Goal: Task Accomplishment & Management: Use online tool/utility

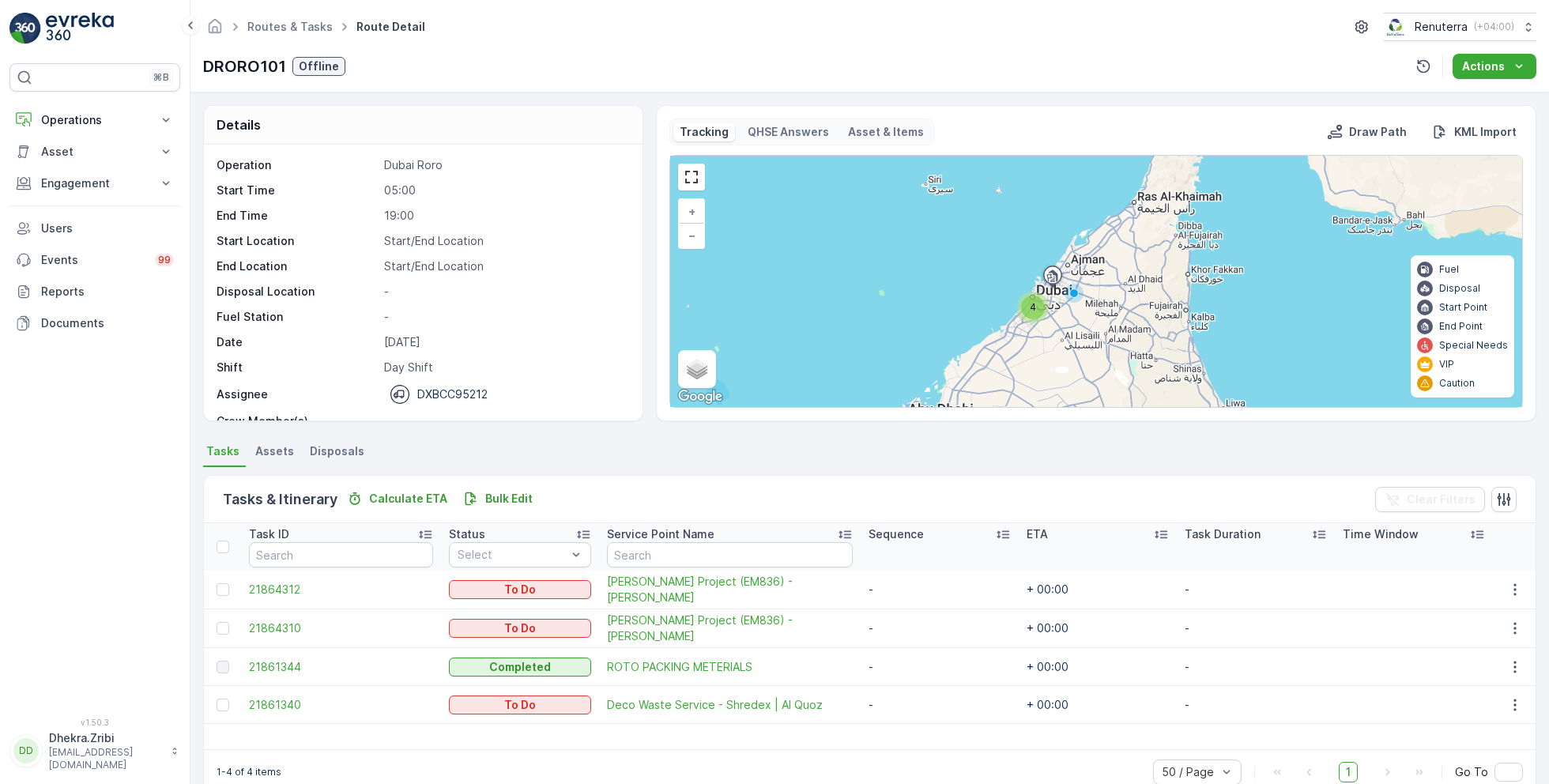
scroll to position [49, 0]
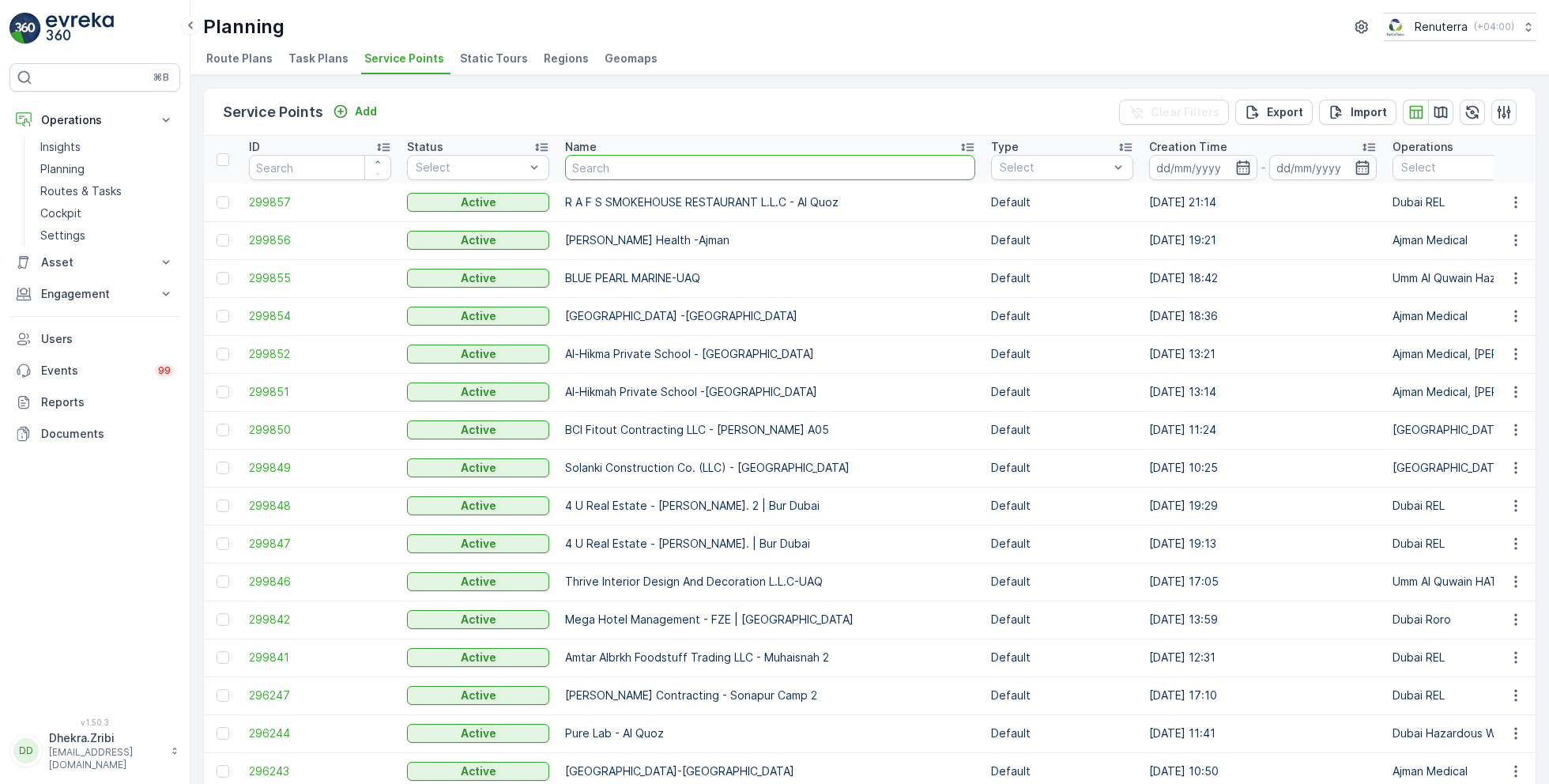
click at [634, 162] on input "text" at bounding box center [771, 168] width 410 height 25
type input "king"
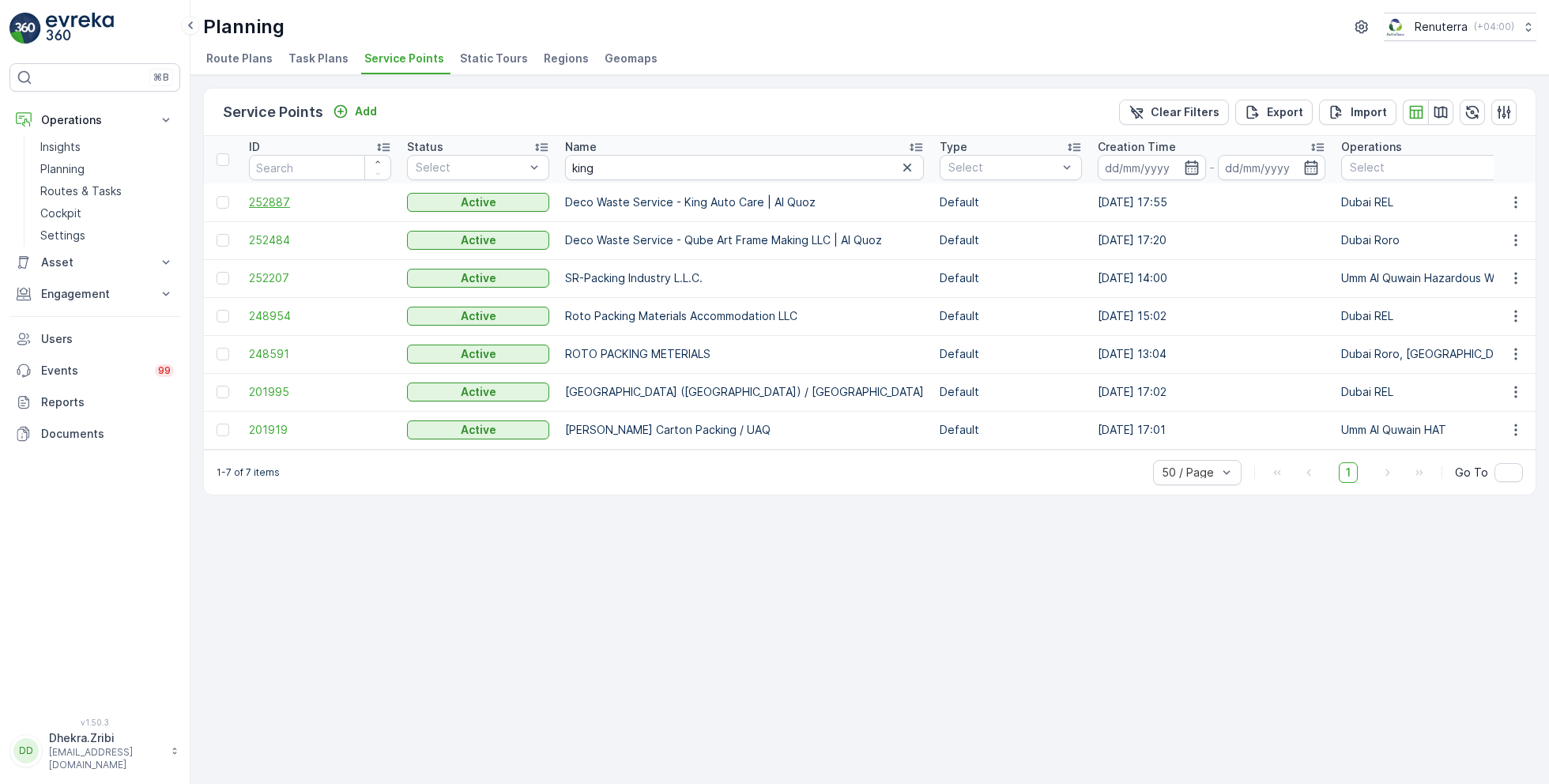
click at [278, 197] on span "252887" at bounding box center [320, 202] width 143 height 16
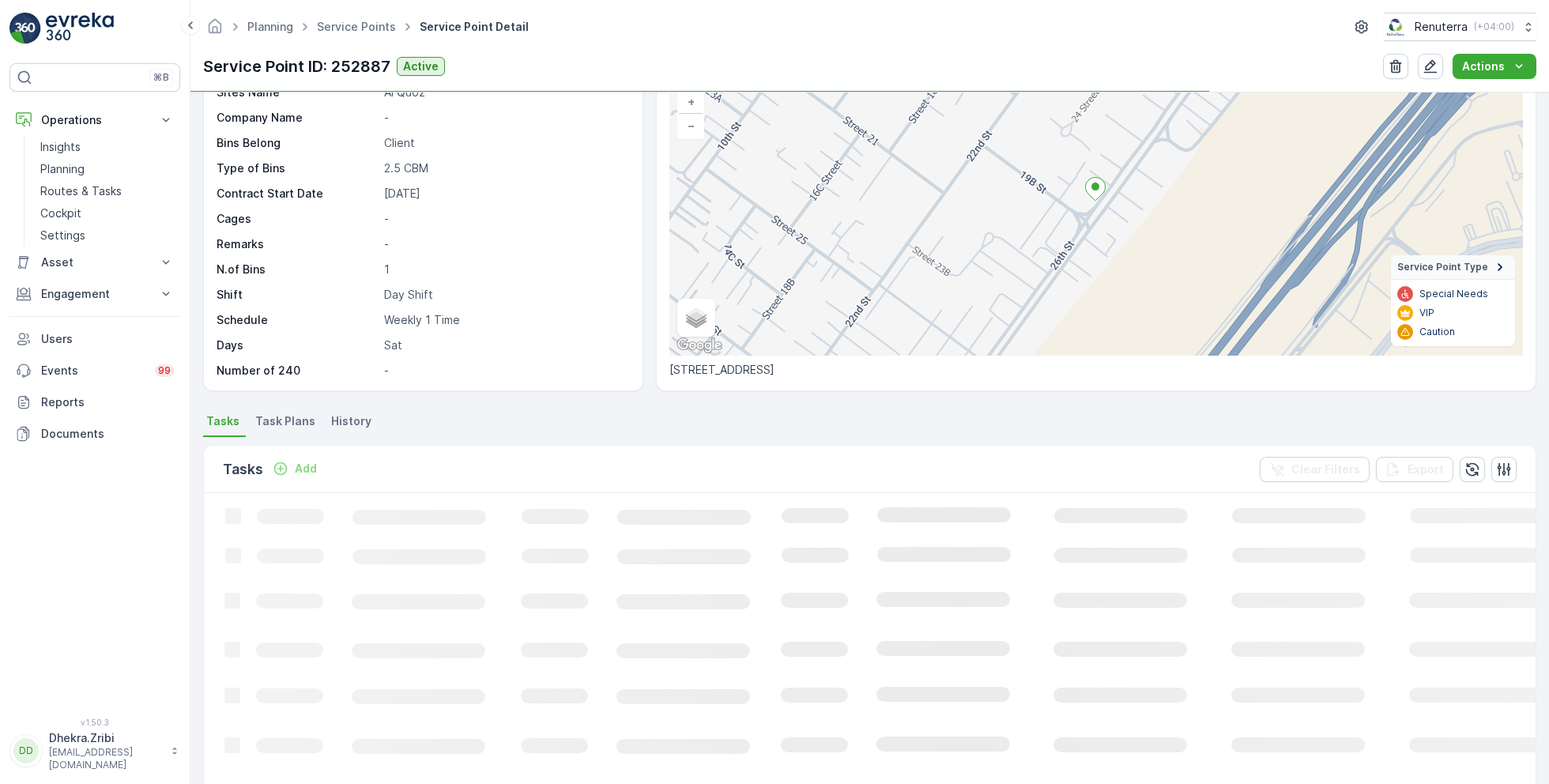
scroll to position [117, 0]
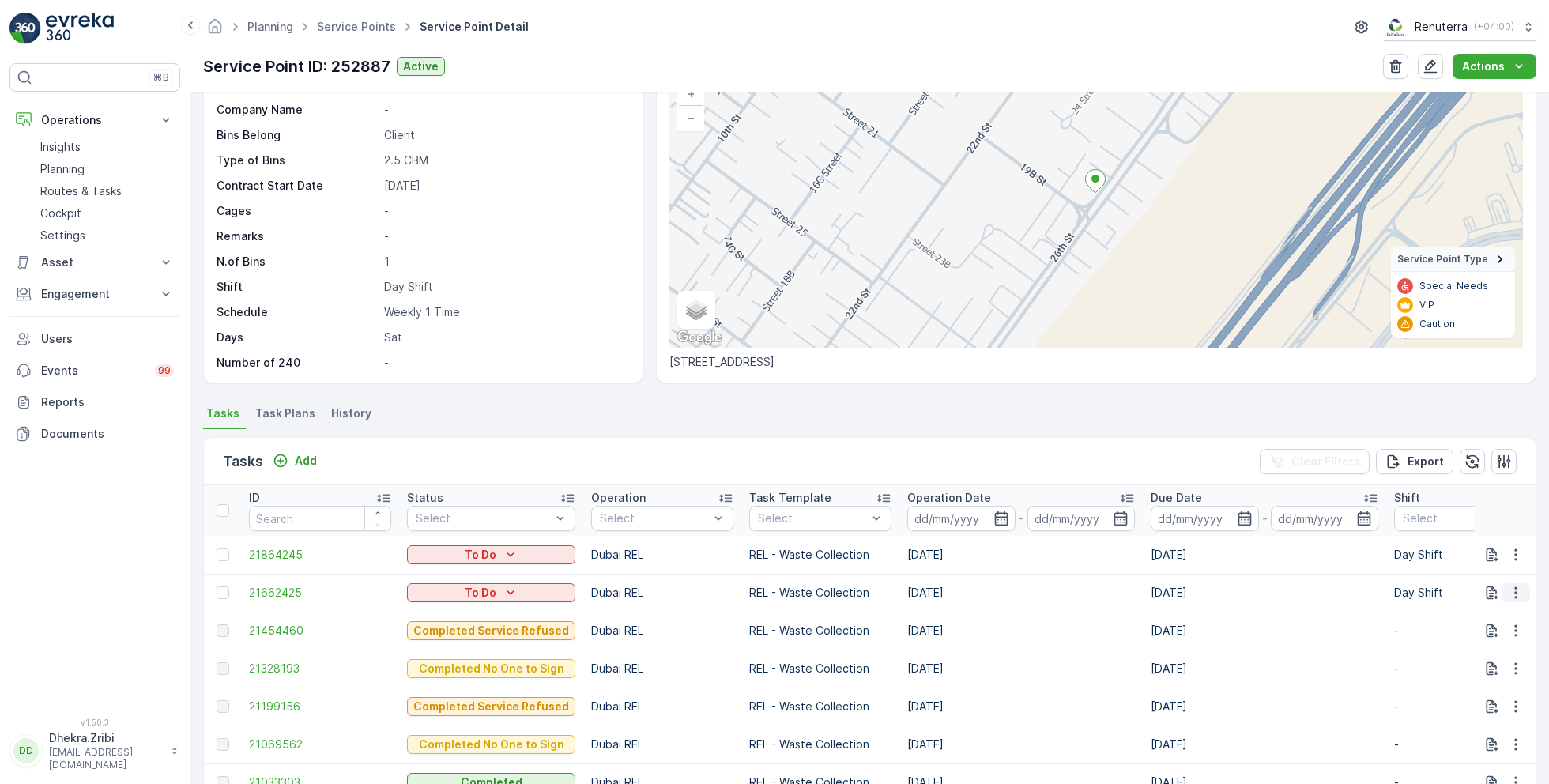
click at [1516, 593] on icon "button" at bounding box center [1516, 592] width 16 height 16
click at [1475, 683] on span "Remove from Route" at bounding box center [1490, 682] width 107 height 16
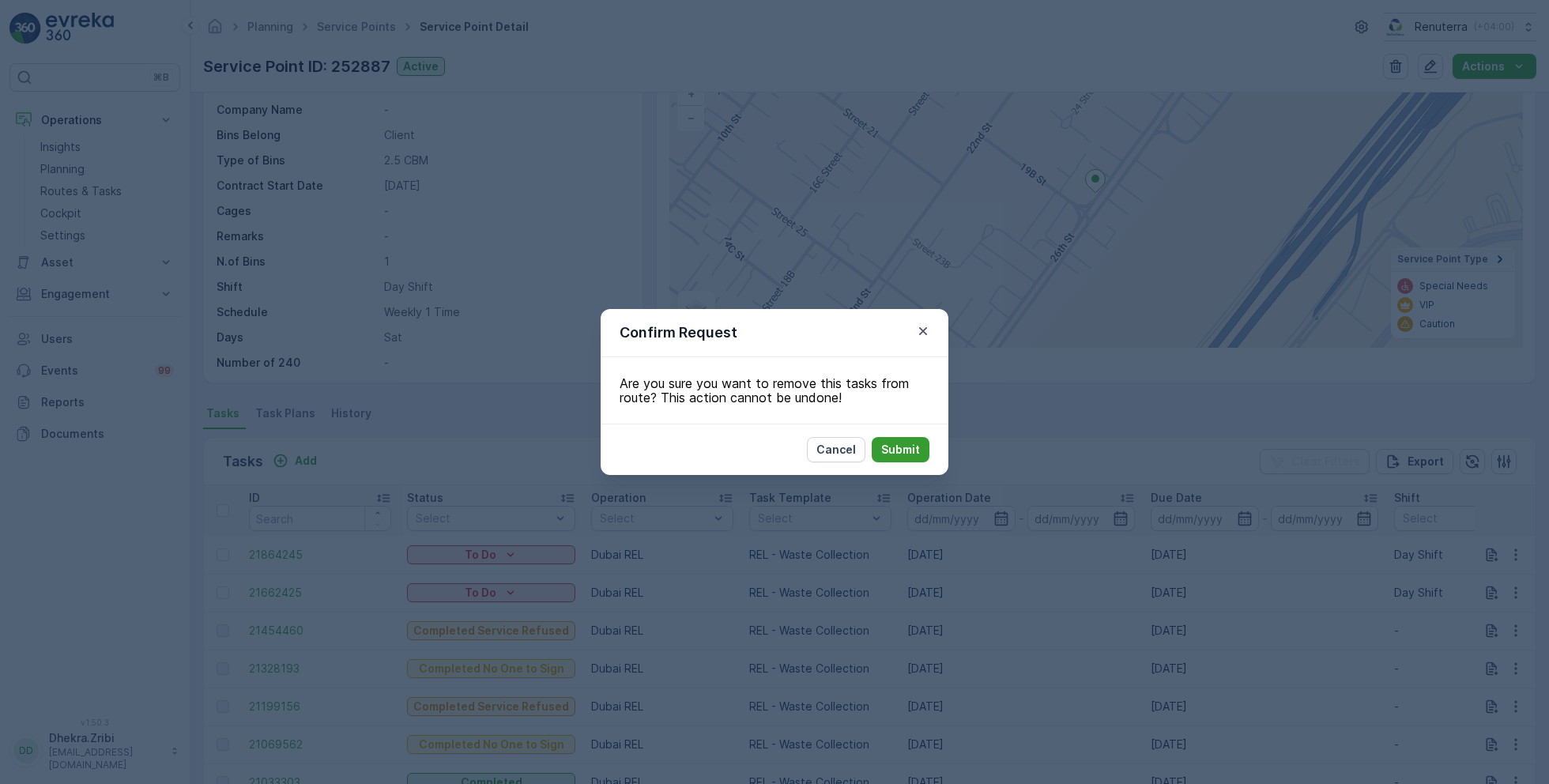
click at [896, 445] on p "Submit" at bounding box center [900, 450] width 39 height 16
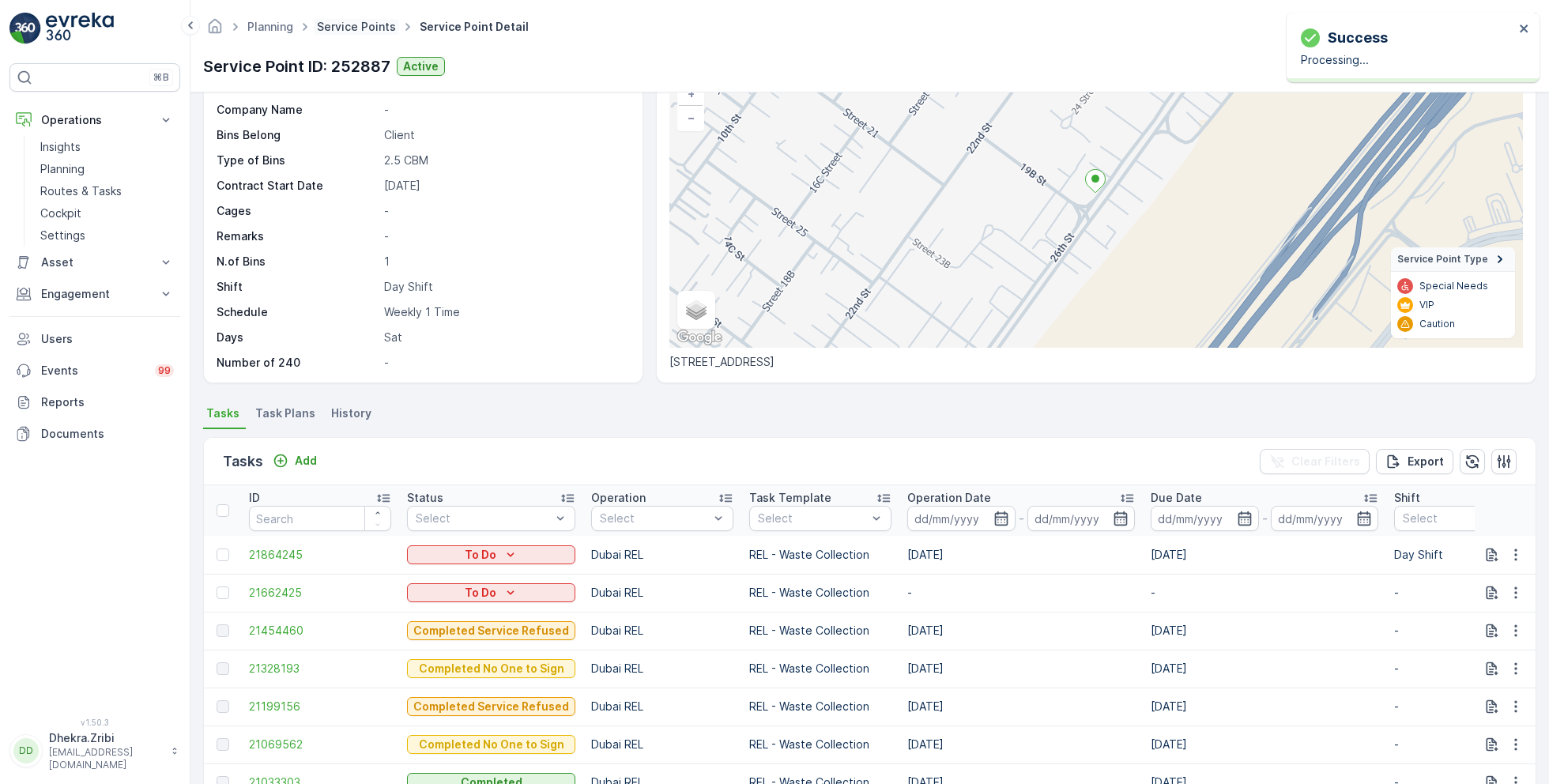
click at [341, 26] on link "Service Points" at bounding box center [356, 26] width 79 height 13
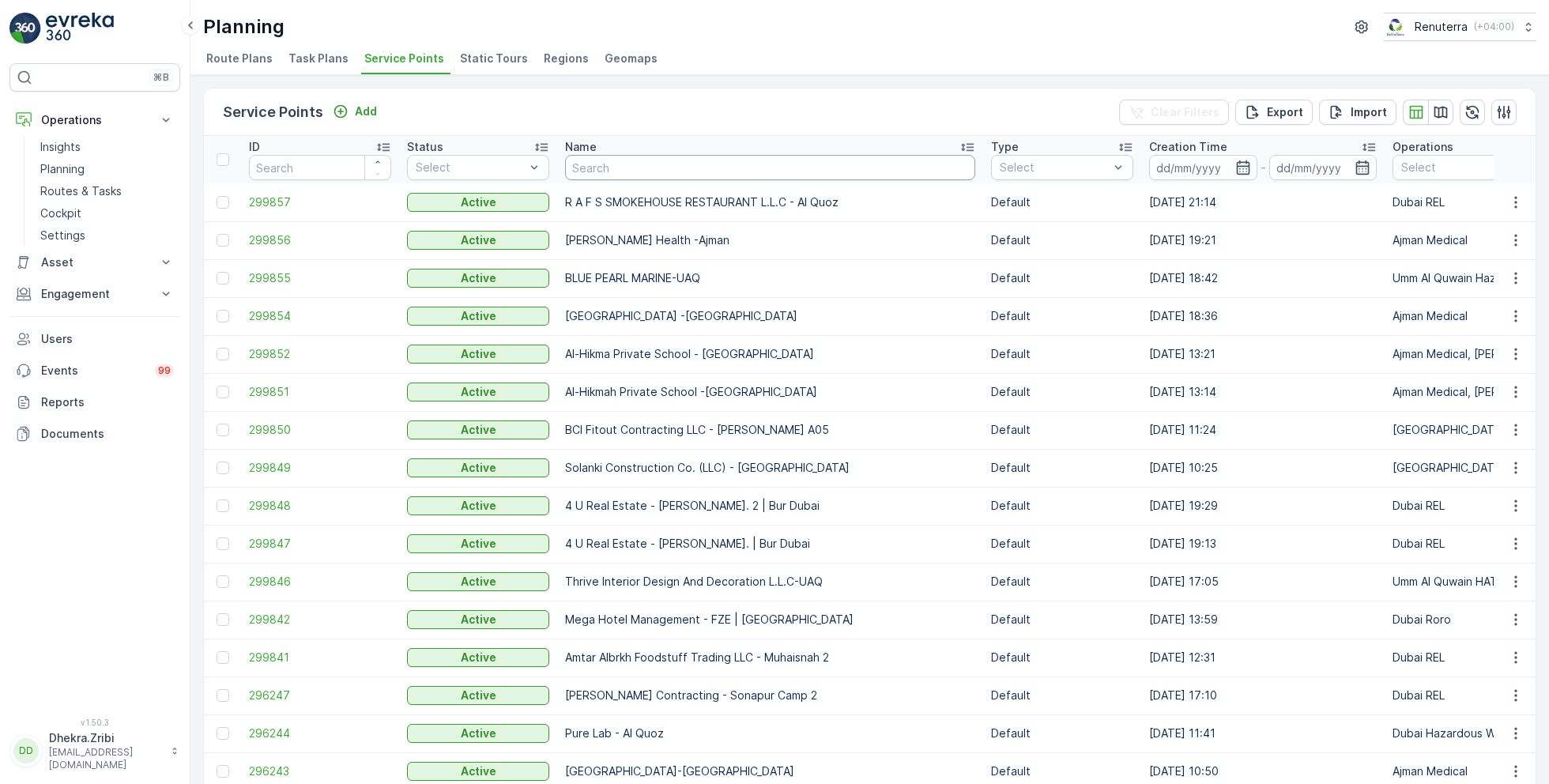
click at [625, 164] on input "text" at bounding box center [771, 168] width 410 height 25
type input "al serh"
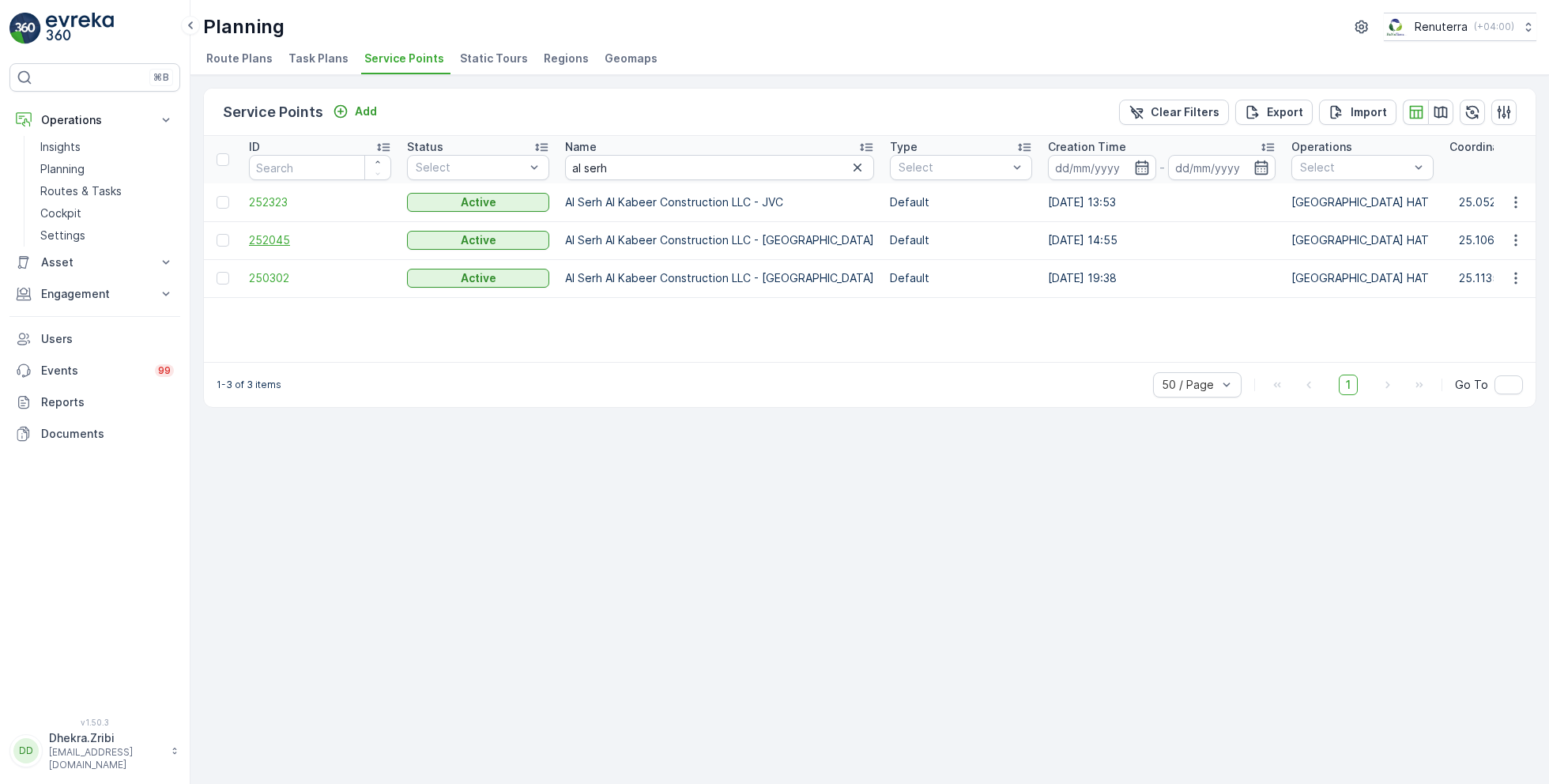
click at [272, 232] on span "252045" at bounding box center [320, 240] width 143 height 16
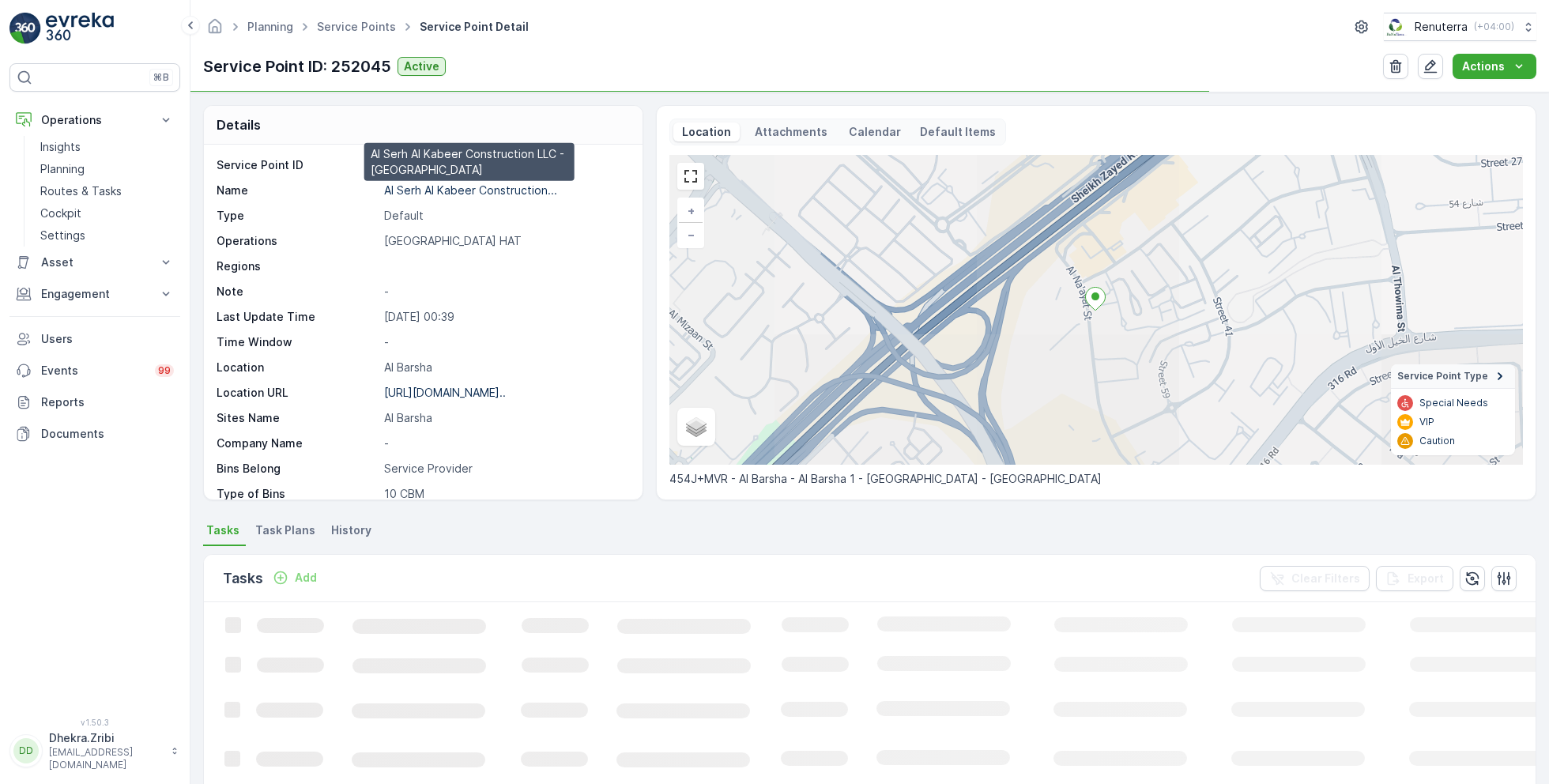
click at [453, 189] on p "Al Serh Al Kabeer Construction..." at bounding box center [470, 190] width 173 height 13
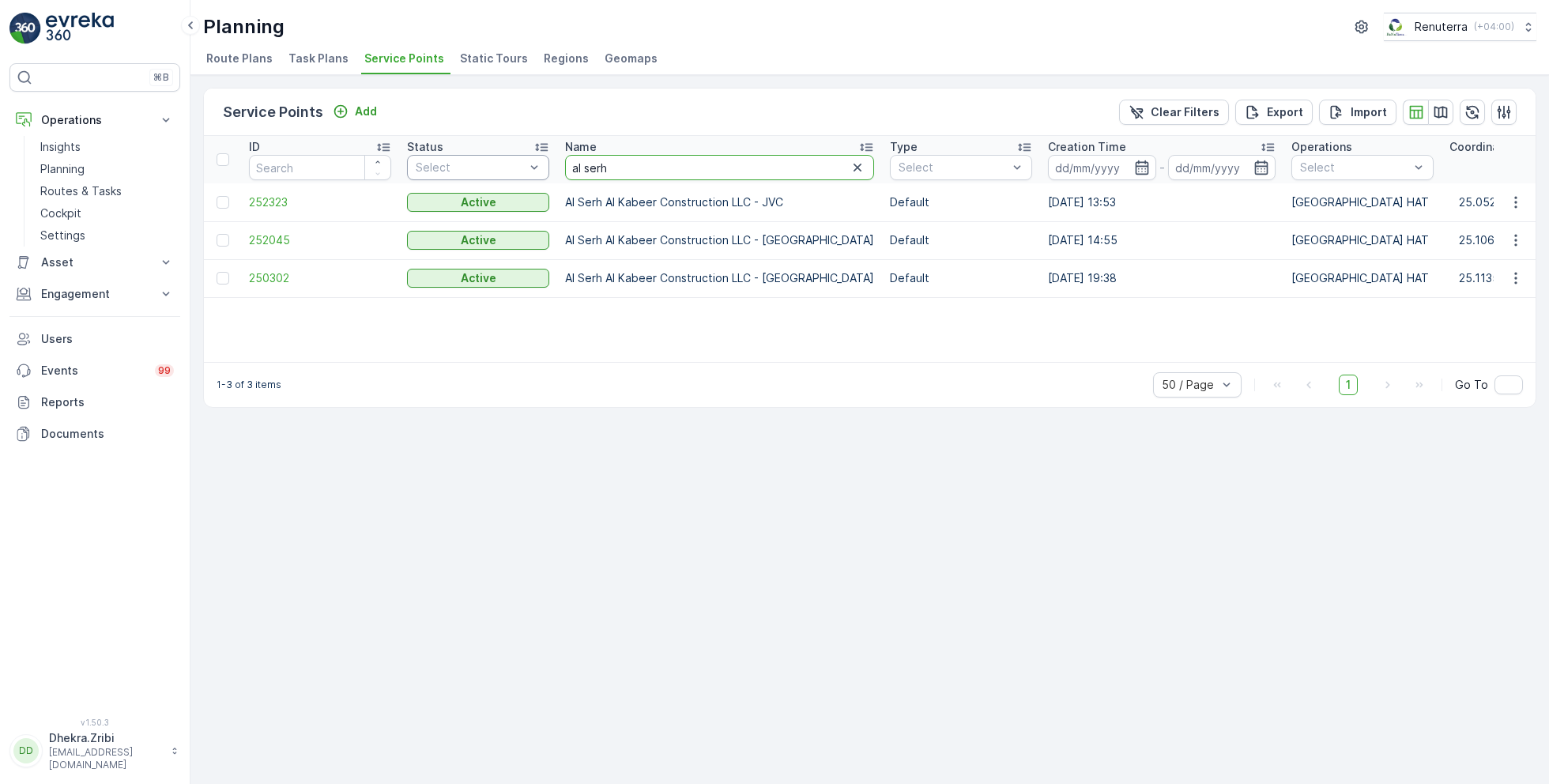
drag, startPoint x: 637, startPoint y: 173, endPoint x: 493, endPoint y: 162, distance: 144.4
type input "neph"
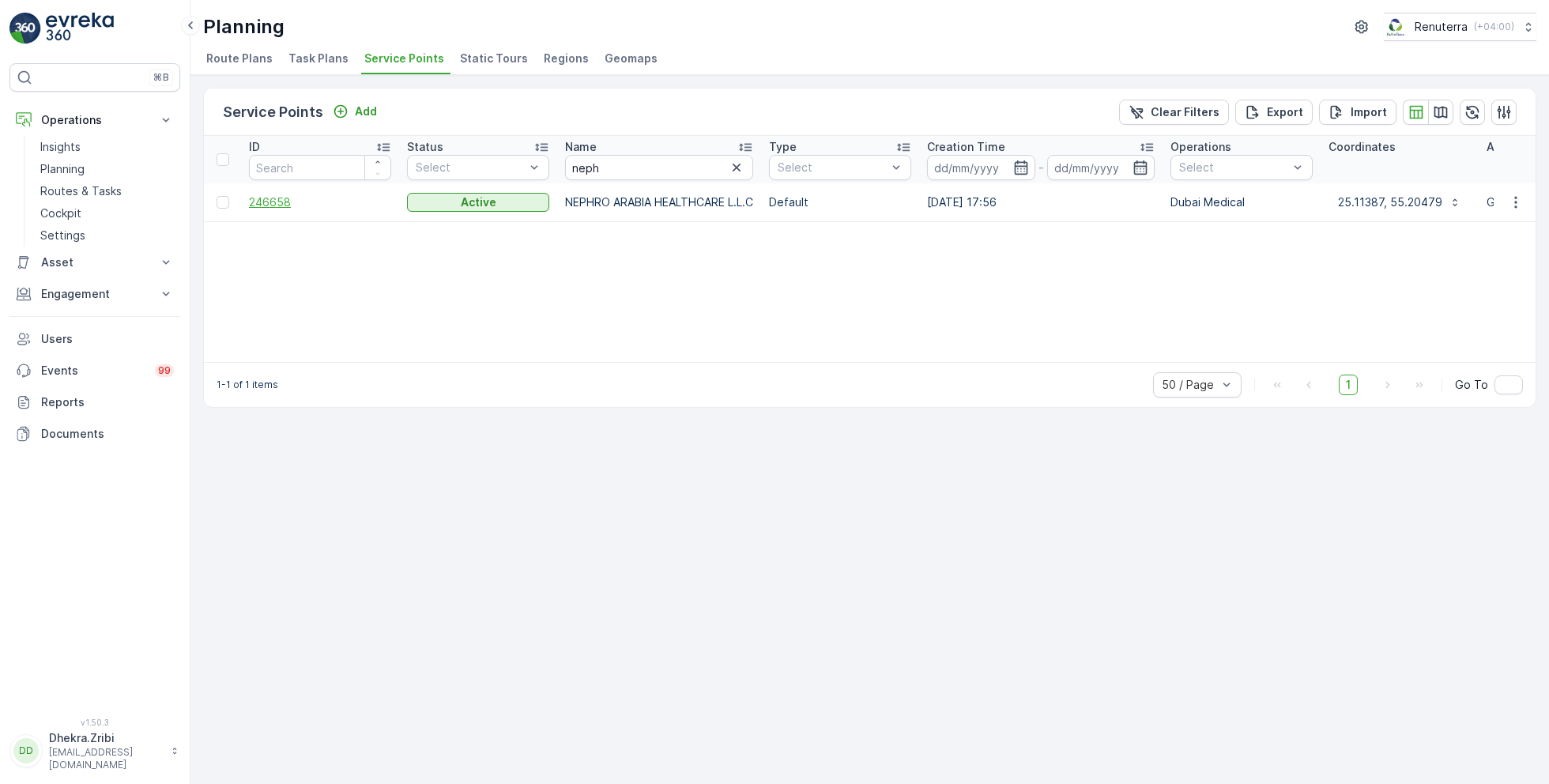
click at [279, 196] on span "246658" at bounding box center [320, 202] width 143 height 16
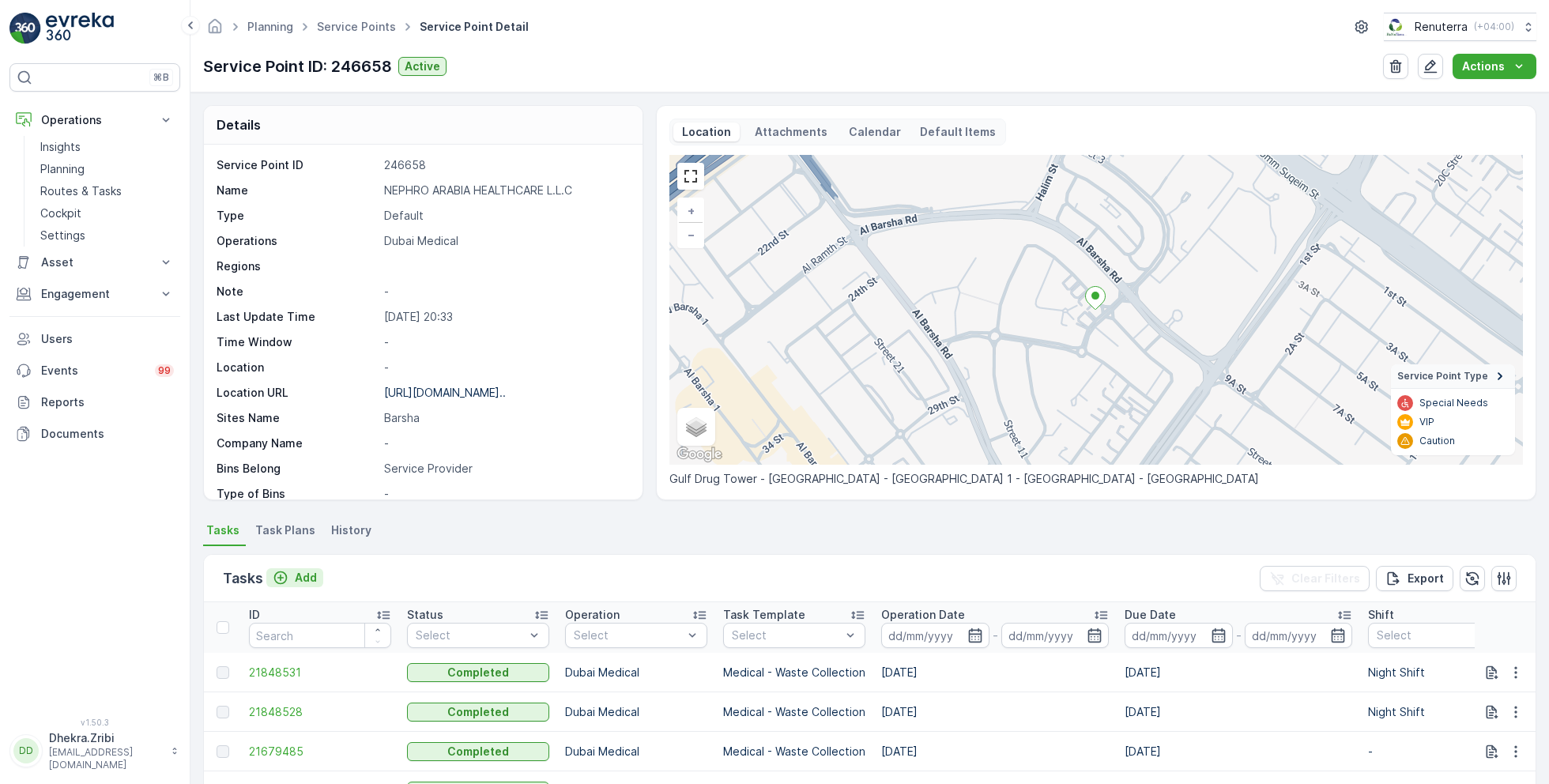
click at [303, 579] on p "Add" at bounding box center [306, 577] width 22 height 16
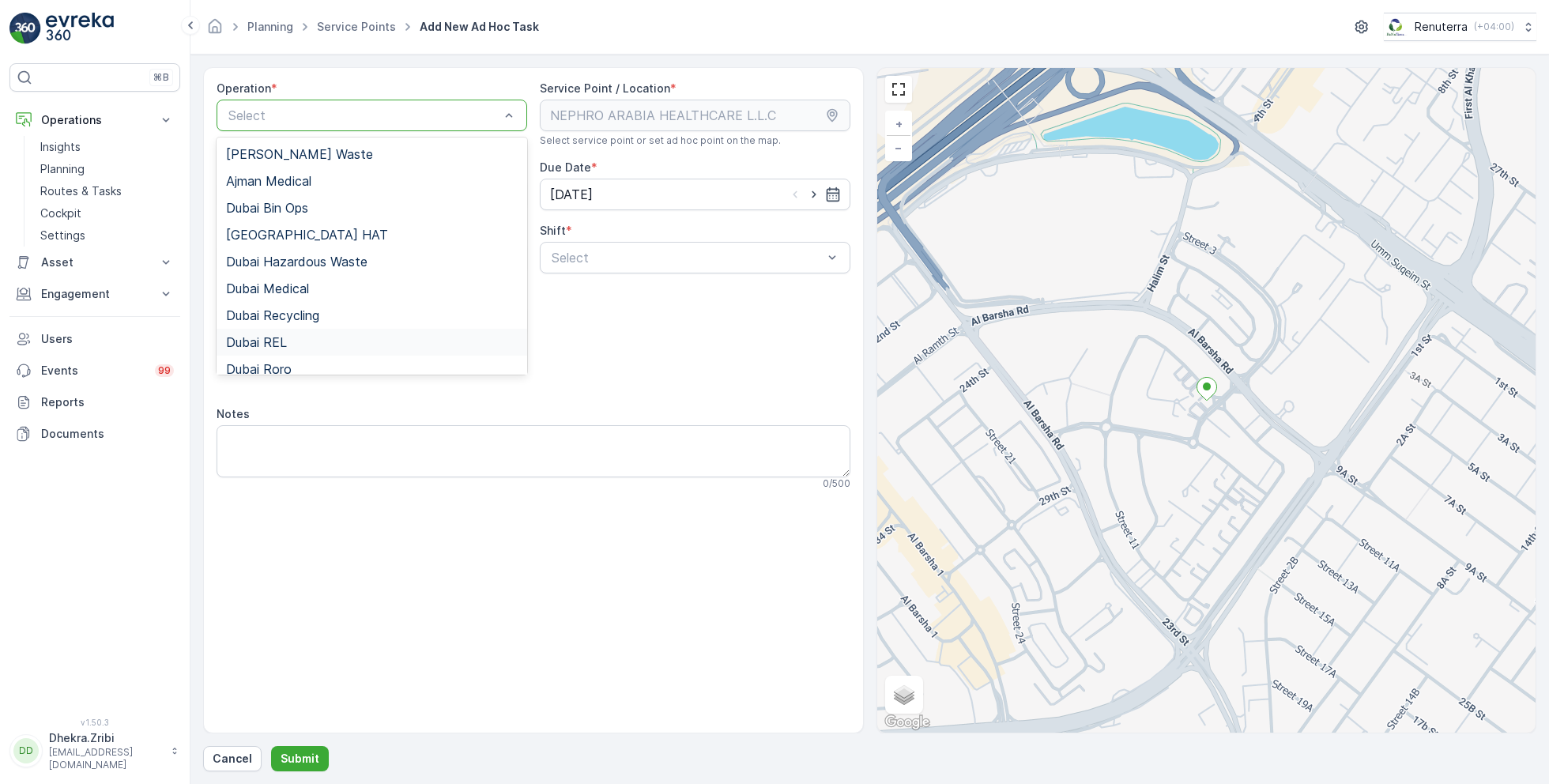
click at [291, 341] on div "Dubai REL" at bounding box center [371, 342] width 291 height 14
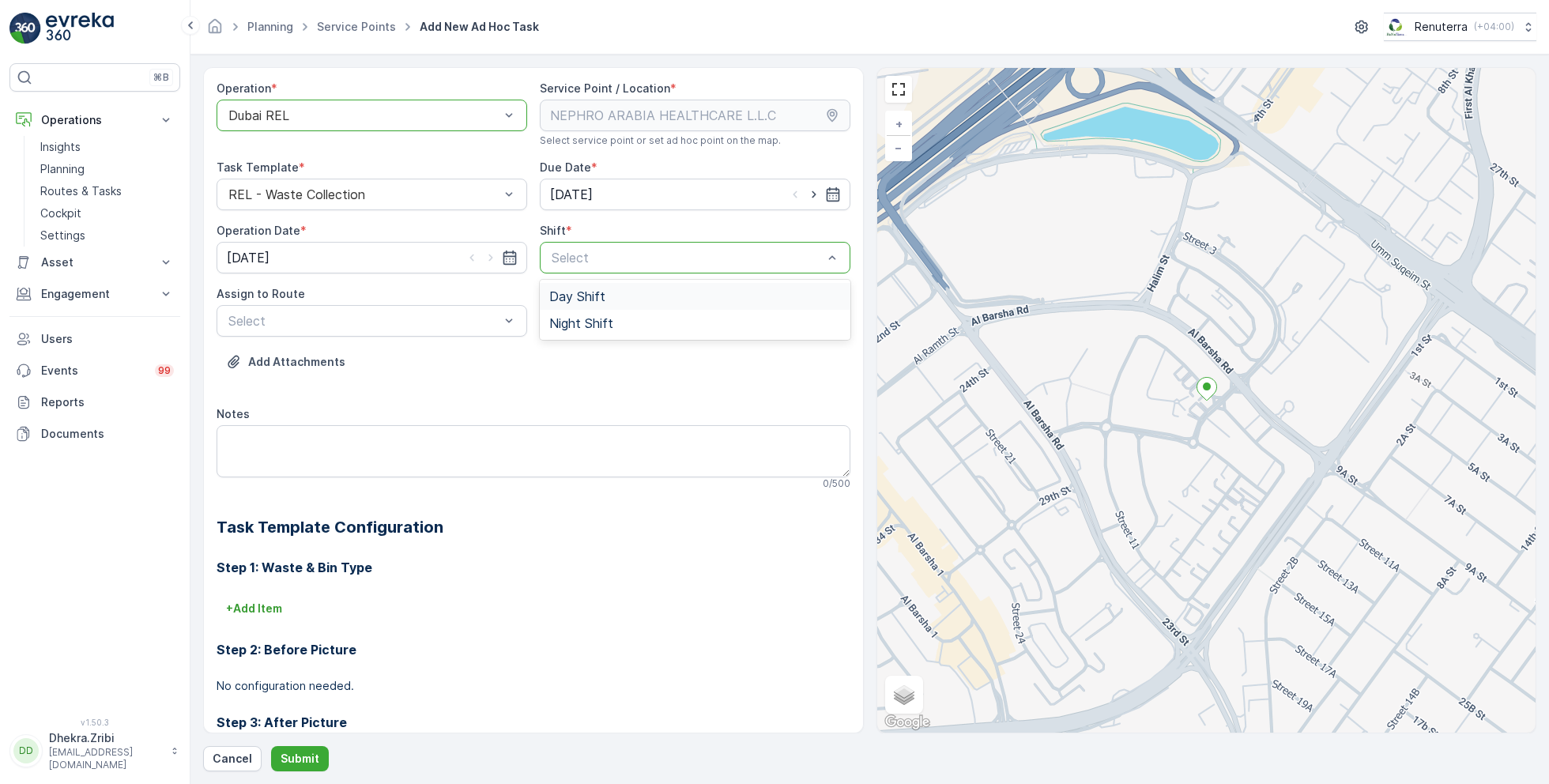
click at [568, 293] on span "Day Shift" at bounding box center [577, 296] width 56 height 14
click at [404, 116] on div at bounding box center [363, 116] width 274 height 14
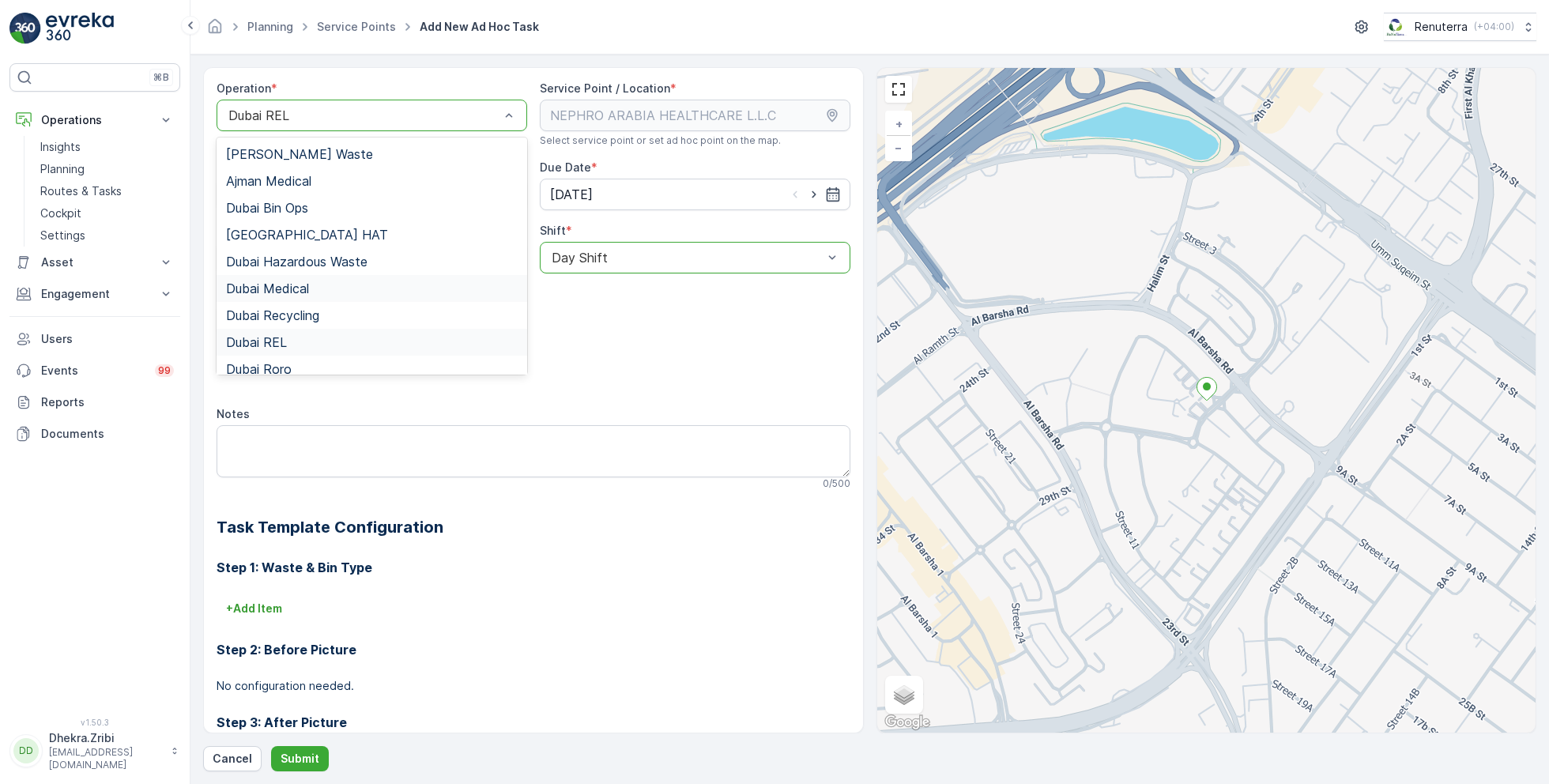
click at [313, 287] on div "Dubai Medical" at bounding box center [371, 288] width 291 height 14
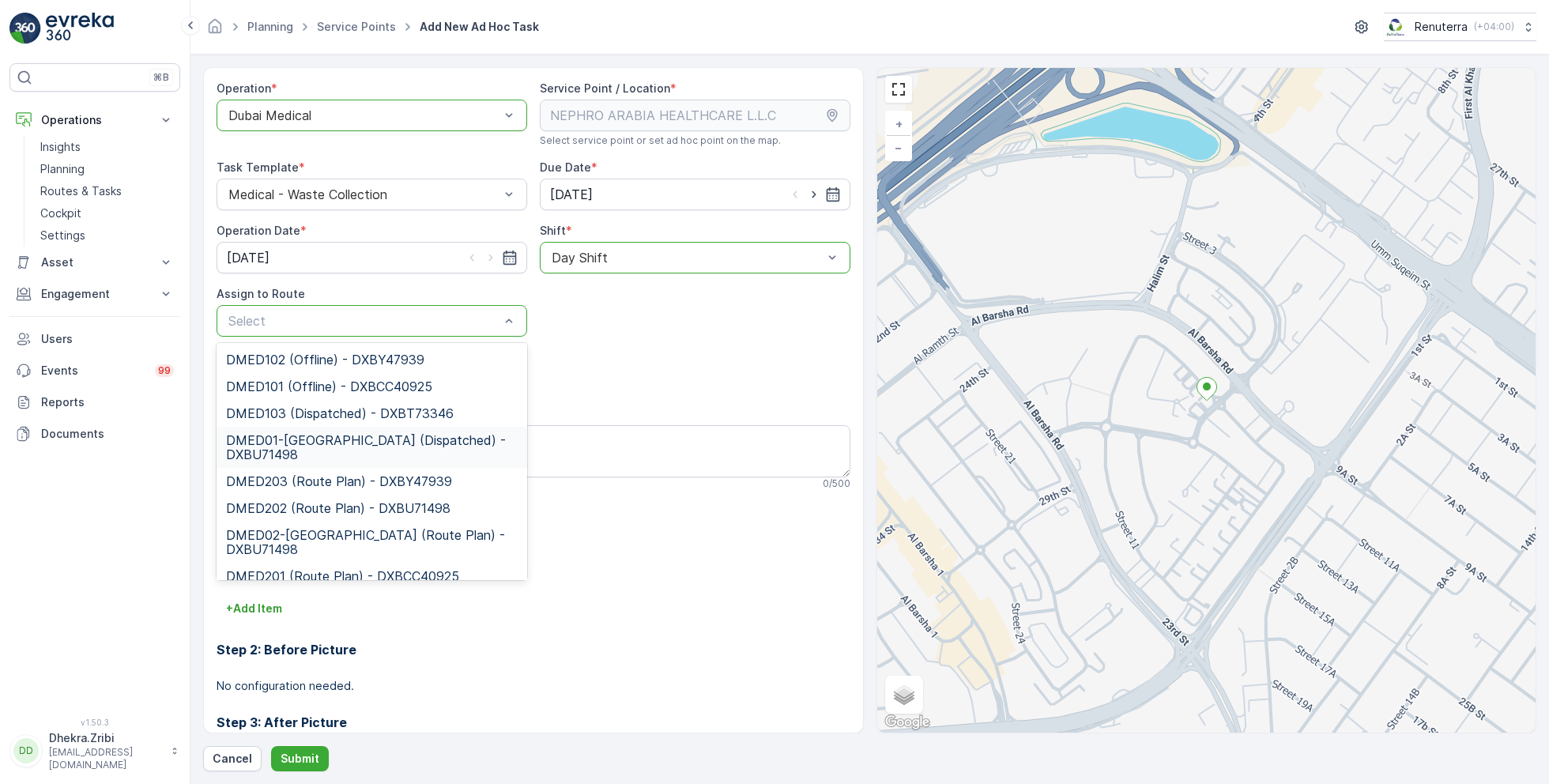
click at [348, 445] on span "DMED01-Khawaneej Yard (Dispatched) - DXBU71498" at bounding box center [371, 447] width 291 height 29
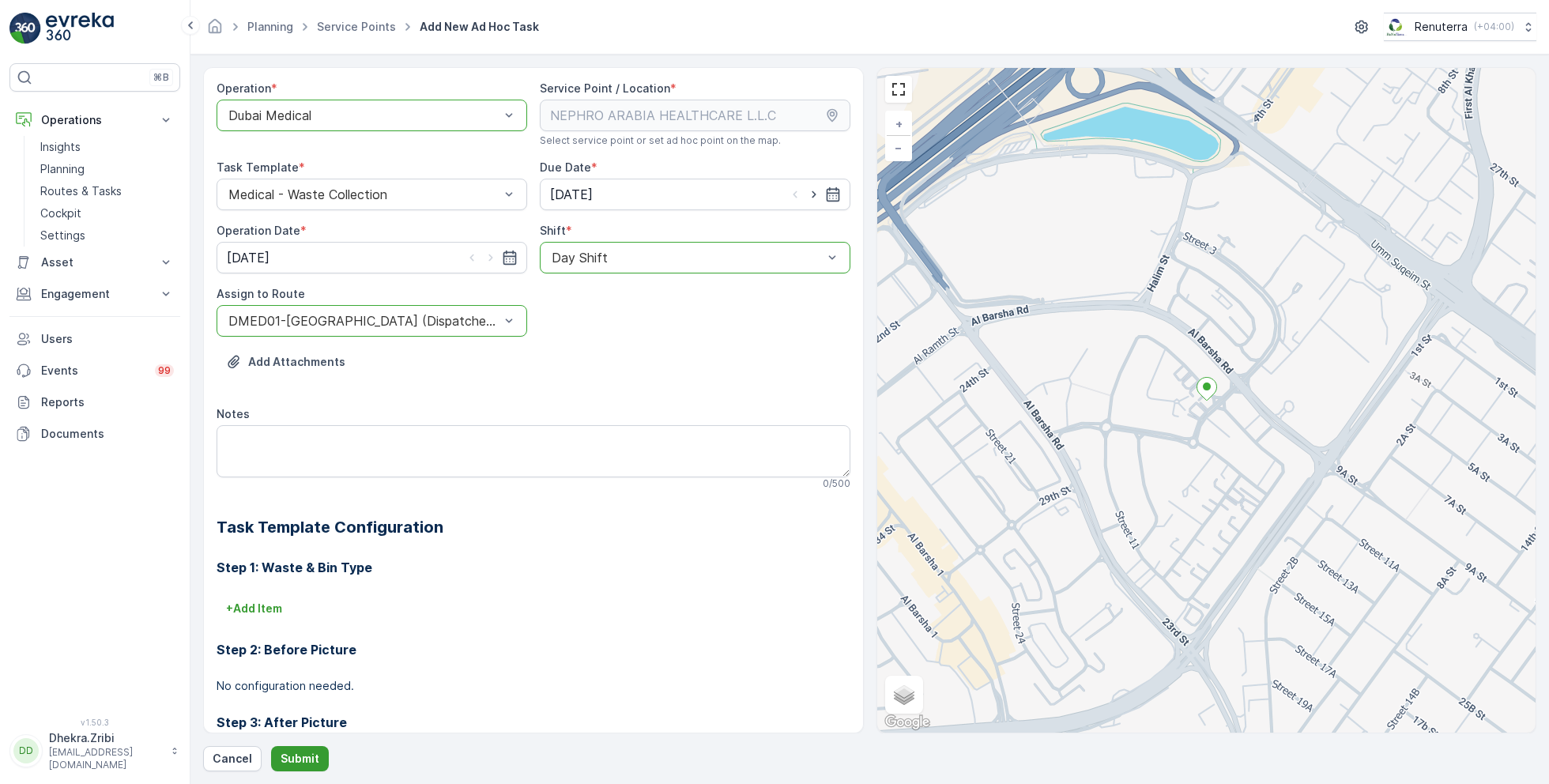
click at [301, 751] on p "Submit" at bounding box center [299, 759] width 39 height 16
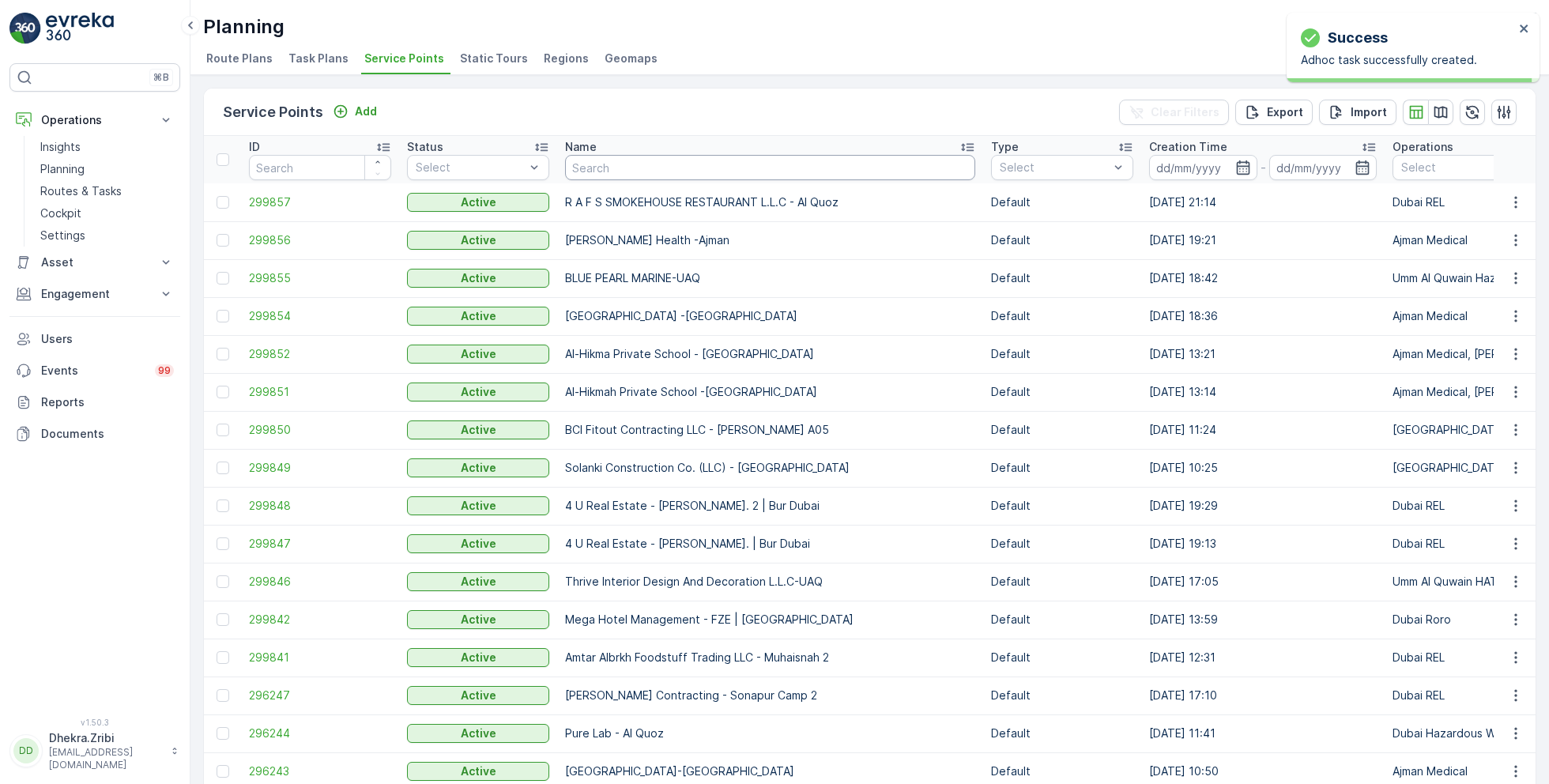
click at [618, 174] on input "text" at bounding box center [771, 168] width 410 height 25
click at [279, 208] on td "299857" at bounding box center [320, 203] width 158 height 38
click at [272, 198] on span "299857" at bounding box center [320, 202] width 143 height 16
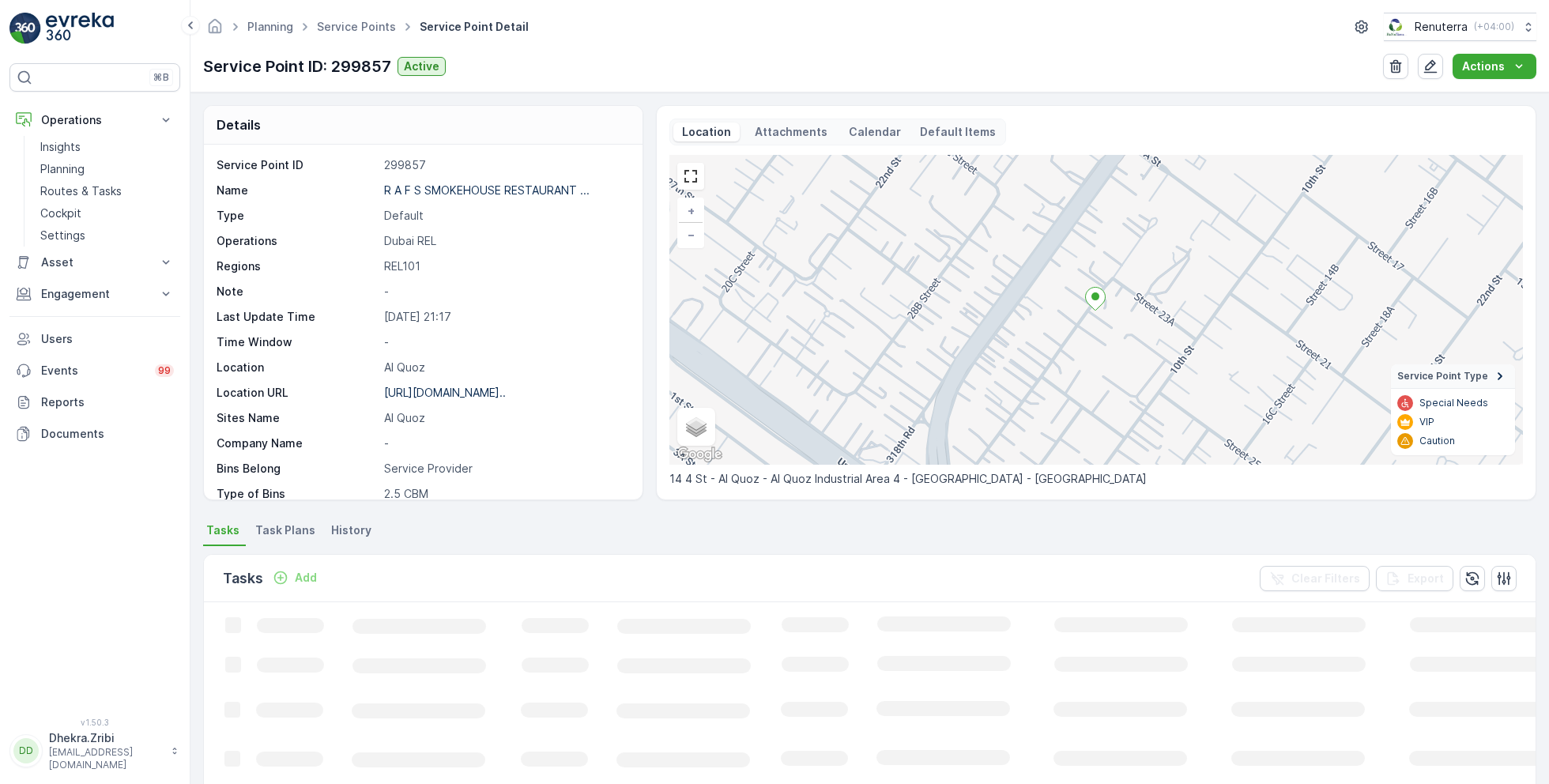
click at [295, 577] on p "Add" at bounding box center [306, 577] width 22 height 16
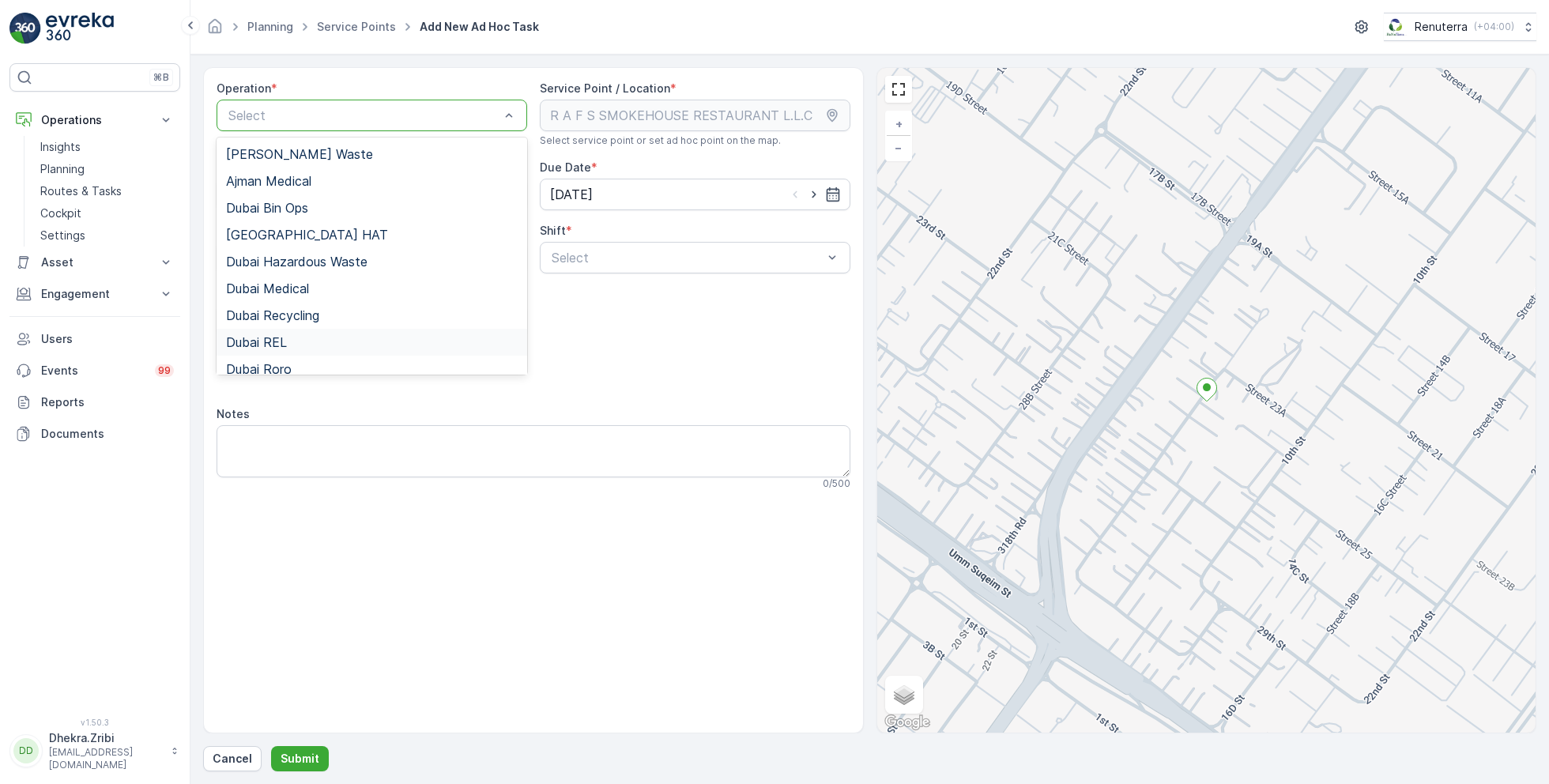
click at [282, 336] on span "Dubai REL" at bounding box center [256, 342] width 61 height 14
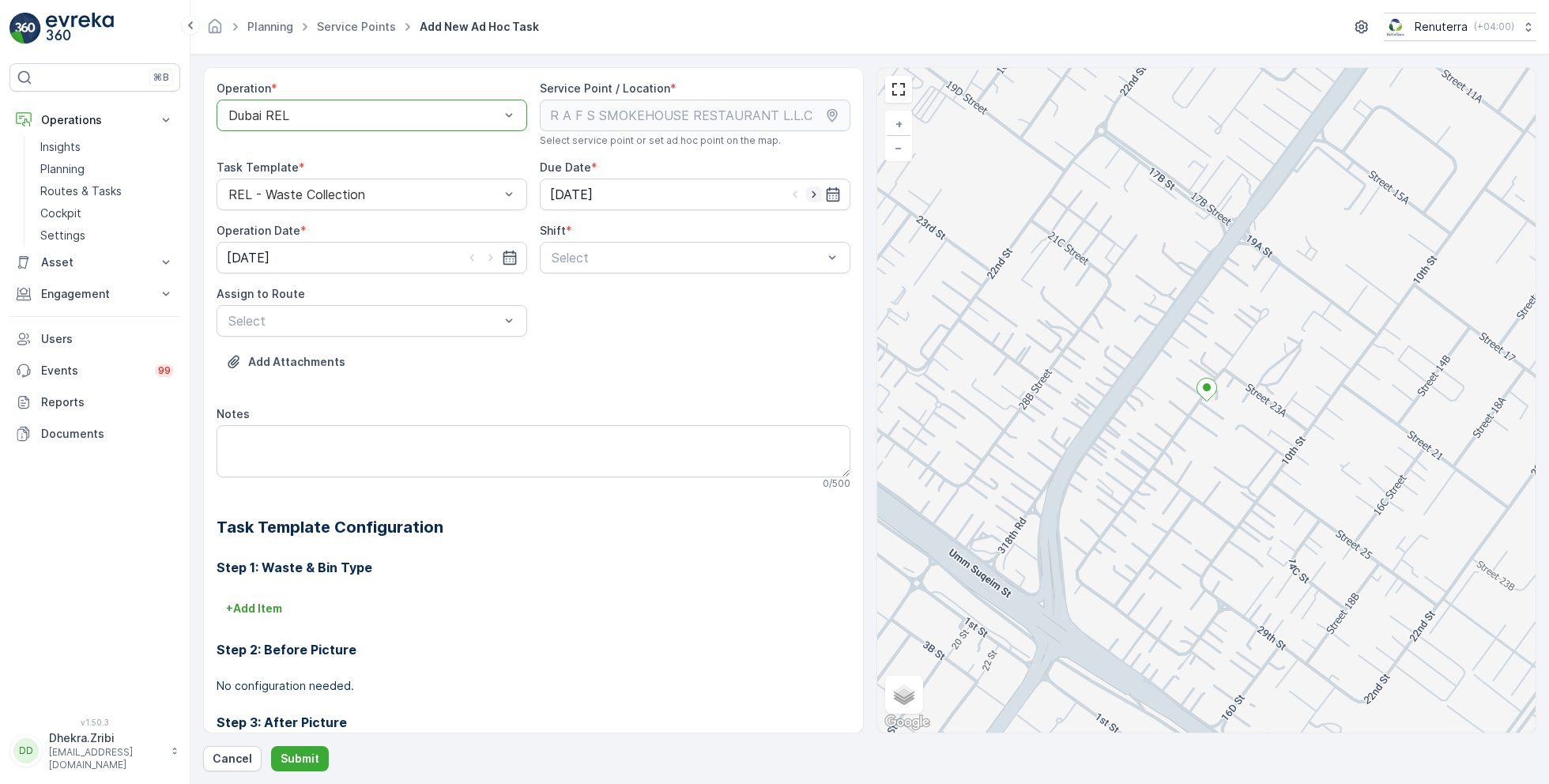
click at [807, 192] on icon "button" at bounding box center [814, 195] width 16 height 16
type input "19.09.2025"
click at [488, 257] on icon "button" at bounding box center [491, 257] width 16 height 16
type input "19.09.2025"
click at [577, 289] on span "Day Shift" at bounding box center [577, 296] width 56 height 14
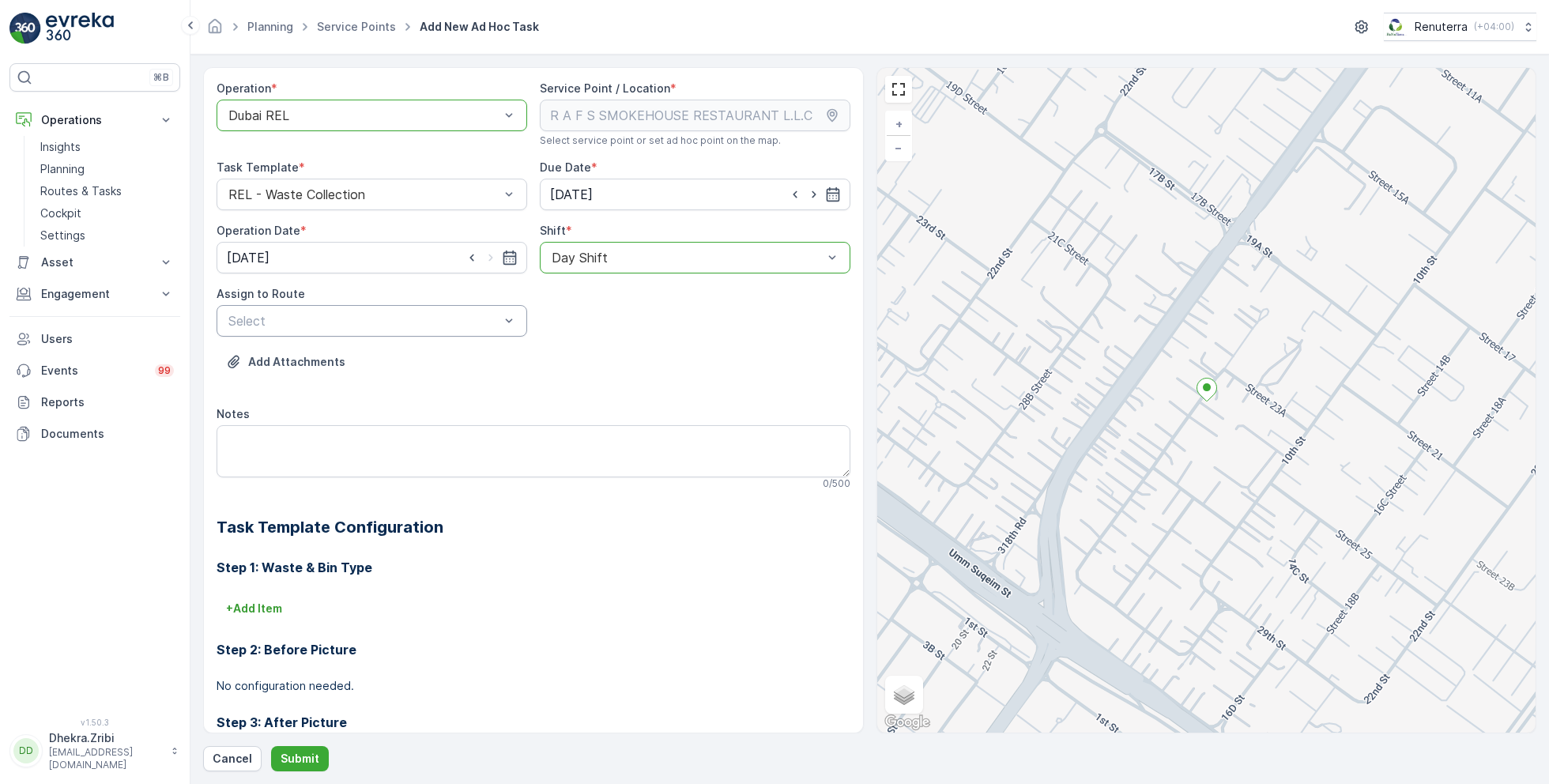
click at [444, 309] on div "Select" at bounding box center [371, 321] width 310 height 32
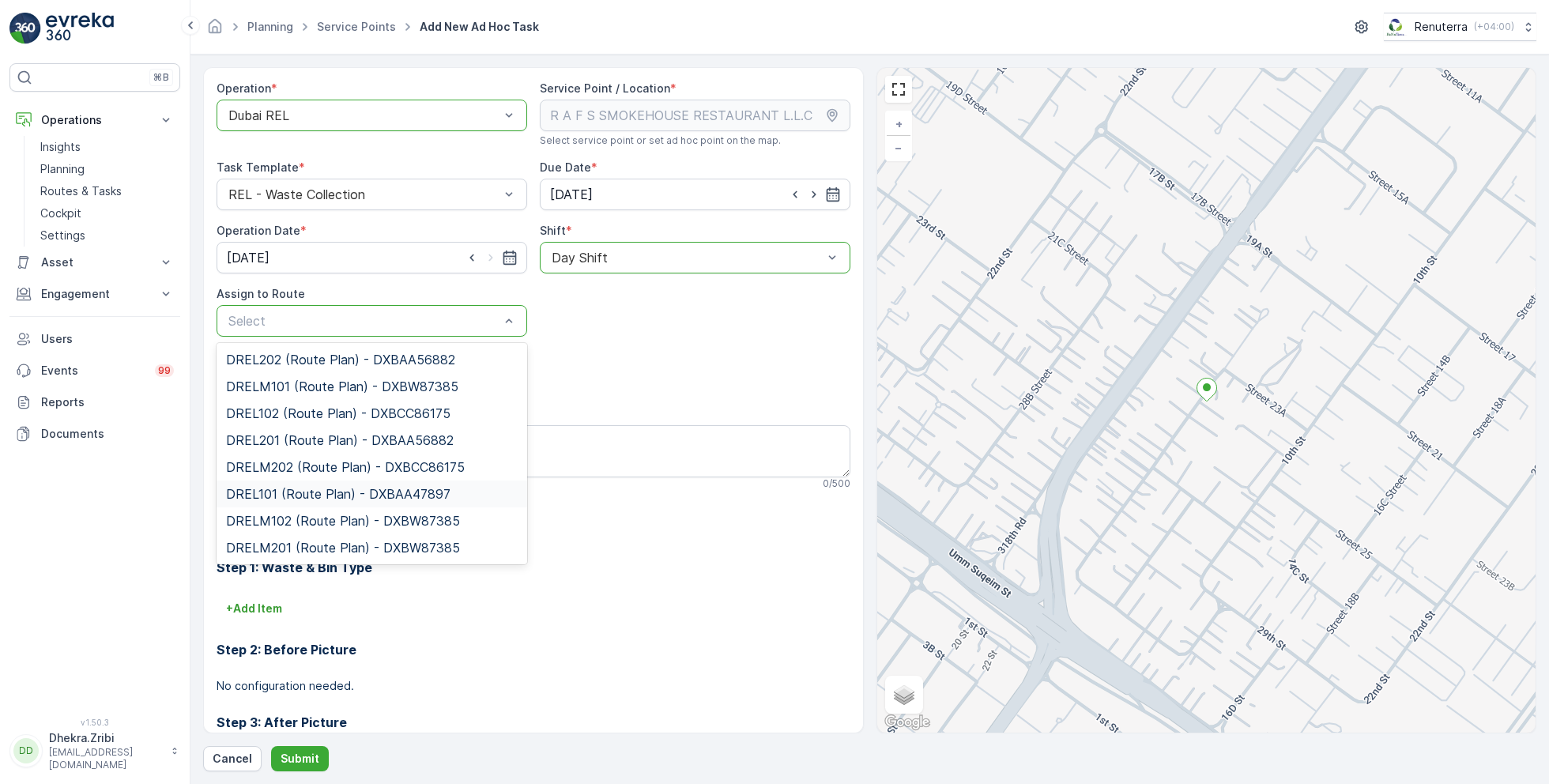
click at [301, 491] on span "DREL101 (Route Plan) - DXBAA47897" at bounding box center [337, 494] width 224 height 14
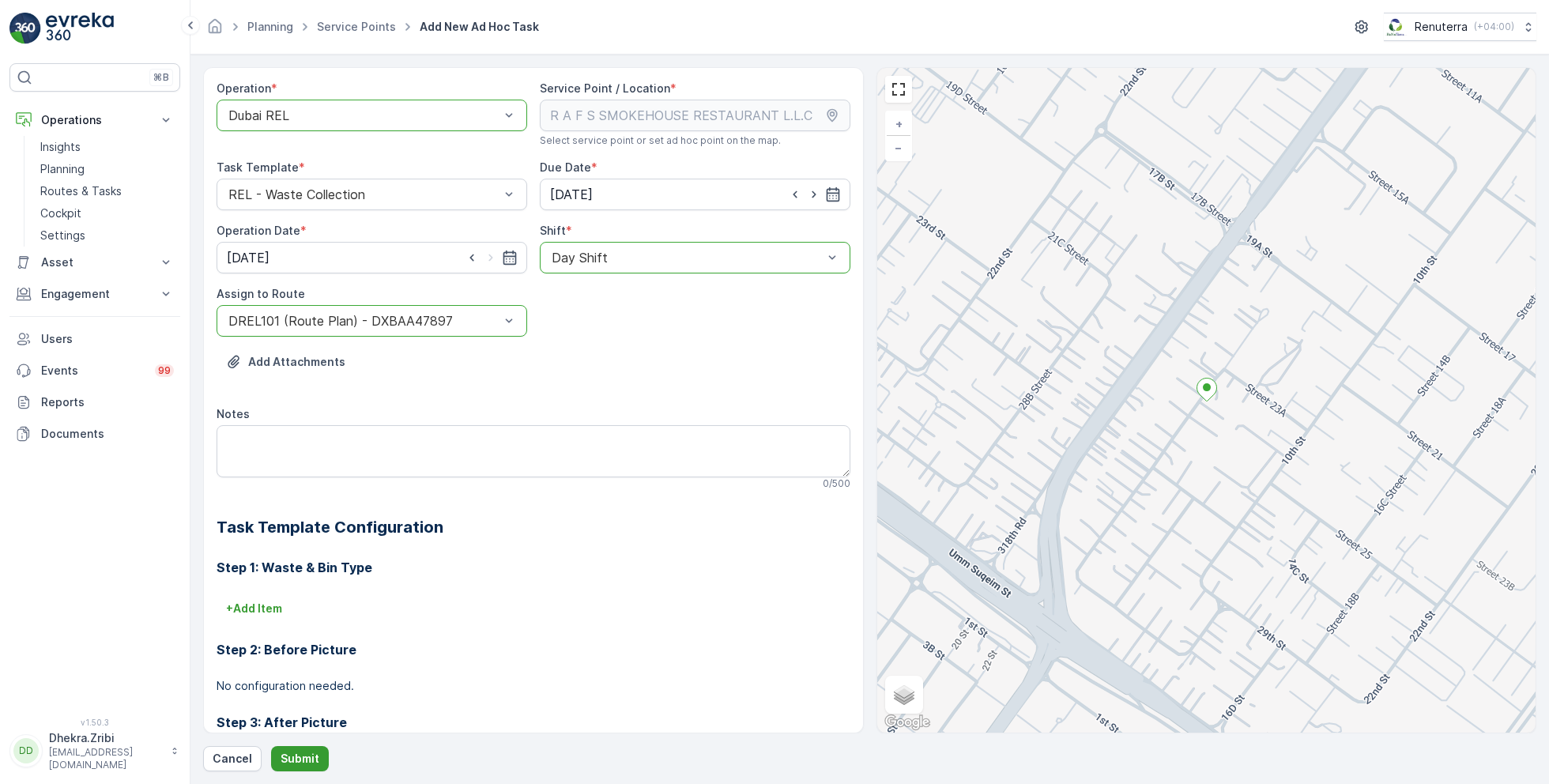
click at [294, 752] on p "Submit" at bounding box center [299, 759] width 39 height 16
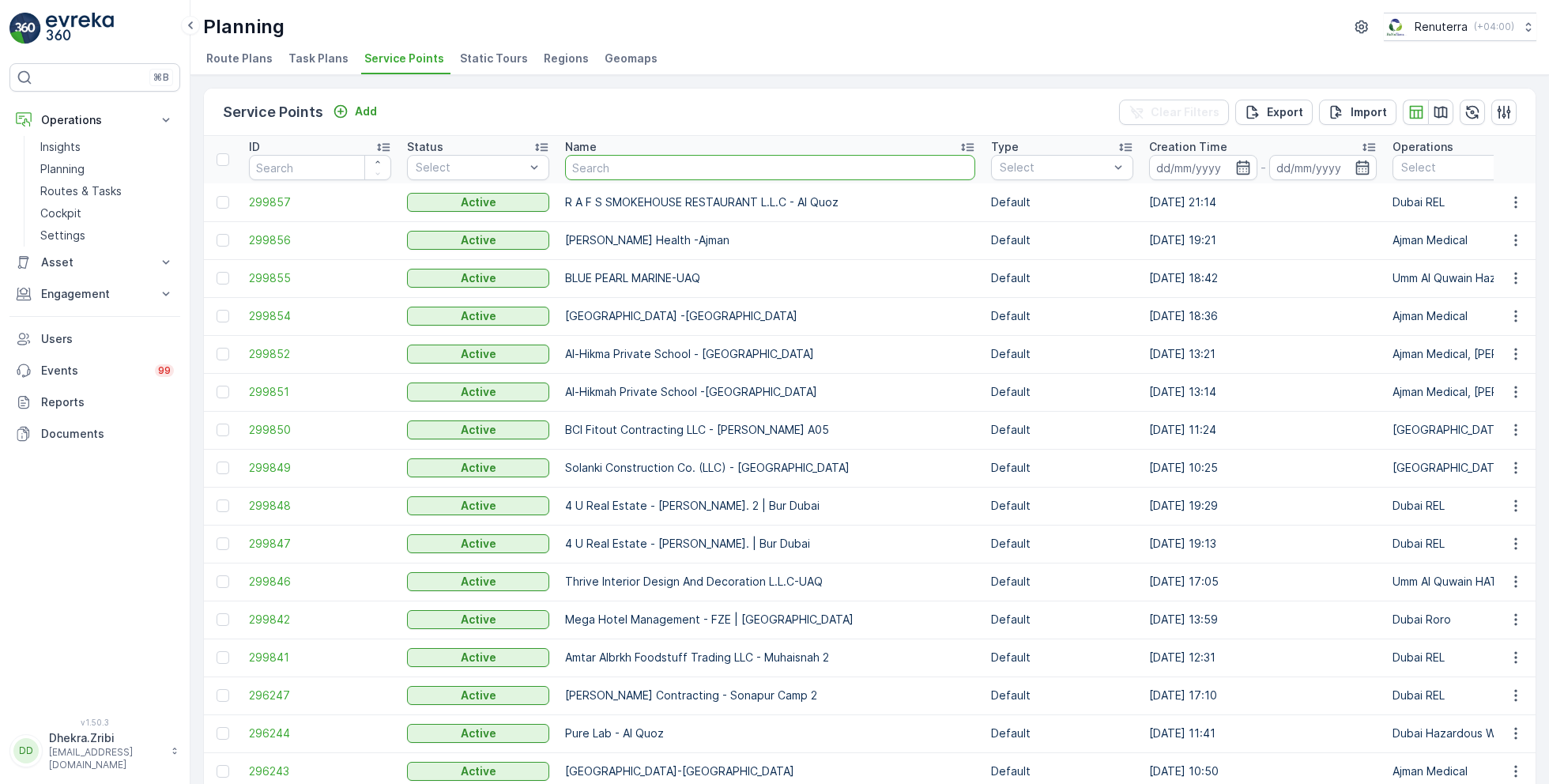
click at [636, 174] on input "text" at bounding box center [771, 168] width 410 height 25
type input "neph"
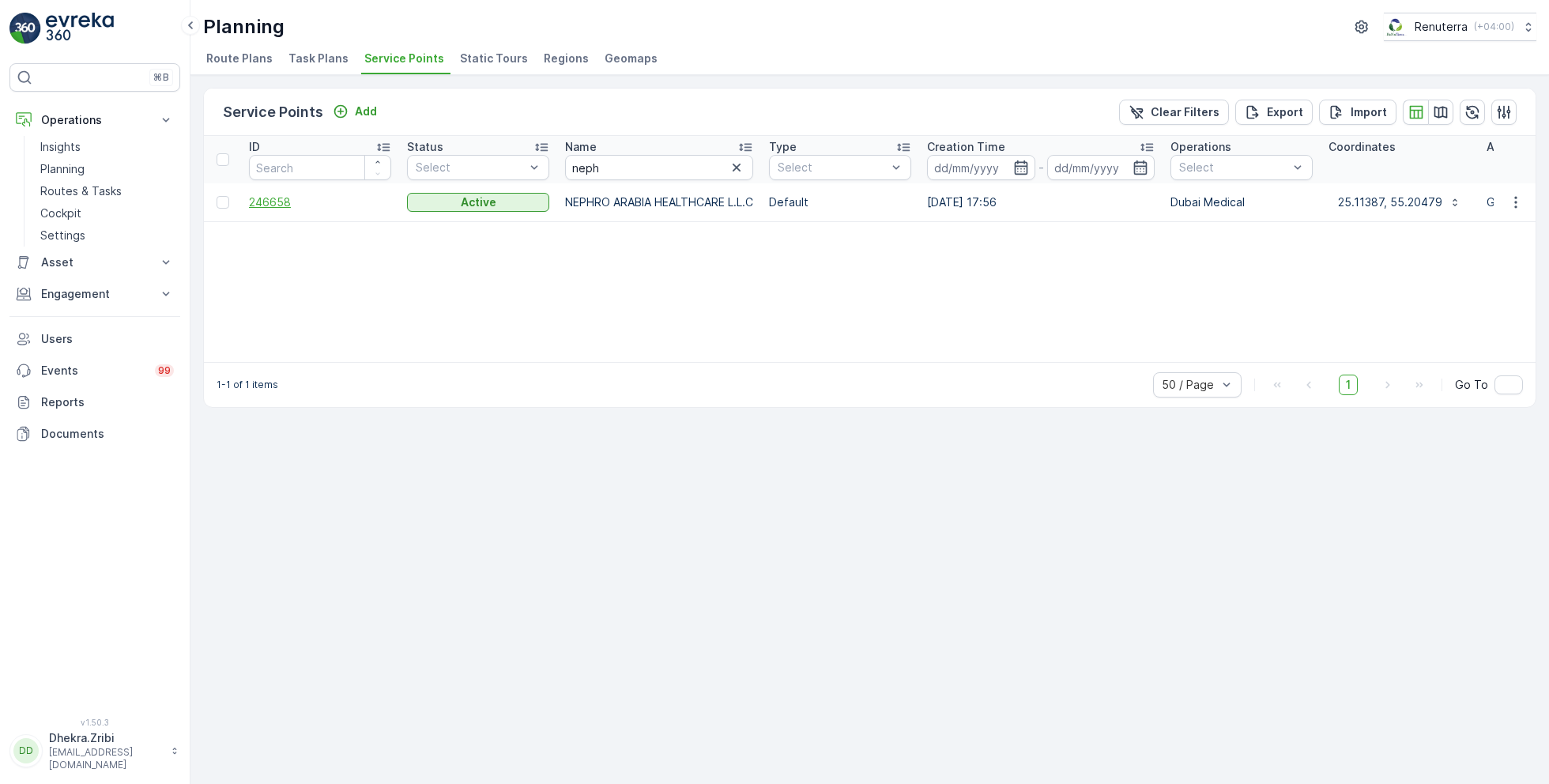
click at [271, 196] on span "246658" at bounding box center [320, 202] width 143 height 16
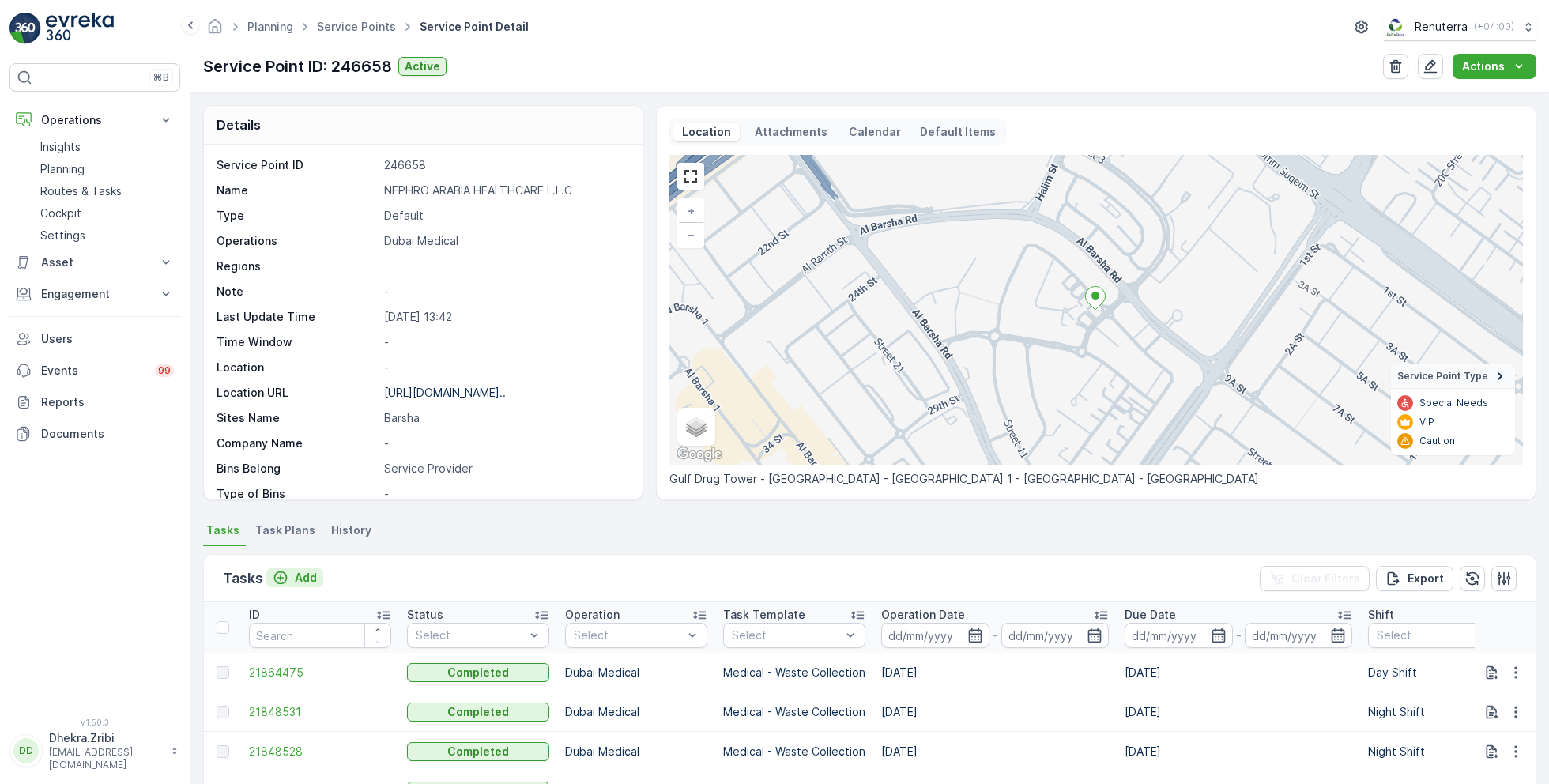
click at [299, 577] on p "Add" at bounding box center [306, 577] width 22 height 16
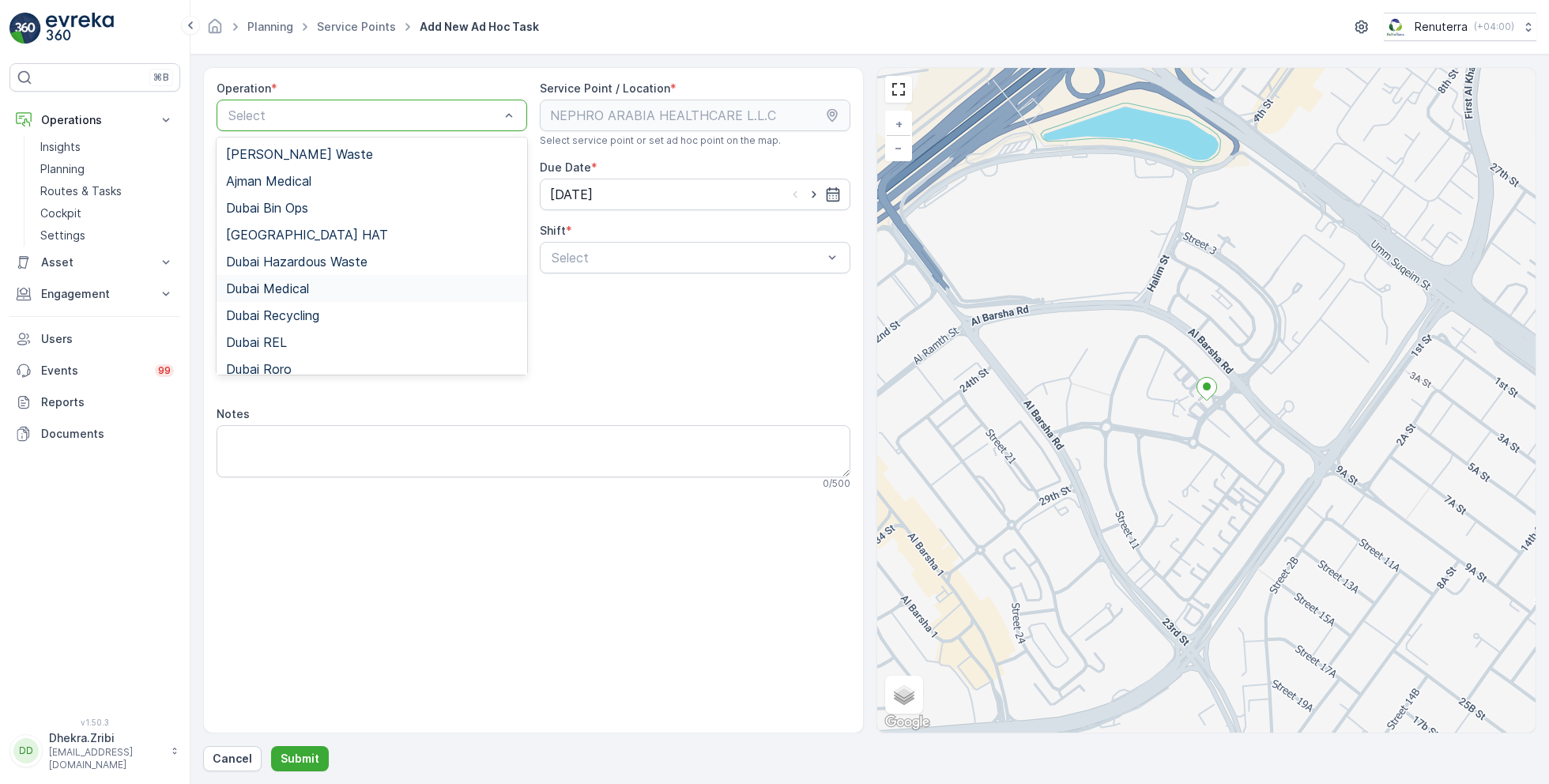
click at [295, 283] on span "Dubai Medical" at bounding box center [267, 288] width 83 height 14
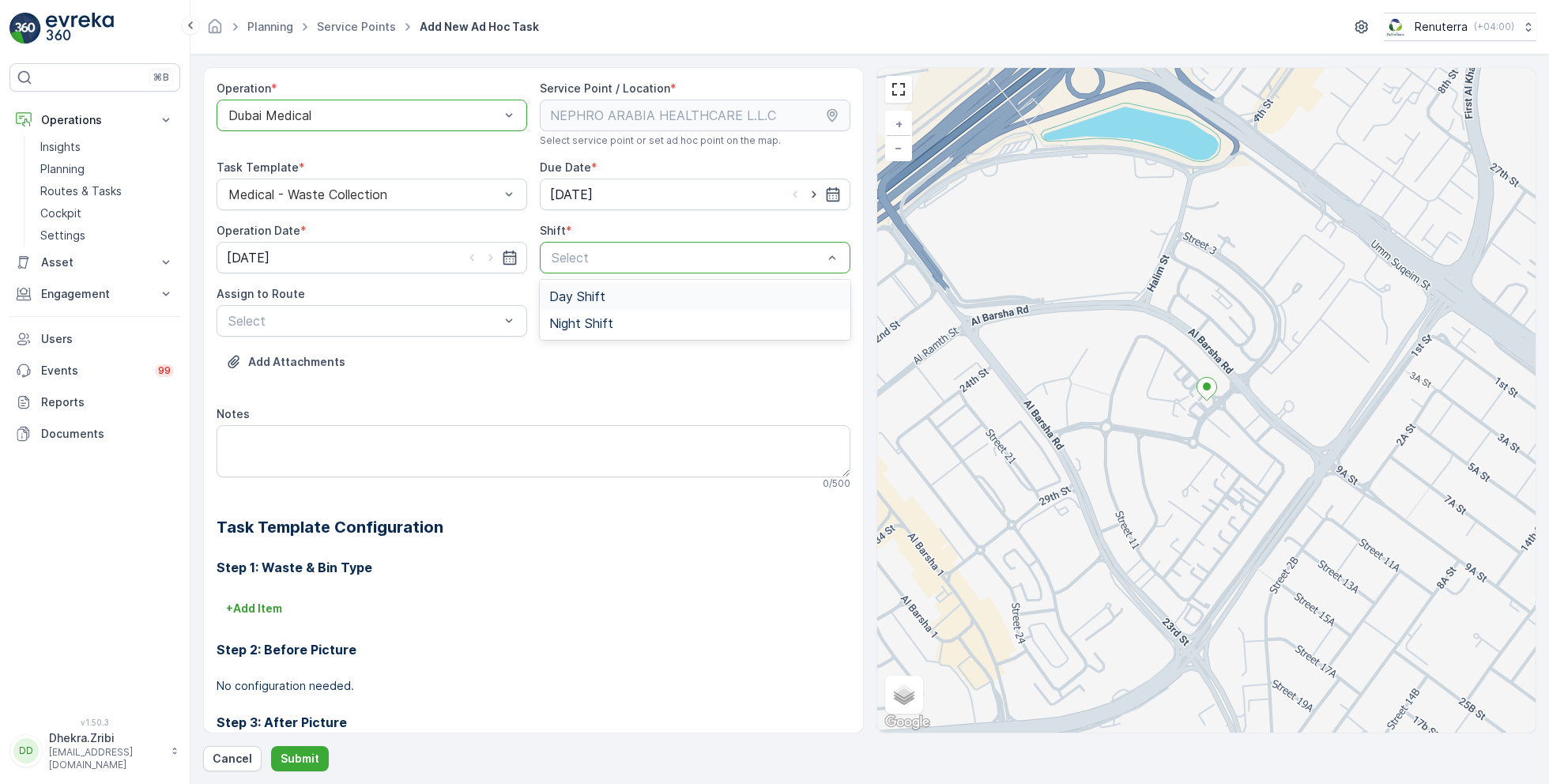
click at [573, 298] on span "Day Shift" at bounding box center [577, 296] width 56 height 14
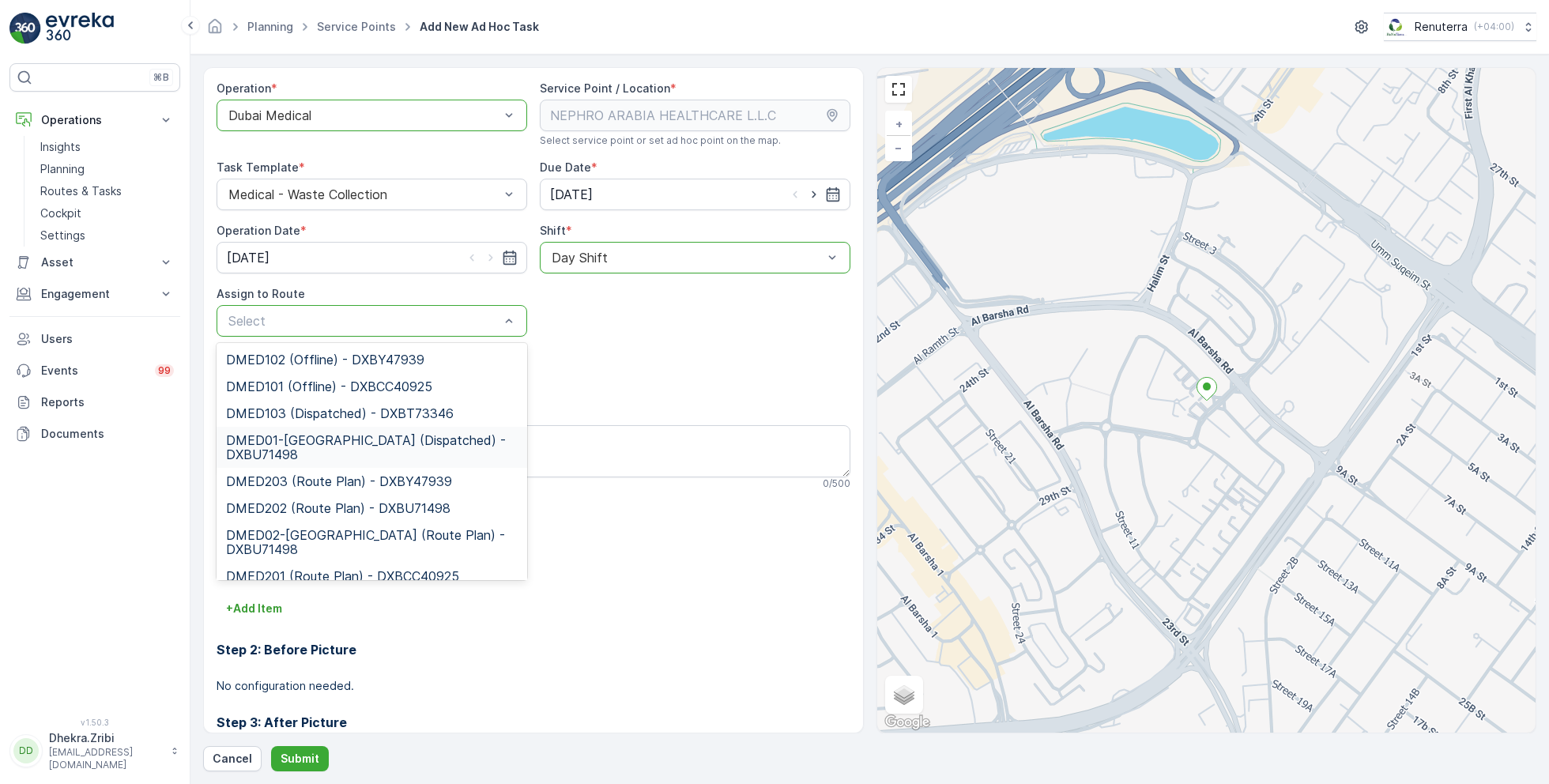
click at [342, 443] on span "DMED01-Khawaneej Yard (Dispatched) - DXBU71498" at bounding box center [371, 447] width 291 height 29
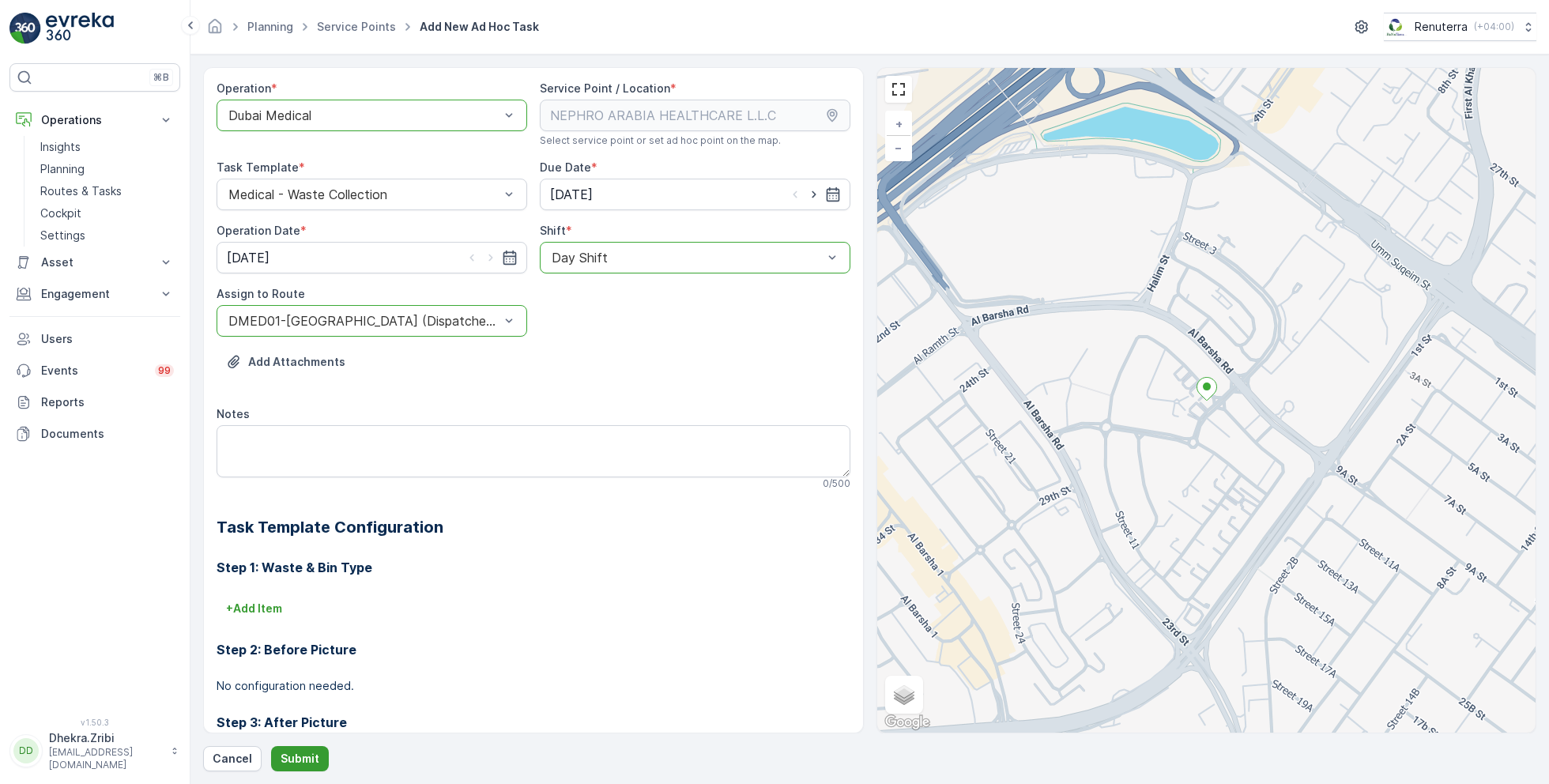
click at [288, 758] on p "Submit" at bounding box center [299, 759] width 39 height 16
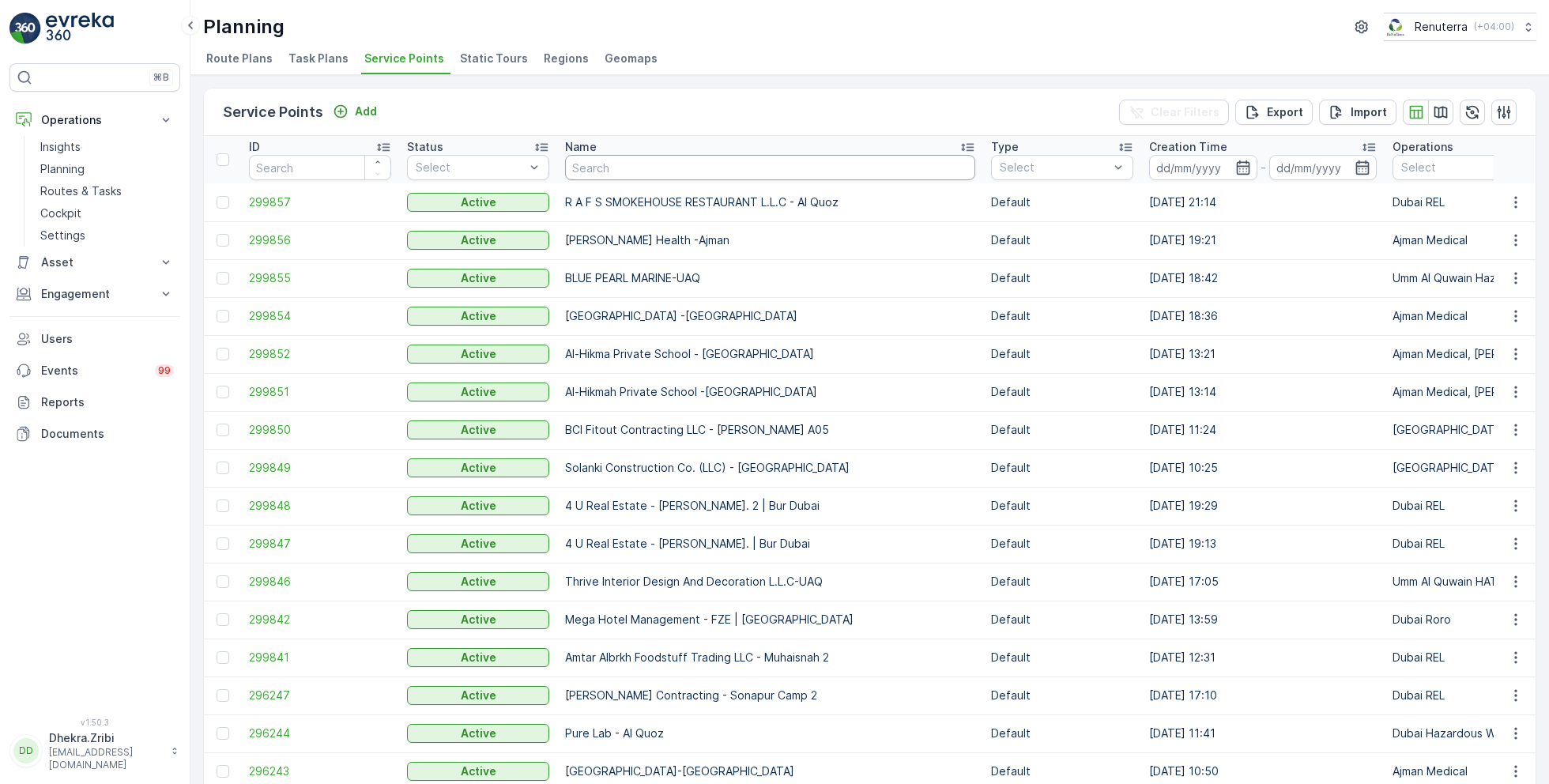
click at [602, 158] on input "text" at bounding box center [771, 168] width 410 height 25
type input "rox"
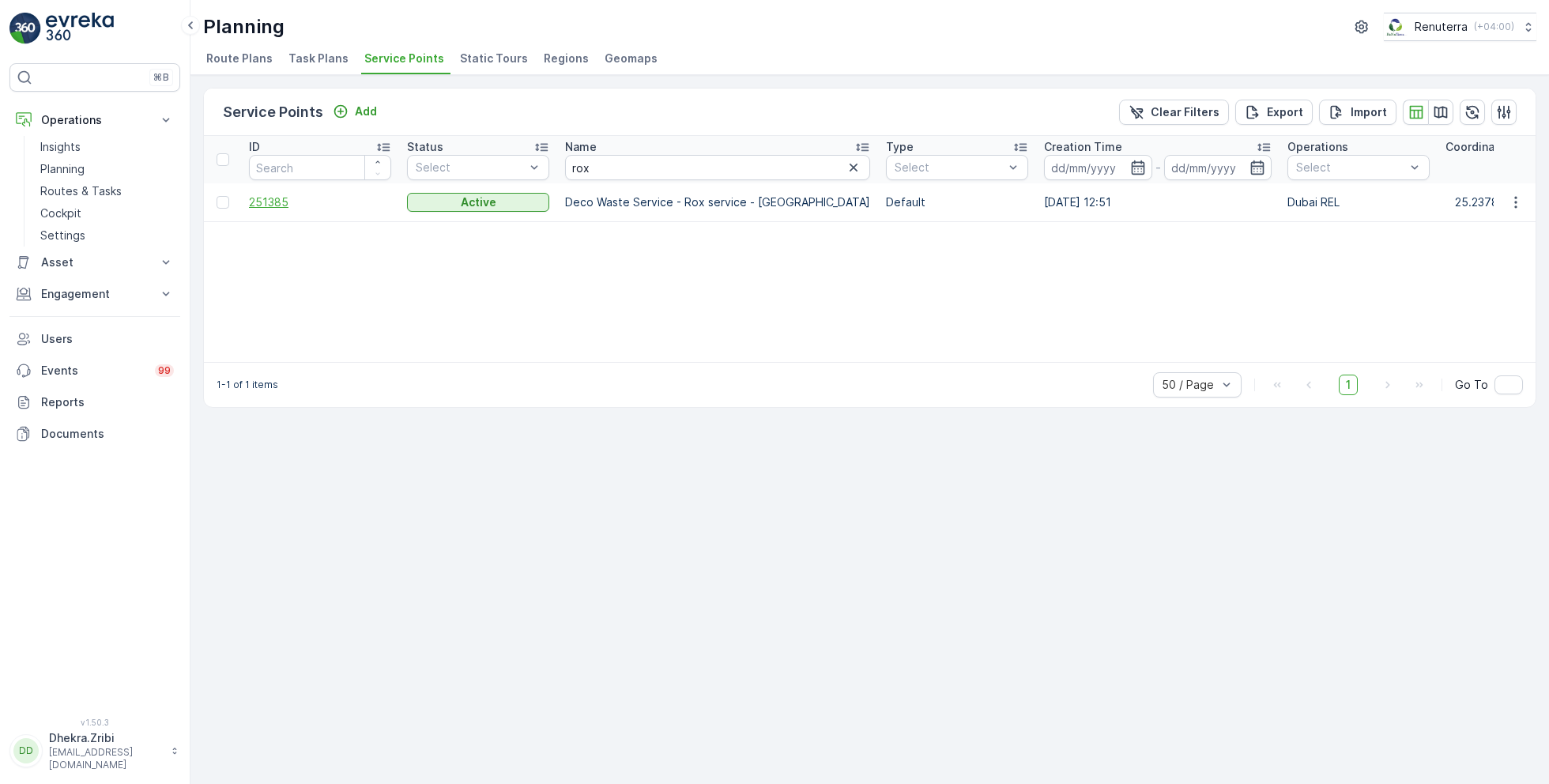
click at [276, 196] on span "251385" at bounding box center [320, 202] width 143 height 16
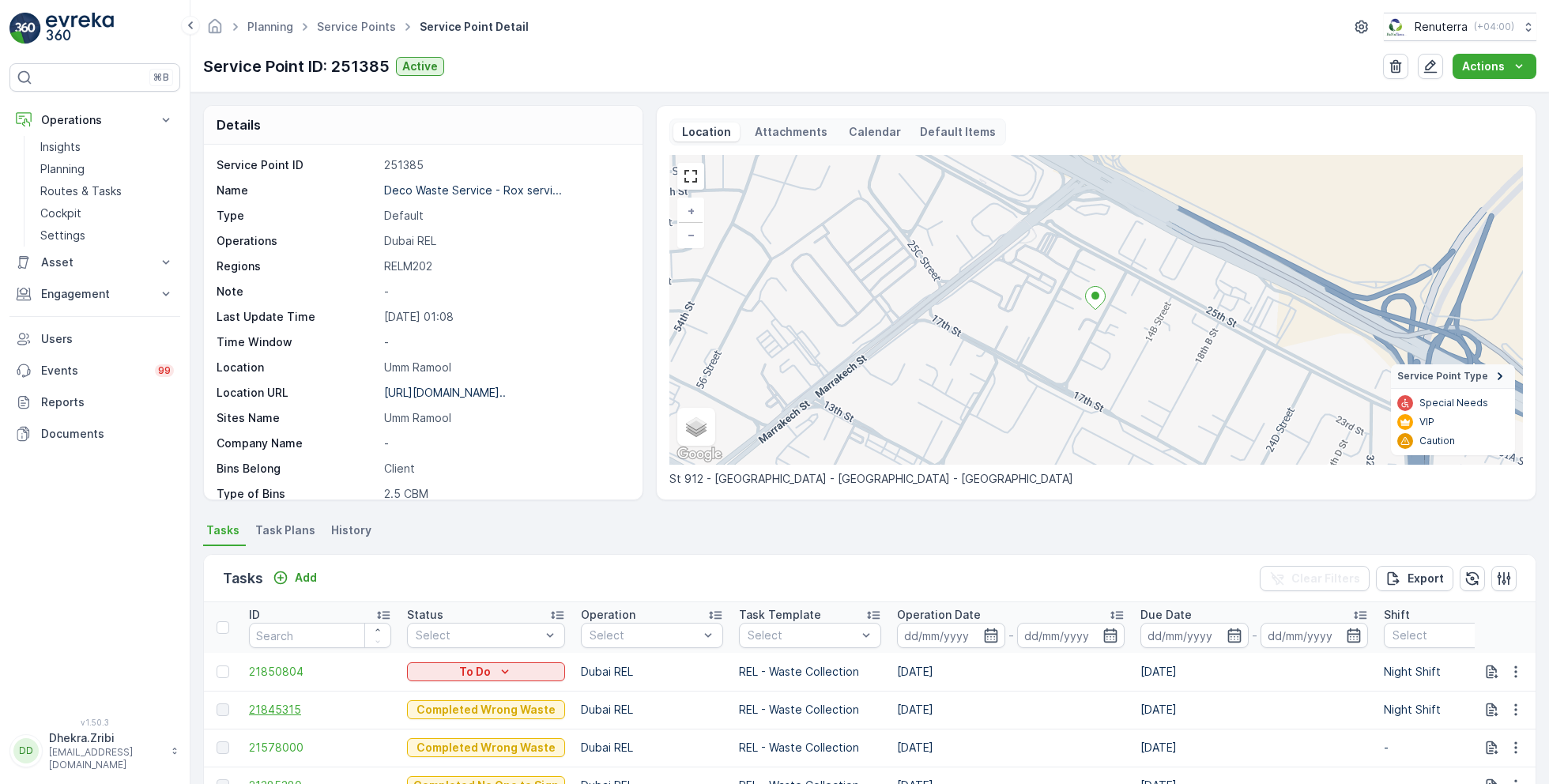
click at [280, 706] on span "21845315" at bounding box center [320, 710] width 143 height 16
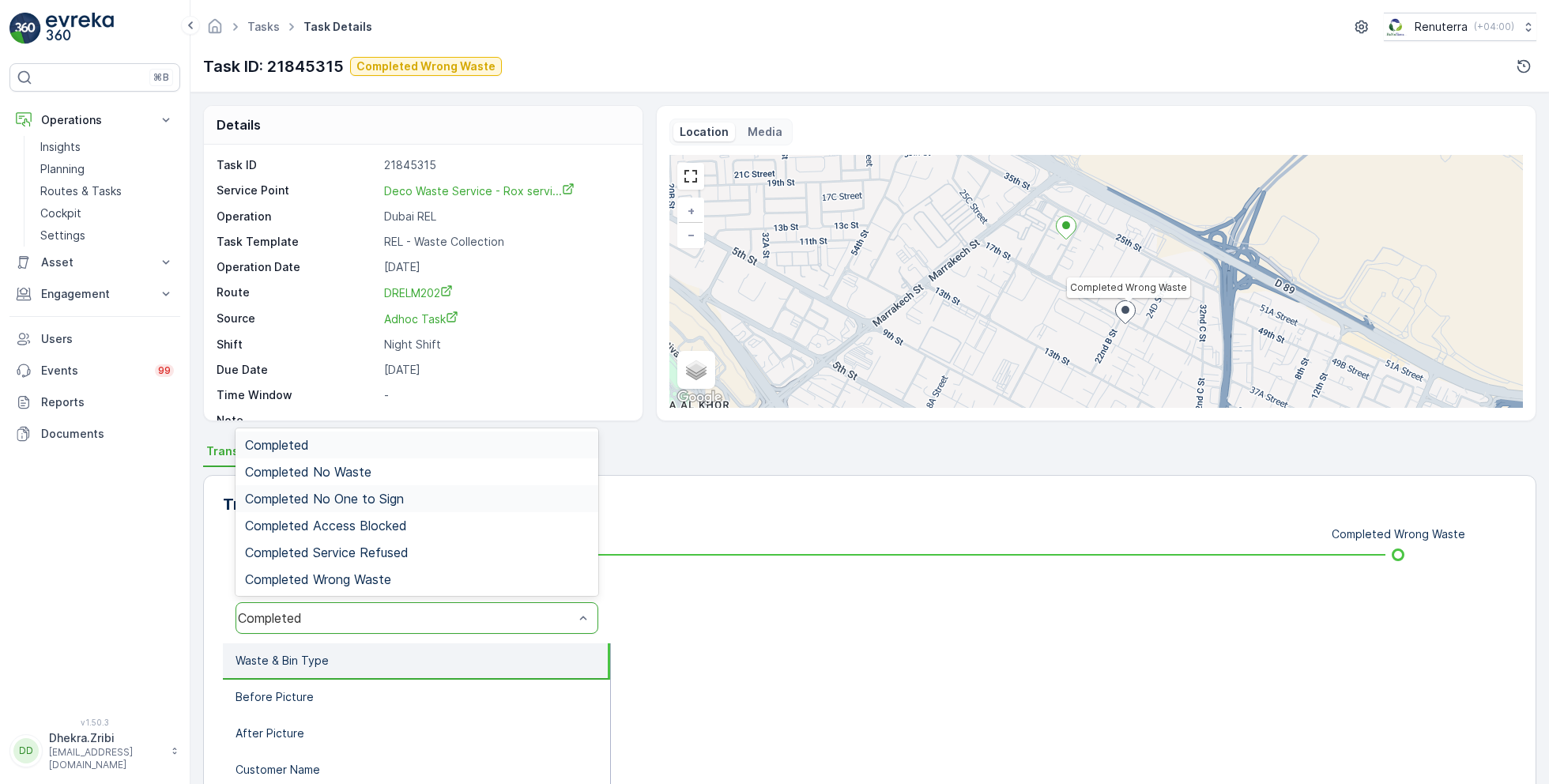
click at [393, 488] on div "Completed No One to Sign" at bounding box center [417, 499] width 363 height 27
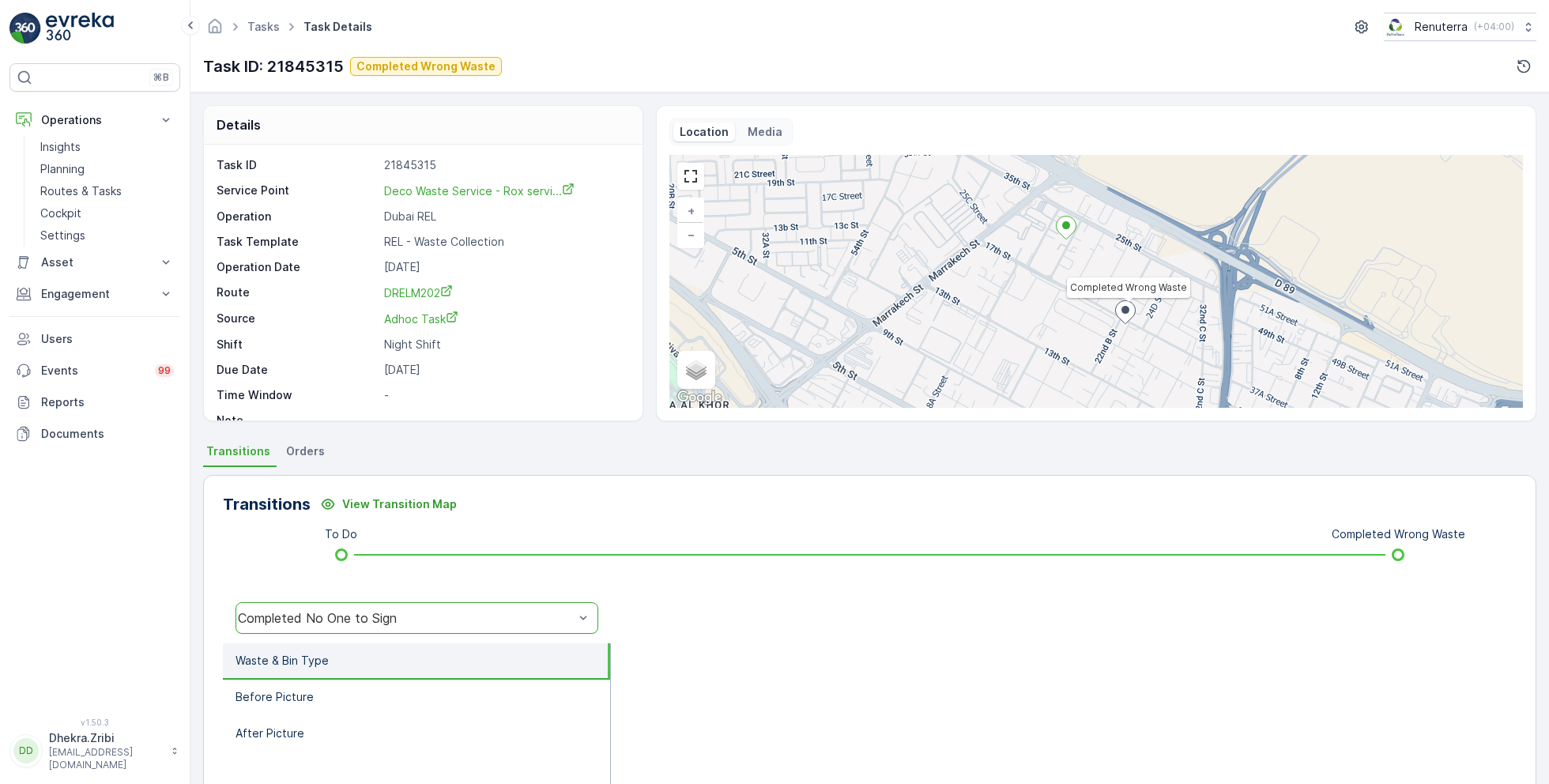
scroll to position [211, 0]
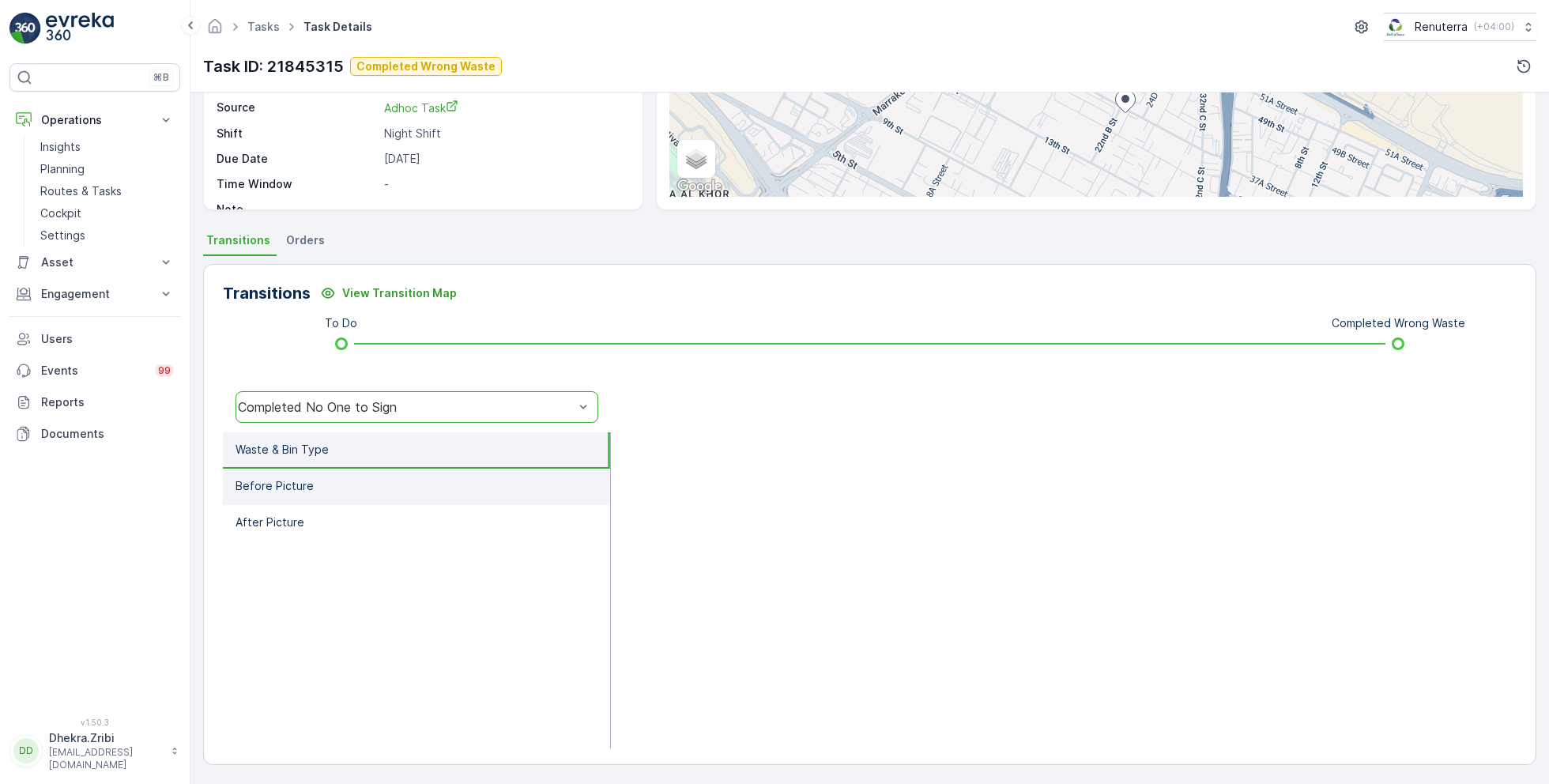
click at [335, 482] on li "Before Picture" at bounding box center [416, 487] width 387 height 36
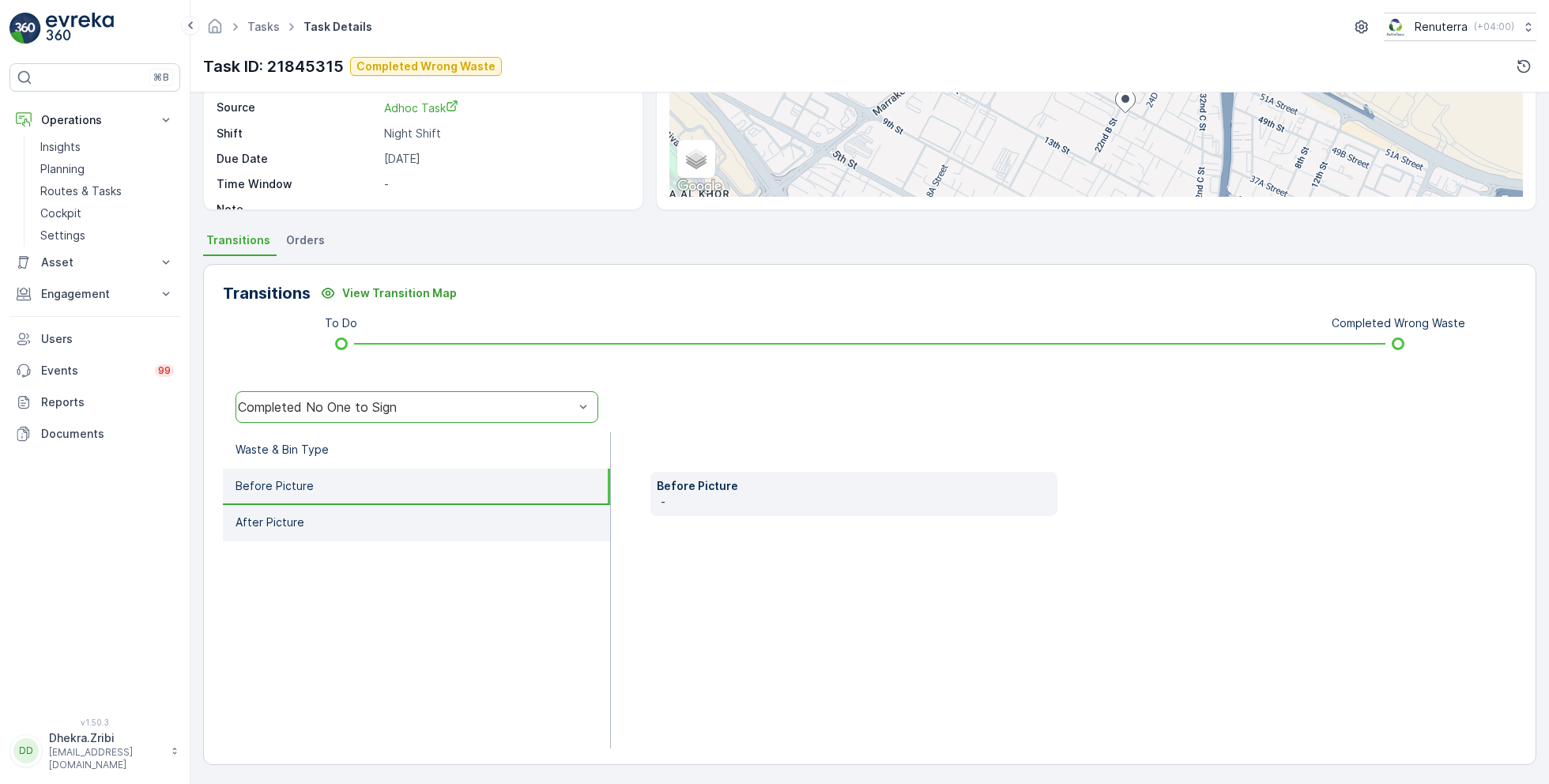
click at [312, 511] on li "After Picture" at bounding box center [416, 523] width 387 height 36
click at [333, 475] on li "Before Picture" at bounding box center [416, 487] width 387 height 36
click at [417, 400] on div "Completed No One to Sign" at bounding box center [405, 407] width 336 height 14
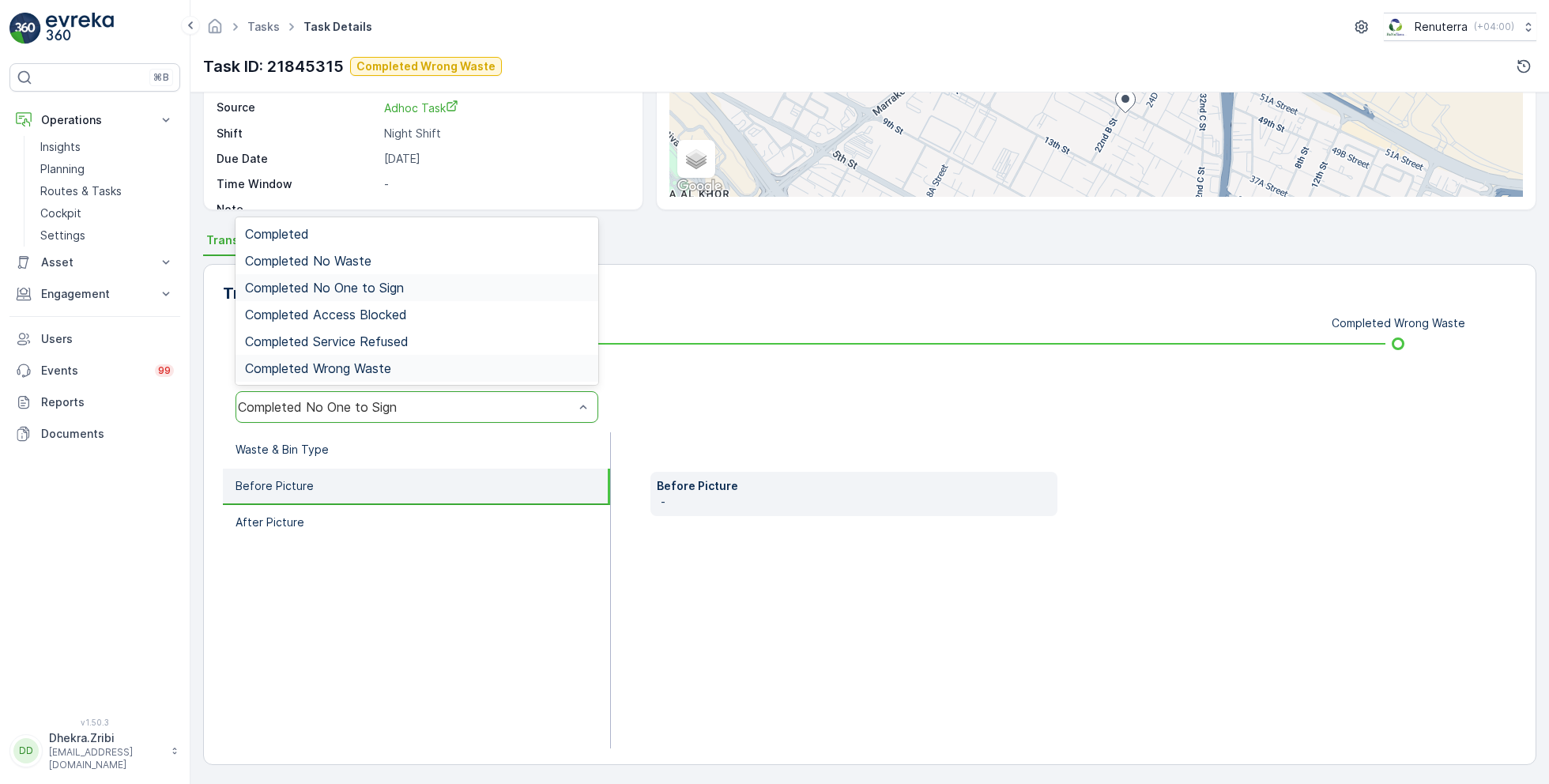
click at [390, 368] on span "Completed Wrong Waste" at bounding box center [318, 368] width 147 height 14
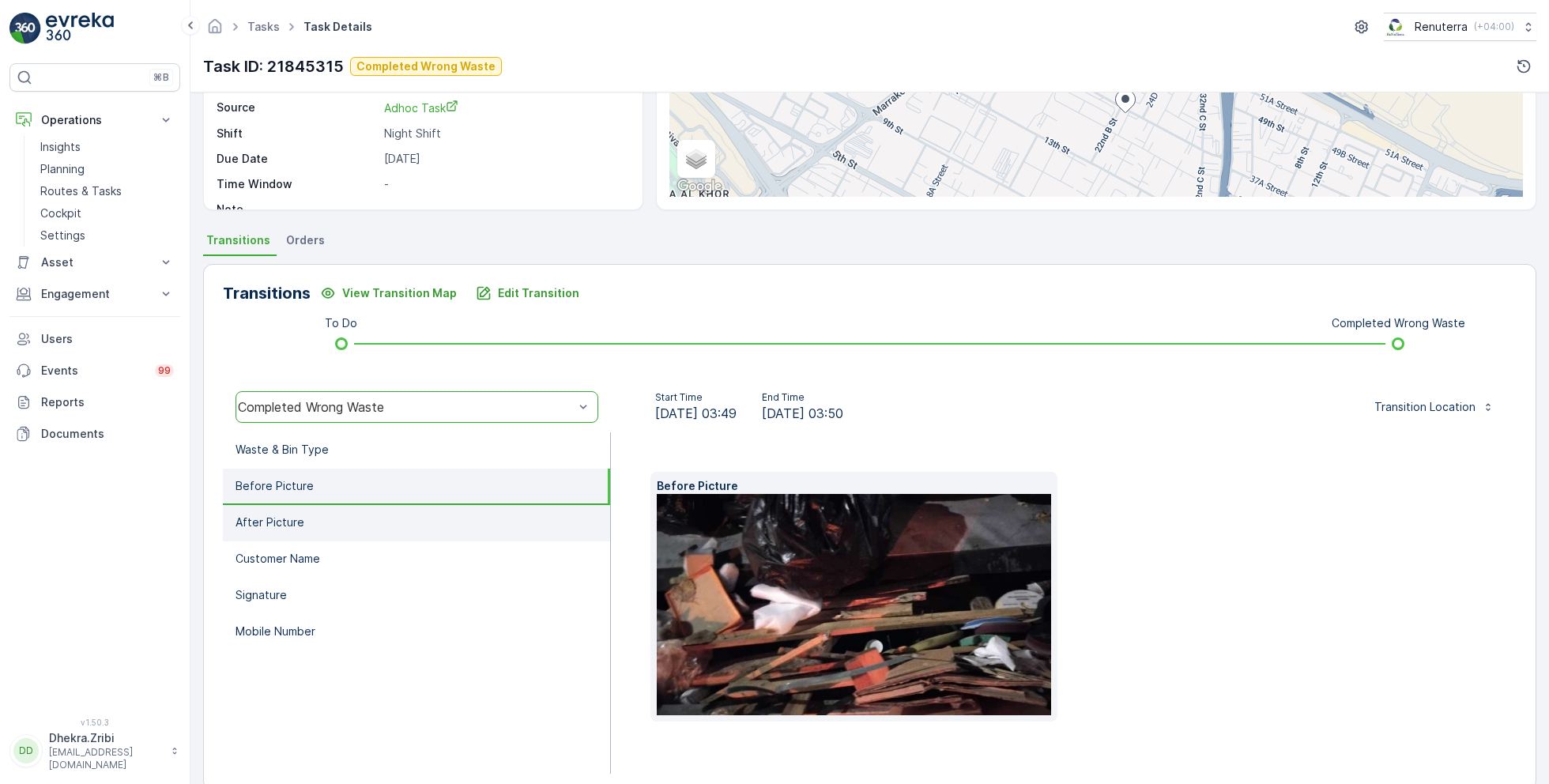
click at [329, 516] on li "After Picture" at bounding box center [416, 523] width 387 height 36
click at [379, 479] on li "Before Picture" at bounding box center [416, 487] width 387 height 36
click at [786, 615] on img at bounding box center [903, 604] width 493 height 221
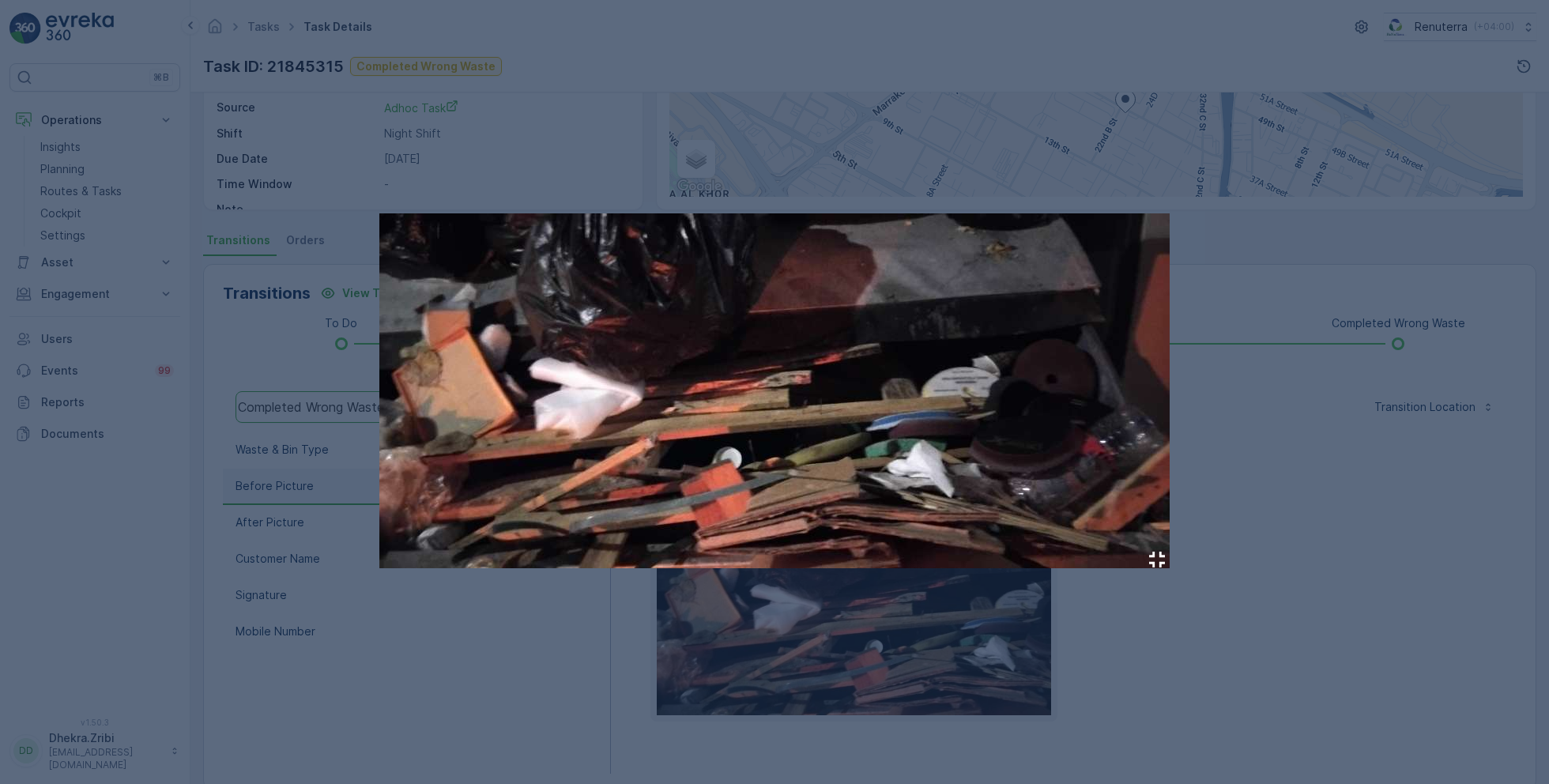
drag, startPoint x: 921, startPoint y: 381, endPoint x: 320, endPoint y: 20, distance: 701.1
click div at bounding box center [774, 392] width 1549 height 784
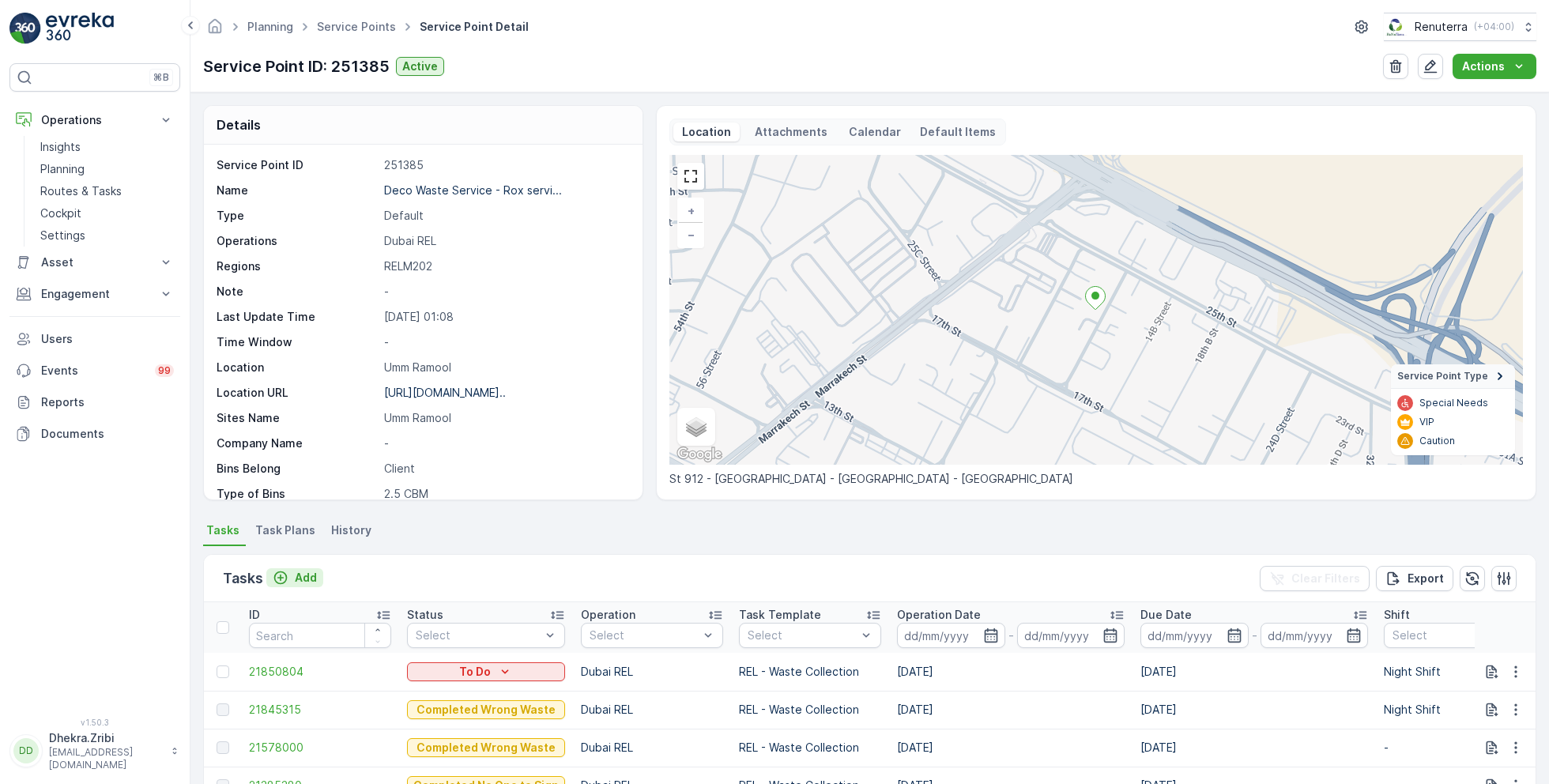
click at [299, 573] on p "Add" at bounding box center [306, 577] width 22 height 16
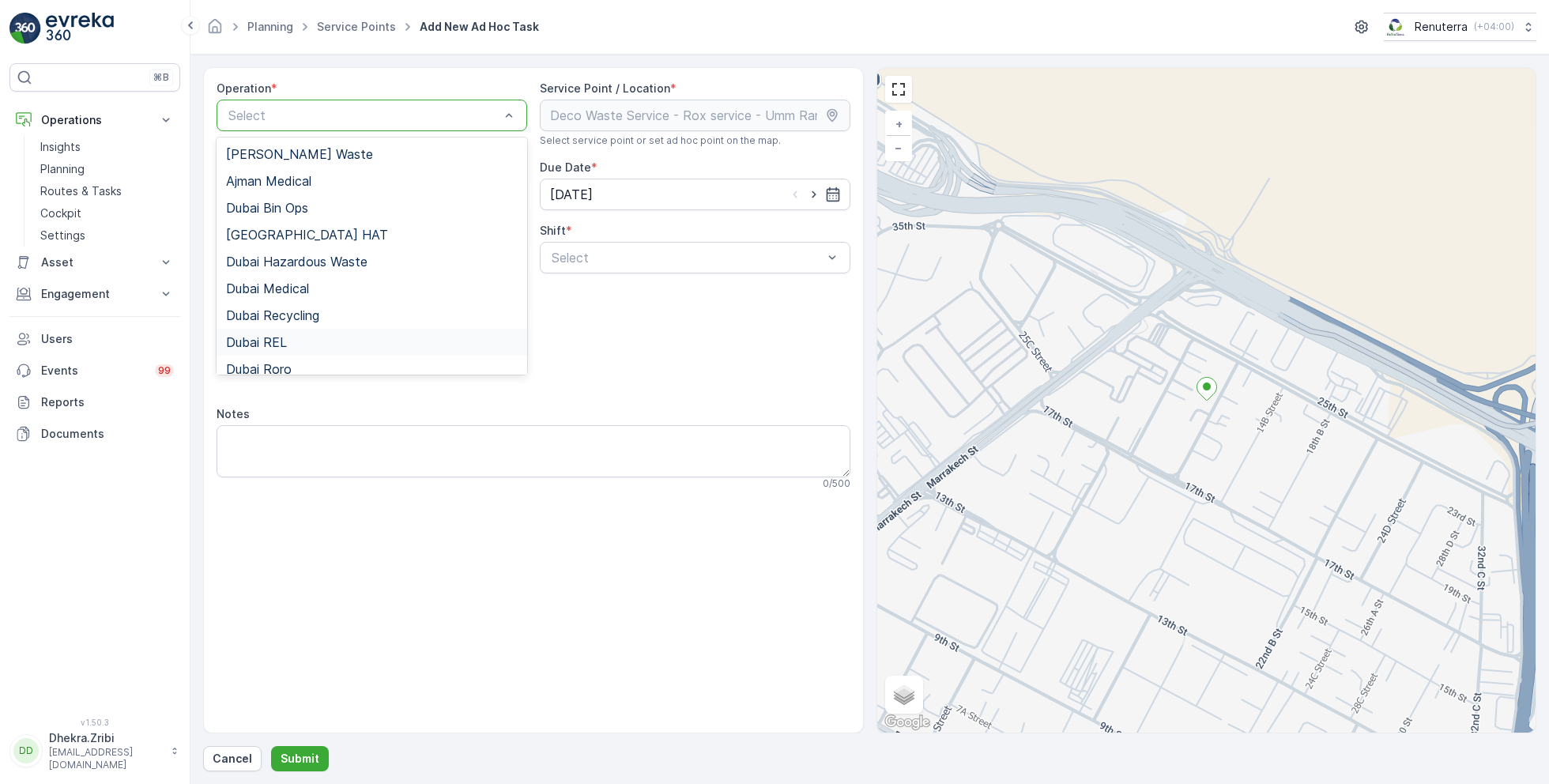
click at [283, 342] on span "Dubai REL" at bounding box center [256, 342] width 61 height 14
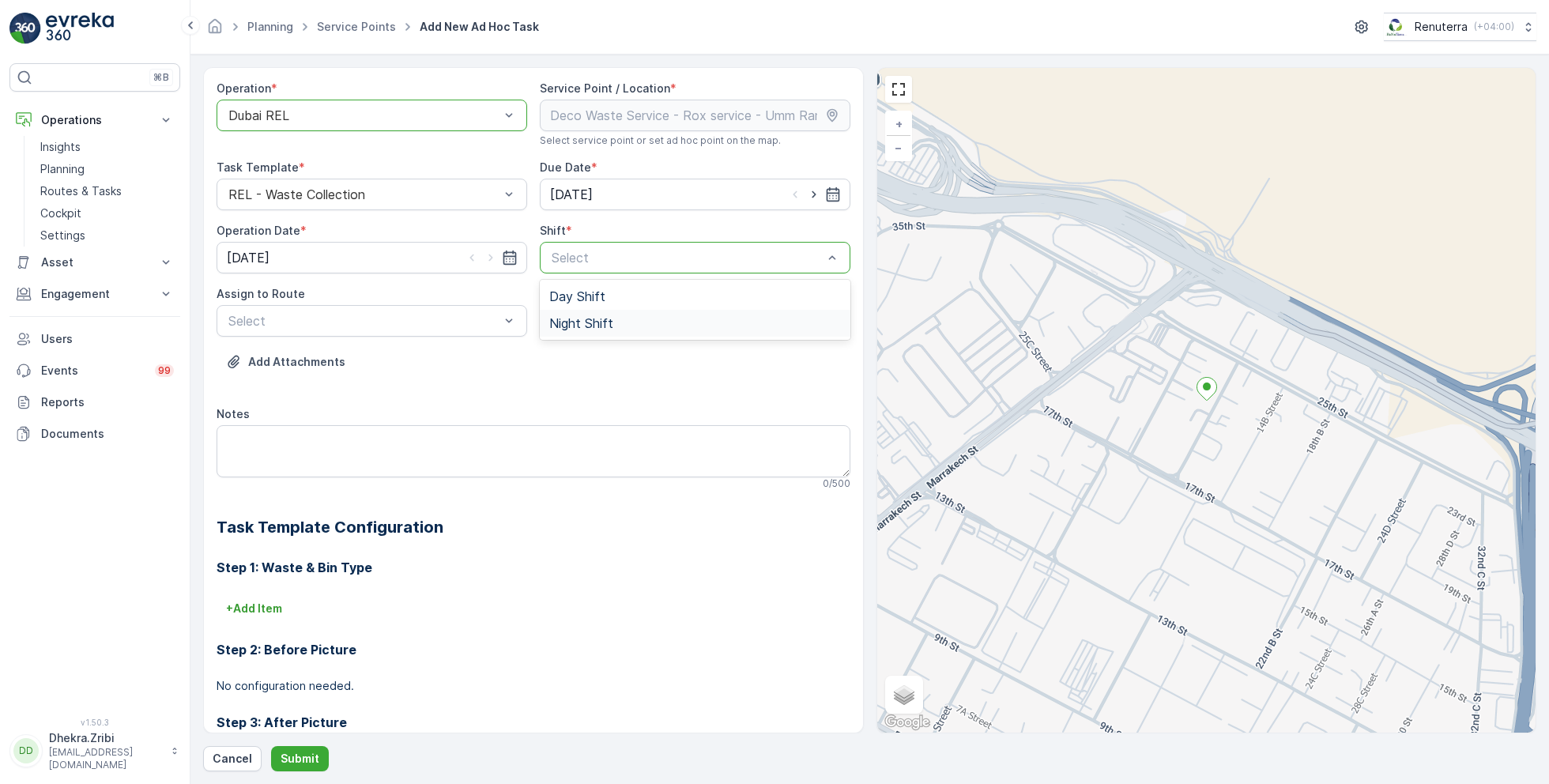
click at [569, 322] on span "Night Shift" at bounding box center [581, 323] width 64 height 14
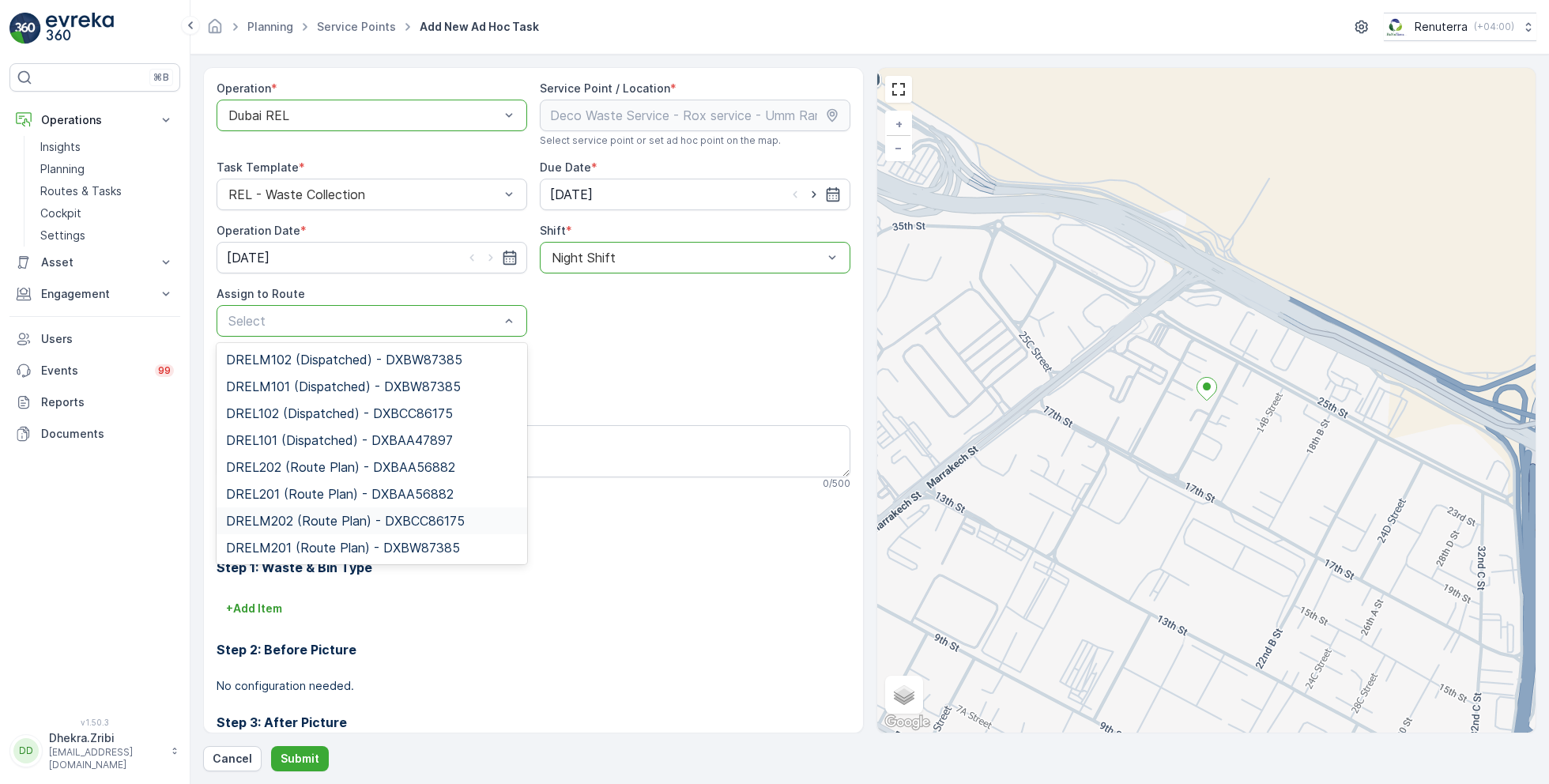
click at [311, 527] on div "DRELM202 (Route Plan) - DXBCC86175" at bounding box center [371, 521] width 310 height 27
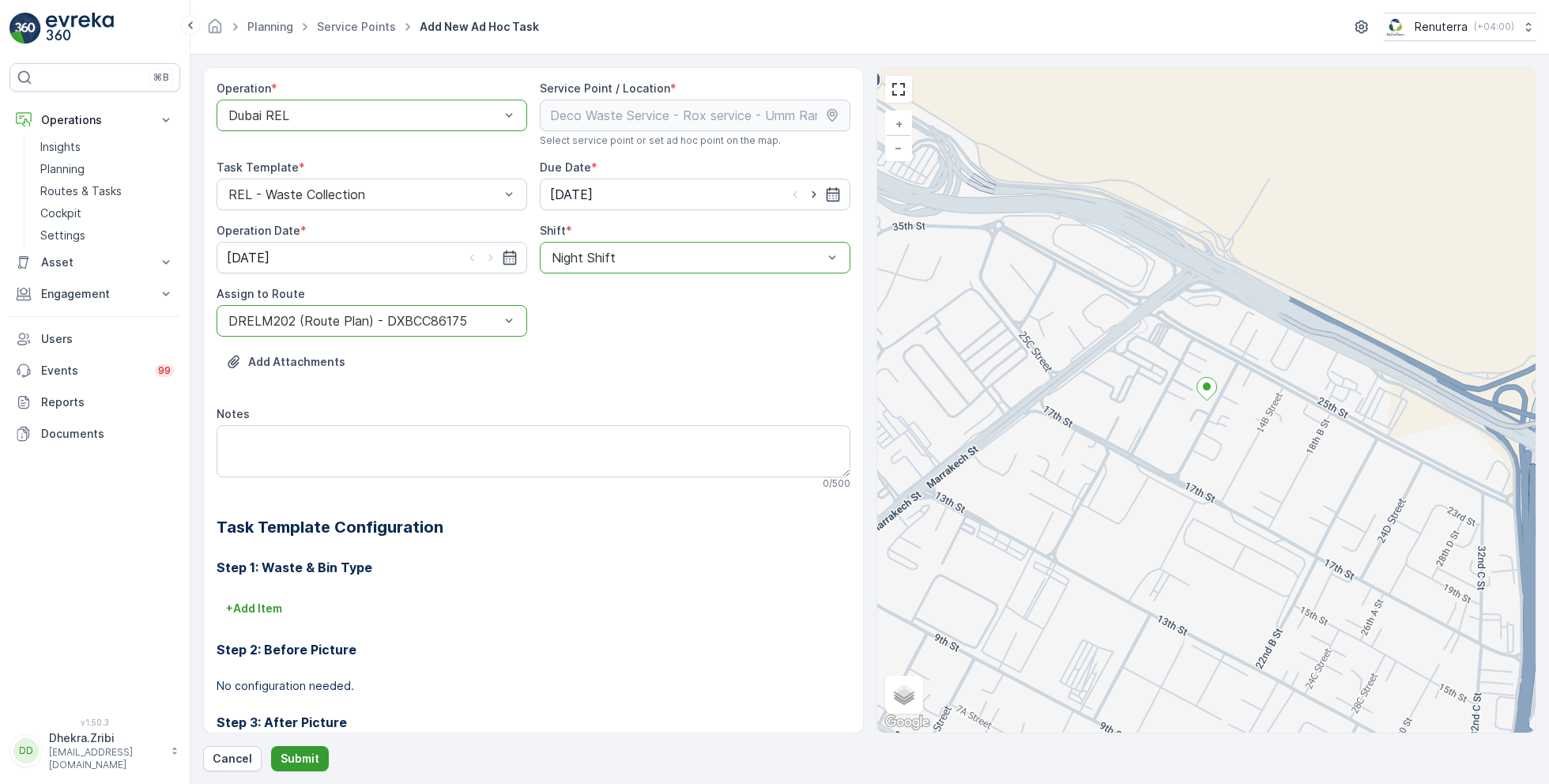
click at [291, 759] on p "Submit" at bounding box center [299, 759] width 39 height 16
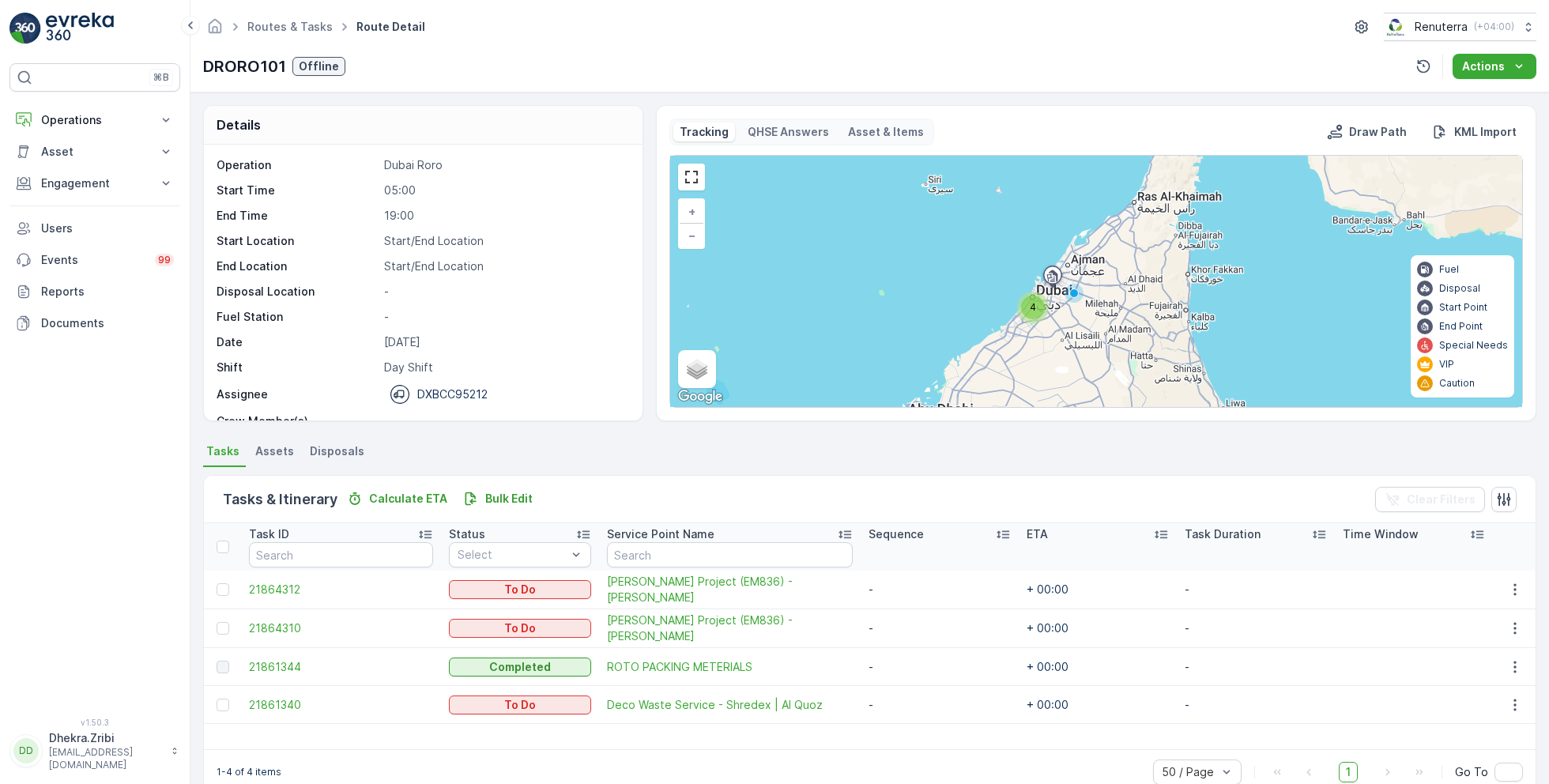
scroll to position [49, 0]
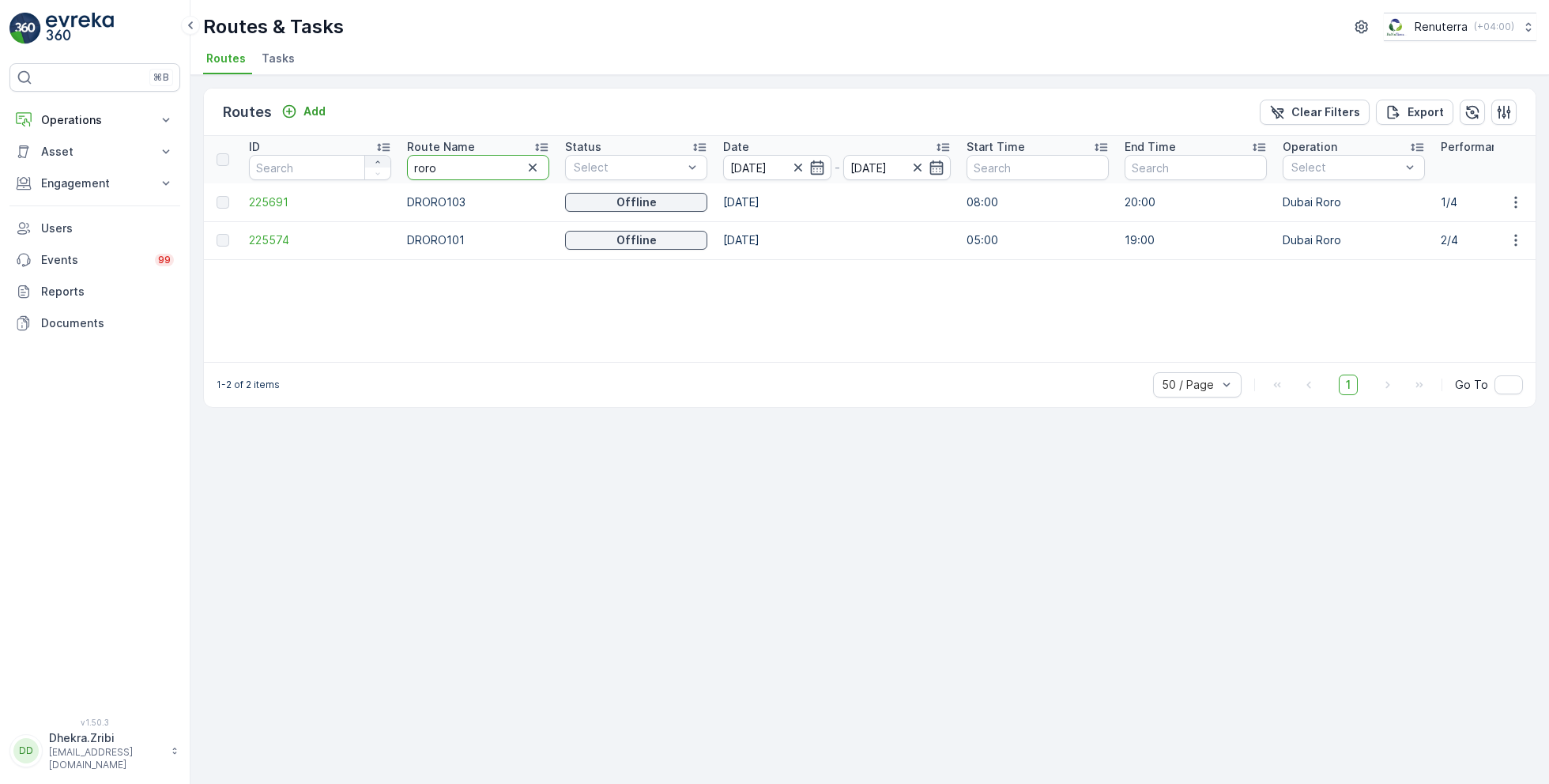
drag, startPoint x: 443, startPoint y: 167, endPoint x: 372, endPoint y: 163, distance: 71.1
type input "hat"
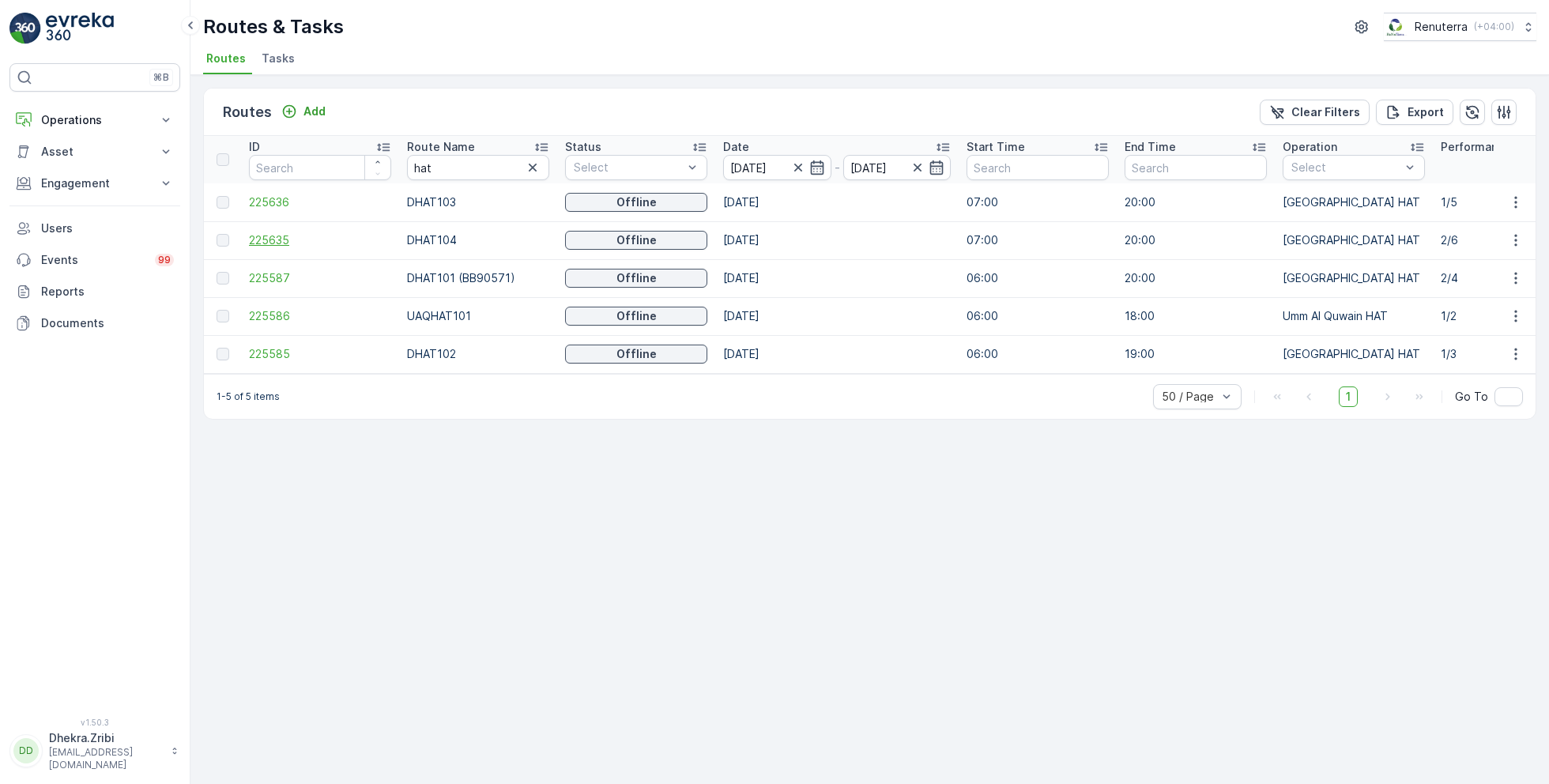
click at [267, 242] on span "225635" at bounding box center [320, 240] width 143 height 16
click at [260, 280] on span "225587" at bounding box center [320, 278] width 143 height 16
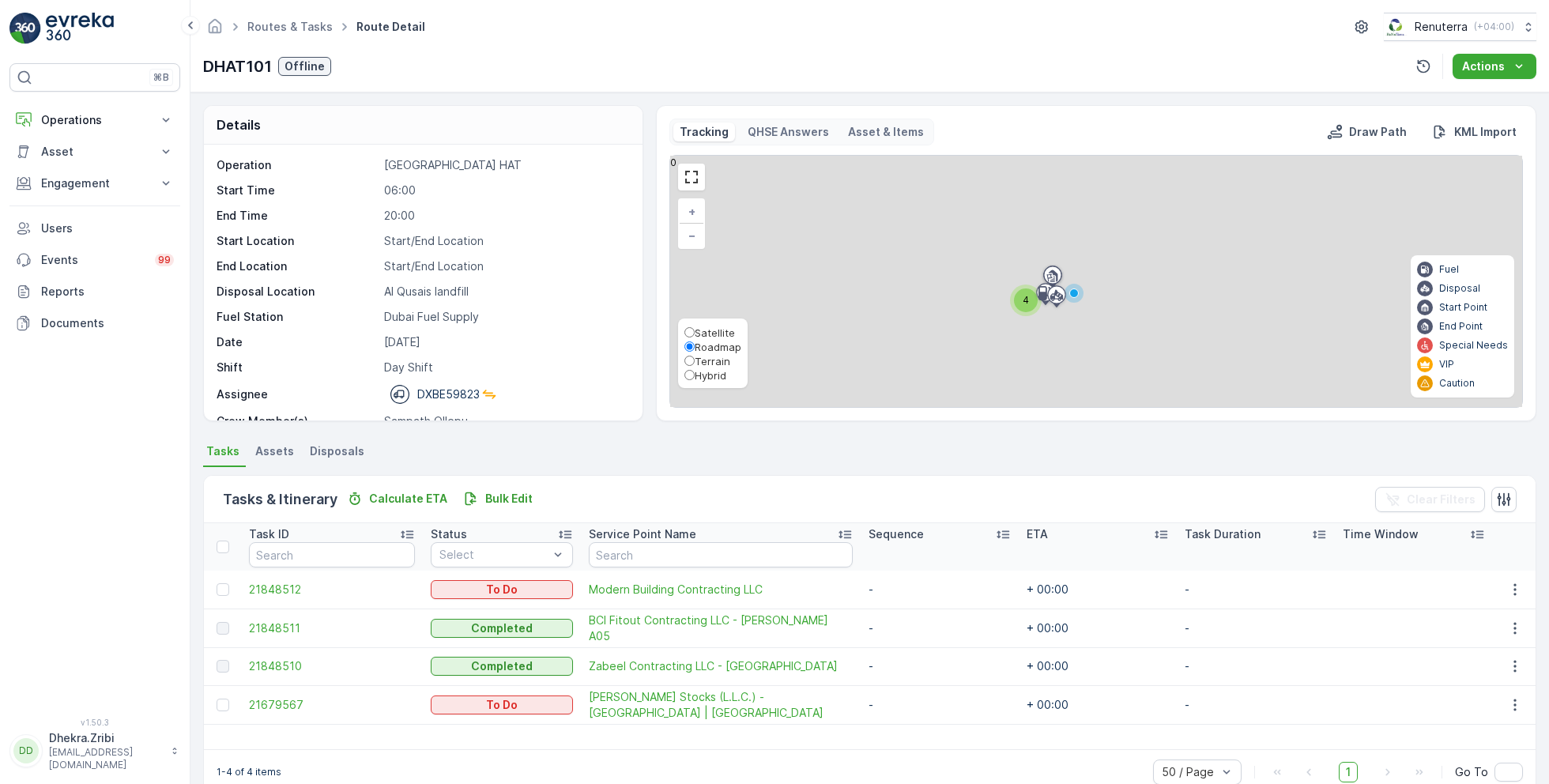
click at [704, 379] on span "Hybrid" at bounding box center [710, 375] width 32 height 13
click at [695, 379] on input "Hybrid" at bounding box center [689, 375] width 10 height 10
radio input "true"
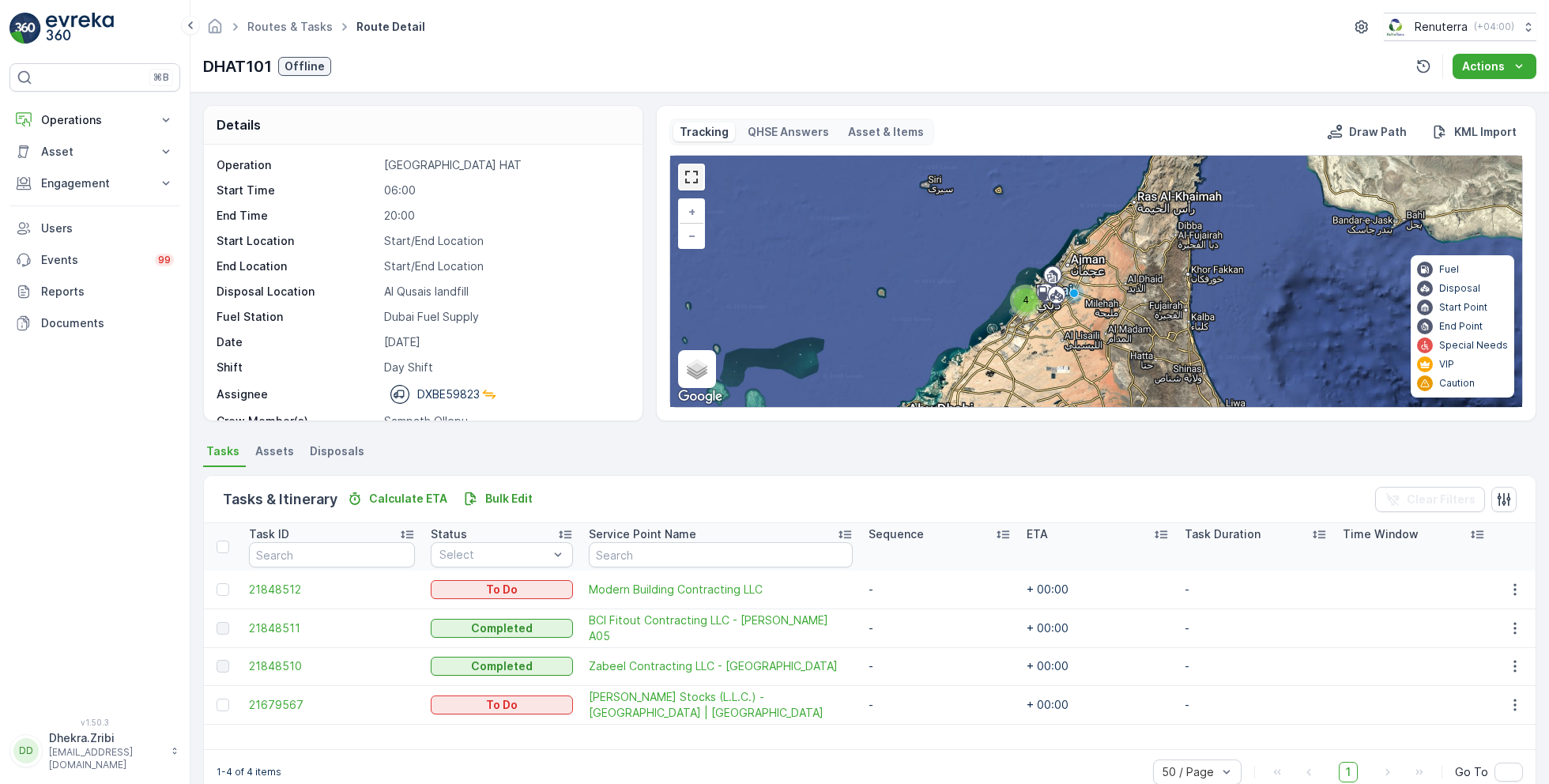
click at [687, 172] on link at bounding box center [691, 177] width 24 height 24
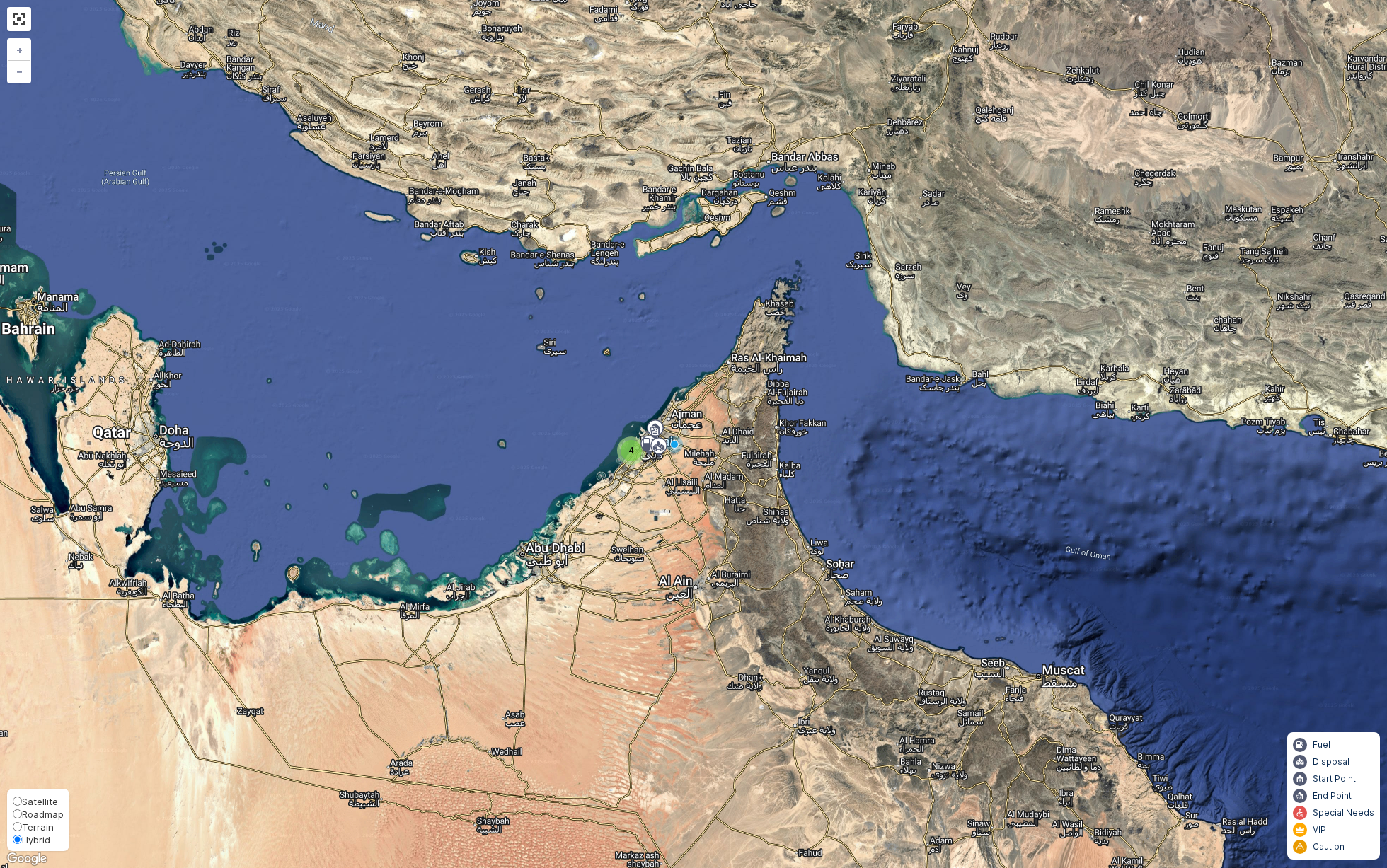
click at [45, 701] on span "Satellite" at bounding box center [40, 802] width 36 height 11
click at [22, 701] on input "Satellite" at bounding box center [17, 801] width 9 height 9
radio input "true"
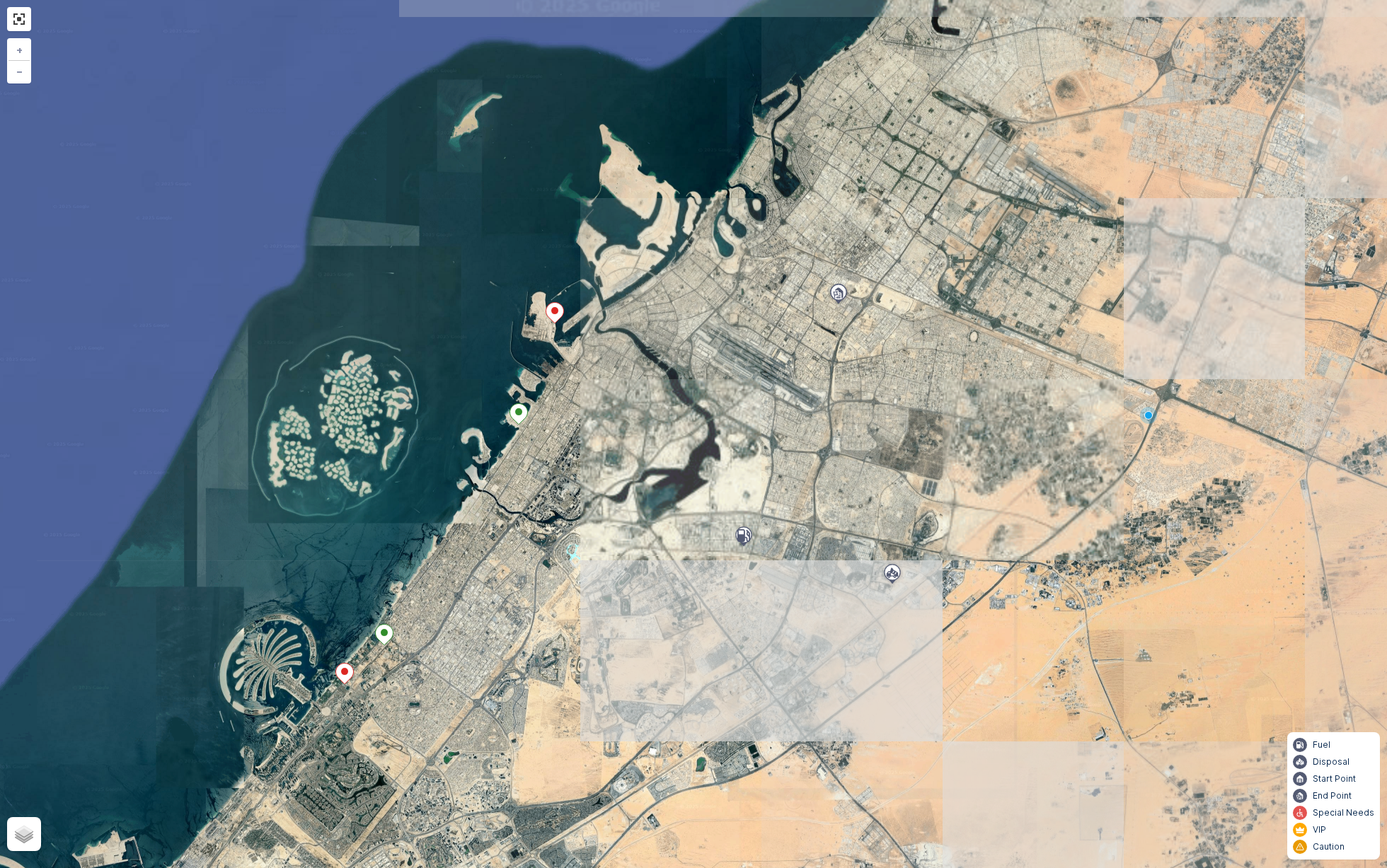
drag, startPoint x: 551, startPoint y: 266, endPoint x: 567, endPoint y: 413, distance: 147.9
click at [567, 413] on div "+ − Satellite Roadmap Terrain Hybrid Leaflet Fuel Disposal Start Point End Poin…" at bounding box center [694, 434] width 1387 height 868
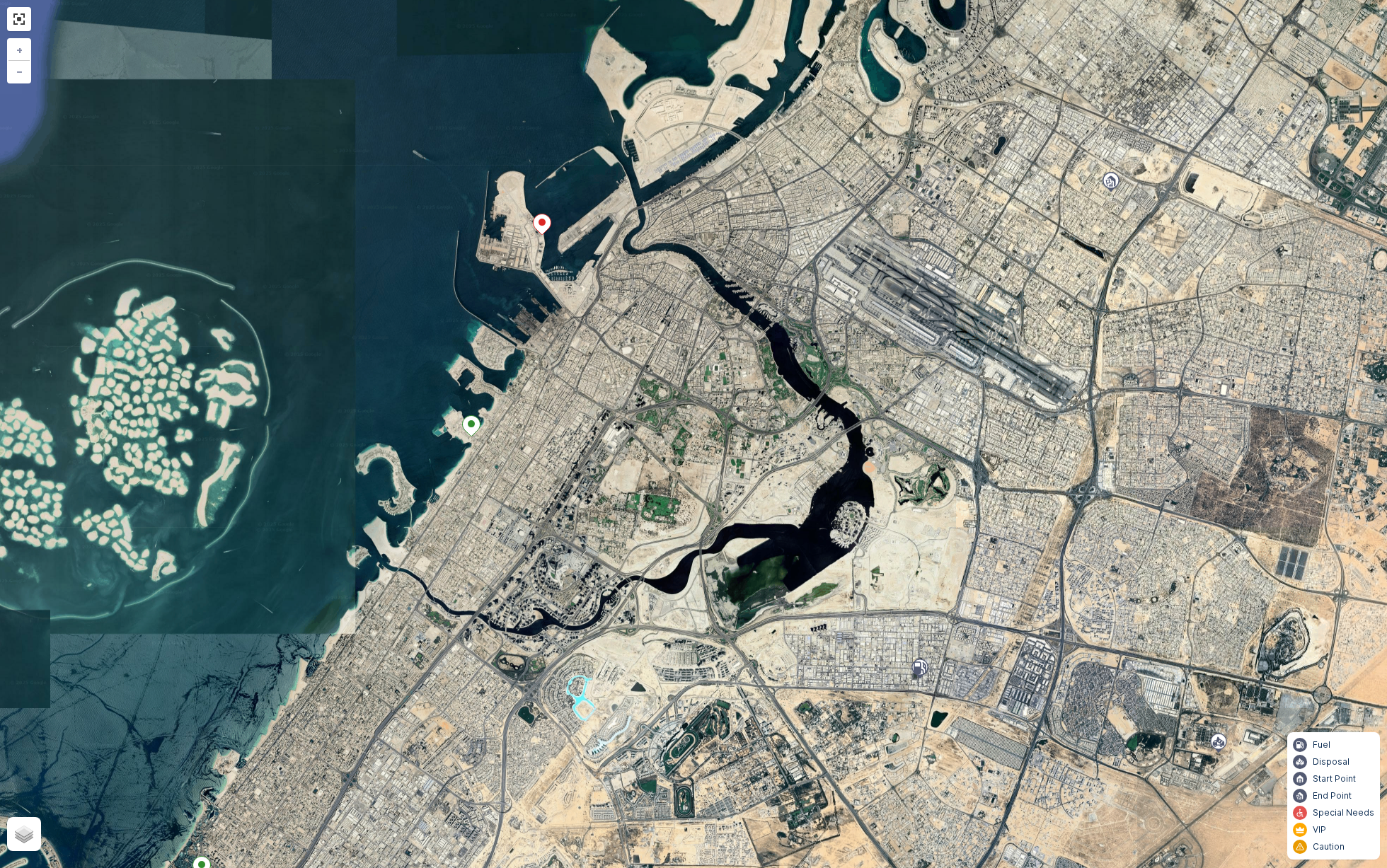
click at [473, 428] on icon at bounding box center [472, 426] width 18 height 21
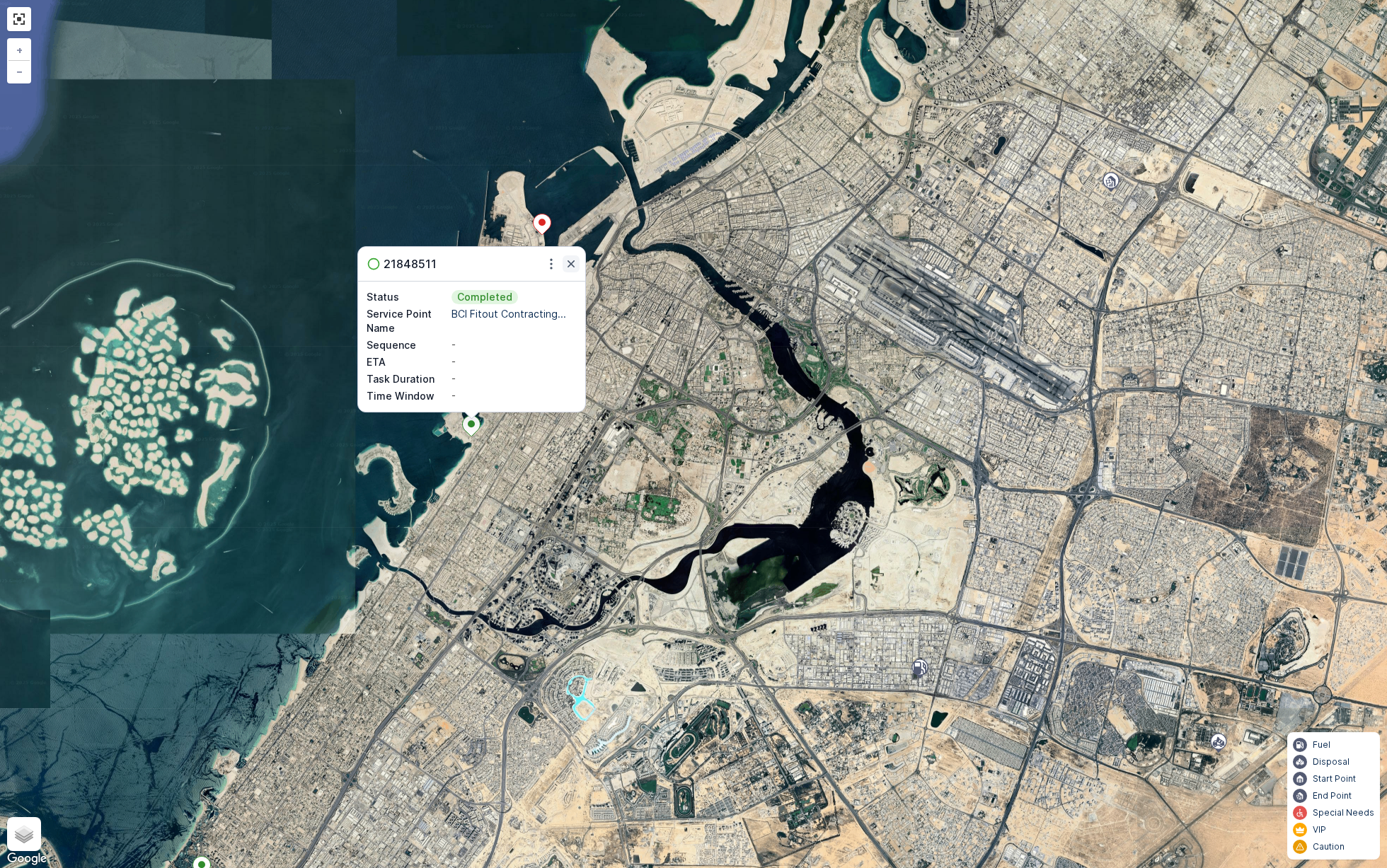
click at [572, 262] on icon "button" at bounding box center [571, 264] width 7 height 7
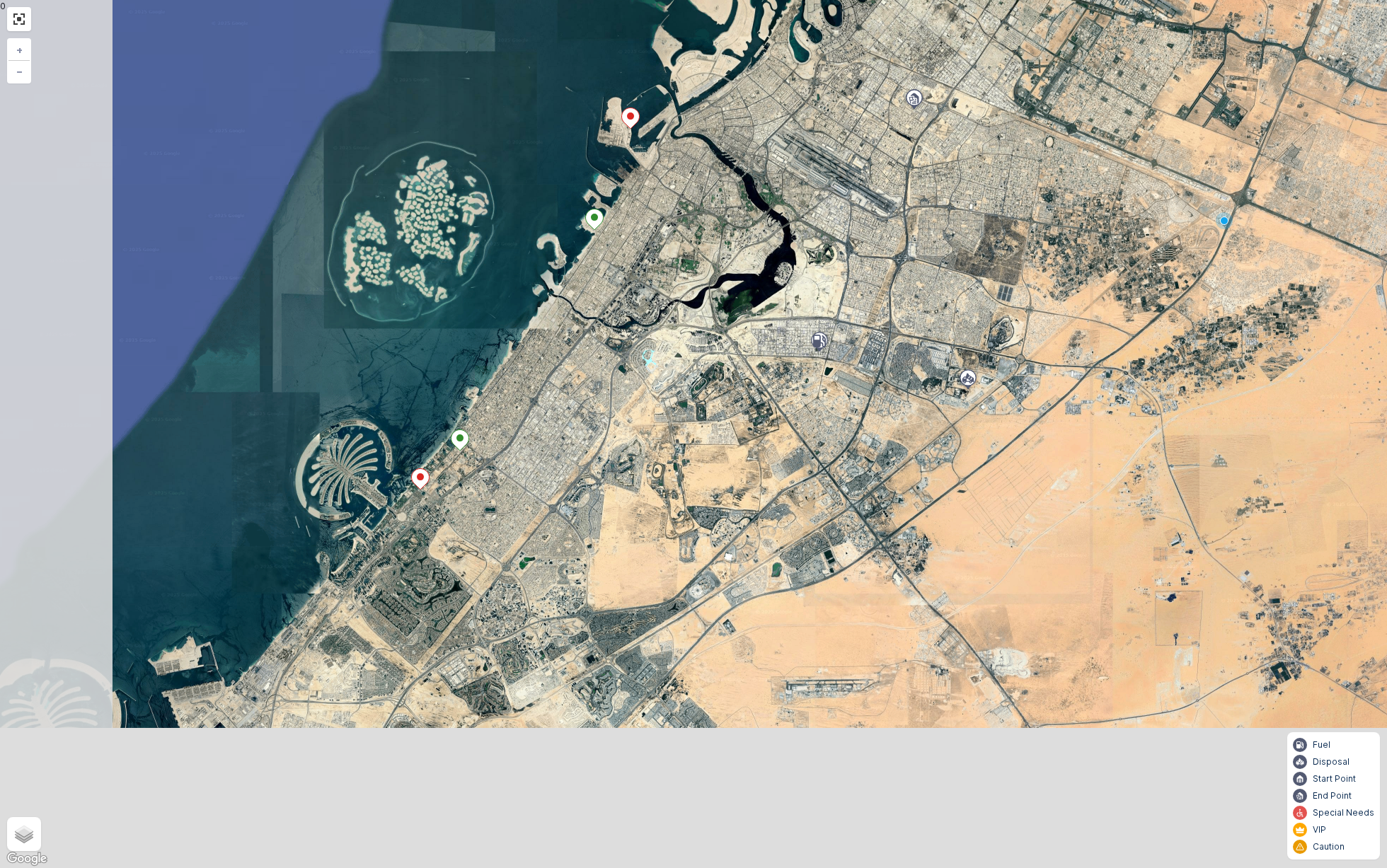
drag, startPoint x: 482, startPoint y: 511, endPoint x: 607, endPoint y: 294, distance: 250.4
click at [608, 294] on div "+ − Satellite Roadmap Terrain Hybrid Leaflet Keyboard shortcuts Map Data Image …" at bounding box center [694, 434] width 1387 height 868
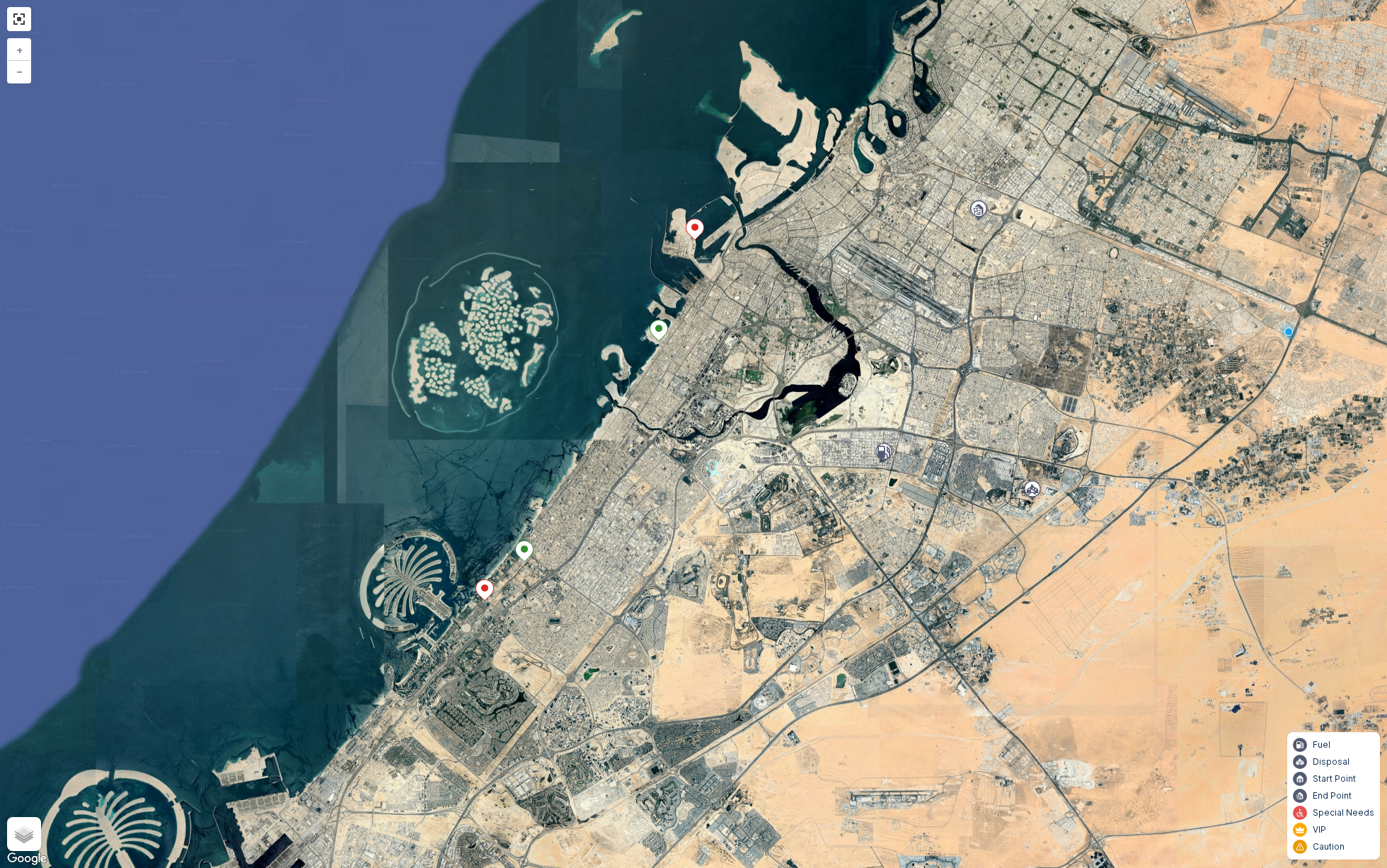
drag, startPoint x: 562, startPoint y: 386, endPoint x: 629, endPoint y: 507, distance: 138.3
click at [630, 508] on div "+ − Satellite Roadmap Terrain Hybrid Leaflet Keyboard shortcuts Map Data Image …" at bounding box center [694, 434] width 1387 height 868
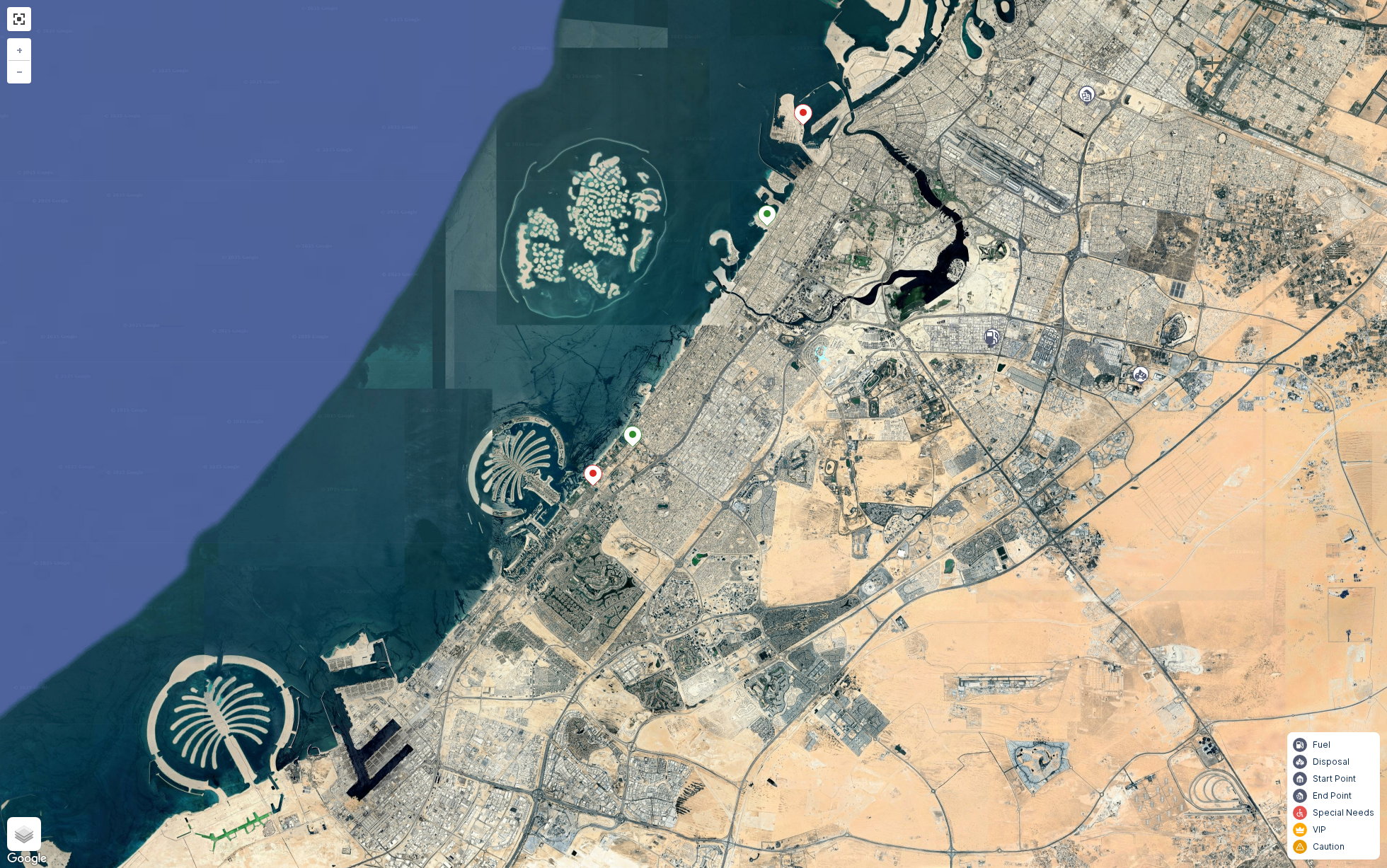
drag, startPoint x: 613, startPoint y: 496, endPoint x: 706, endPoint y: 386, distance: 144.0
click at [706, 386] on div "+ − Satellite Roadmap Terrain Hybrid Leaflet Keyboard shortcuts Map Data Image …" at bounding box center [694, 434] width 1387 height 868
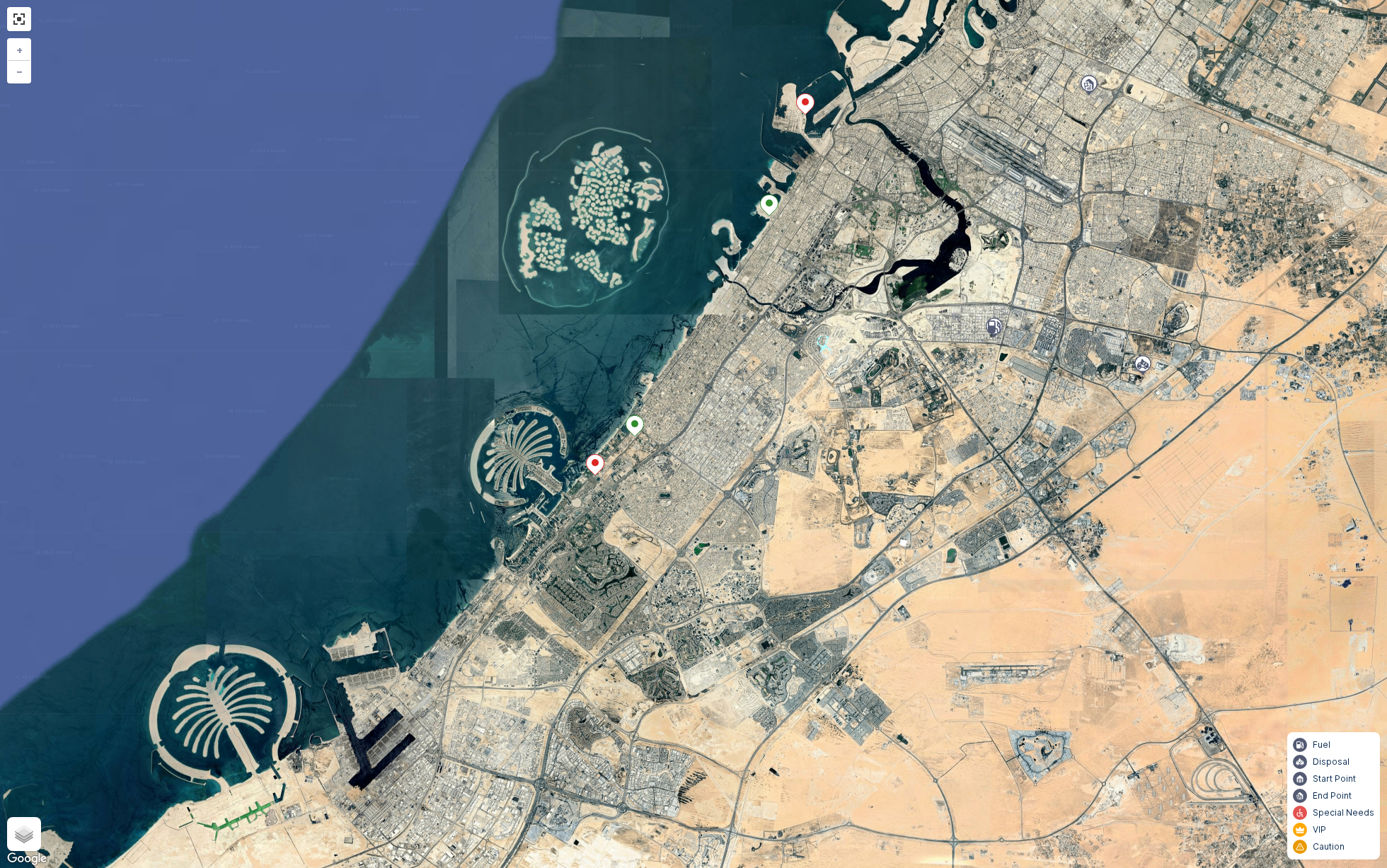
click at [596, 467] on icon at bounding box center [595, 464] width 18 height 21
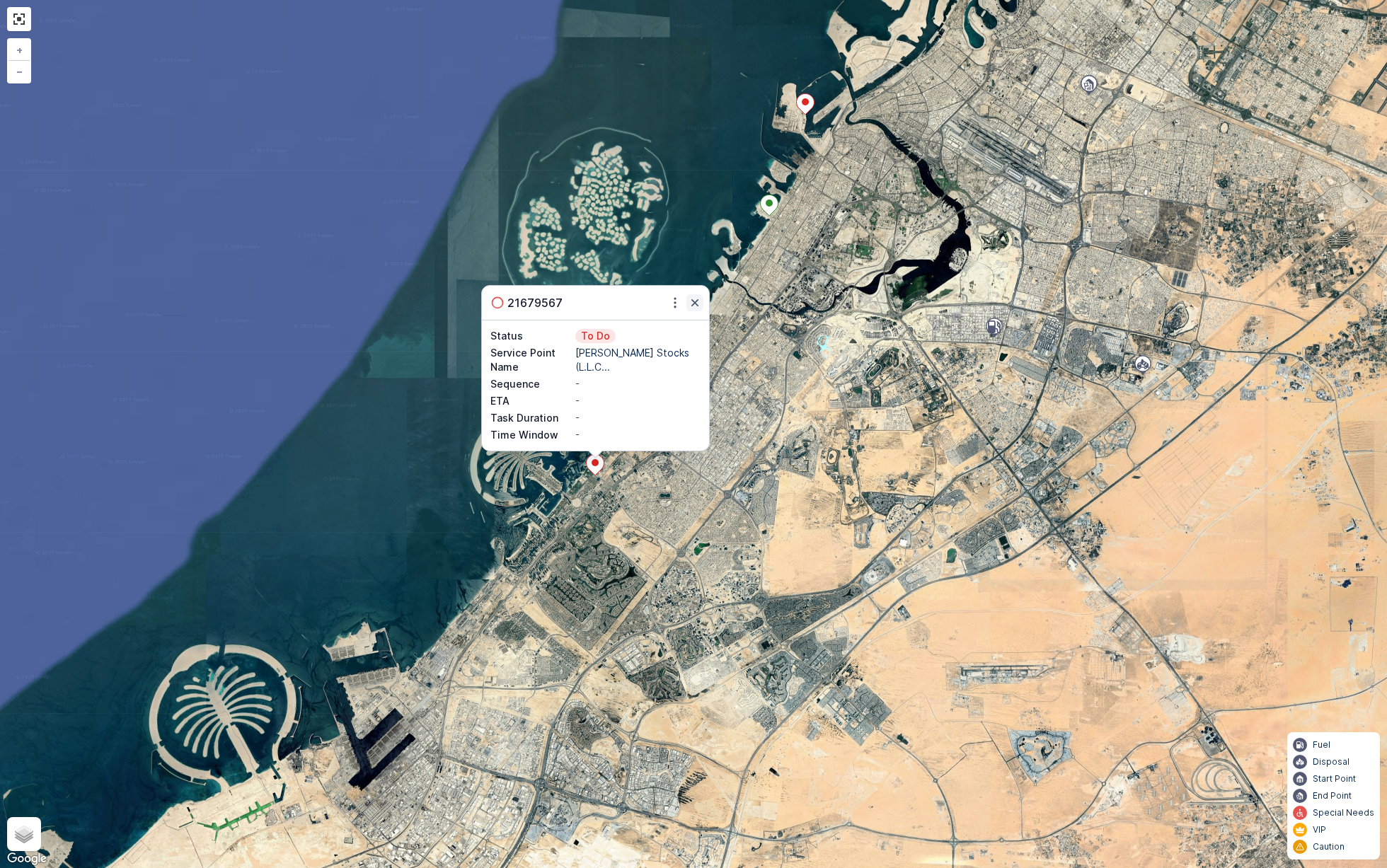
click at [696, 303] on icon "button" at bounding box center [695, 303] width 14 height 14
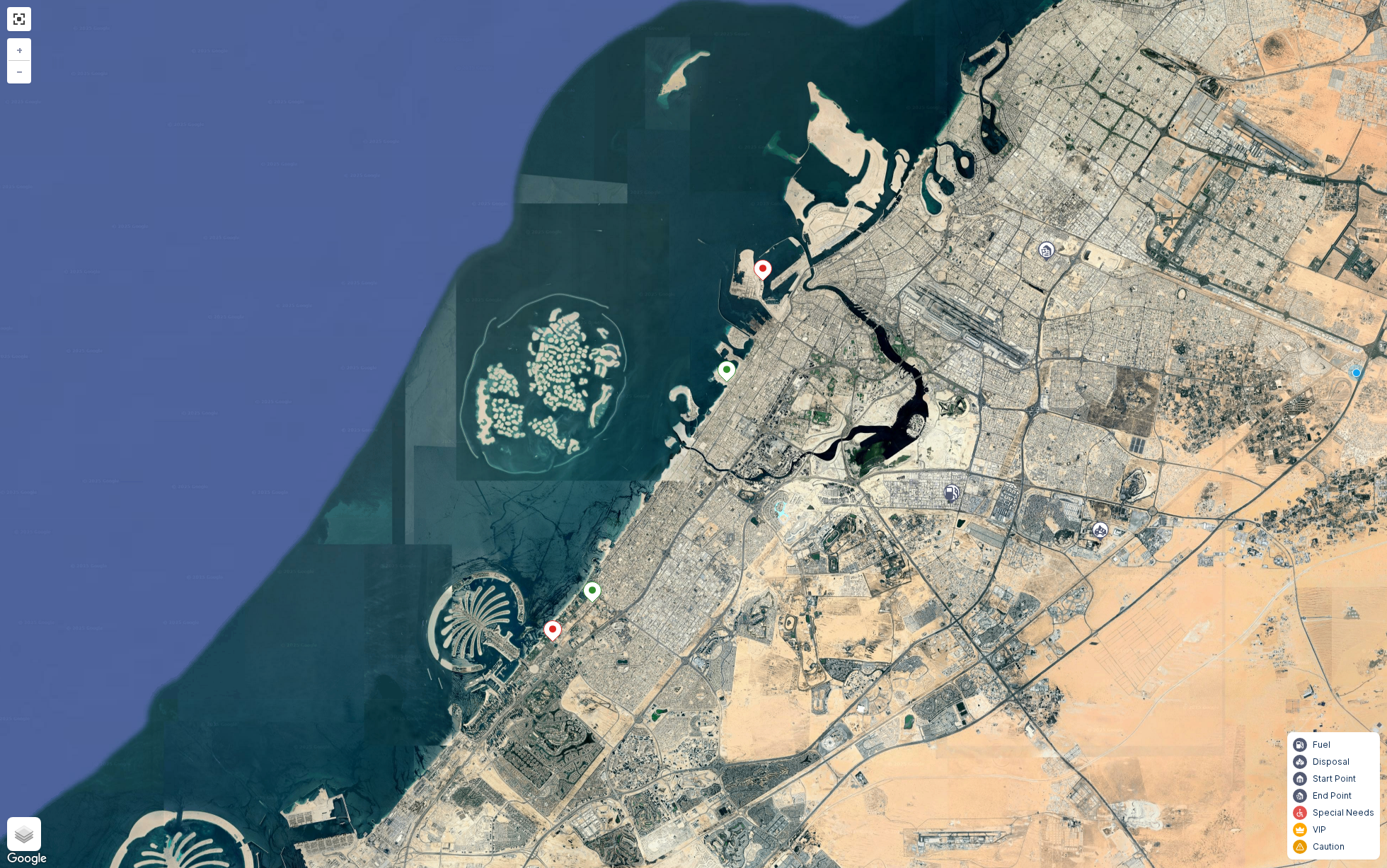
drag, startPoint x: 817, startPoint y: 258, endPoint x: 773, endPoint y: 426, distance: 173.7
click at [773, 426] on div "+ − Satellite Roadmap Terrain Hybrid Leaflet Keyboard shortcuts Map Data Image …" at bounding box center [694, 434] width 1387 height 868
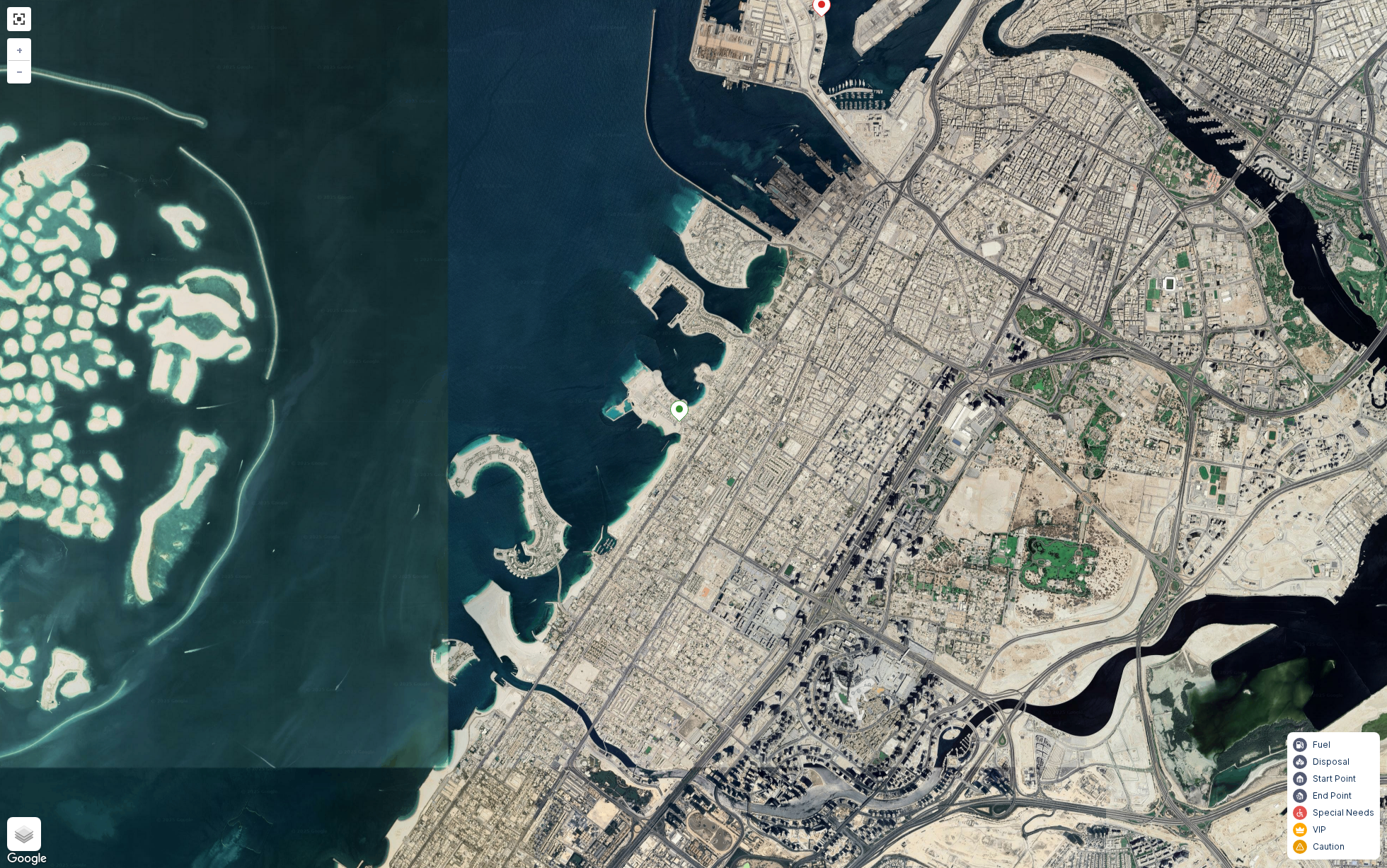
click at [710, 418] on div "+ − Satellite Roadmap Terrain Hybrid Leaflet Keyboard shortcuts Map Data Imager…" at bounding box center [694, 434] width 1387 height 868
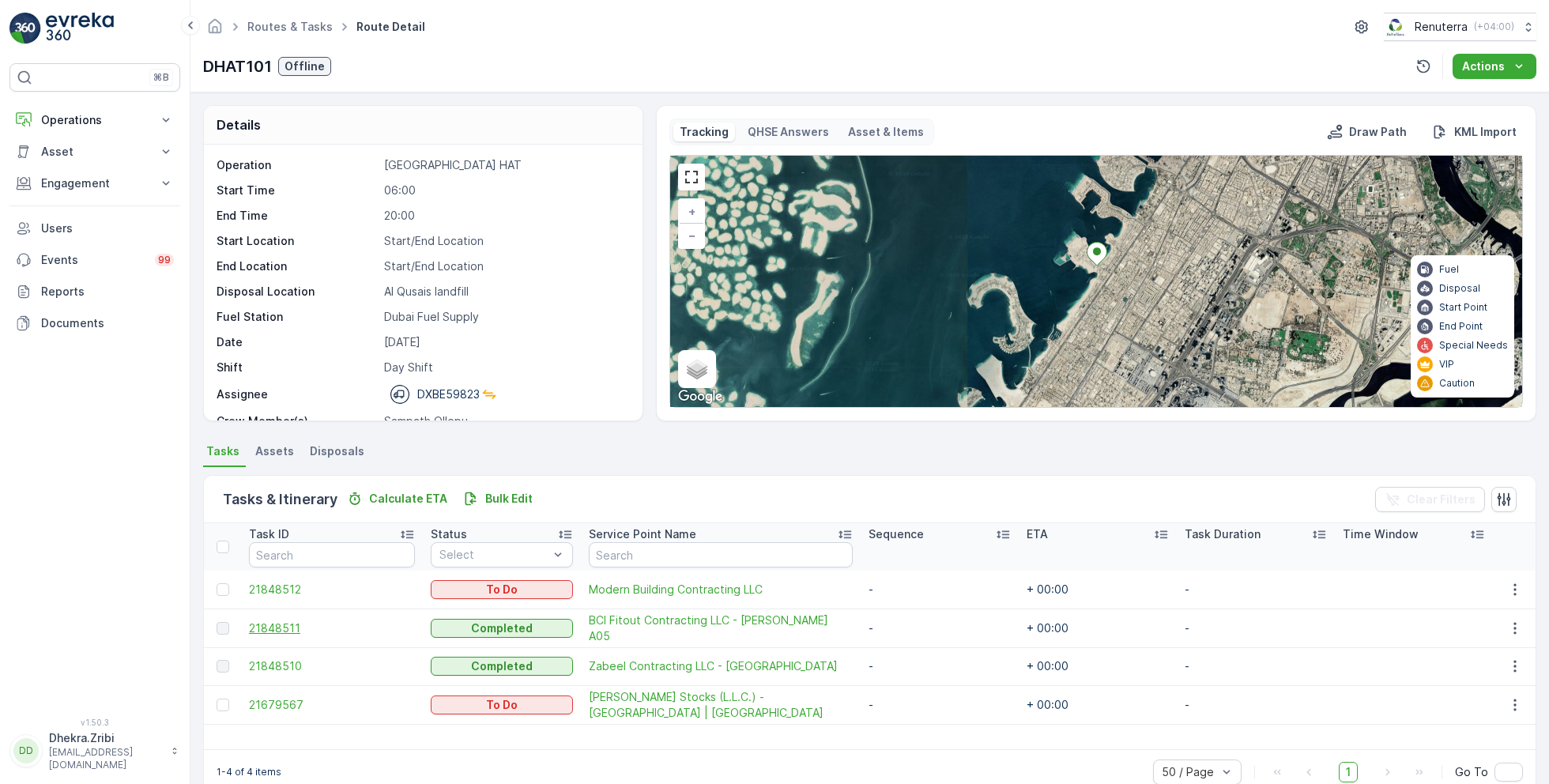
click at [279, 622] on span "21848511" at bounding box center [332, 628] width 166 height 16
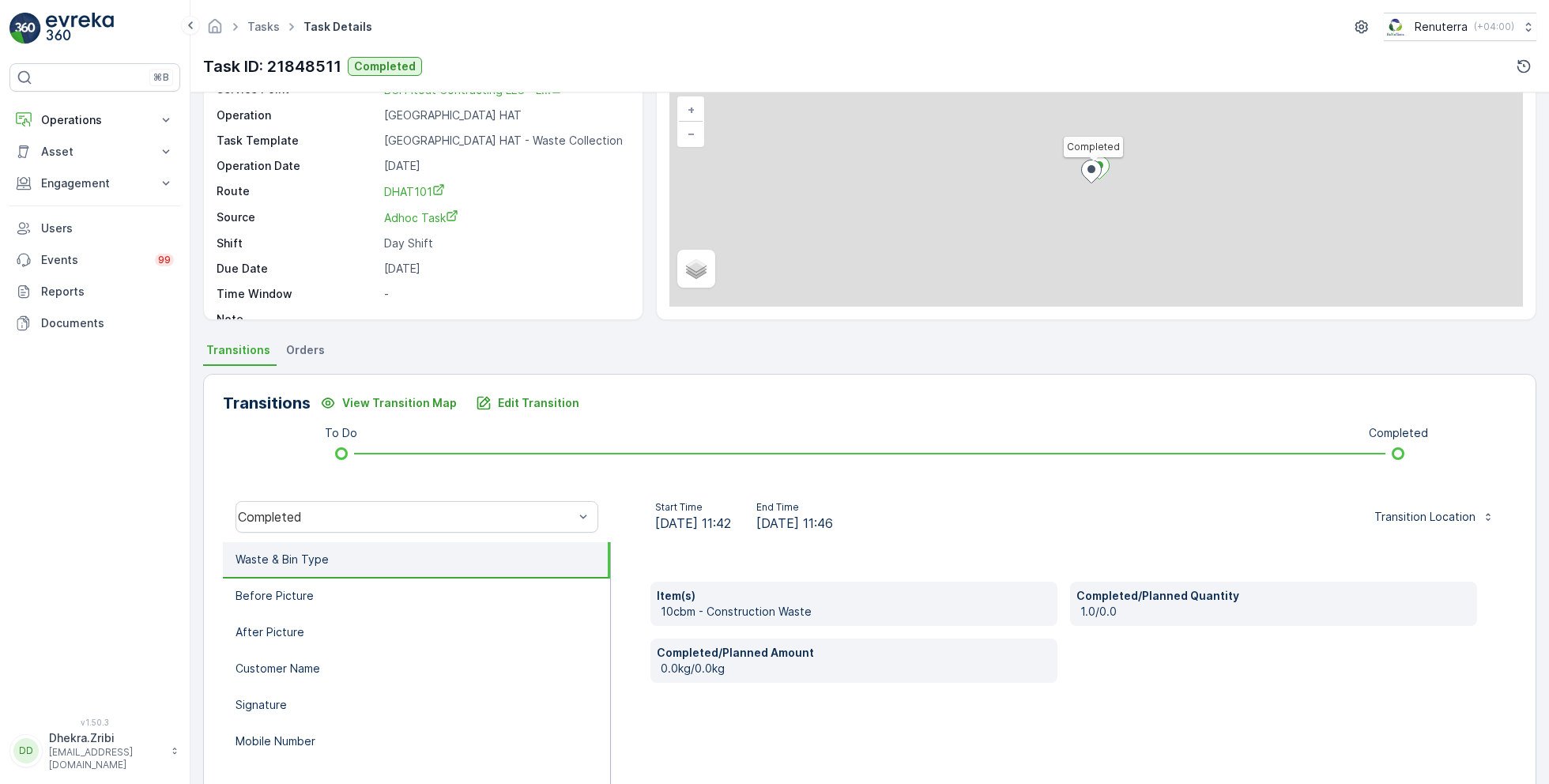
scroll to position [211, 0]
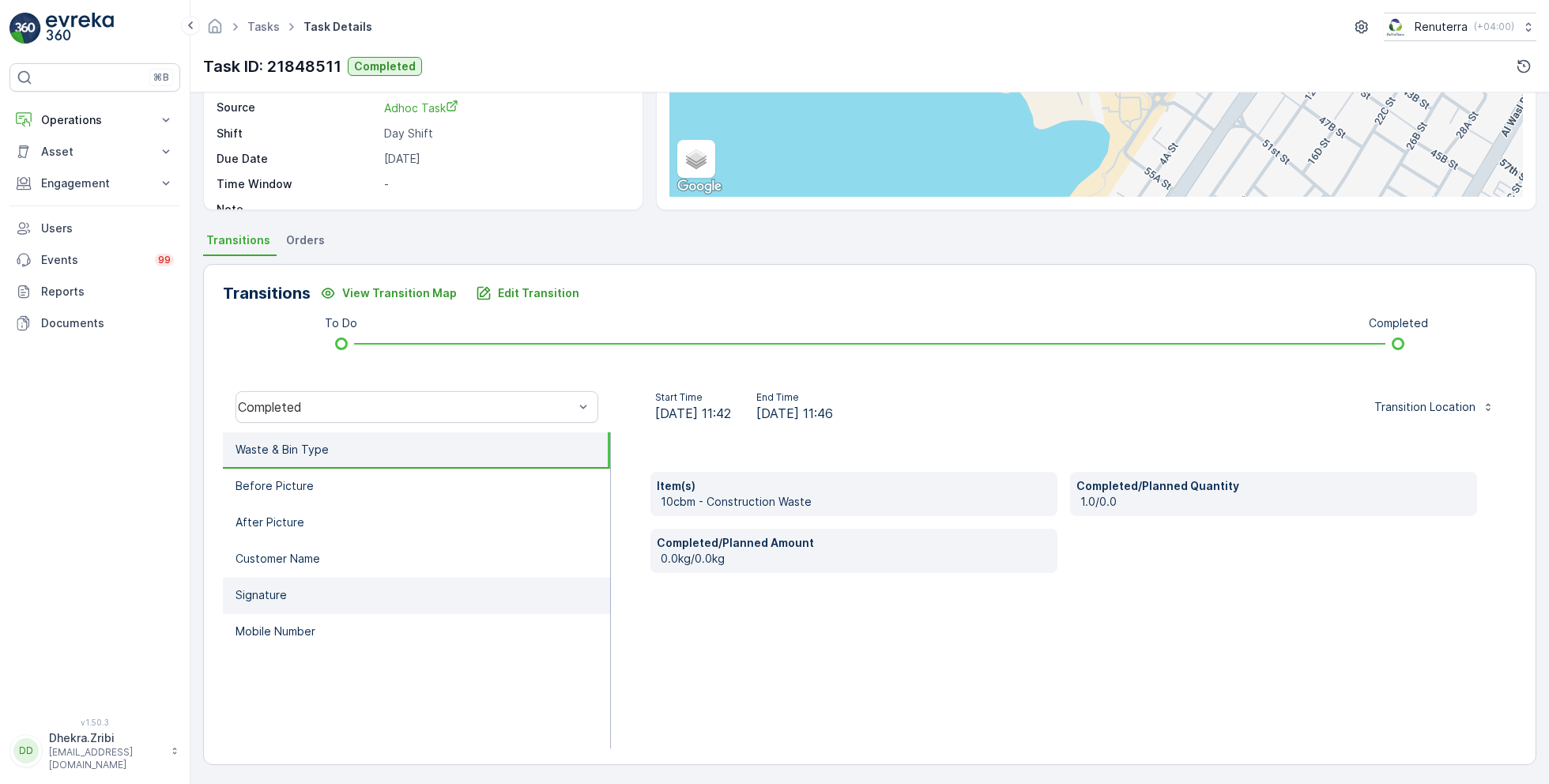
click at [297, 604] on li "Signature" at bounding box center [416, 596] width 387 height 36
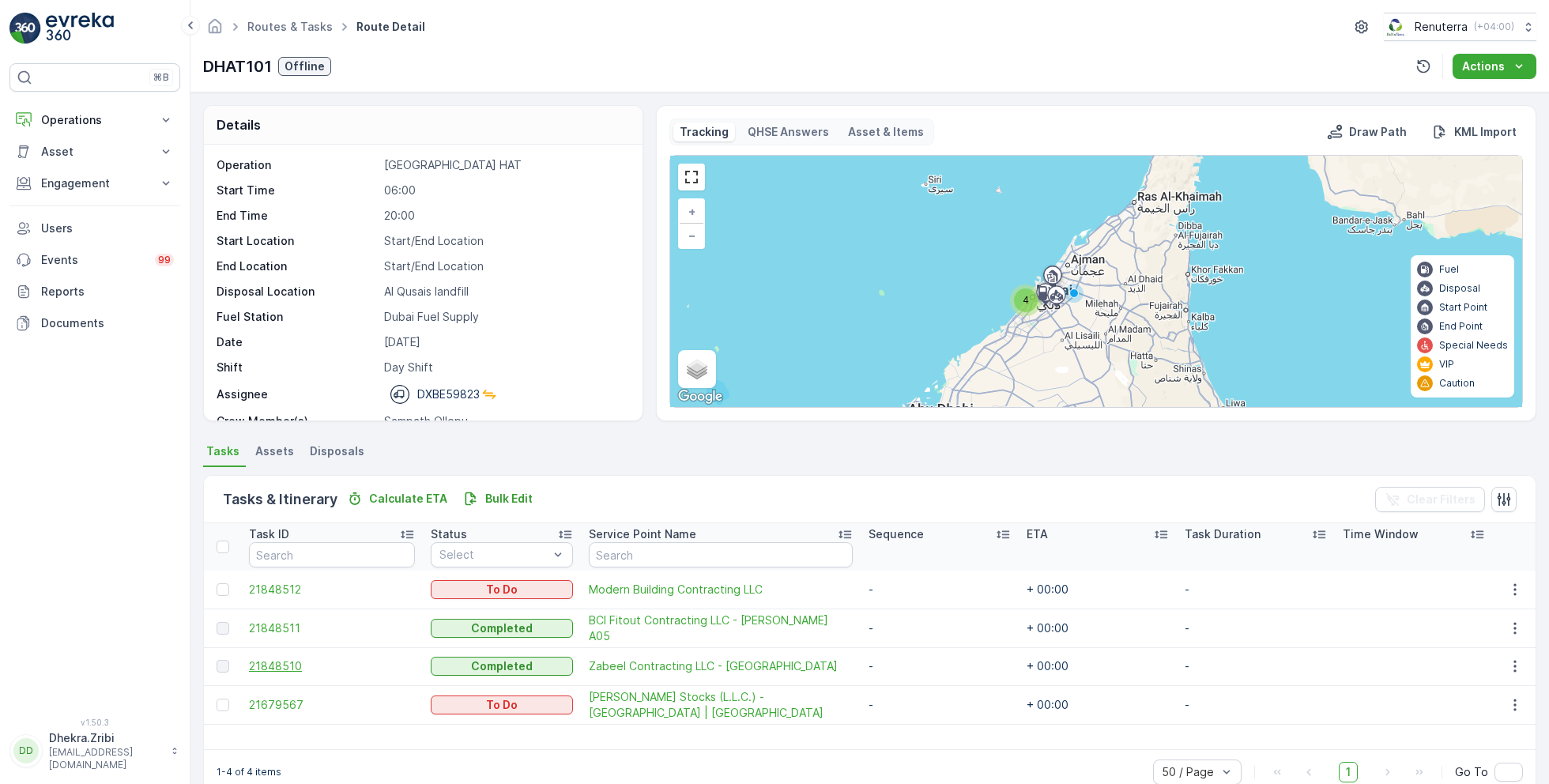
click at [271, 668] on span "21848510" at bounding box center [332, 666] width 166 height 16
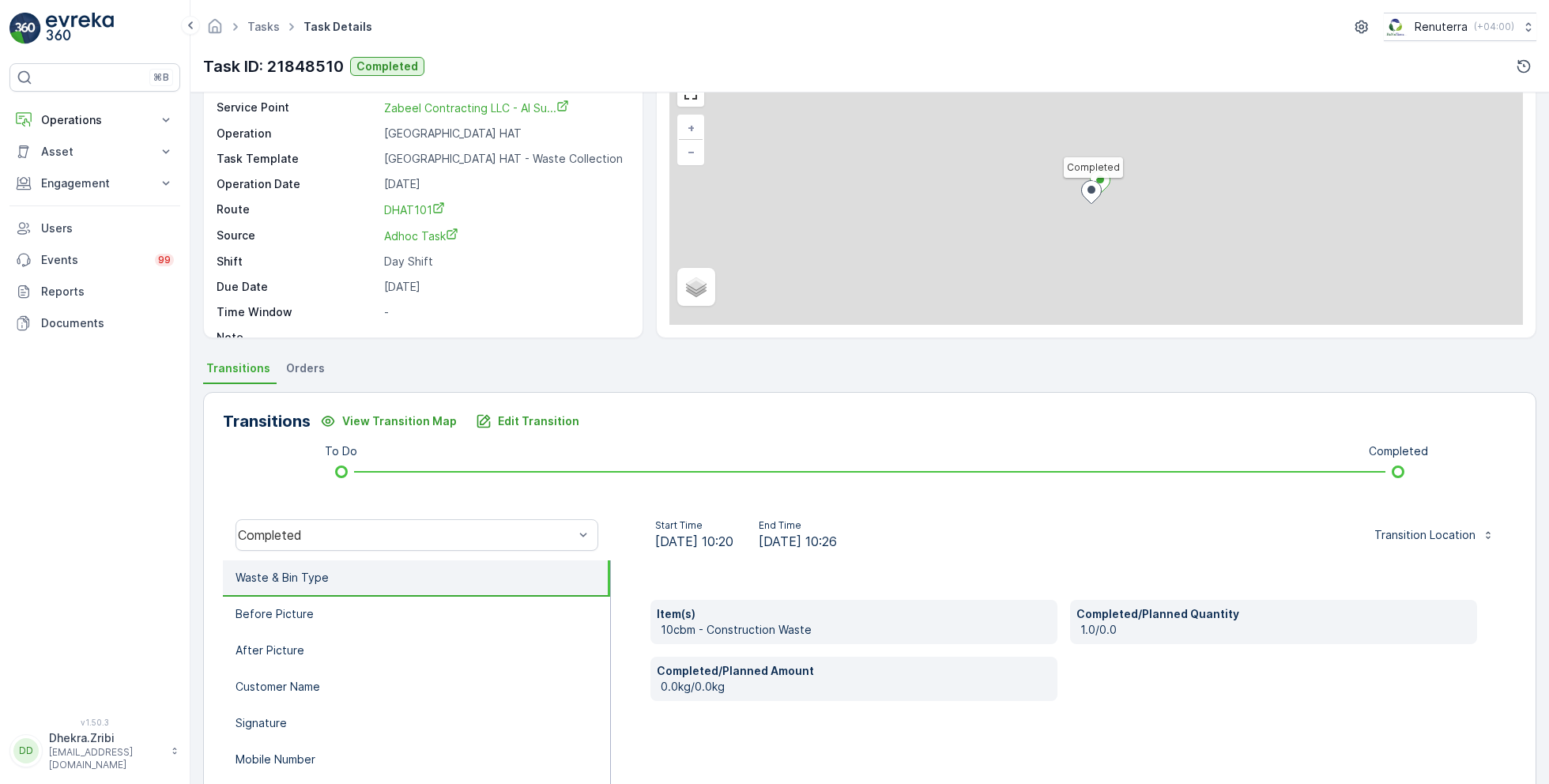
scroll to position [211, 0]
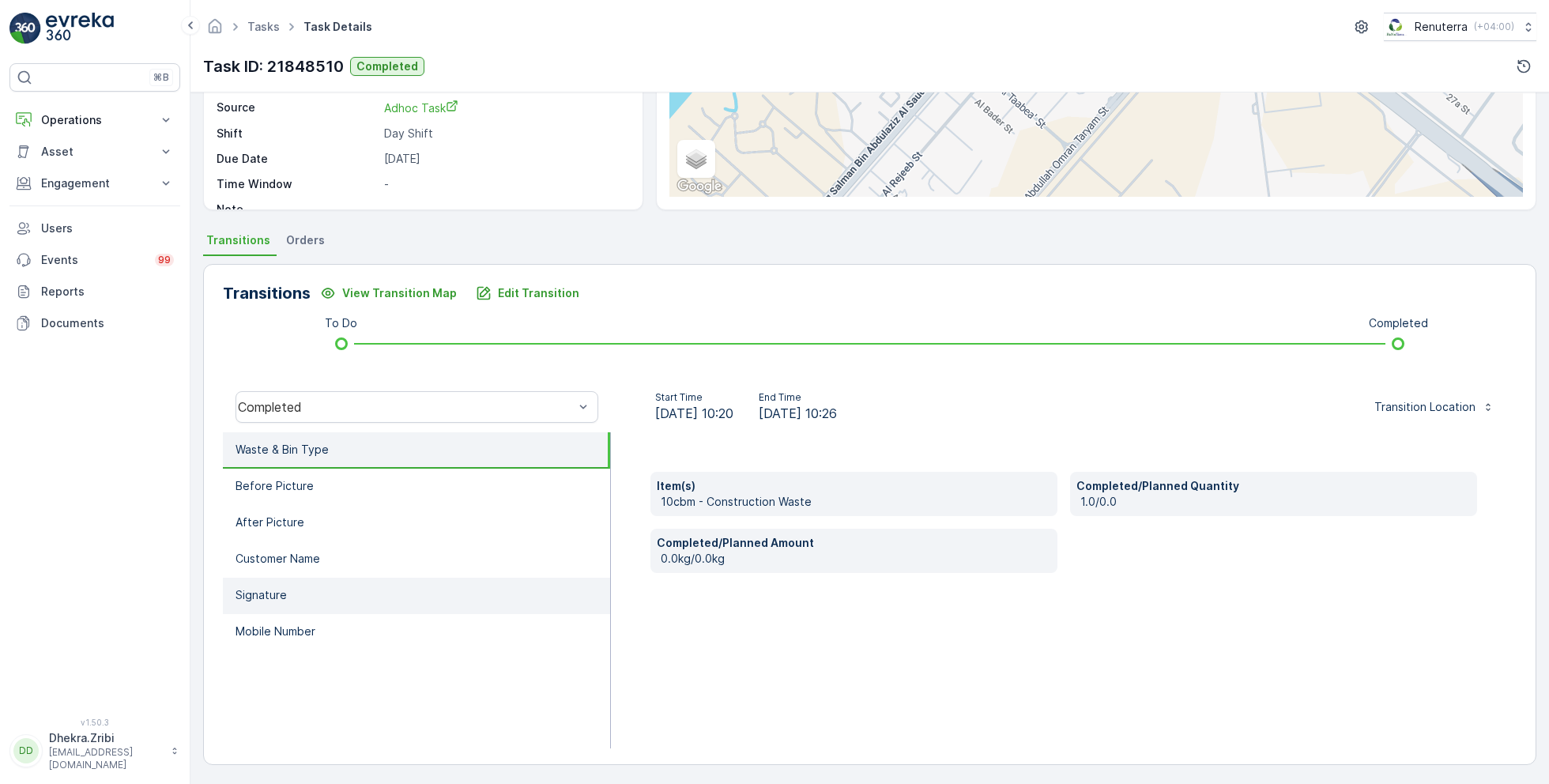
click at [277, 602] on li "Signature" at bounding box center [416, 596] width 387 height 36
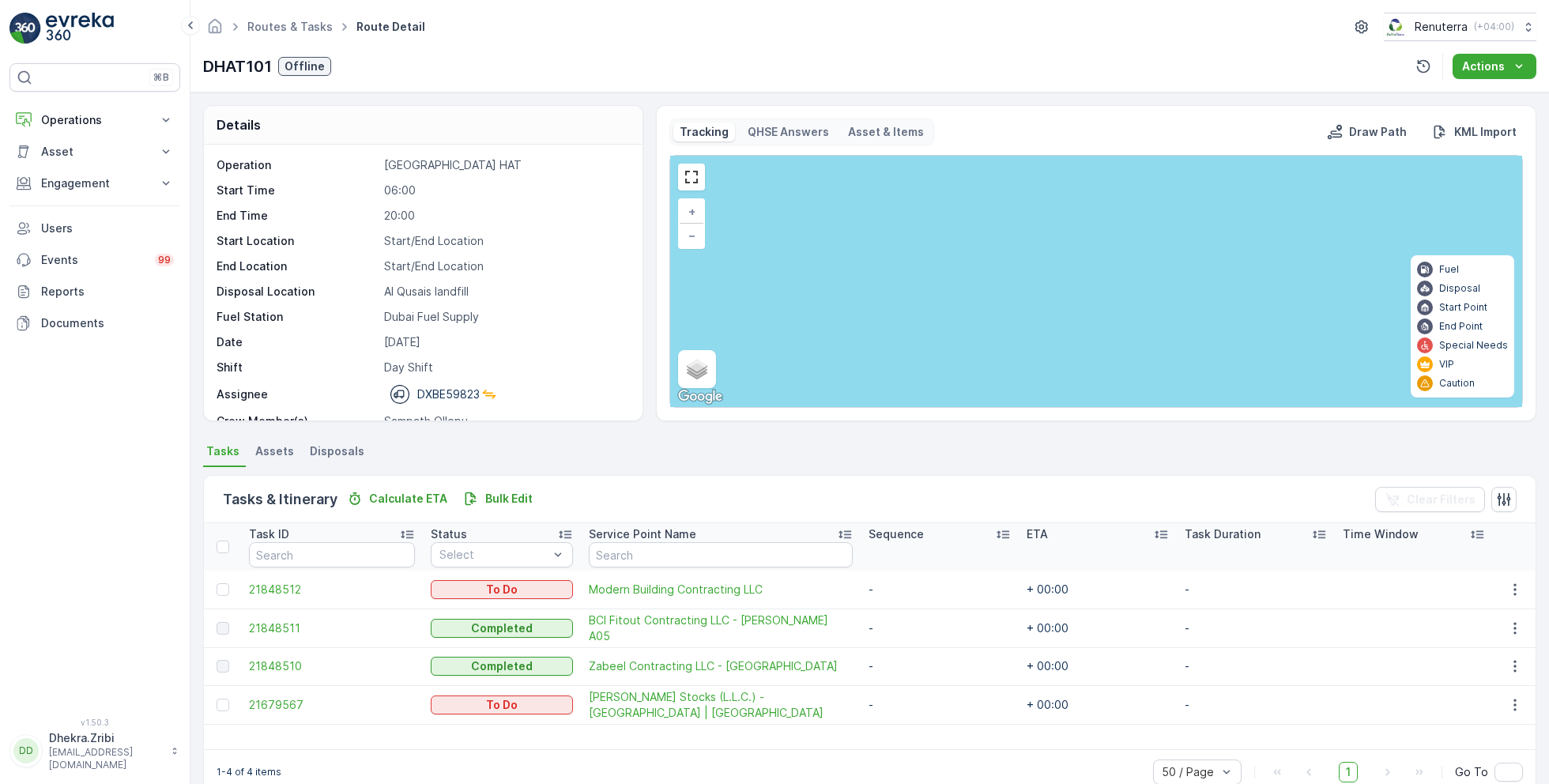
scroll to position [30, 0]
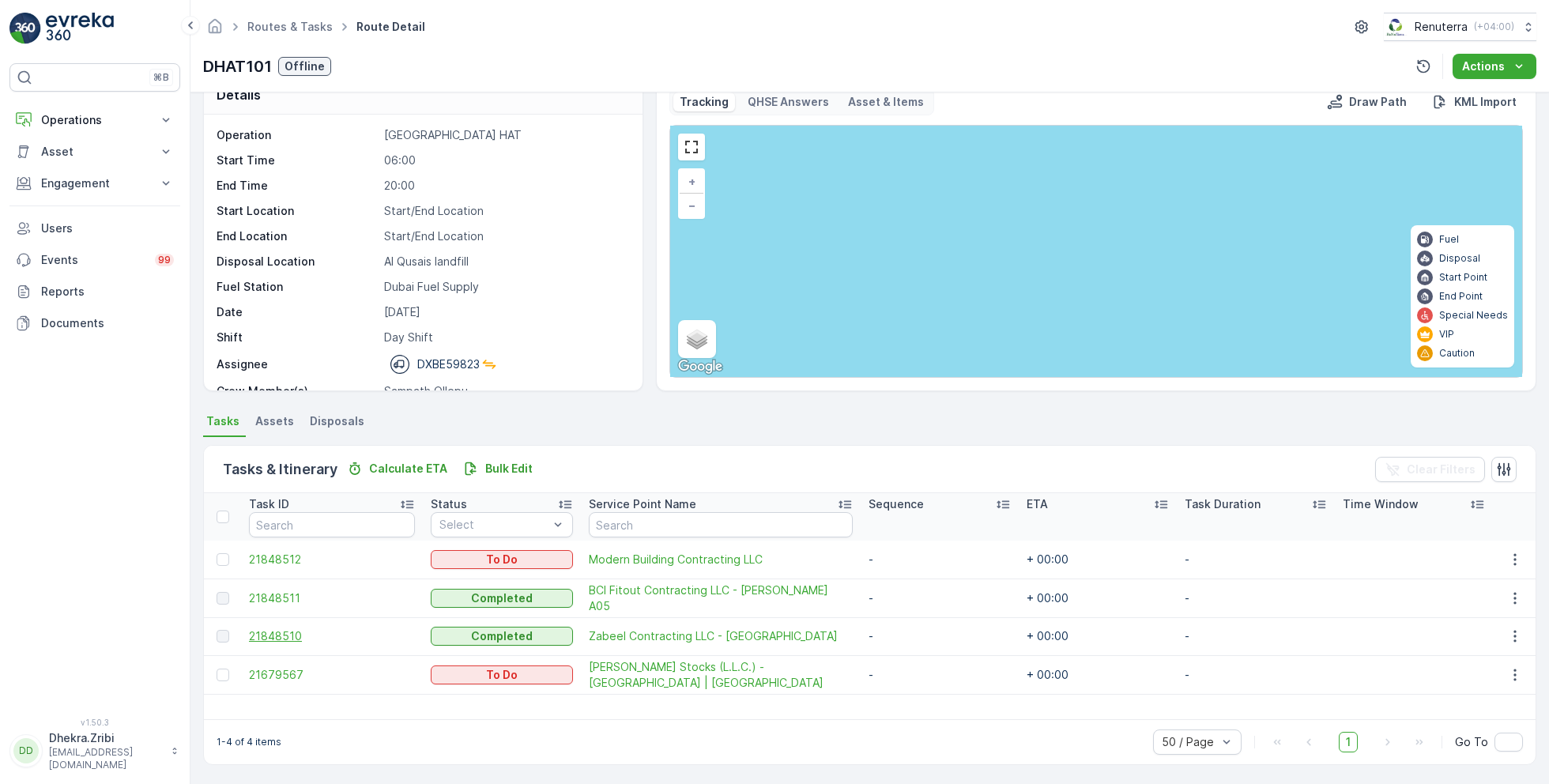
click at [282, 637] on span "21848510" at bounding box center [332, 636] width 166 height 16
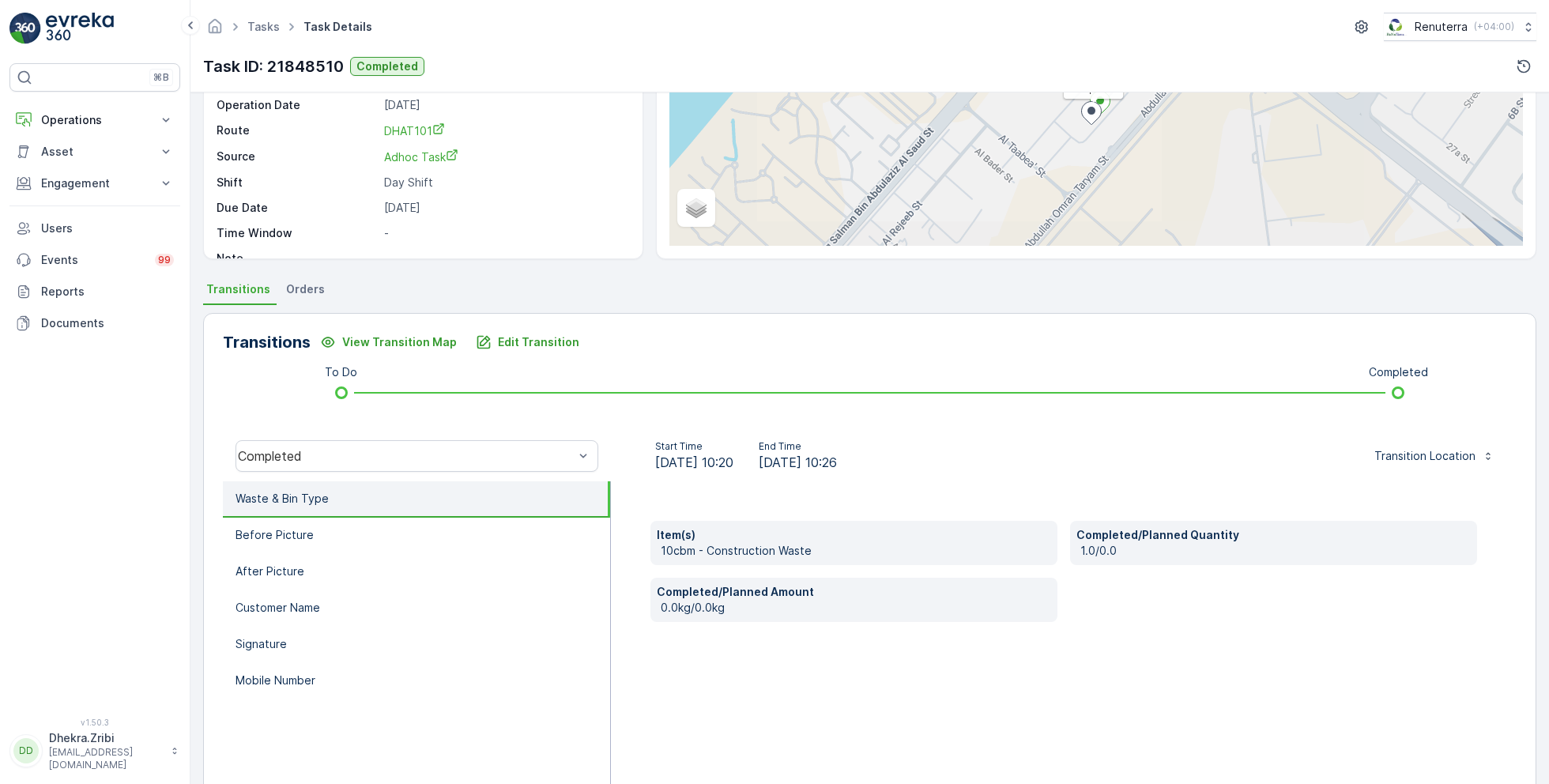
scroll to position [211, 0]
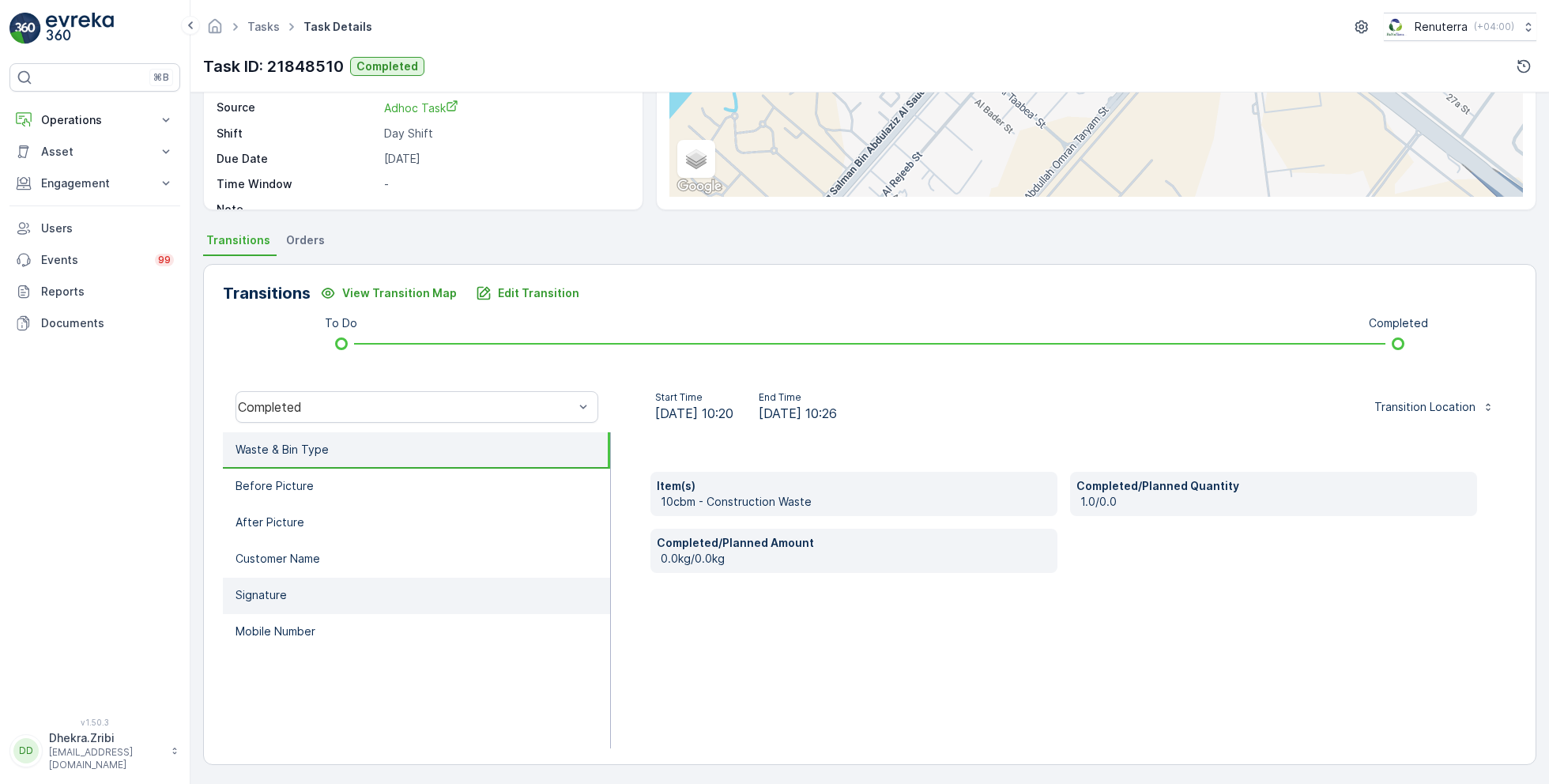
click at [264, 604] on li "Signature" at bounding box center [416, 596] width 387 height 36
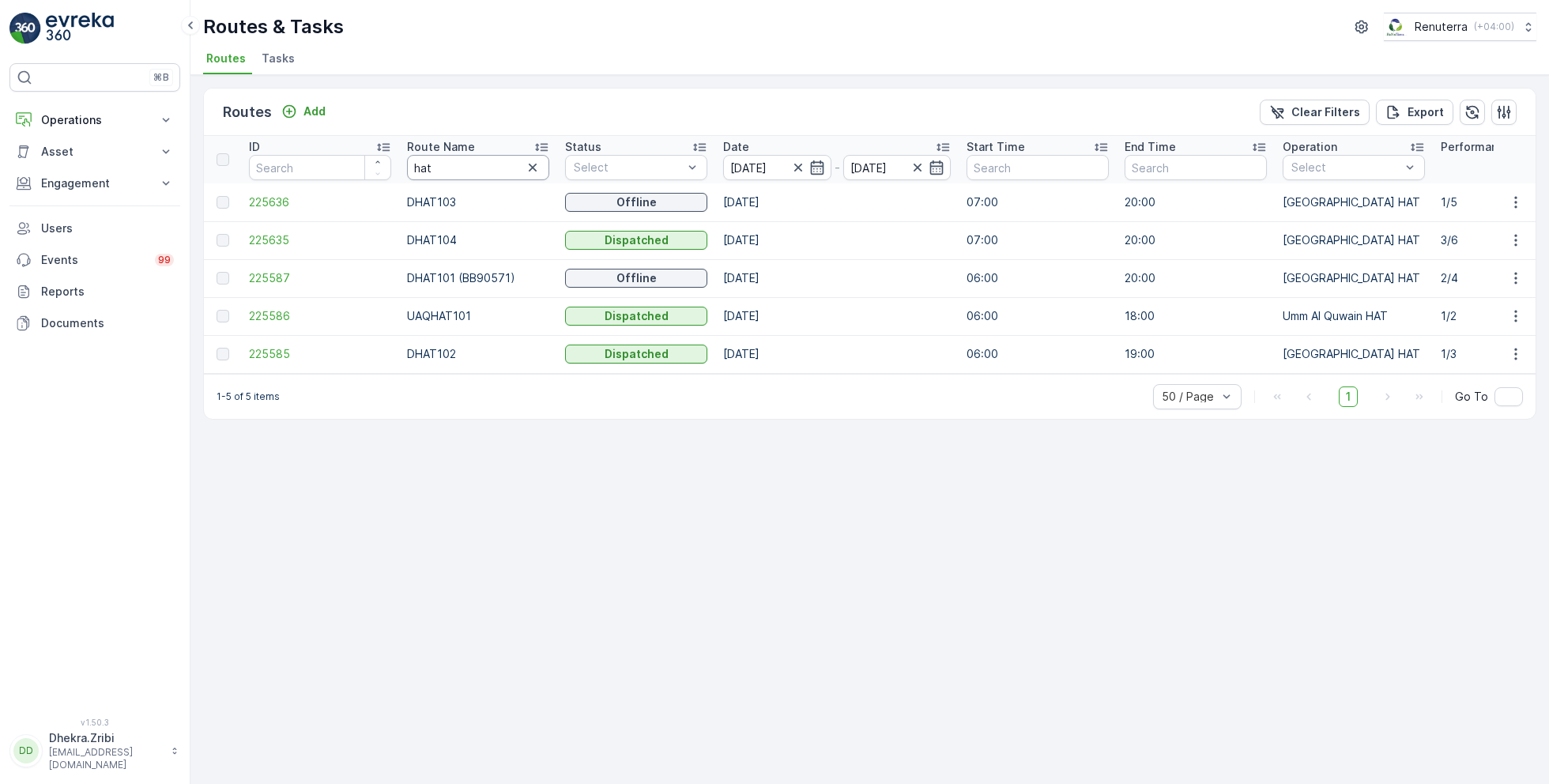
click at [474, 167] on input "hat" at bounding box center [478, 168] width 143 height 25
type input "rel"
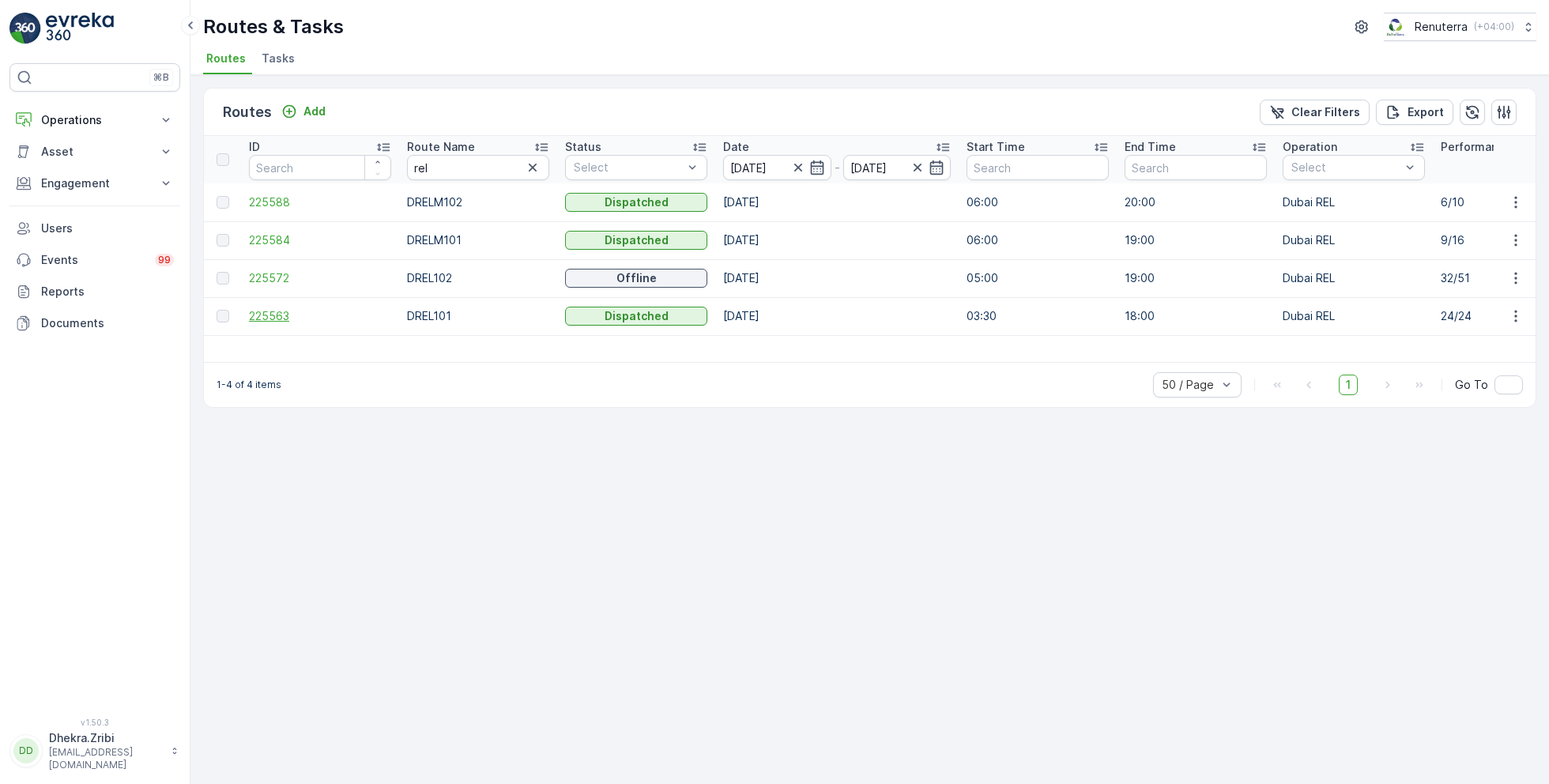
click at [275, 309] on span "225563" at bounding box center [320, 316] width 143 height 16
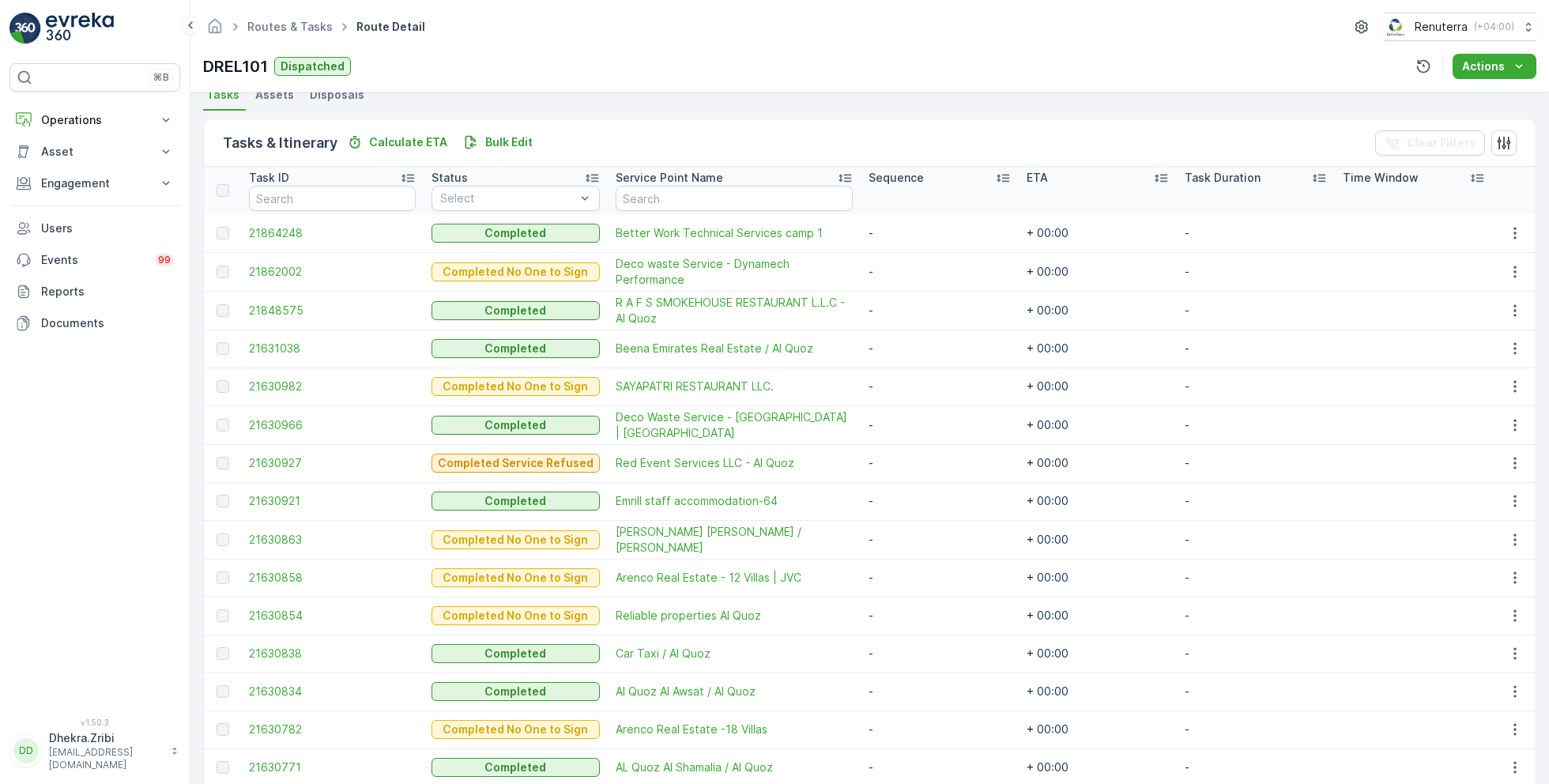
scroll to position [363, 0]
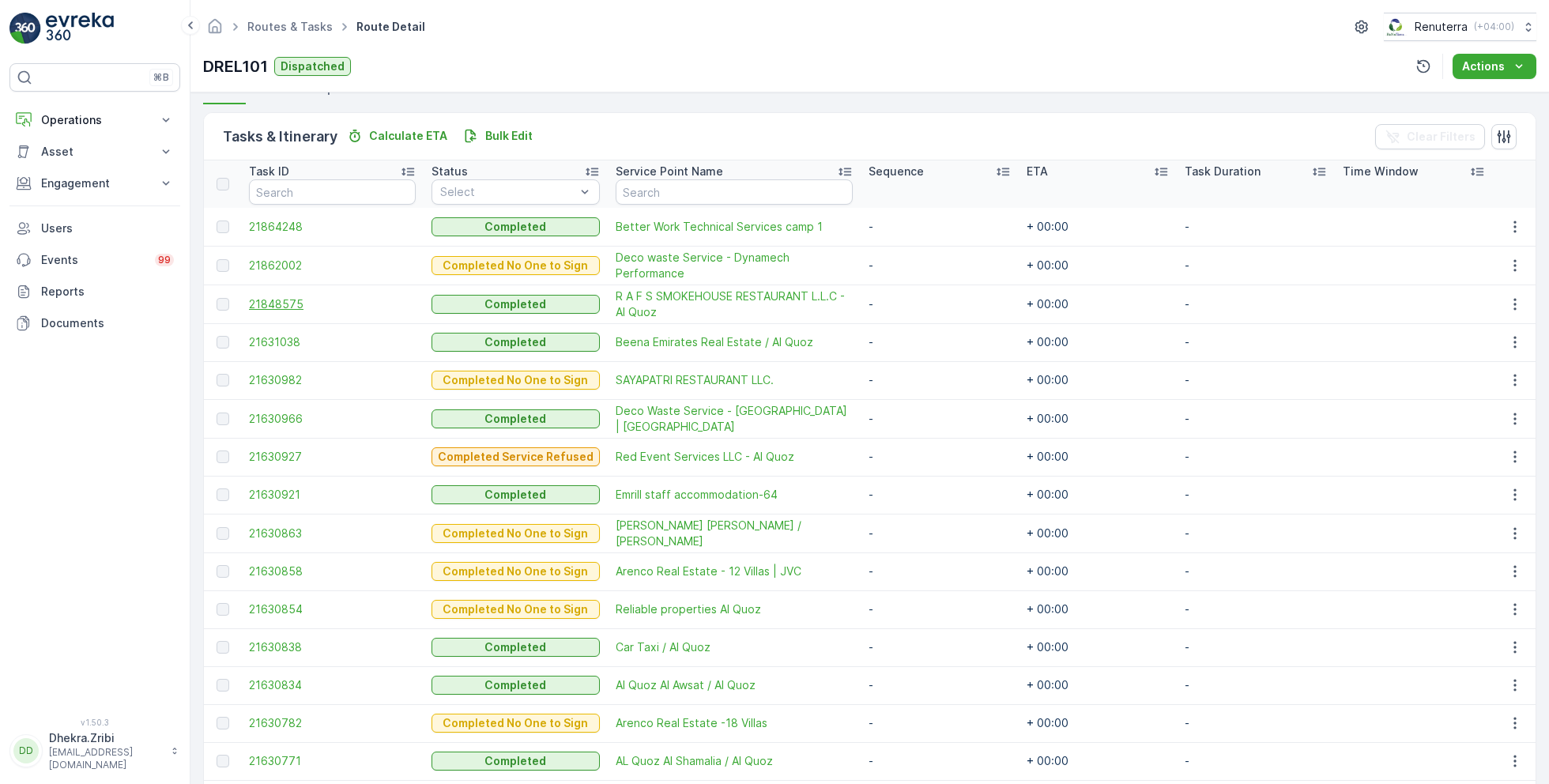
click at [280, 306] on span "21848575" at bounding box center [332, 304] width 167 height 16
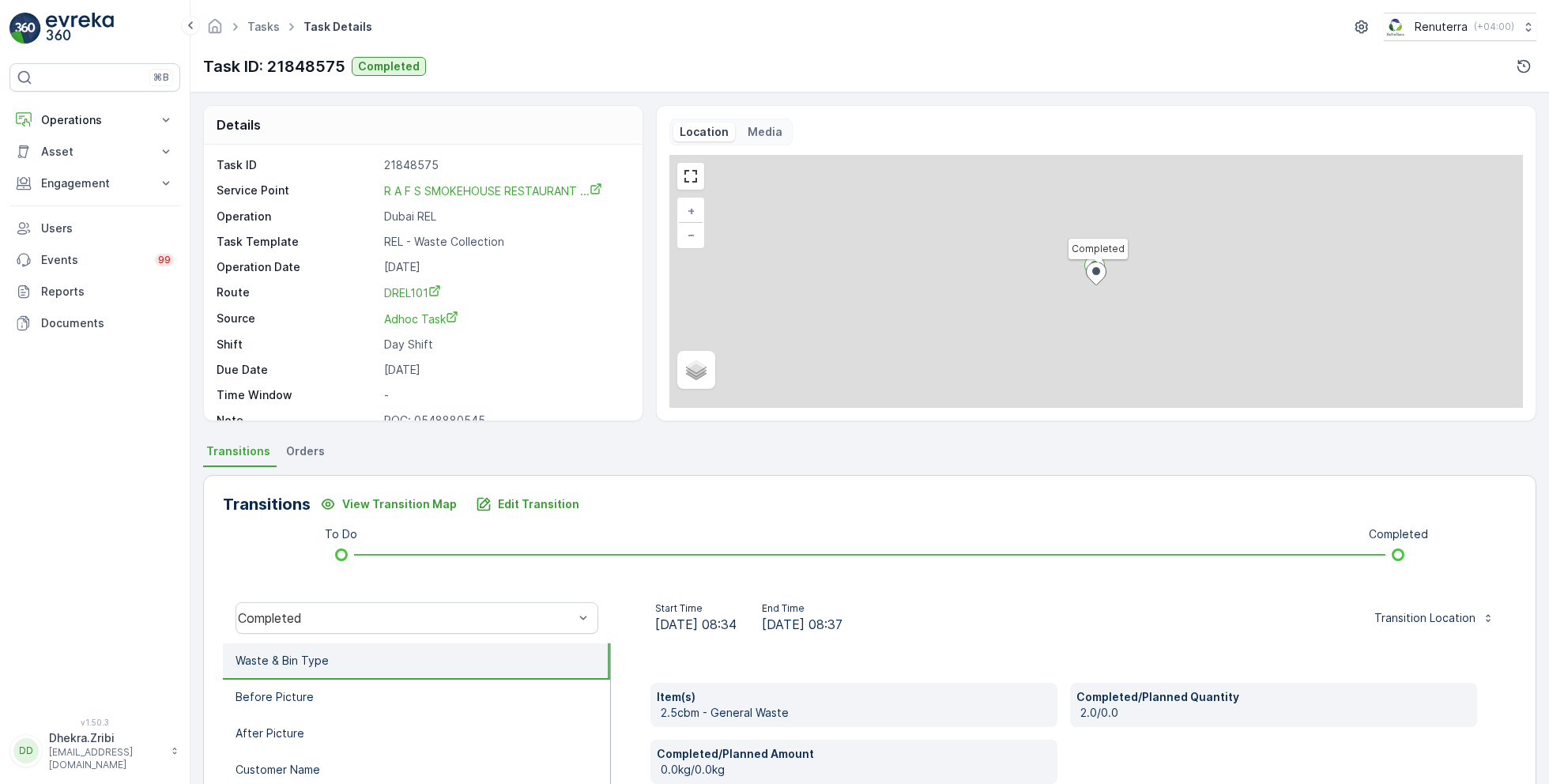
scroll to position [211, 0]
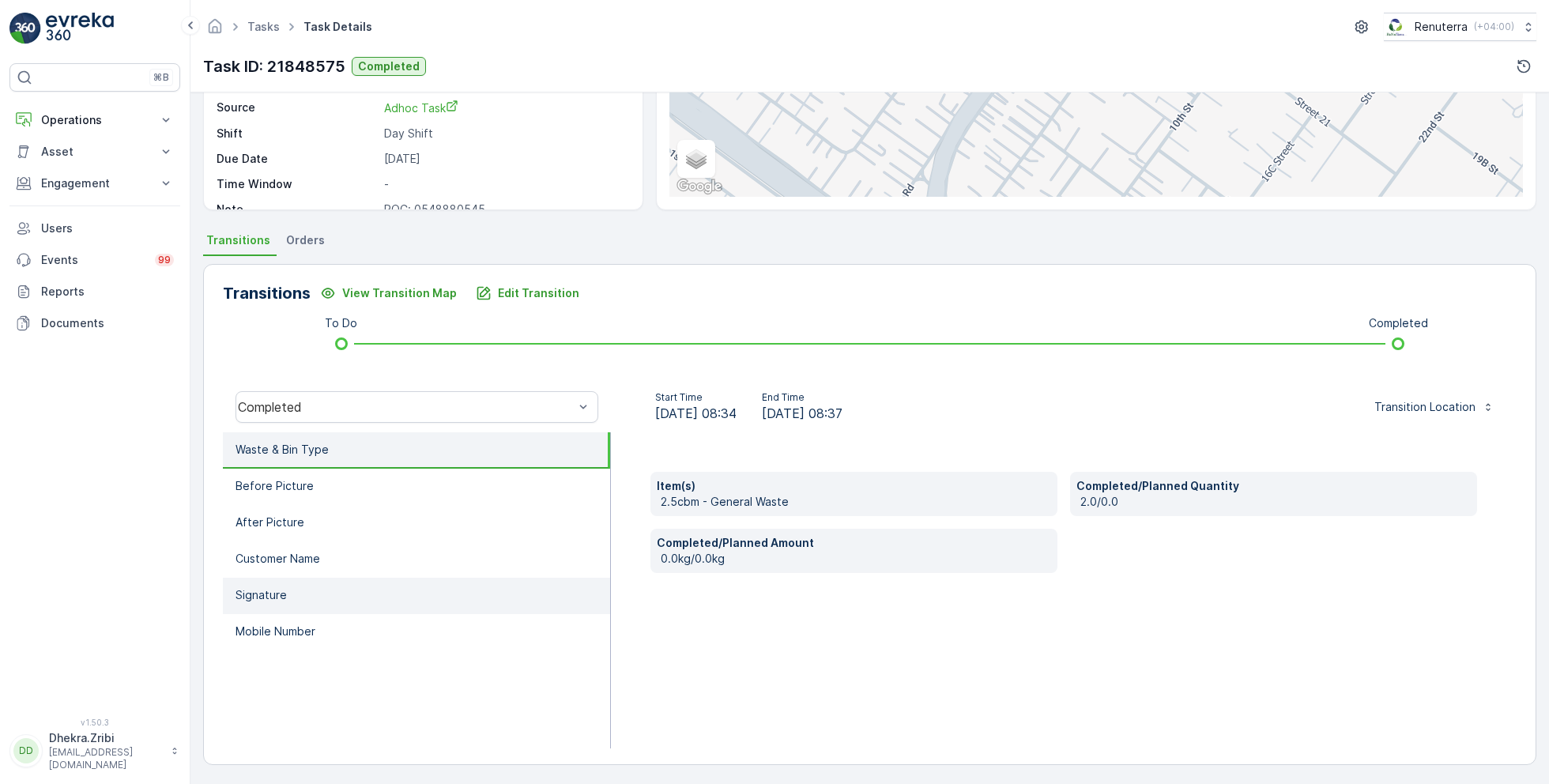
click at [298, 583] on li "Signature" at bounding box center [416, 596] width 387 height 36
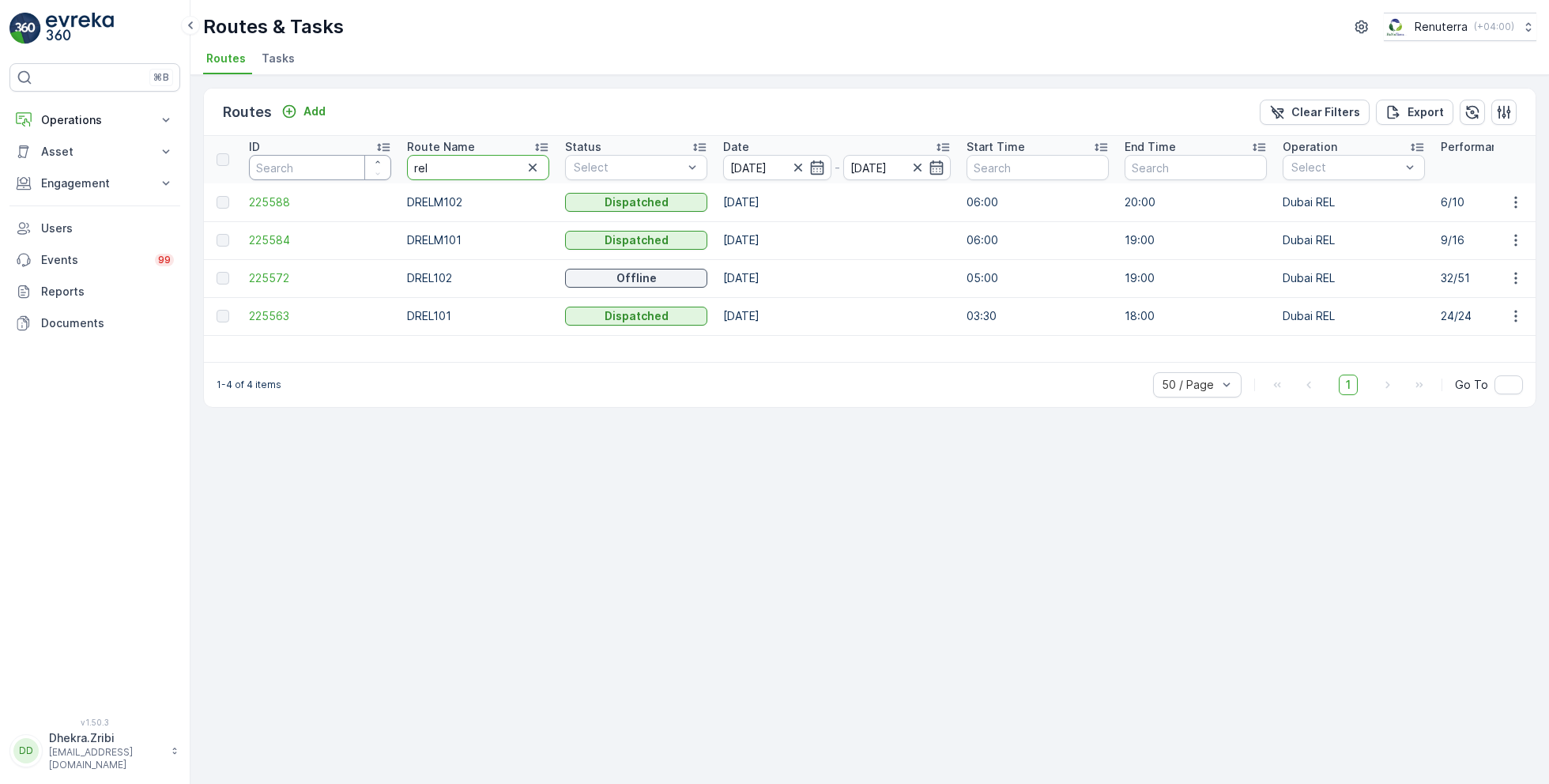
drag, startPoint x: 444, startPoint y: 166, endPoint x: 334, endPoint y: 159, distance: 110.2
type input "hat"
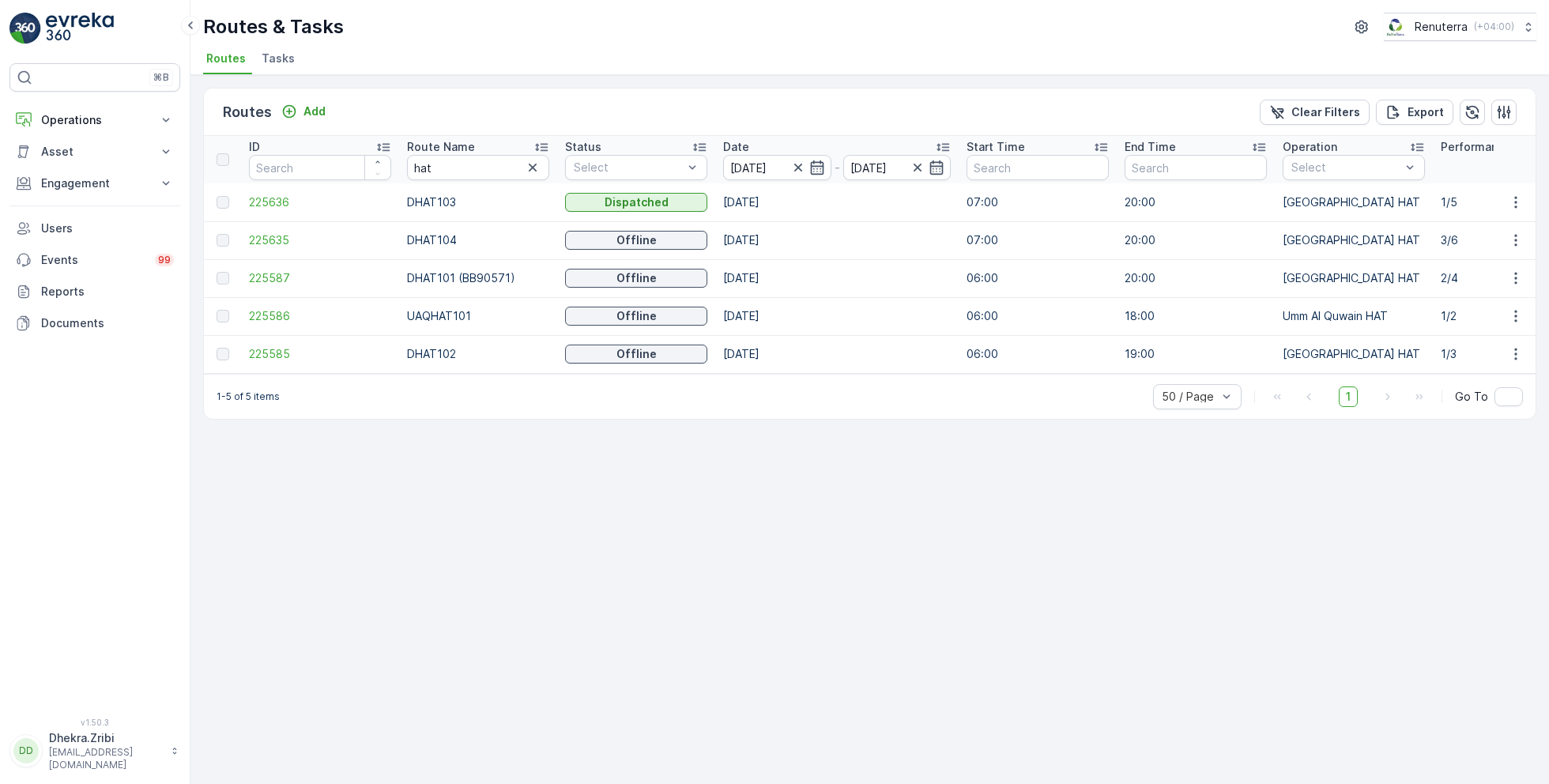
click at [548, 143] on icon at bounding box center [542, 147] width 16 height 16
click at [277, 197] on span "225587" at bounding box center [320, 202] width 143 height 16
click at [276, 237] on span "225585" at bounding box center [320, 240] width 143 height 16
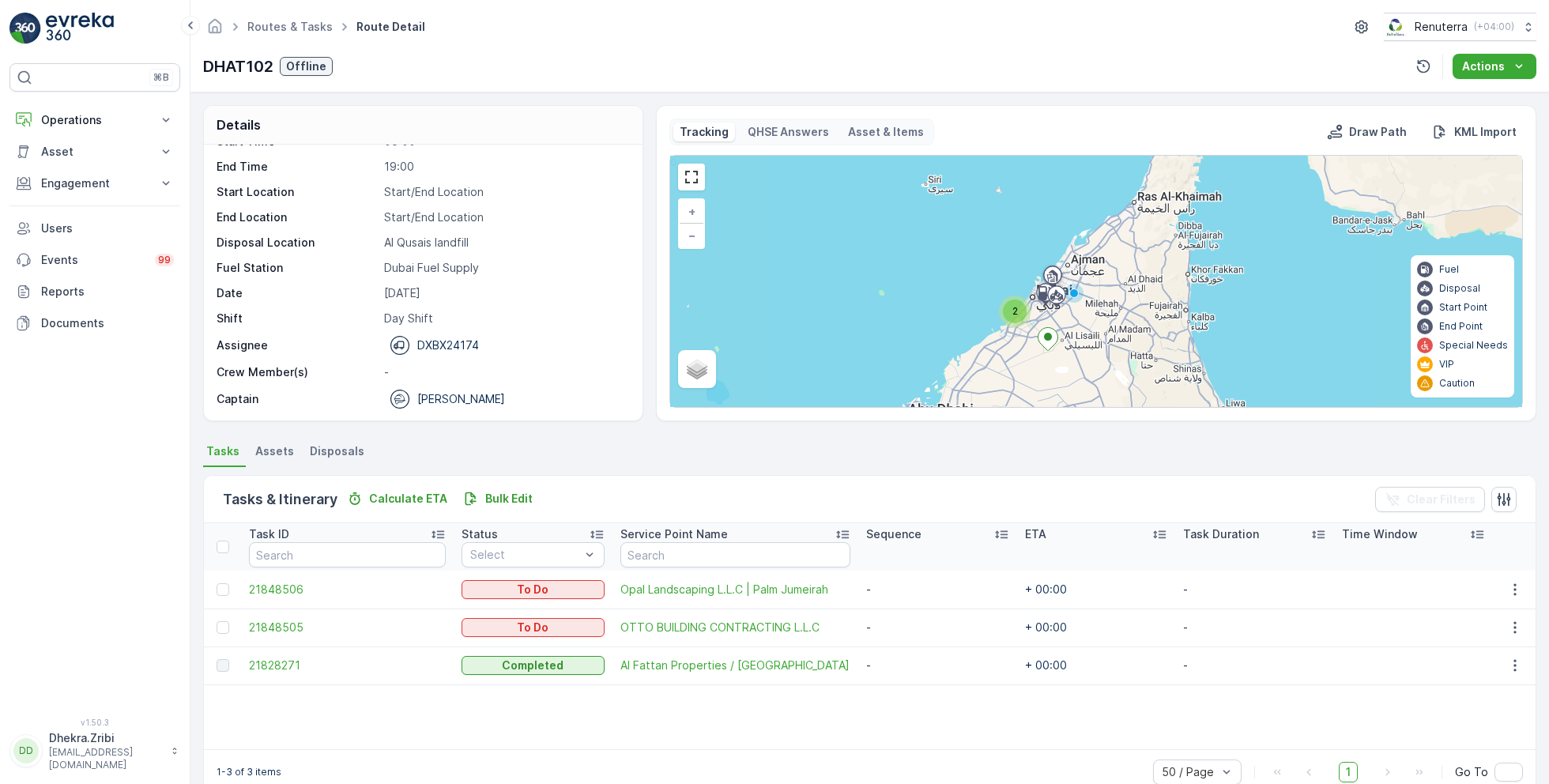
scroll to position [30, 0]
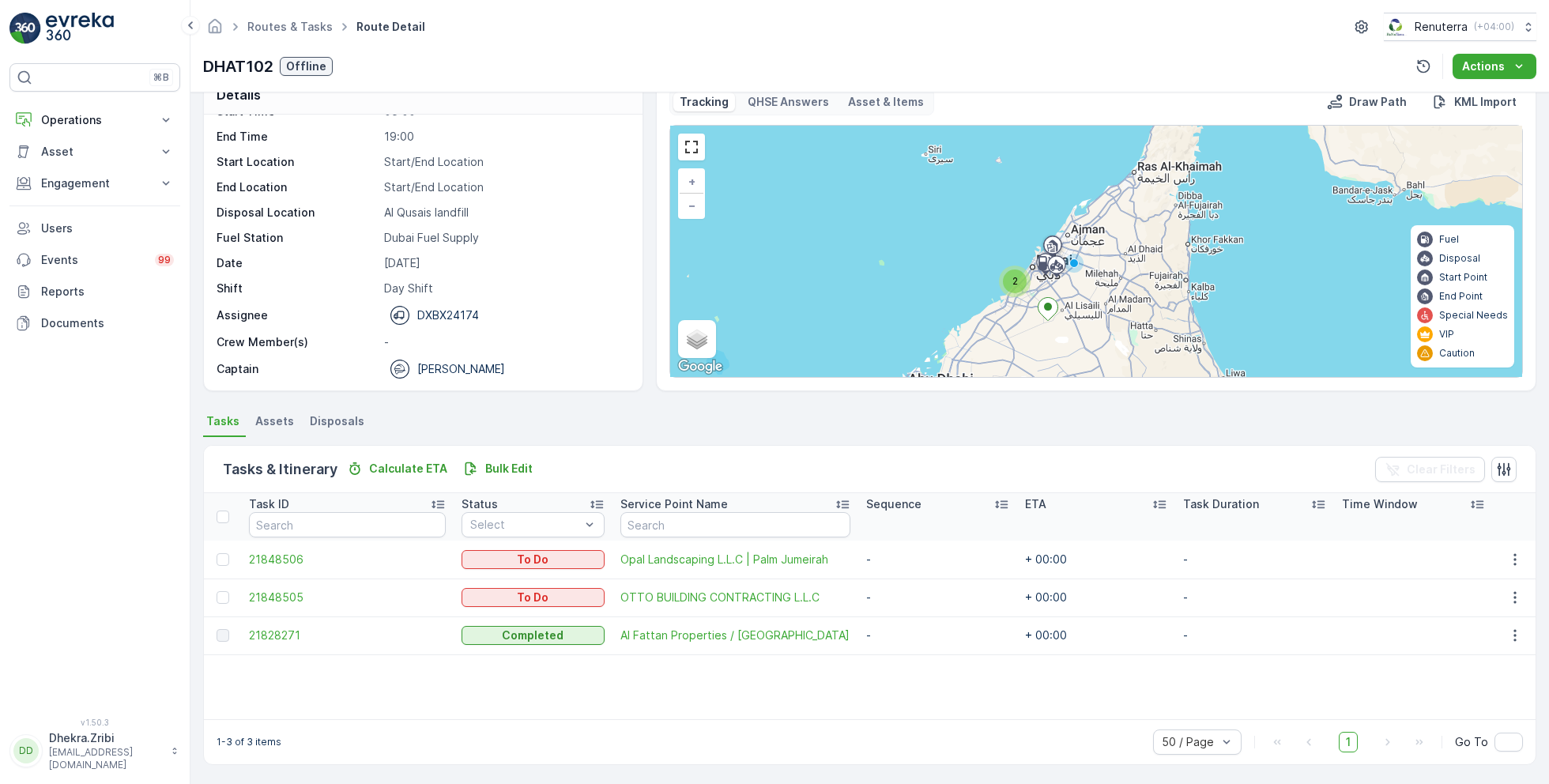
click at [1013, 287] on div "2" at bounding box center [1014, 281] width 24 height 24
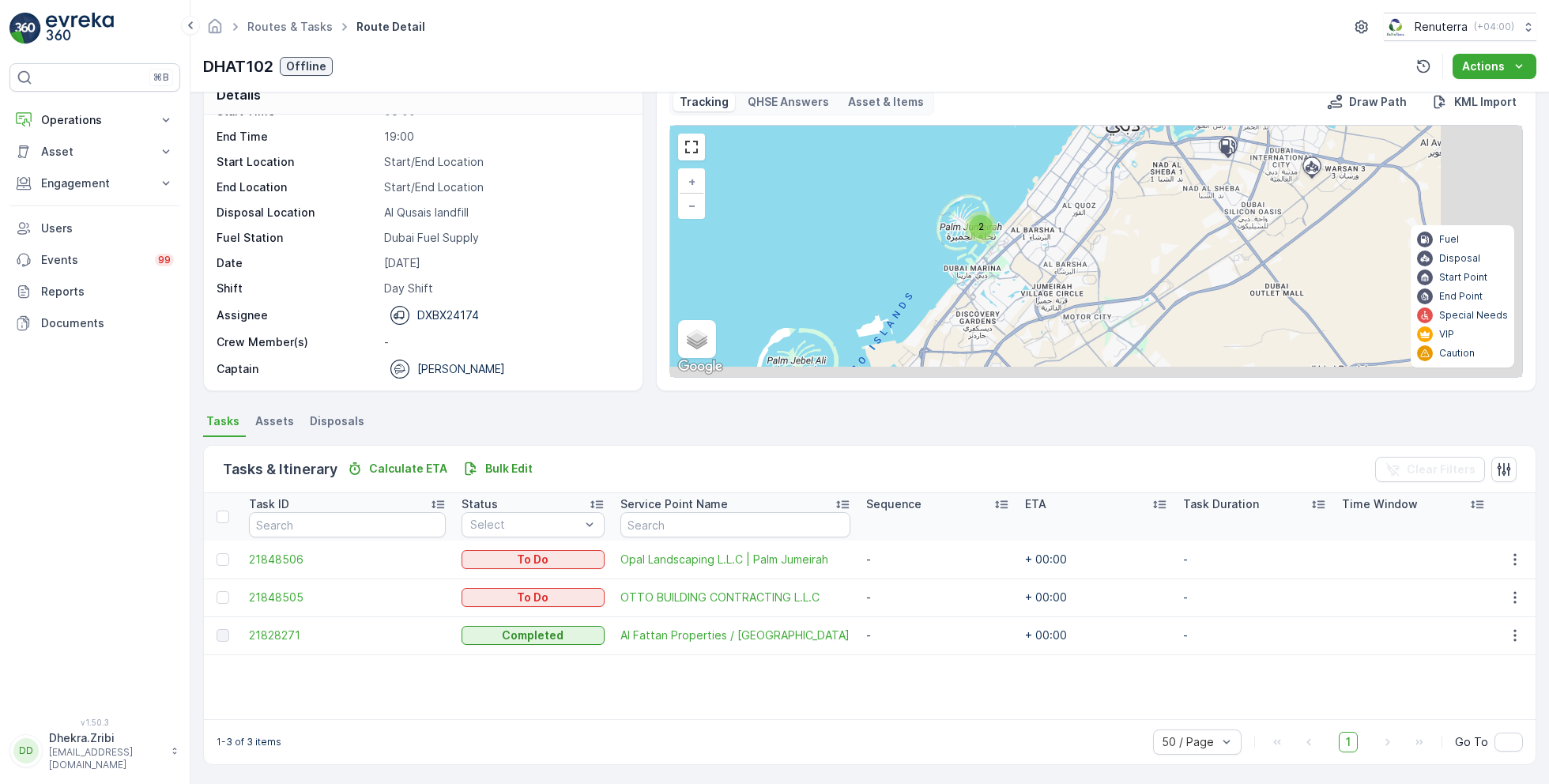
drag, startPoint x: 1074, startPoint y: 304, endPoint x: 878, endPoint y: 177, distance: 233.5
click at [878, 177] on div "2 + − Satellite Roadmap Terrain Hybrid Leaflet Keyboard shortcuts Map Data Map …" at bounding box center [1096, 251] width 852 height 251
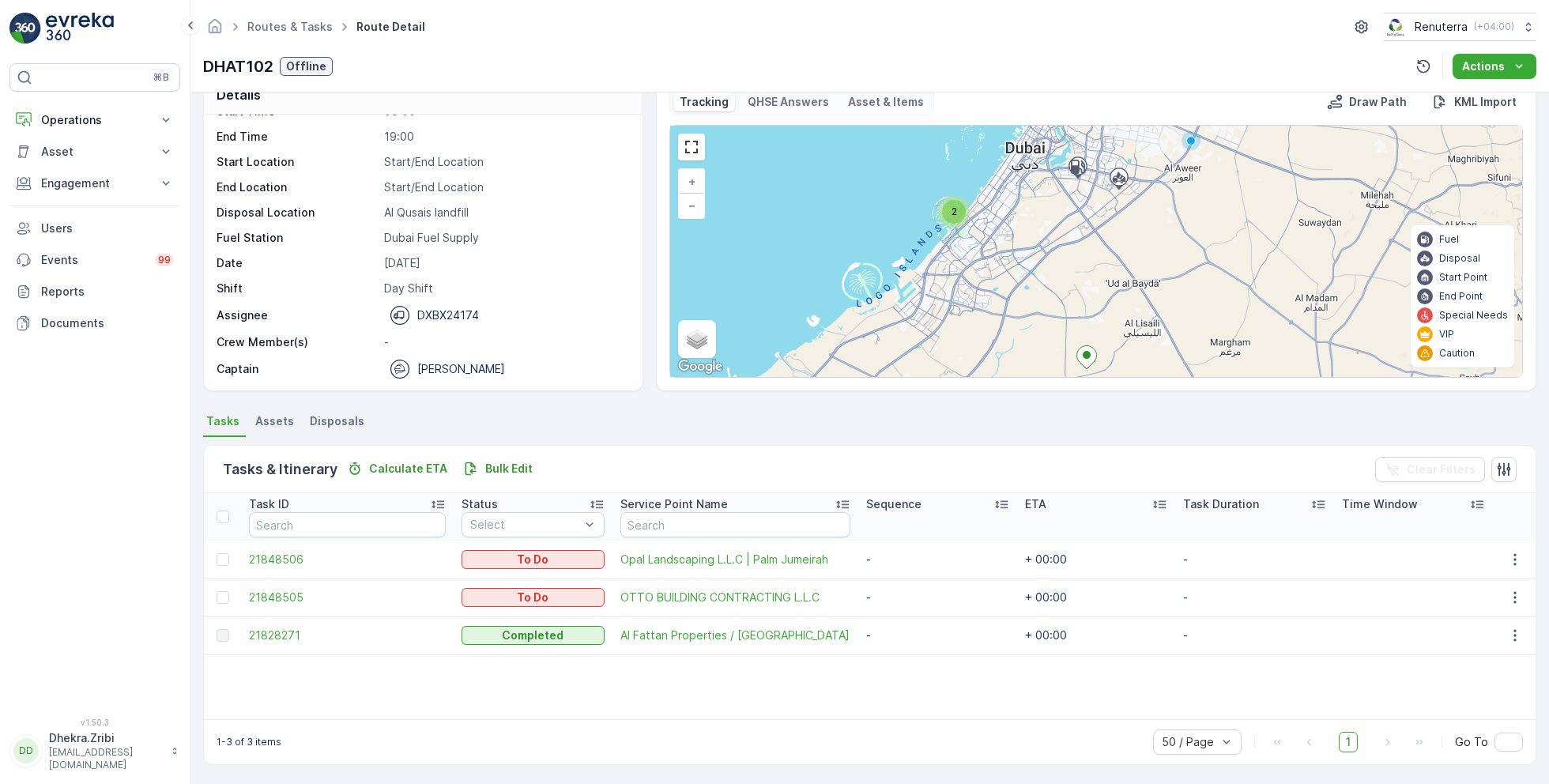
click at [951, 211] on span "2" at bounding box center [953, 211] width 6 height 12
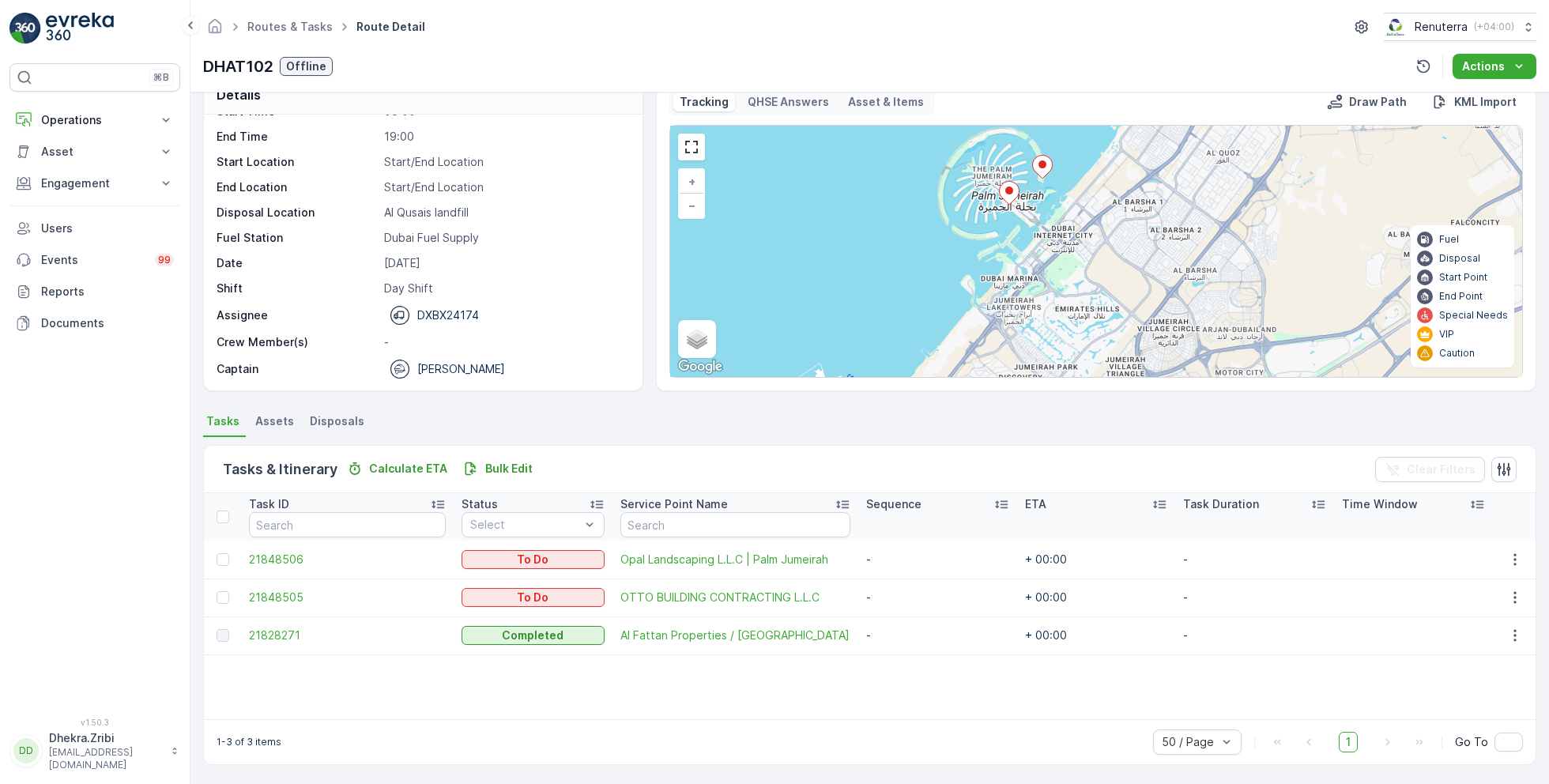
drag, startPoint x: 1109, startPoint y: 274, endPoint x: 1011, endPoint y: 187, distance: 131.0
click at [1011, 187] on div "+ − Satellite Roadmap Terrain Hybrid Leaflet Keyboard shortcuts Map Data Map da…" at bounding box center [1096, 251] width 852 height 251
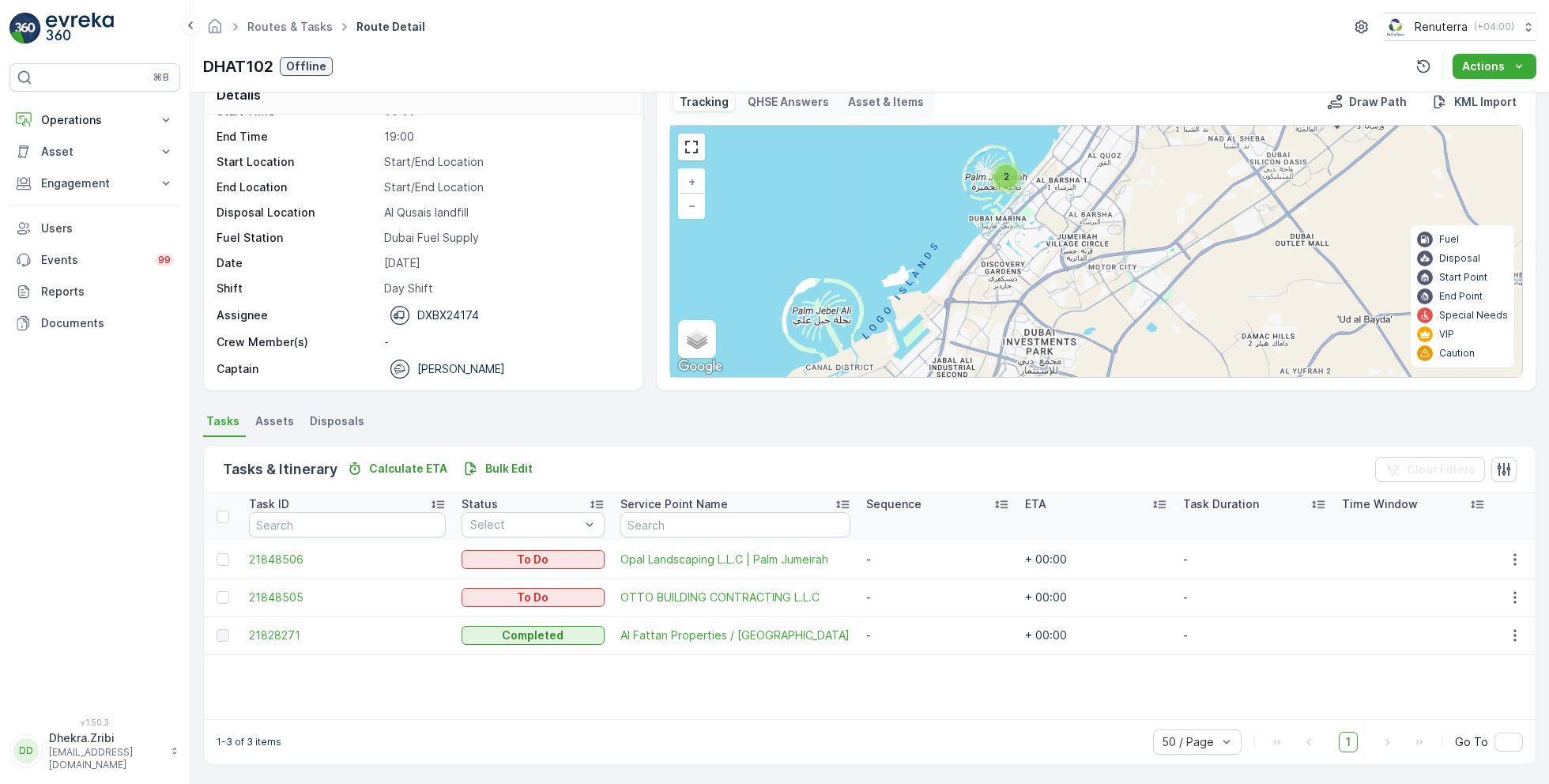
click at [999, 169] on div "2" at bounding box center [1006, 177] width 24 height 24
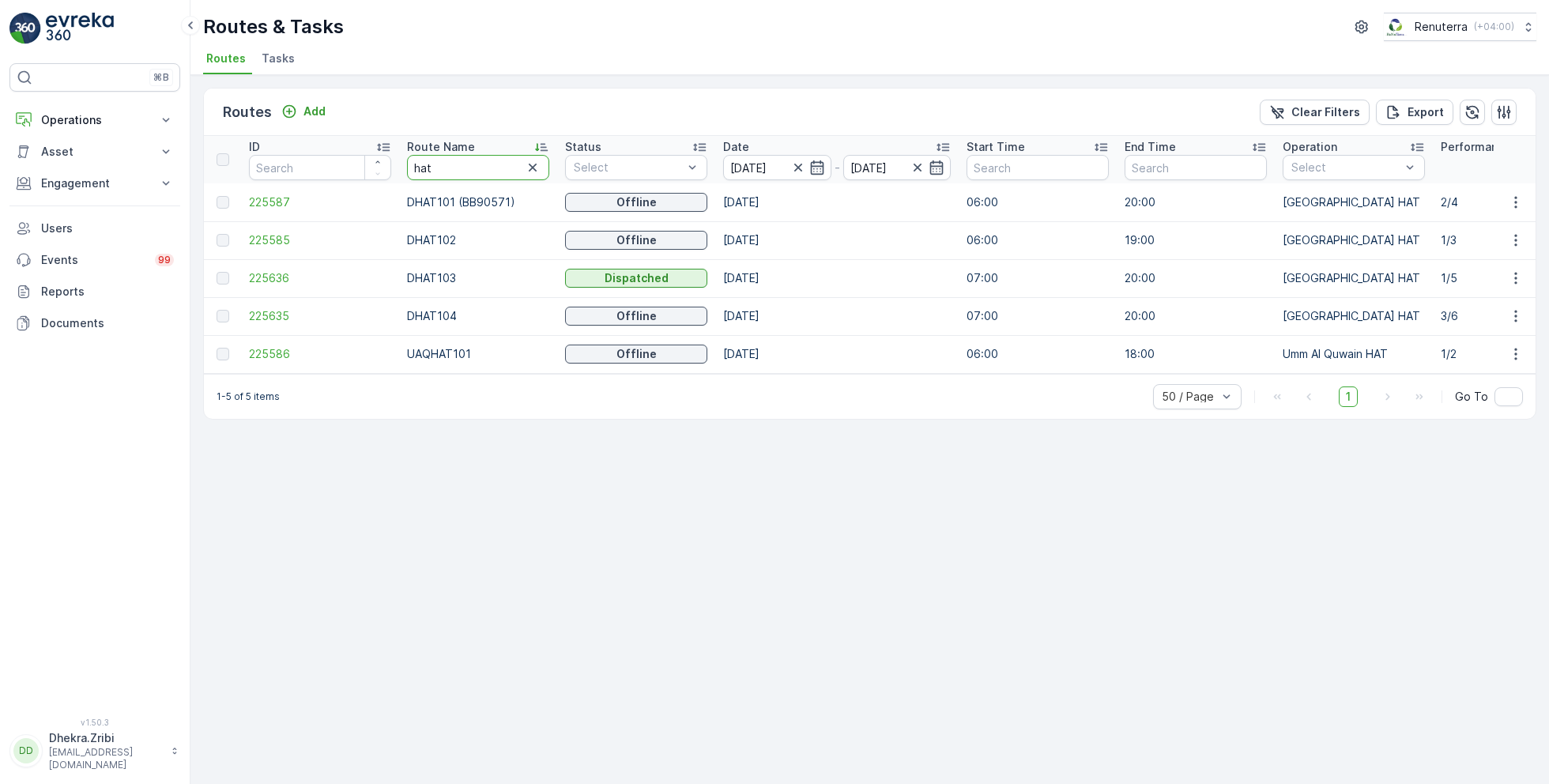
drag, startPoint x: 470, startPoint y: 172, endPoint x: 363, endPoint y: 166, distance: 107.2
type input "rcw"
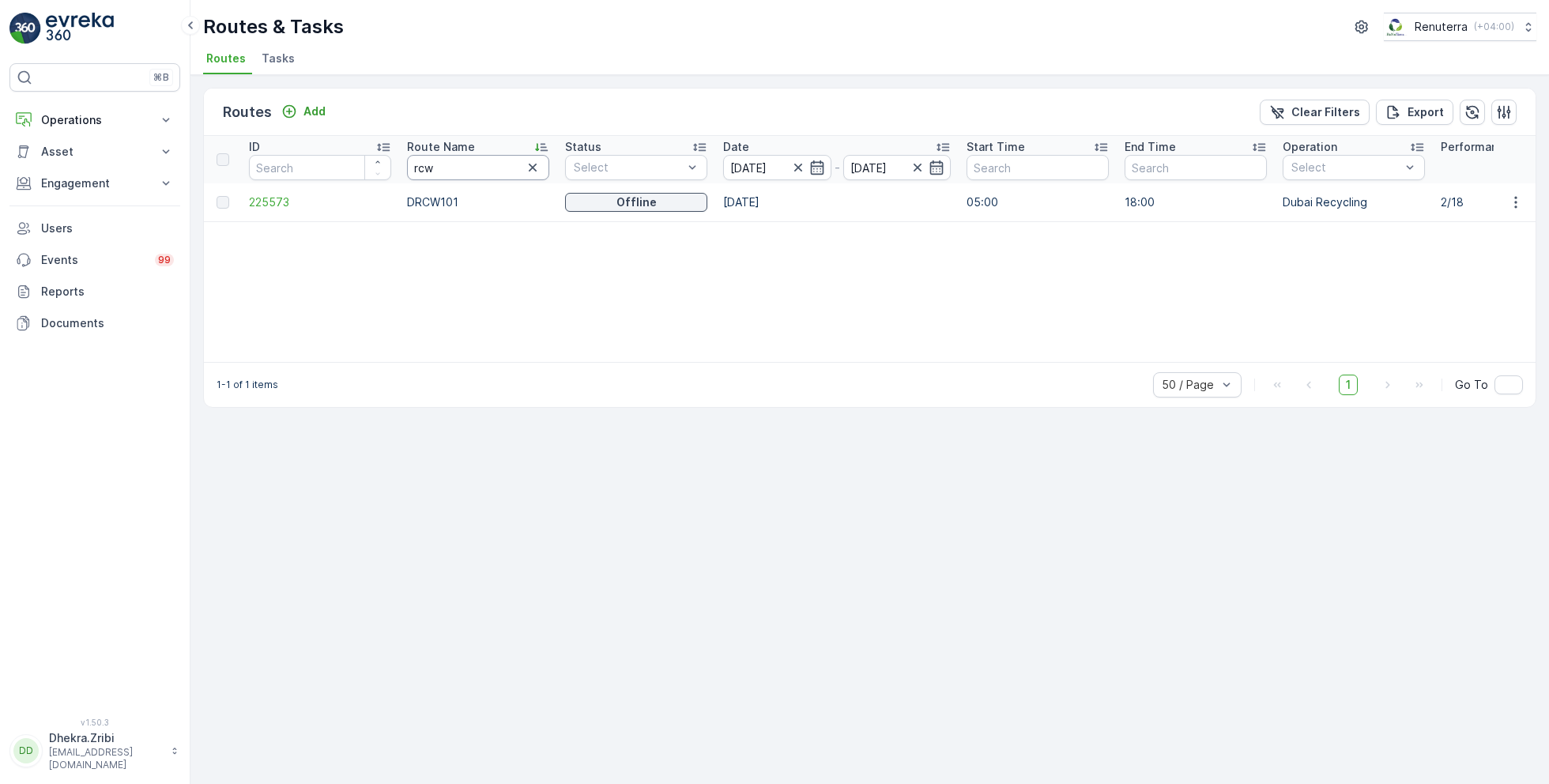
click at [462, 163] on input "rcw" at bounding box center [478, 168] width 143 height 25
type input "r"
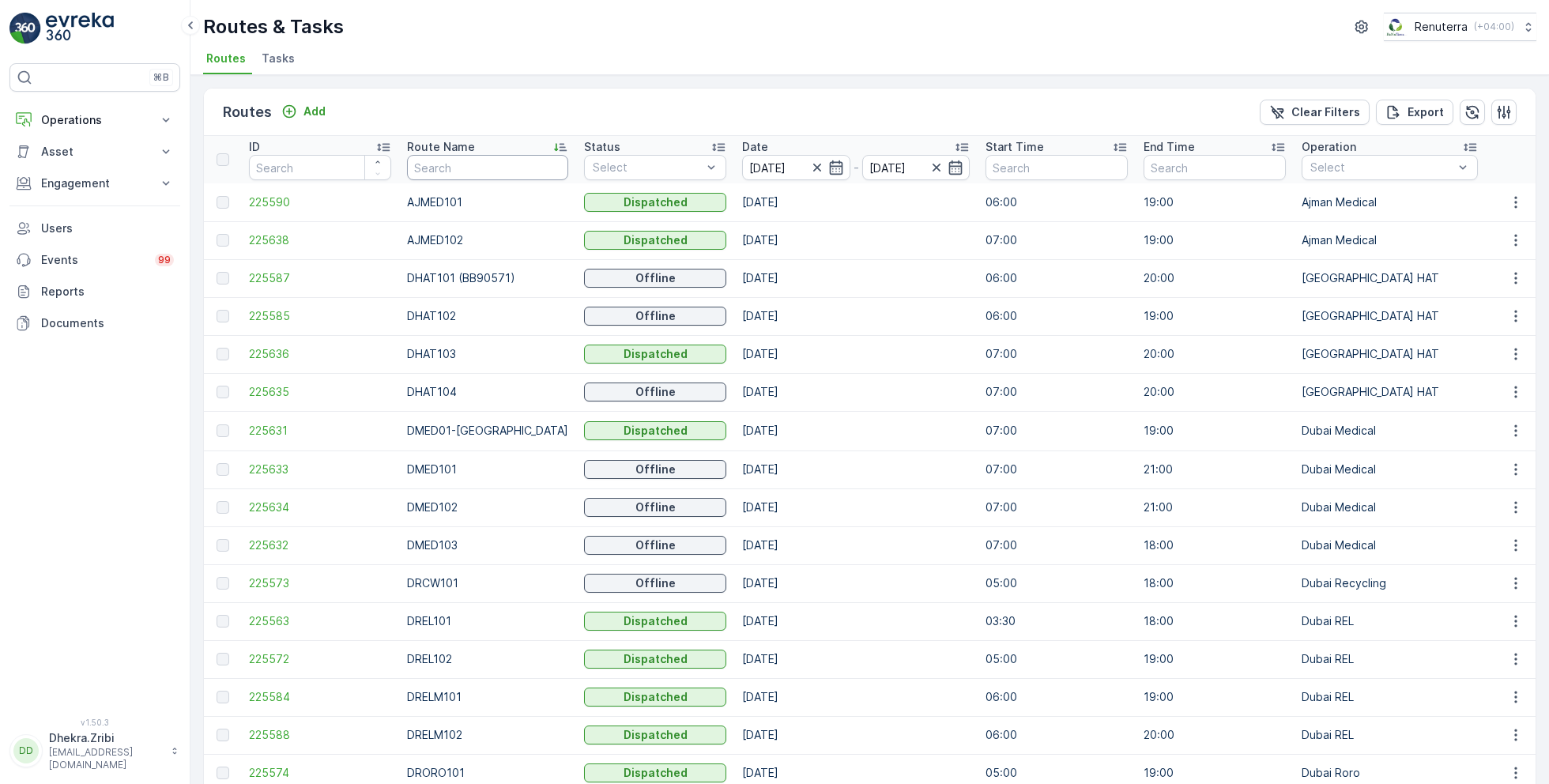
click at [481, 170] on input "text" at bounding box center [488, 168] width 162 height 25
type input "rel"
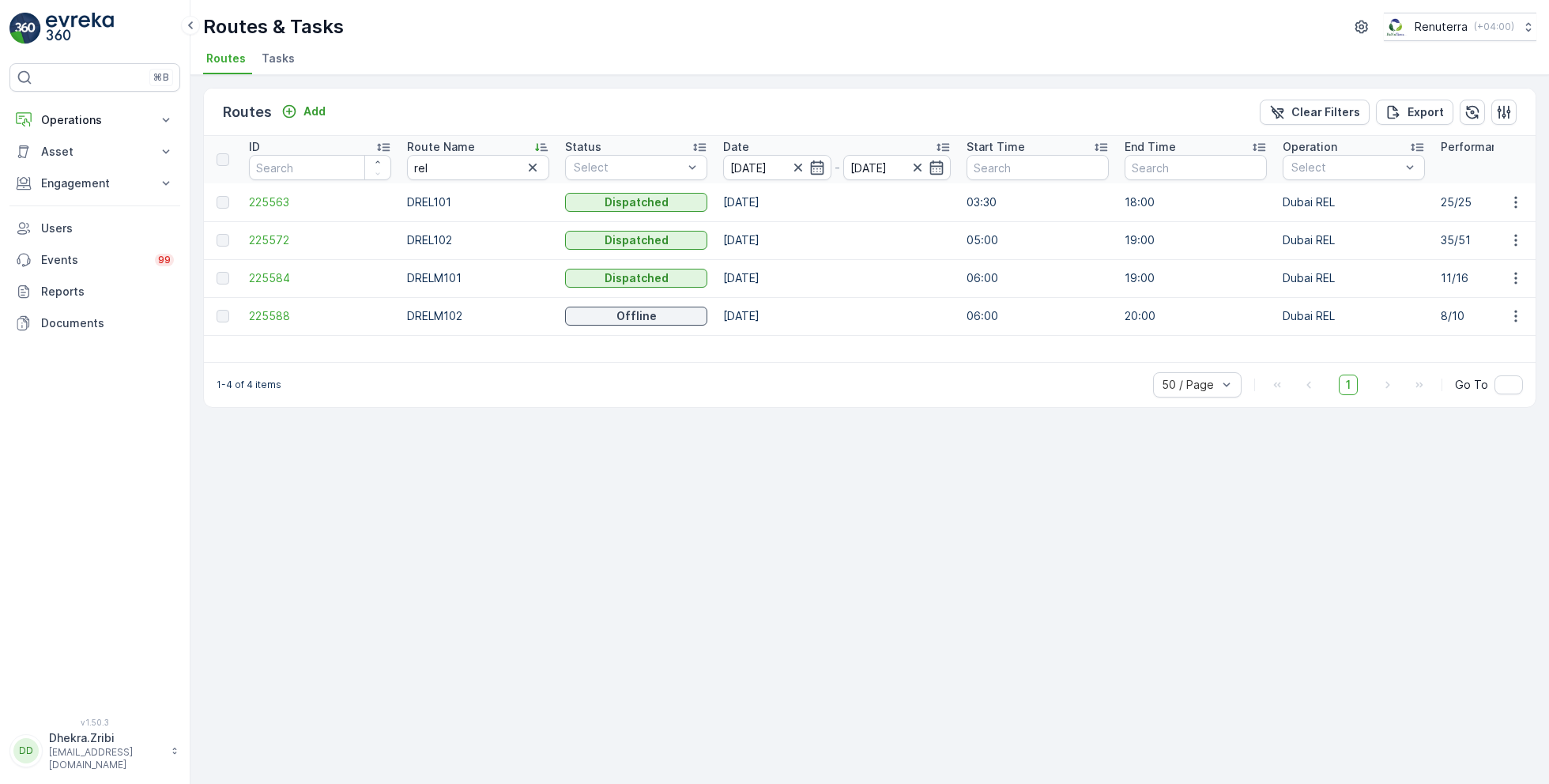
click at [274, 248] on td "225572" at bounding box center [320, 240] width 158 height 38
click at [274, 232] on span "225572" at bounding box center [320, 240] width 143 height 16
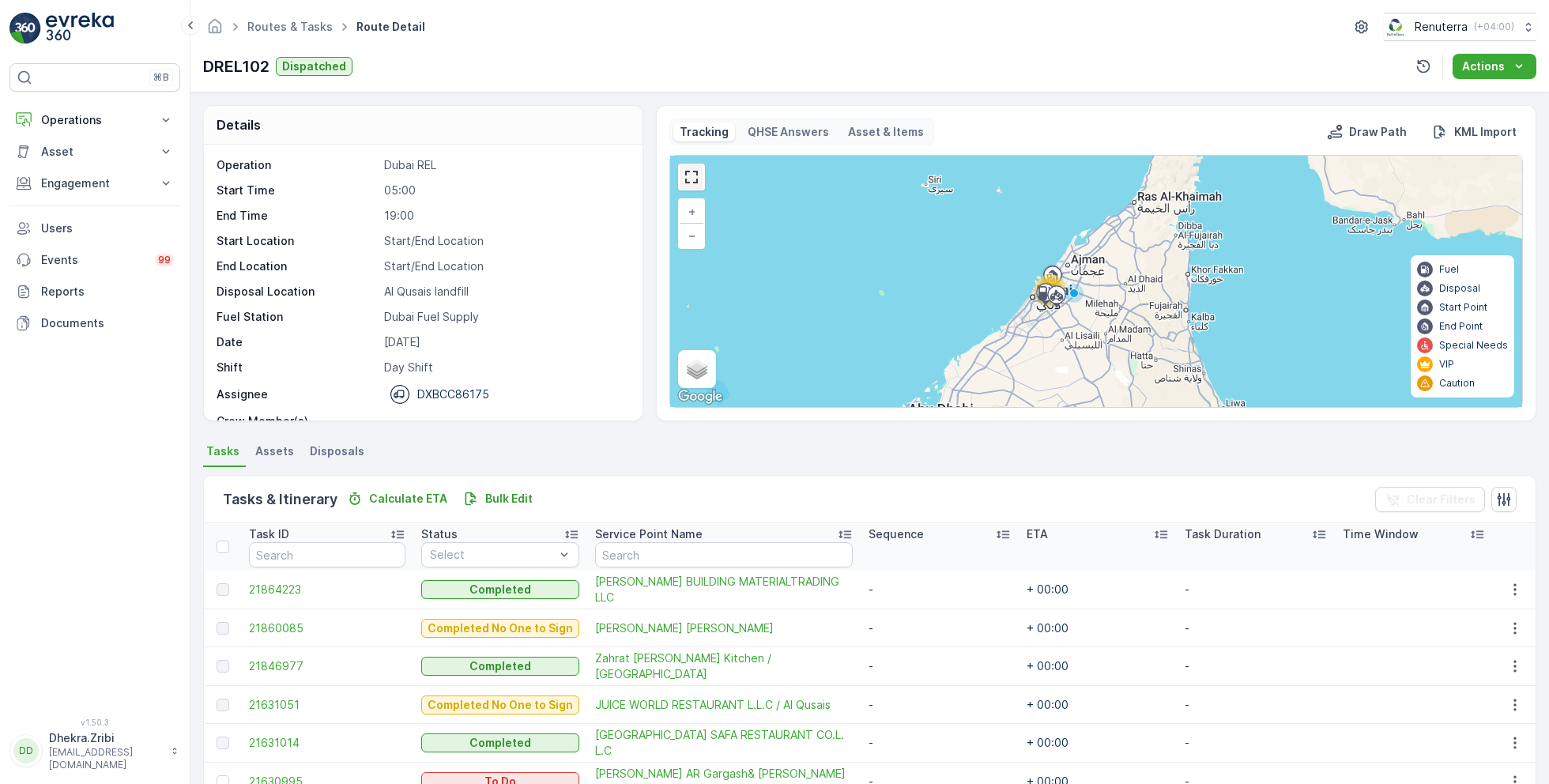
click at [689, 177] on link at bounding box center [691, 177] width 24 height 24
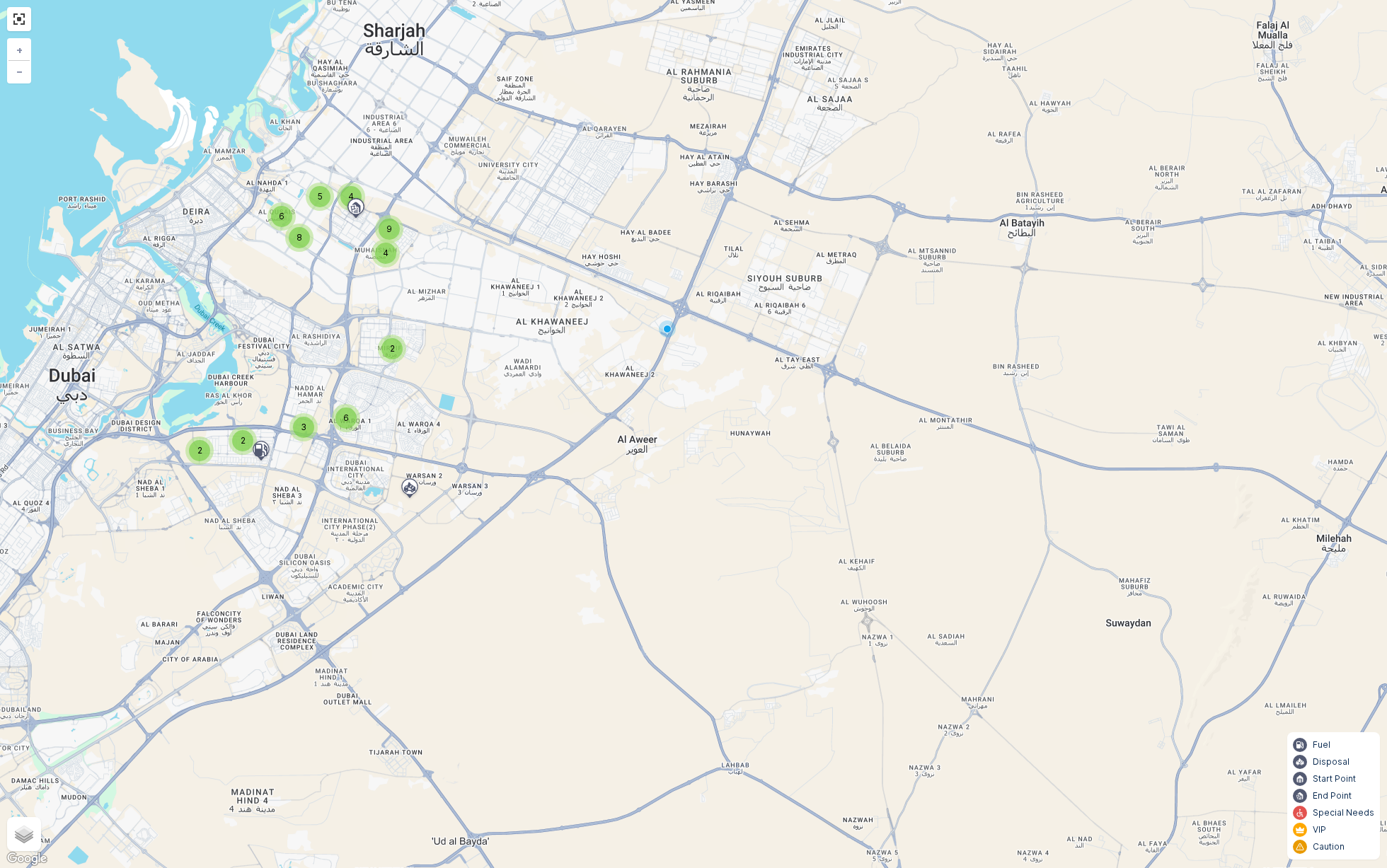
drag, startPoint x: 348, startPoint y: 389, endPoint x: 465, endPoint y: 434, distance: 125.4
click at [466, 434] on div "2 2 6 3 2 4 4 9 5 8 6 + − Satellite Roadmap Terrain Hybrid Leaflet Keyboard sho…" at bounding box center [694, 434] width 1387 height 868
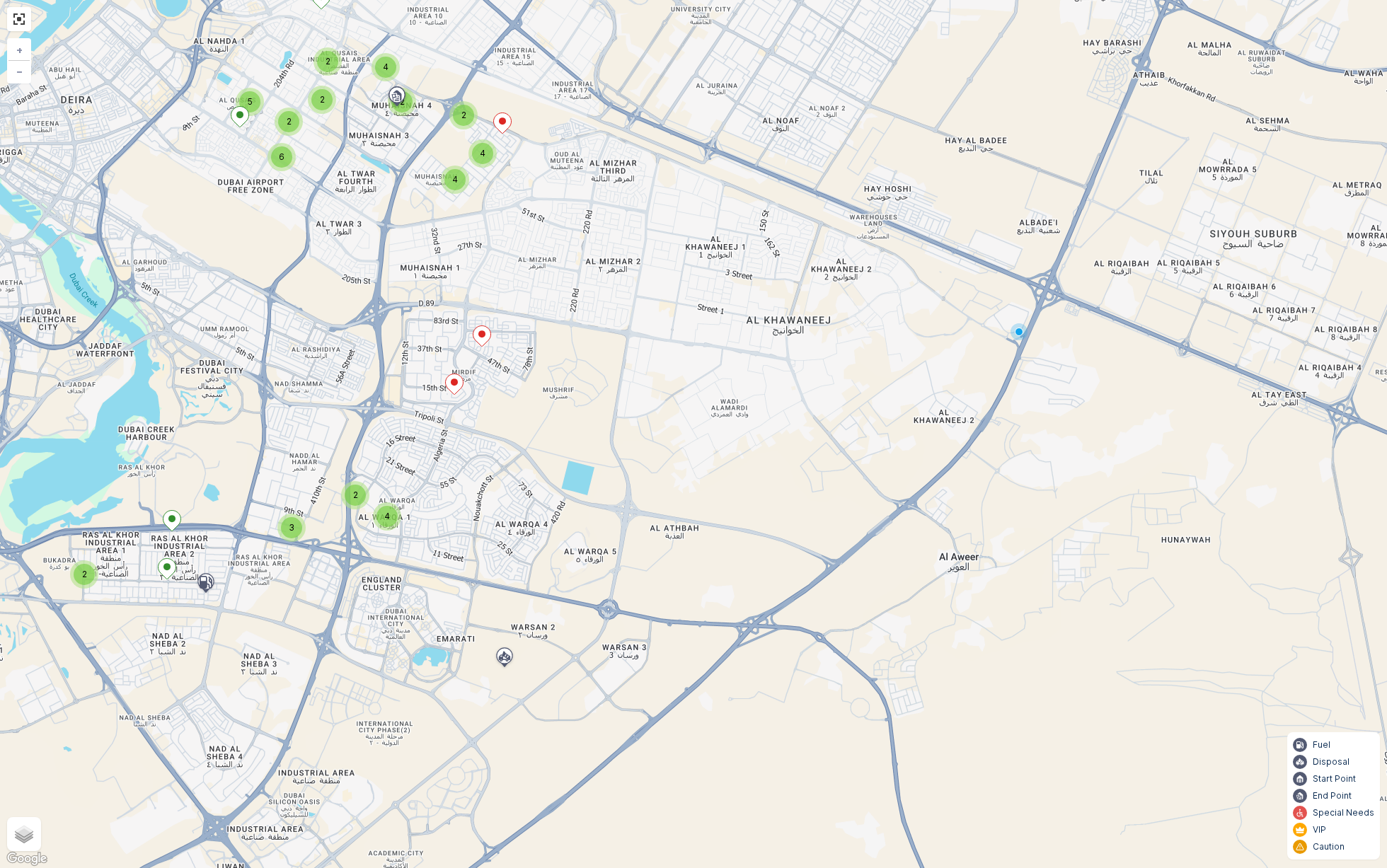
click at [472, 503] on div "2 2 4 3 4 4 2 2 4 2 2 2 6 5 + − Satellite Roadmap Terrain Hybrid Leaflet Keyboa…" at bounding box center [694, 434] width 1387 height 868
click at [816, 496] on div "2 2 4 3 4 4 2 2 4 2 2 2 6 5 + − Satellite Roadmap Terrain Hybrid Leaflet Keyboa…" at bounding box center [694, 434] width 1387 height 868
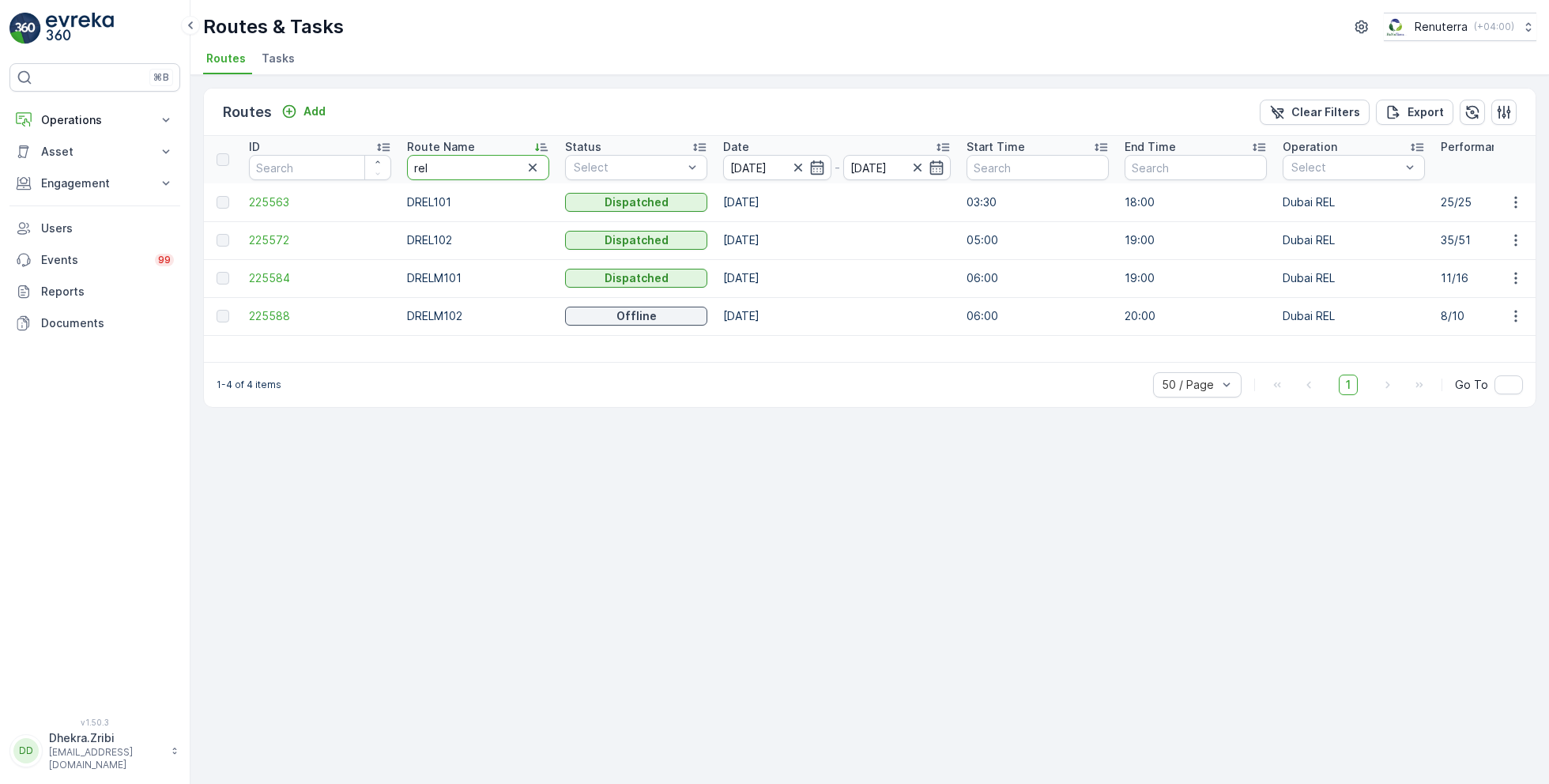
click at [440, 174] on input "rel" at bounding box center [478, 168] width 143 height 25
click at [271, 276] on span "225584" at bounding box center [320, 278] width 143 height 16
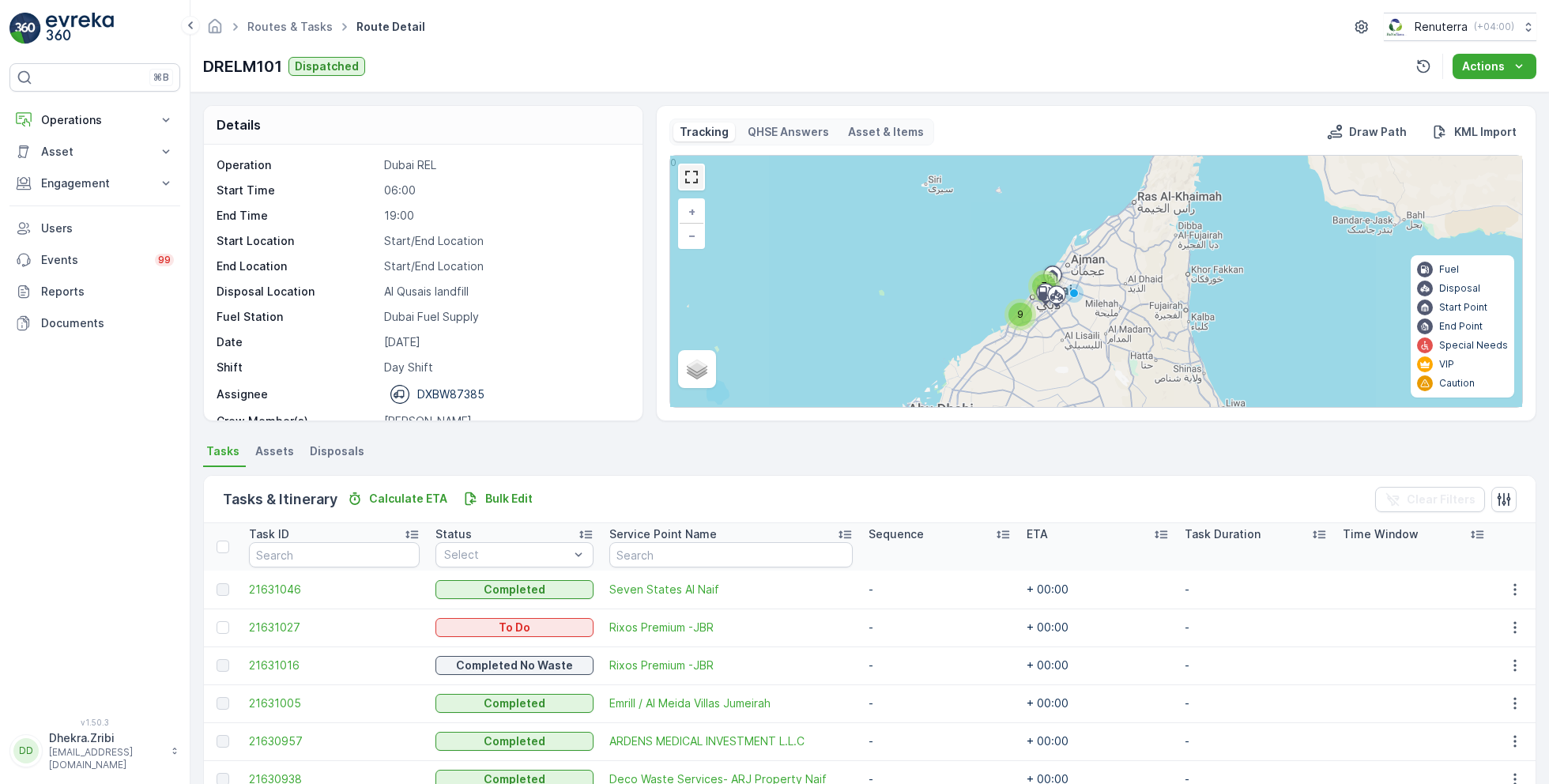
click at [690, 186] on link at bounding box center [691, 177] width 24 height 24
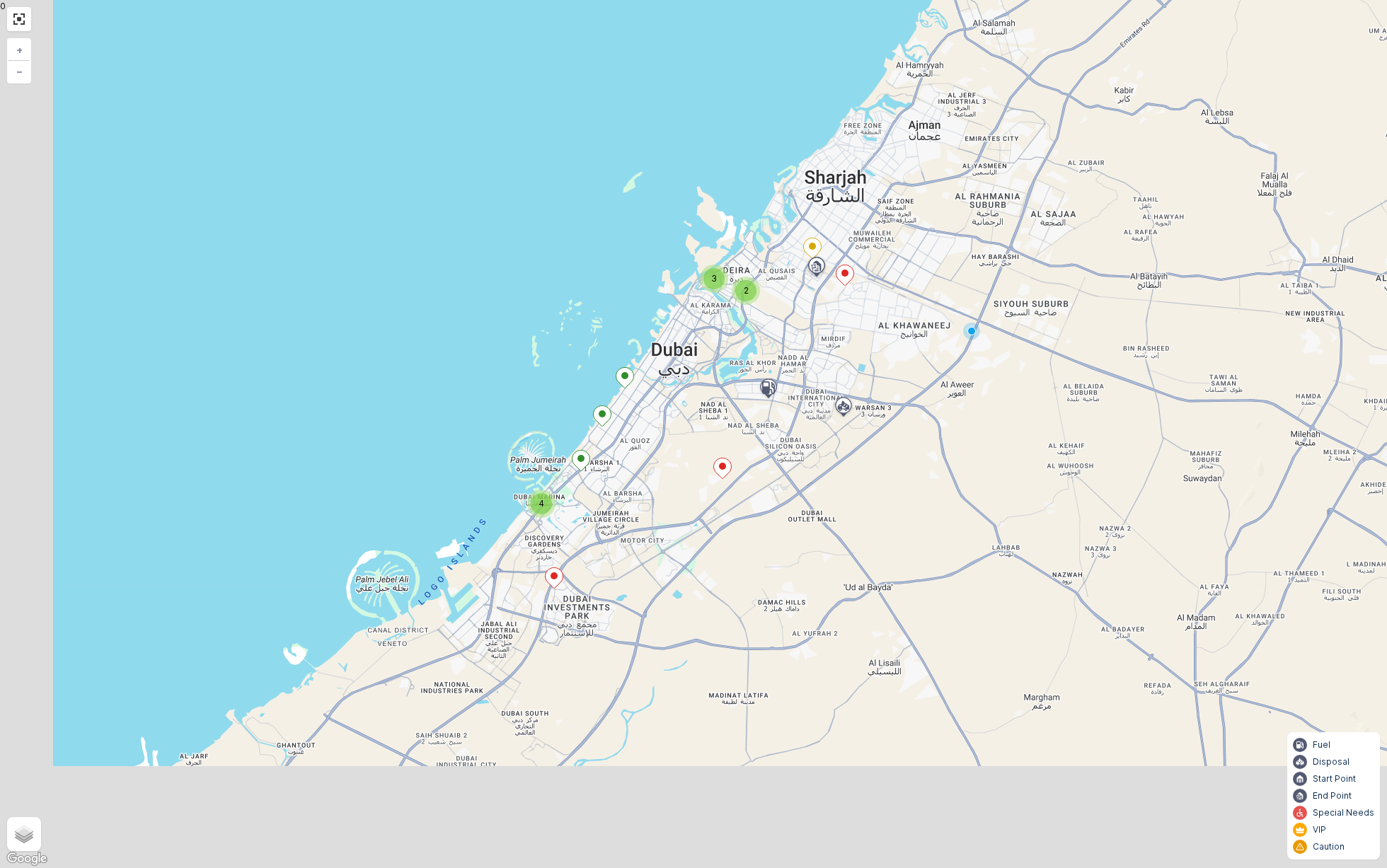
drag, startPoint x: 659, startPoint y: 533, endPoint x: 712, endPoint y: 404, distance: 139.5
click at [712, 404] on div "4 3 2 + − Satellite Roadmap Terrain Hybrid Leaflet Keyboard shortcuts Map Data …" at bounding box center [694, 434] width 1387 height 868
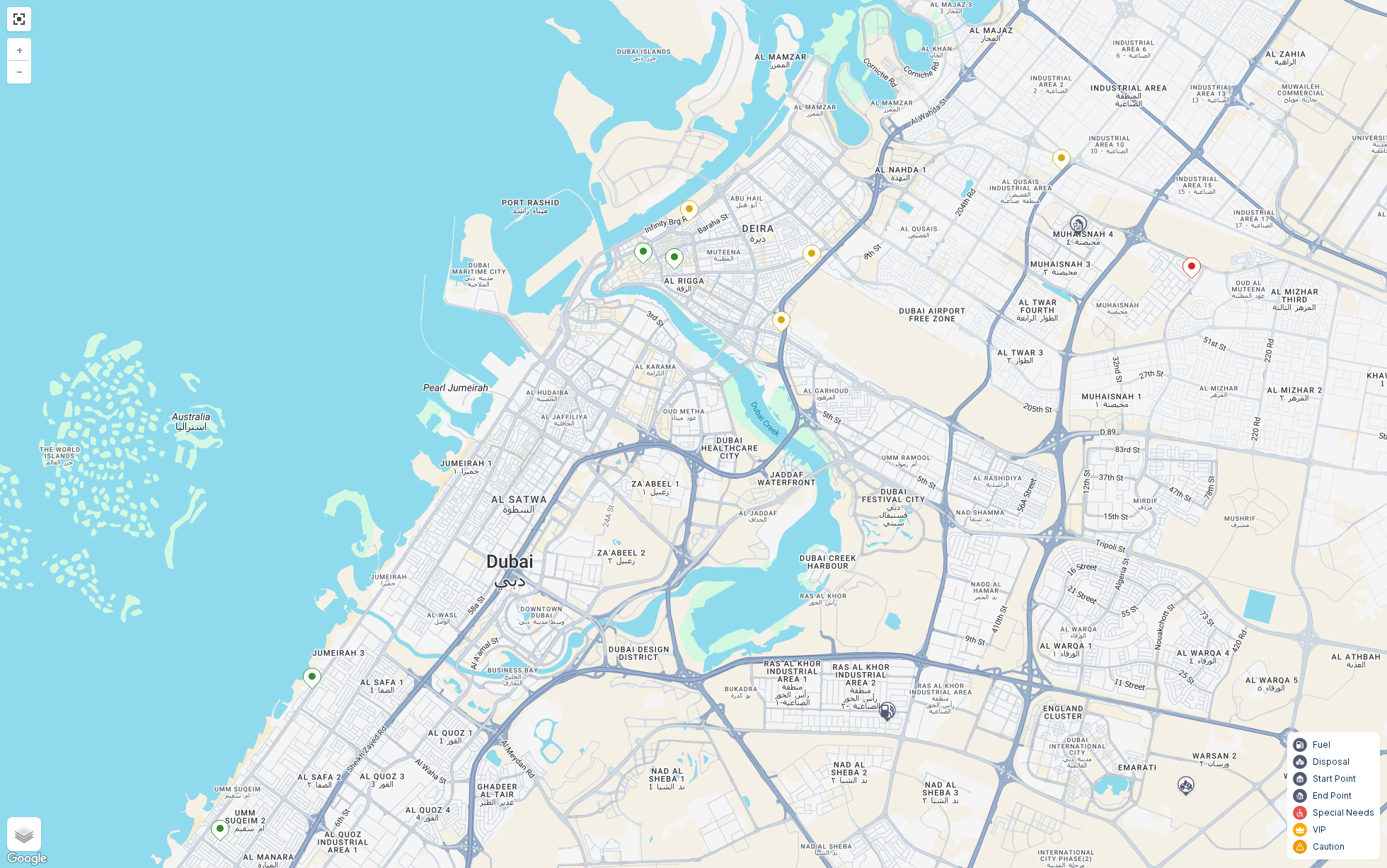
click at [808, 255] on icon at bounding box center [812, 255] width 18 height 21
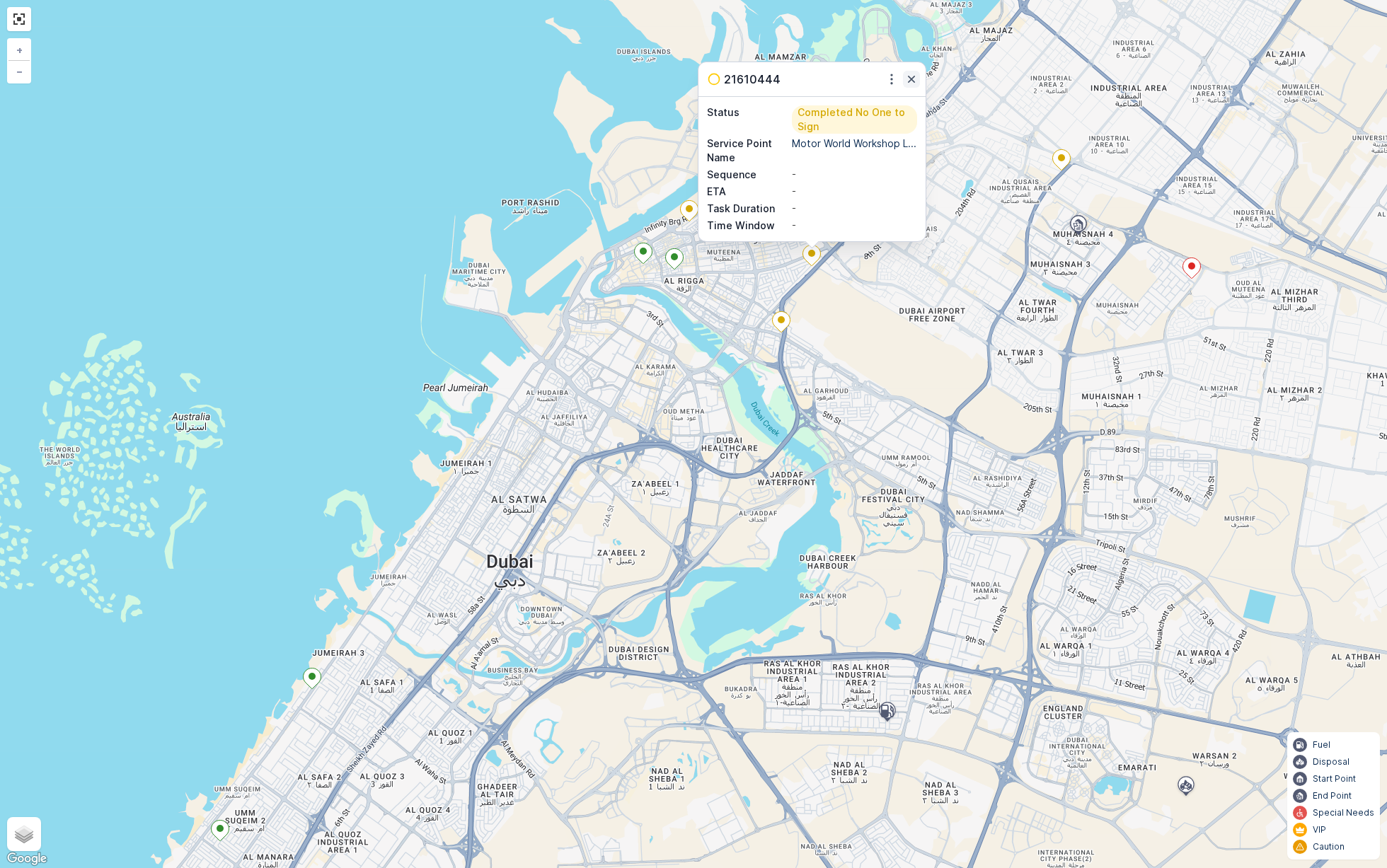
click at [913, 76] on icon "button" at bounding box center [911, 79] width 14 height 14
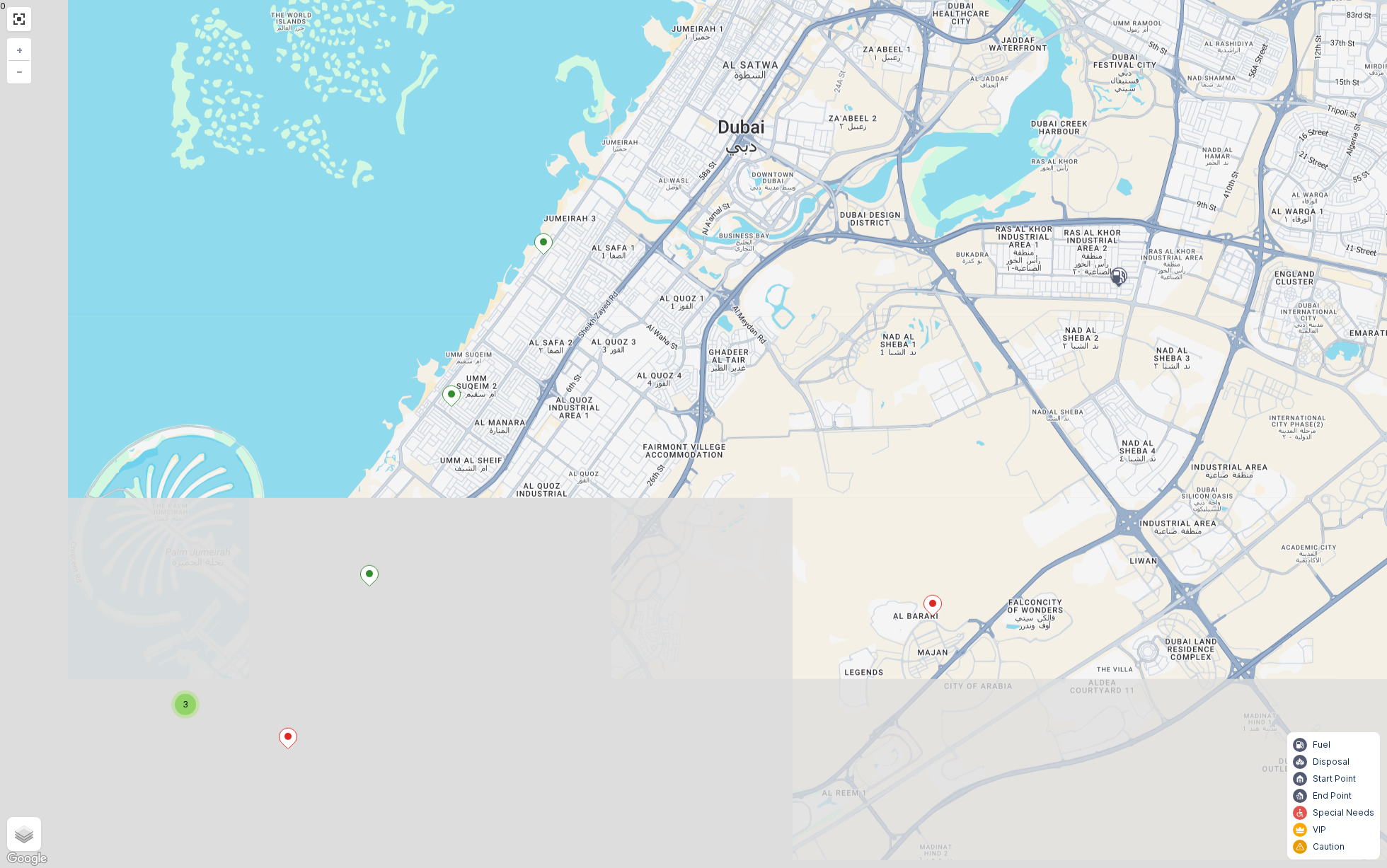
drag, startPoint x: 767, startPoint y: 468, endPoint x: 1003, endPoint y: 23, distance: 503.7
click at [1003, 23] on div "3 + − Satellite Roadmap Terrain Hybrid Leaflet Keyboard shortcuts Map Data Map …" at bounding box center [694, 434] width 1387 height 868
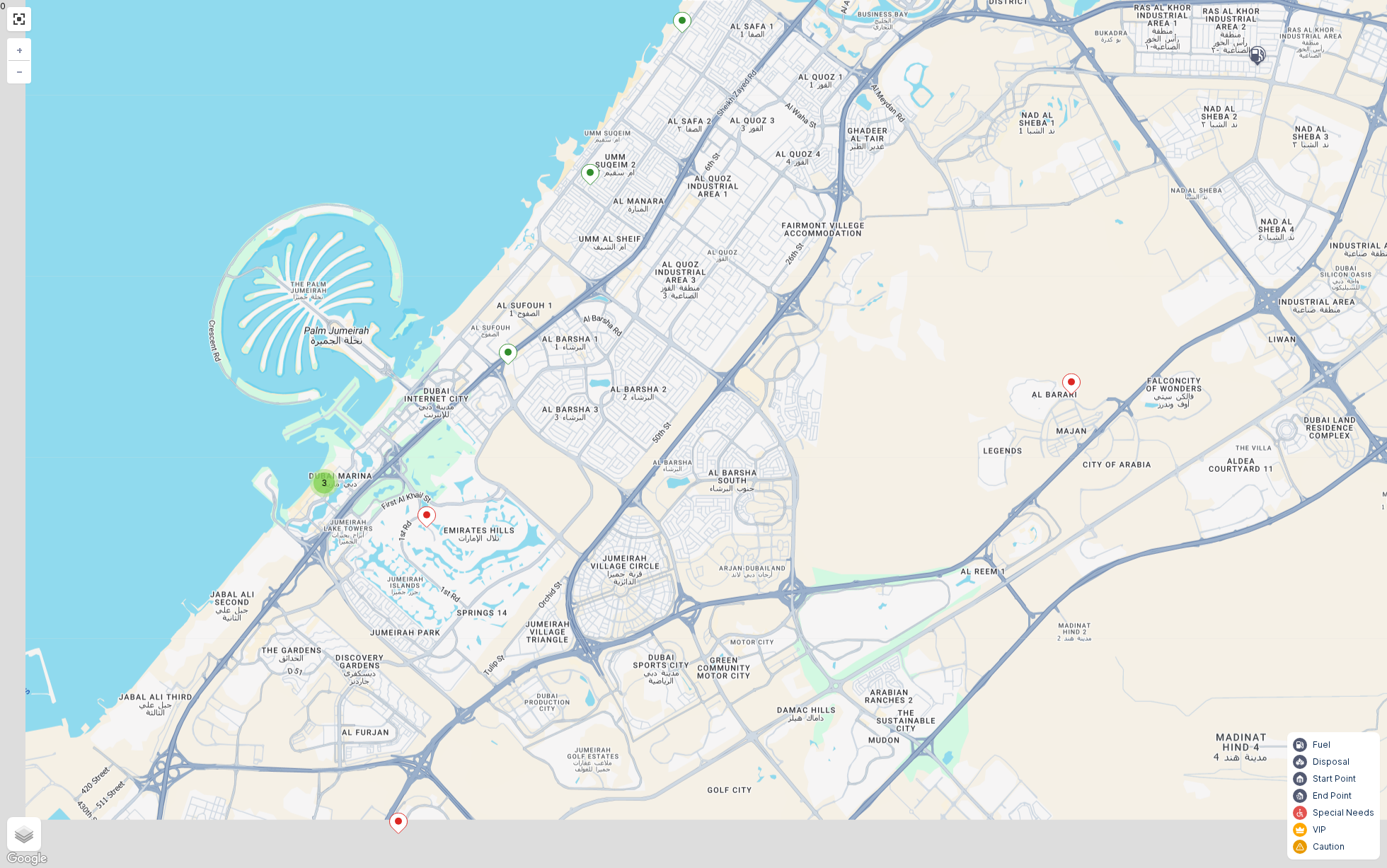
drag, startPoint x: 935, startPoint y: 311, endPoint x: 1068, endPoint y: 100, distance: 249.4
click at [1068, 100] on div "3 + − Satellite Roadmap Terrain Hybrid Leaflet Keyboard shortcuts Map Data Map …" at bounding box center [694, 434] width 1387 height 868
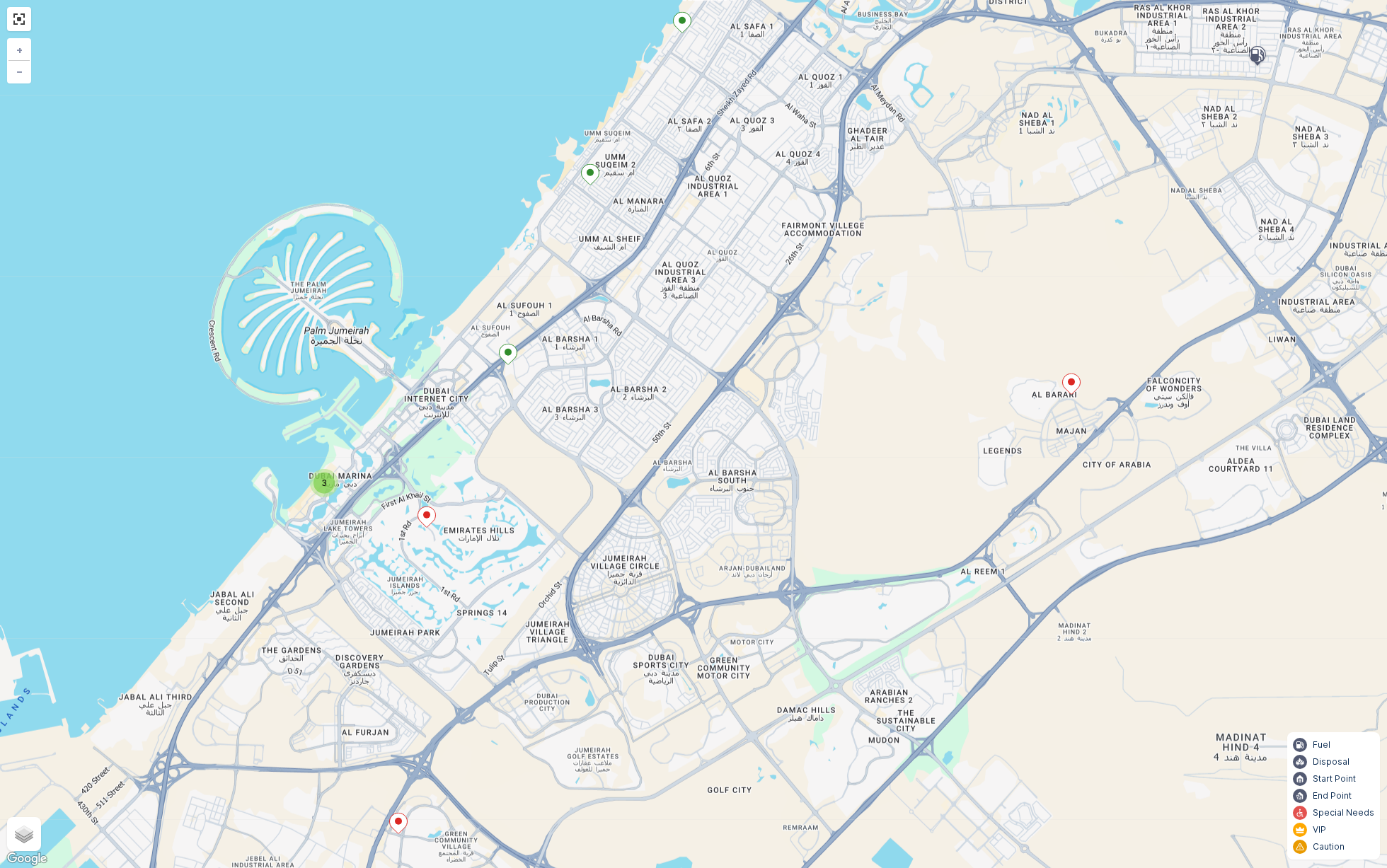
click at [511, 352] on icon at bounding box center [508, 354] width 18 height 21
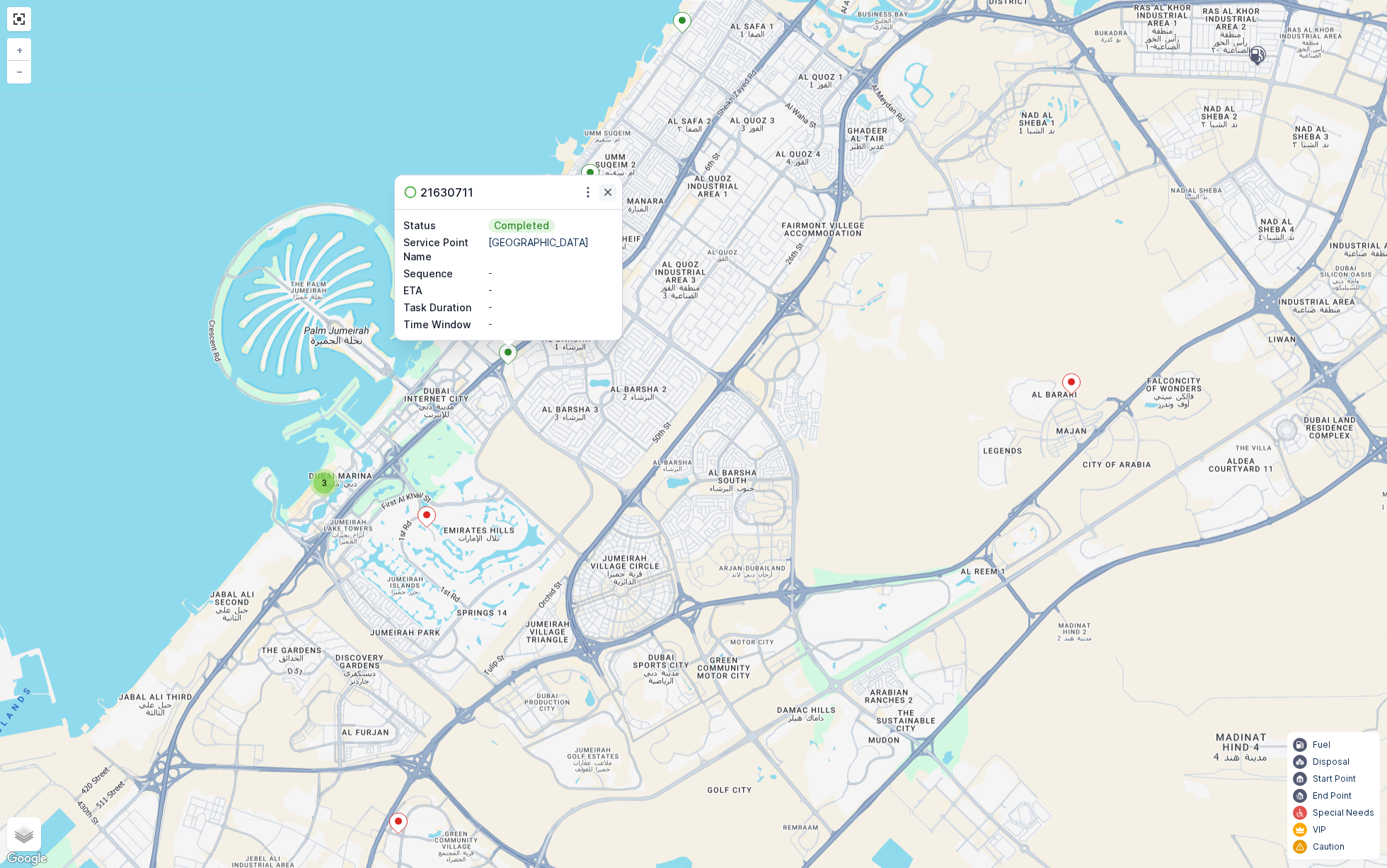
click at [610, 188] on icon "button" at bounding box center [608, 192] width 14 height 14
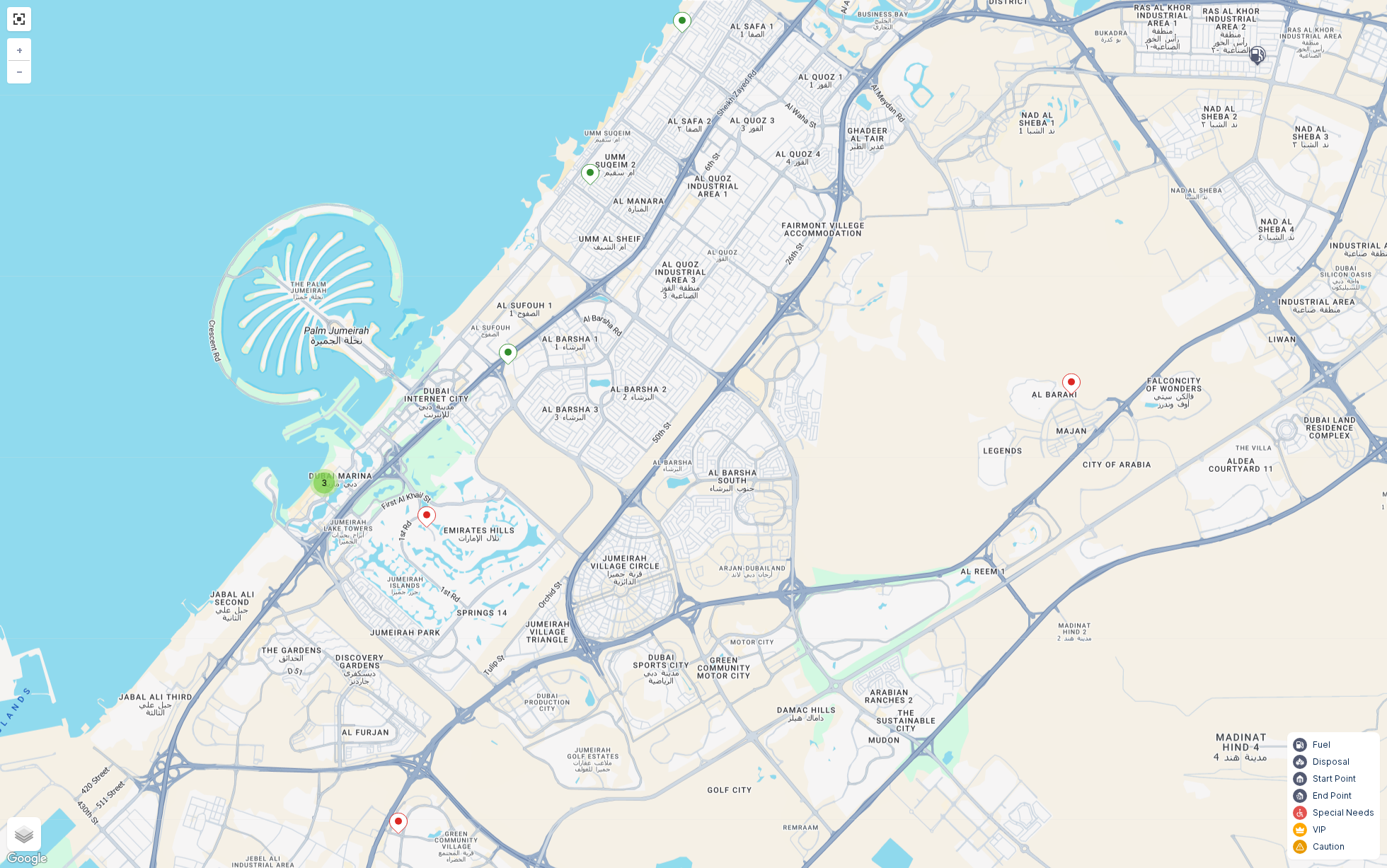
click at [433, 521] on icon at bounding box center [427, 517] width 18 height 21
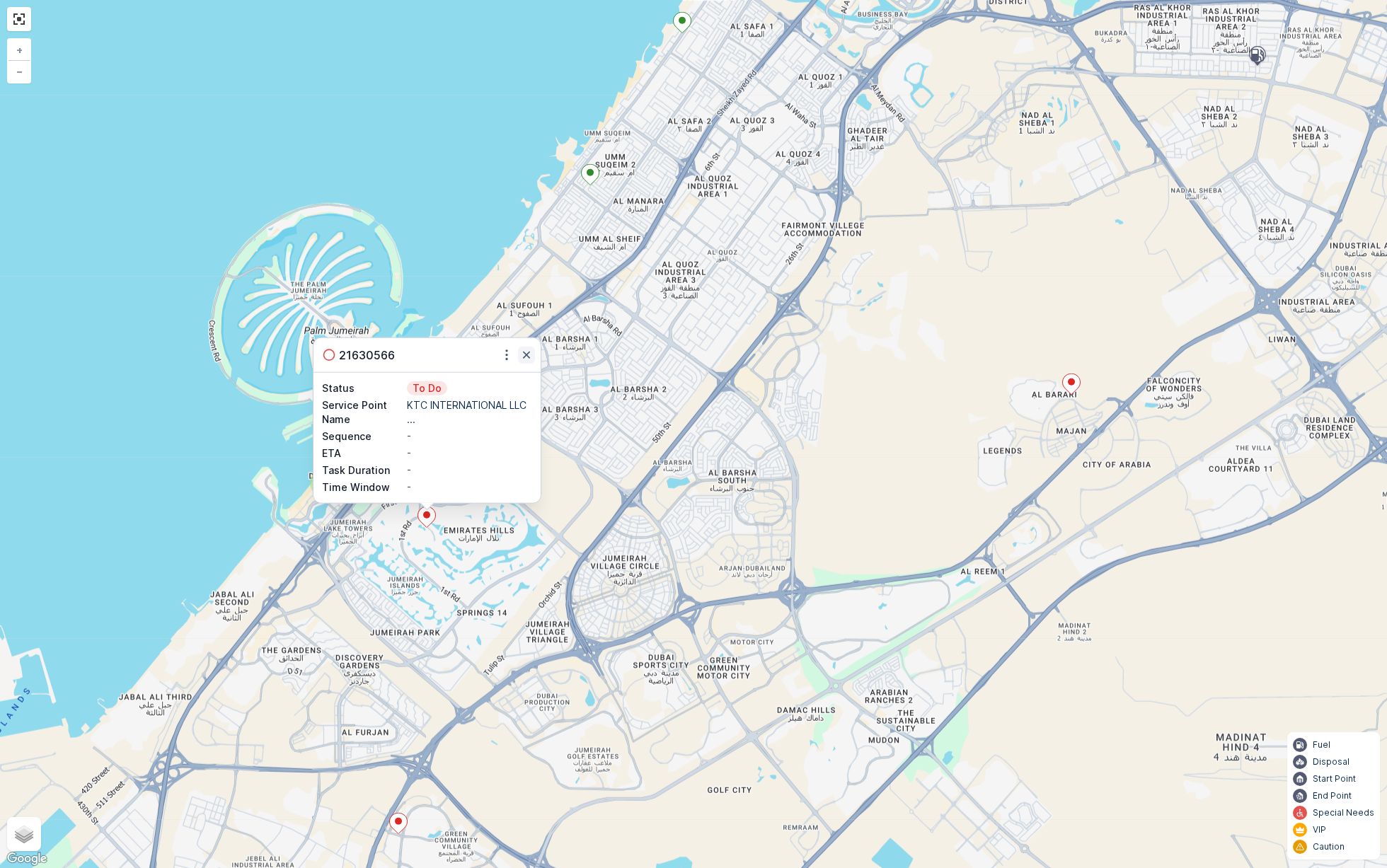
click at [528, 355] on icon "button" at bounding box center [526, 355] width 14 height 14
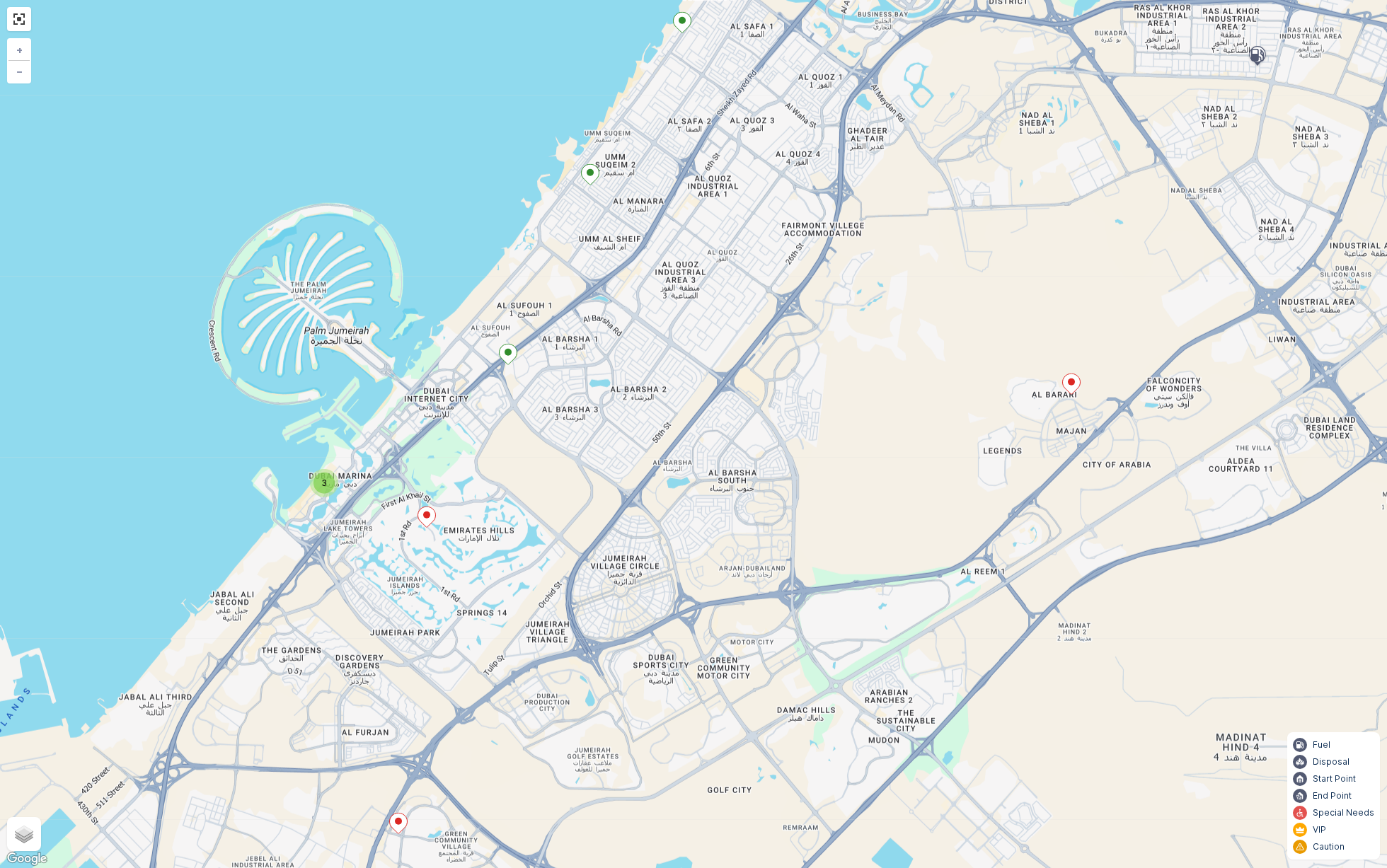
click at [330, 492] on div "3" at bounding box center [324, 484] width 21 height 21
drag, startPoint x: 589, startPoint y: 350, endPoint x: 436, endPoint y: 784, distance: 460.2
click at [445, 701] on div "3 + − Satellite Roadmap Terrain Hybrid Leaflet Keyboard shortcuts Map Data Map …" at bounding box center [694, 434] width 1387 height 868
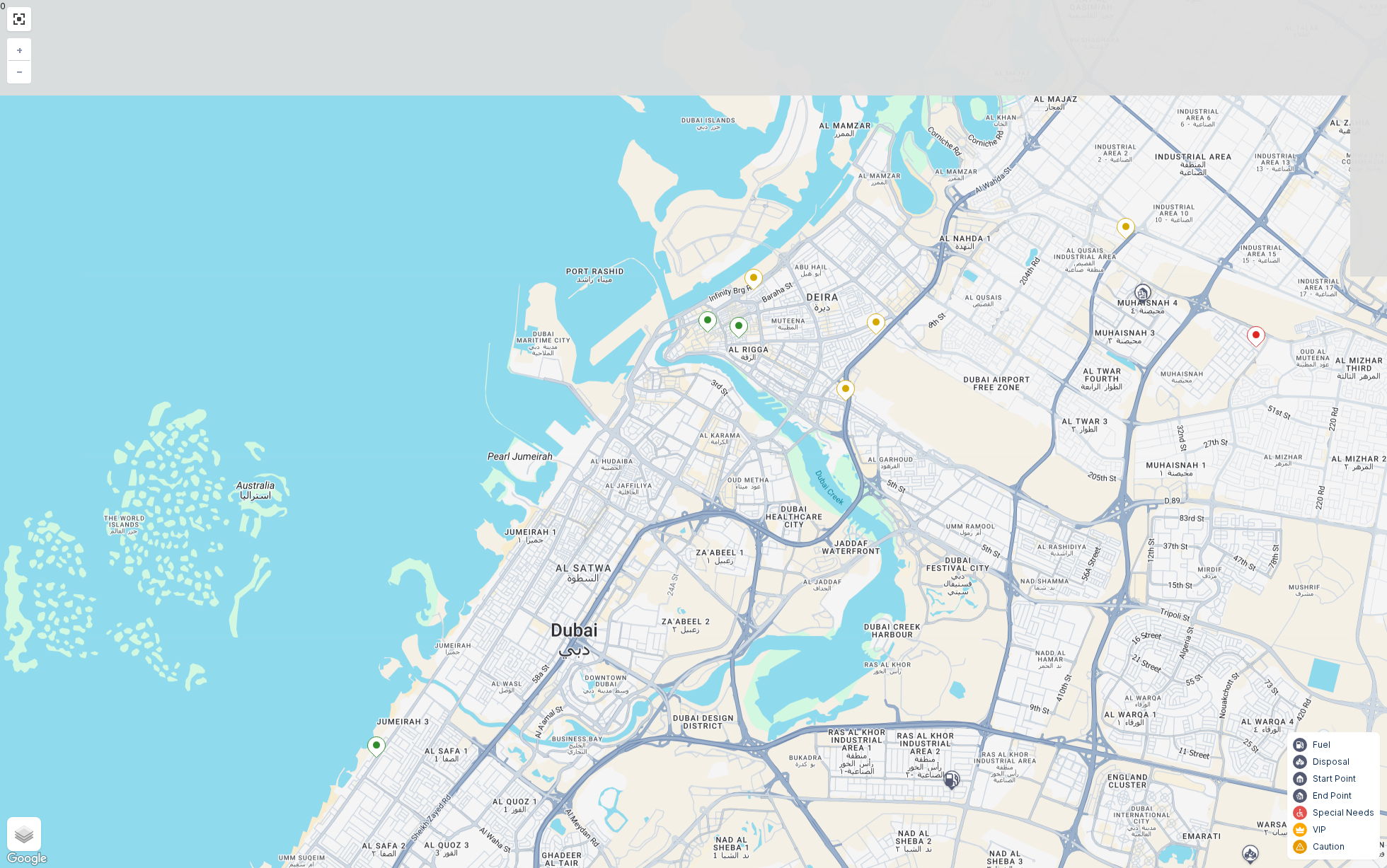
drag, startPoint x: 803, startPoint y: 334, endPoint x: 650, endPoint y: 633, distance: 335.9
click at [651, 632] on div "3 + − Satellite Roadmap Terrain Hybrid Leaflet Keyboard shortcuts Map Data Map …" at bounding box center [694, 434] width 1387 height 868
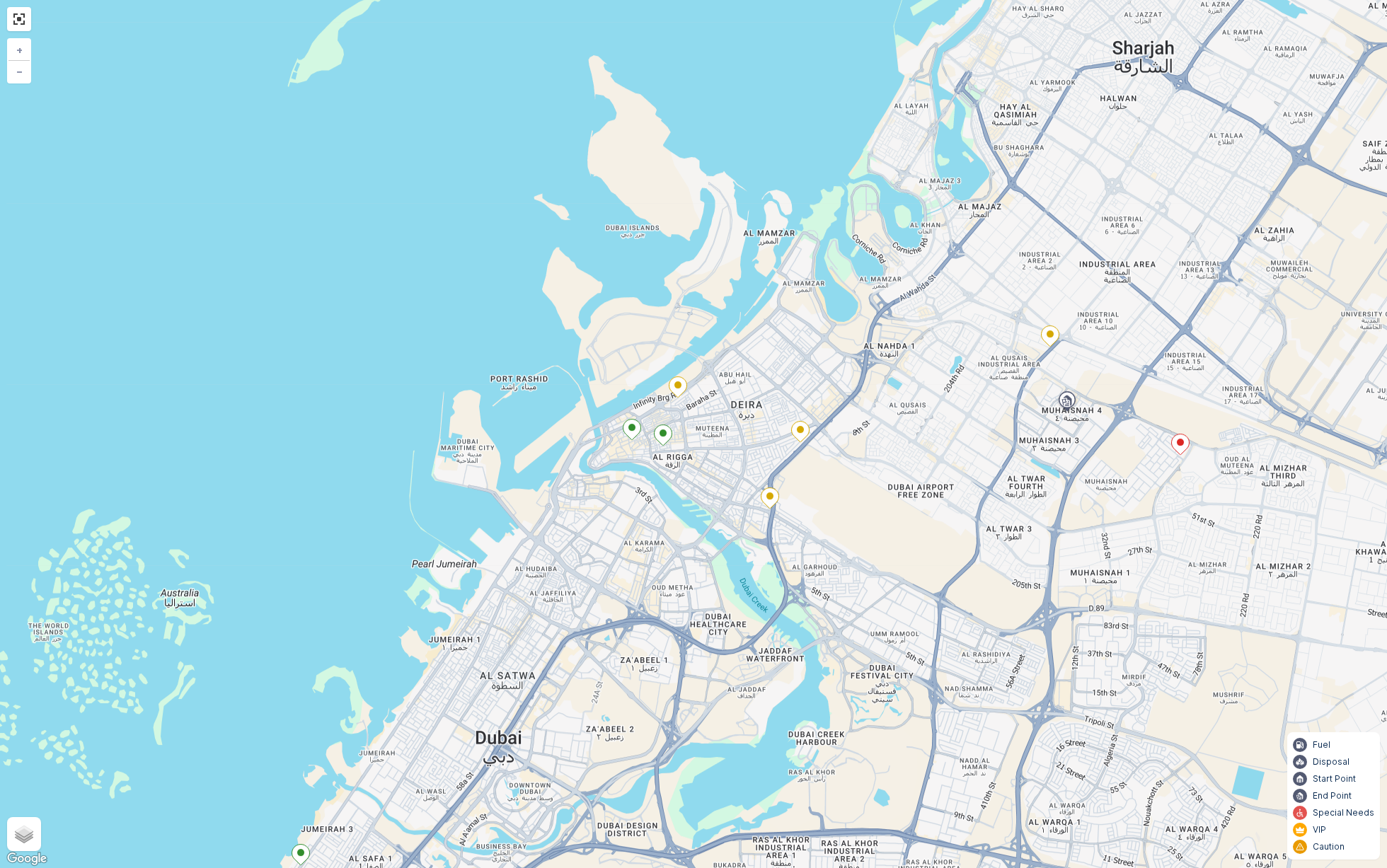
drag, startPoint x: 633, startPoint y: 609, endPoint x: 852, endPoint y: 65, distance: 586.4
click at [849, 91] on div "3 + − Satellite Roadmap Terrain Hybrid Leaflet Keyboard shortcuts Map Data Map …" at bounding box center [694, 434] width 1387 height 868
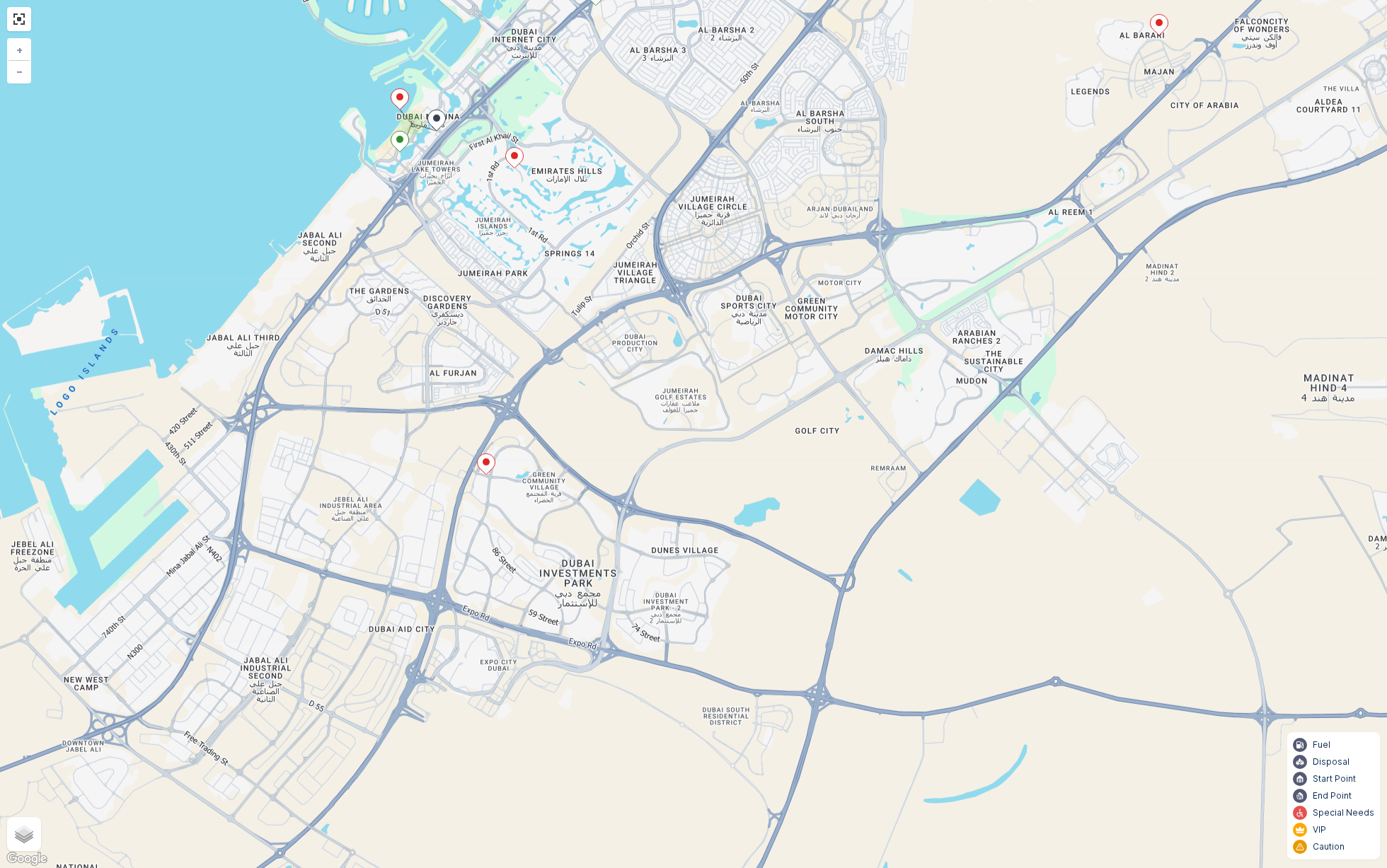
drag, startPoint x: 460, startPoint y: 449, endPoint x: 631, endPoint y: 55, distance: 429.5
click at [631, 55] on div "3 + − Satellite Roadmap Terrain Hybrid Leaflet Keyboard shortcuts Map Data Map …" at bounding box center [694, 434] width 1387 height 868
click at [485, 462] on ellipse at bounding box center [486, 462] width 7 height 7
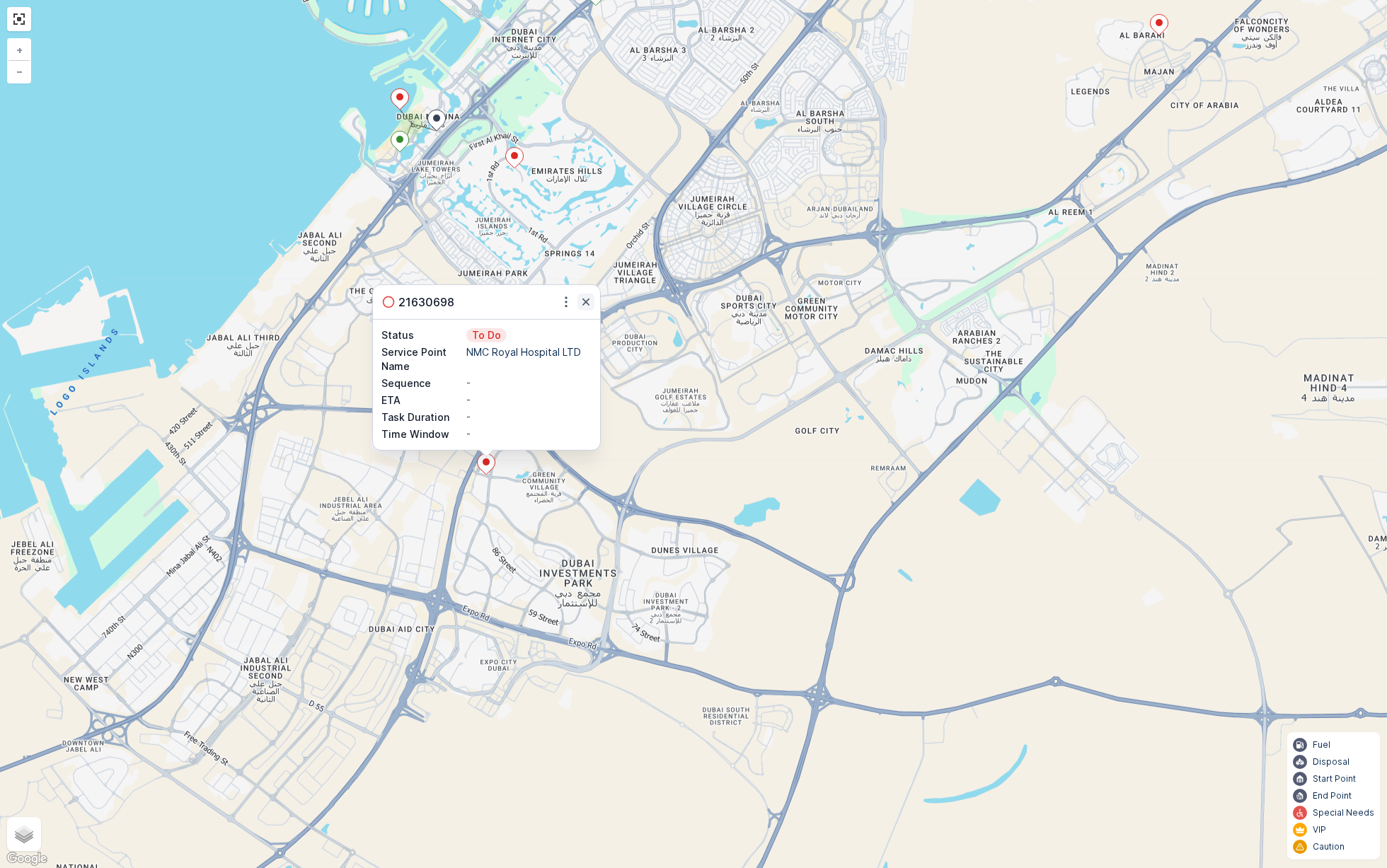
click at [584, 301] on icon "button" at bounding box center [586, 302] width 7 height 7
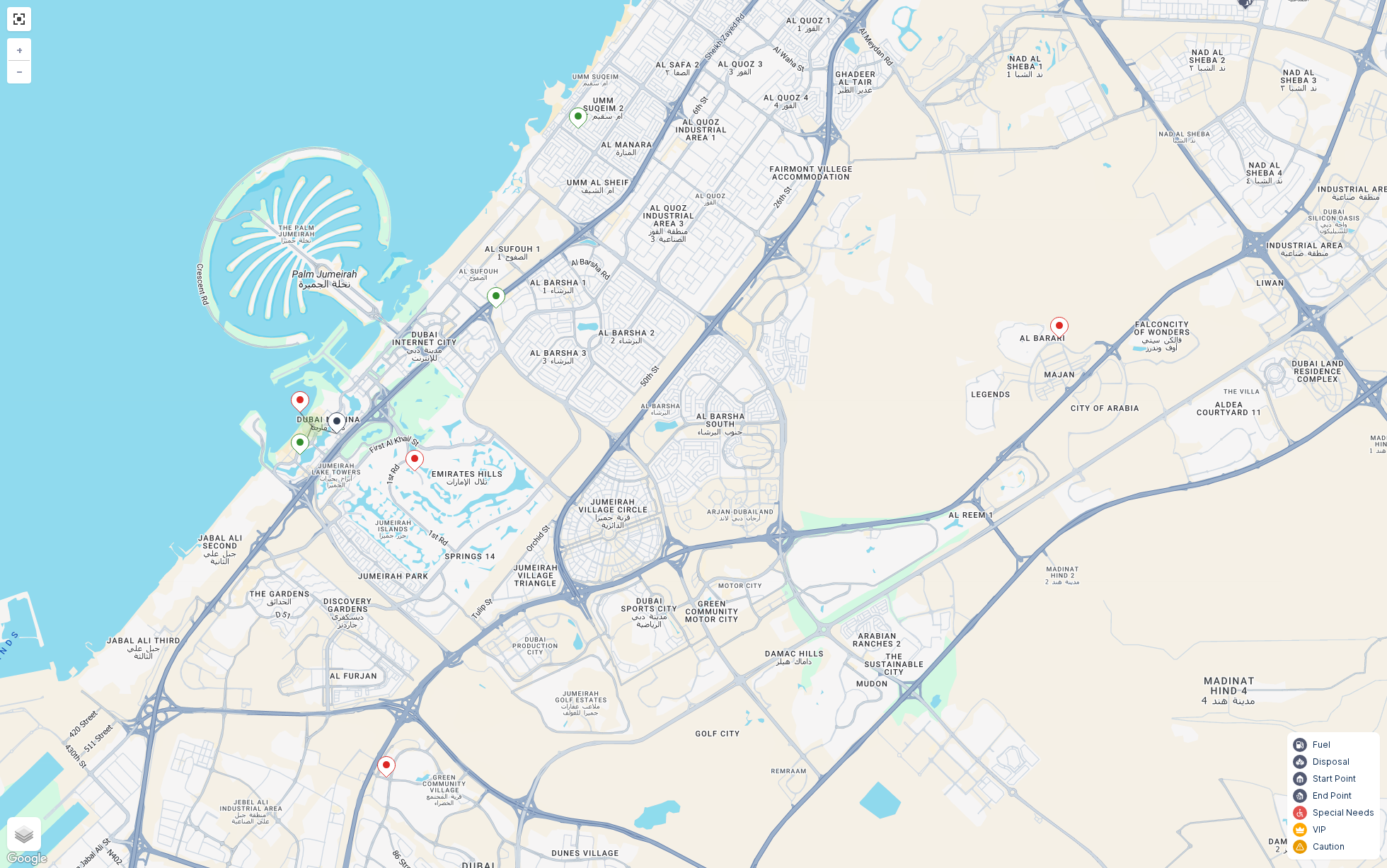
drag, startPoint x: 696, startPoint y: 248, endPoint x: 594, endPoint y: 555, distance: 323.5
click at [594, 553] on div "3 + − Satellite Roadmap Terrain Hybrid Leaflet Keyboard shortcuts Map Data Map …" at bounding box center [694, 434] width 1387 height 868
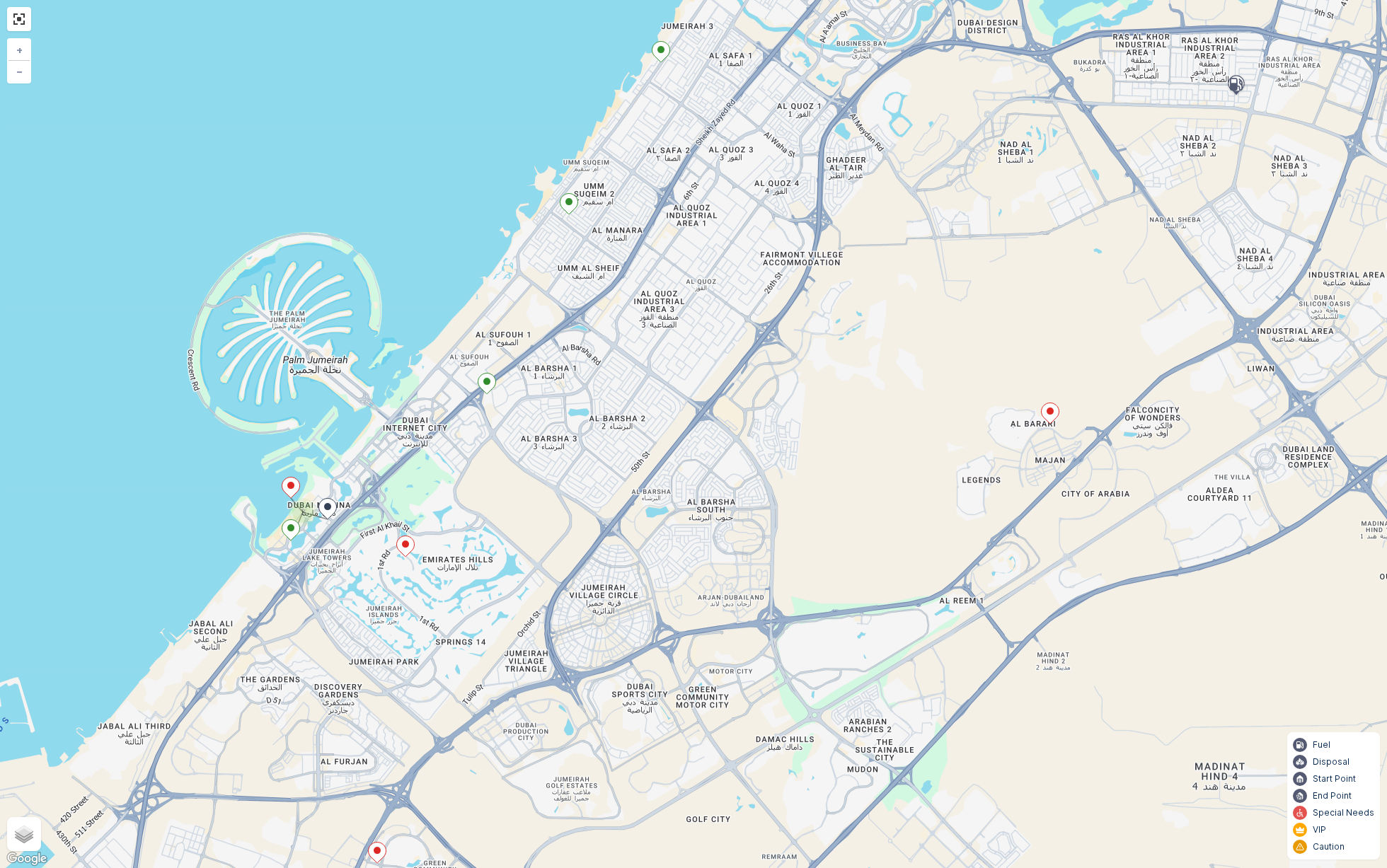
drag, startPoint x: 776, startPoint y: 173, endPoint x: 733, endPoint y: 321, distance: 154.1
click at [735, 319] on div "3 + − Satellite Roadmap Terrain Hybrid Leaflet Keyboard shortcuts Map Data Map …" at bounding box center [694, 434] width 1387 height 868
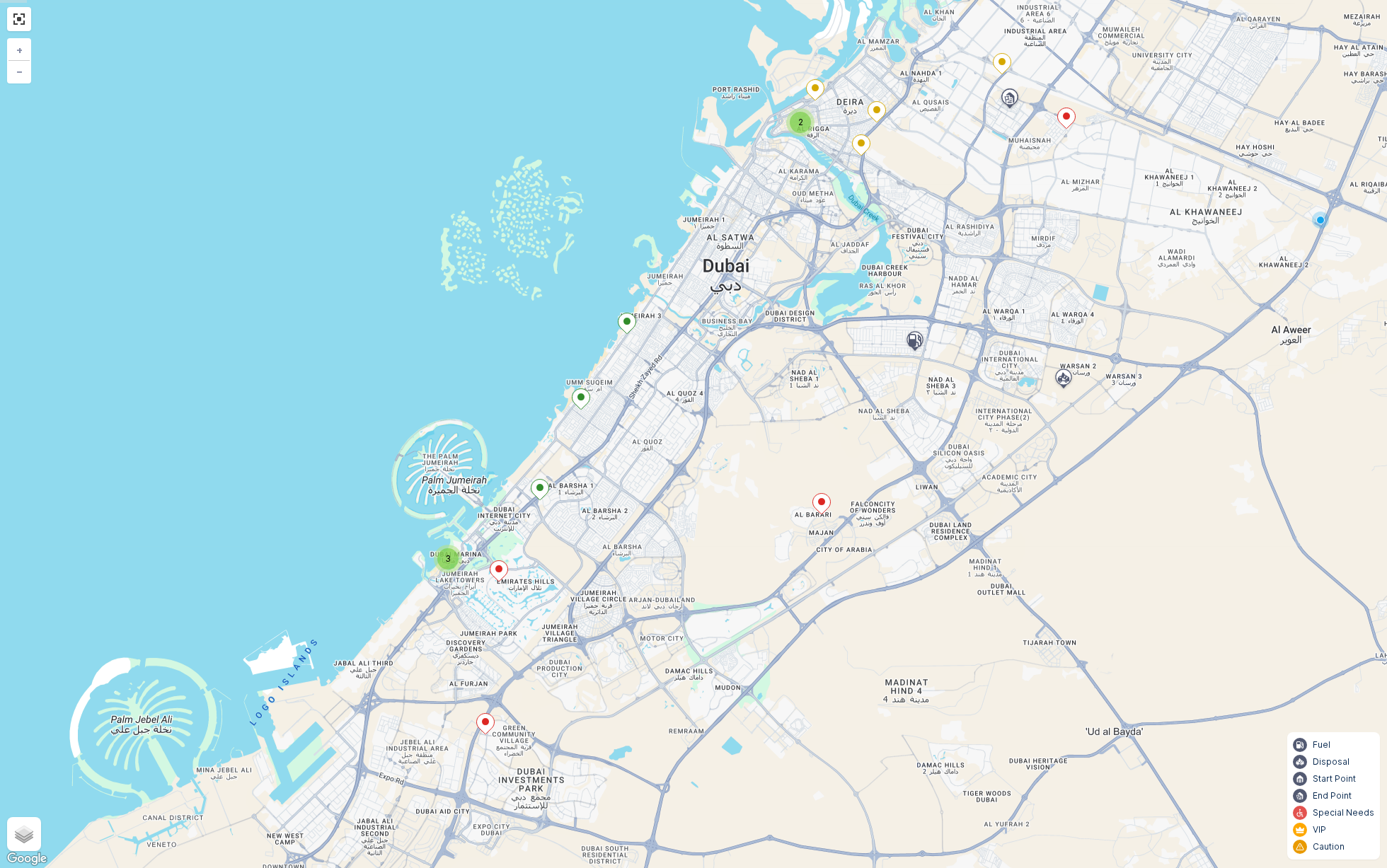
drag, startPoint x: 786, startPoint y: 251, endPoint x: 708, endPoint y: 357, distance: 131.6
click at [708, 357] on div "3 2 + − Satellite Roadmap Terrain Hybrid Leaflet Keyboard shortcuts Map Data Ma…" at bounding box center [694, 434] width 1387 height 868
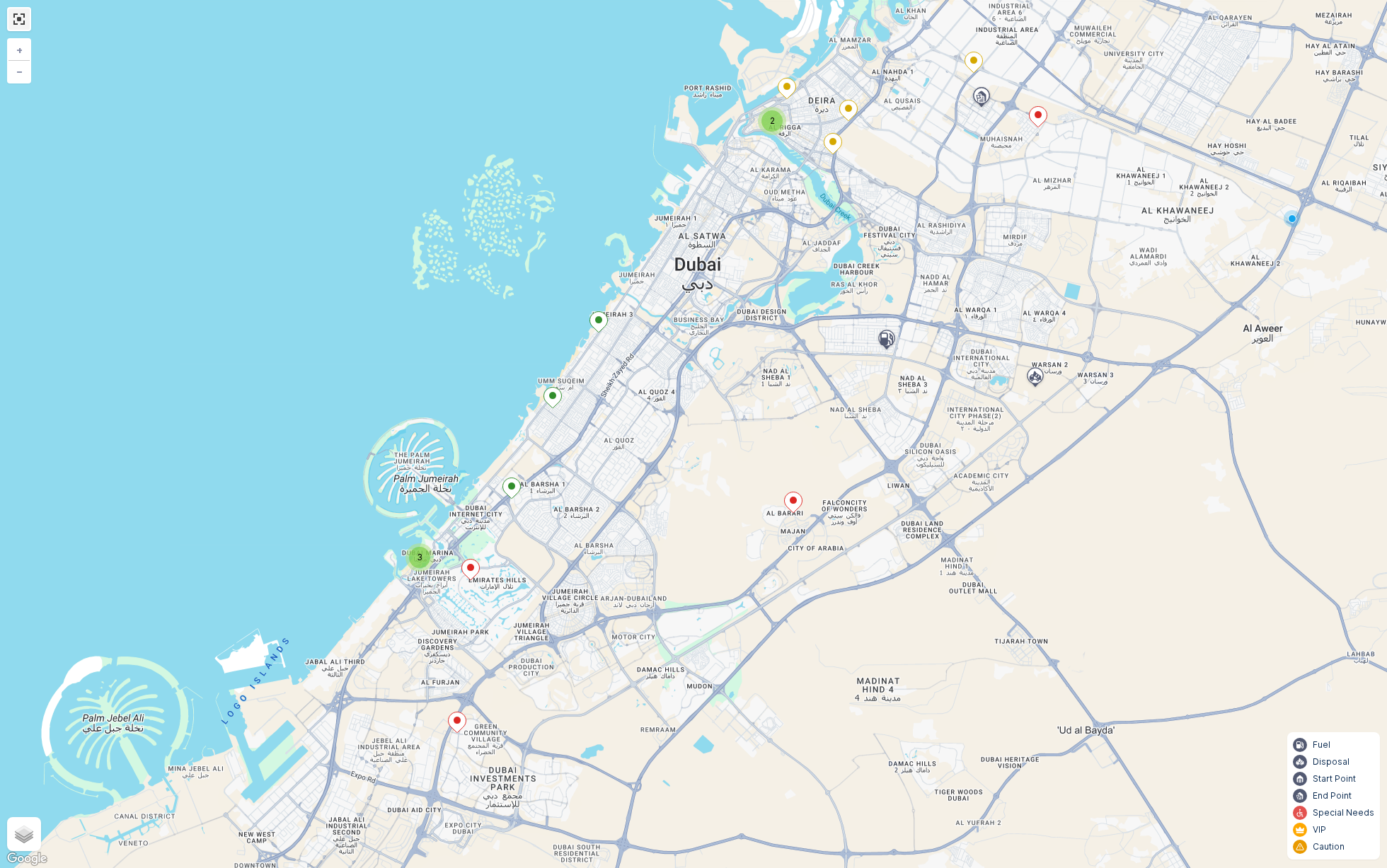
click at [25, 27] on link at bounding box center [19, 19] width 21 height 21
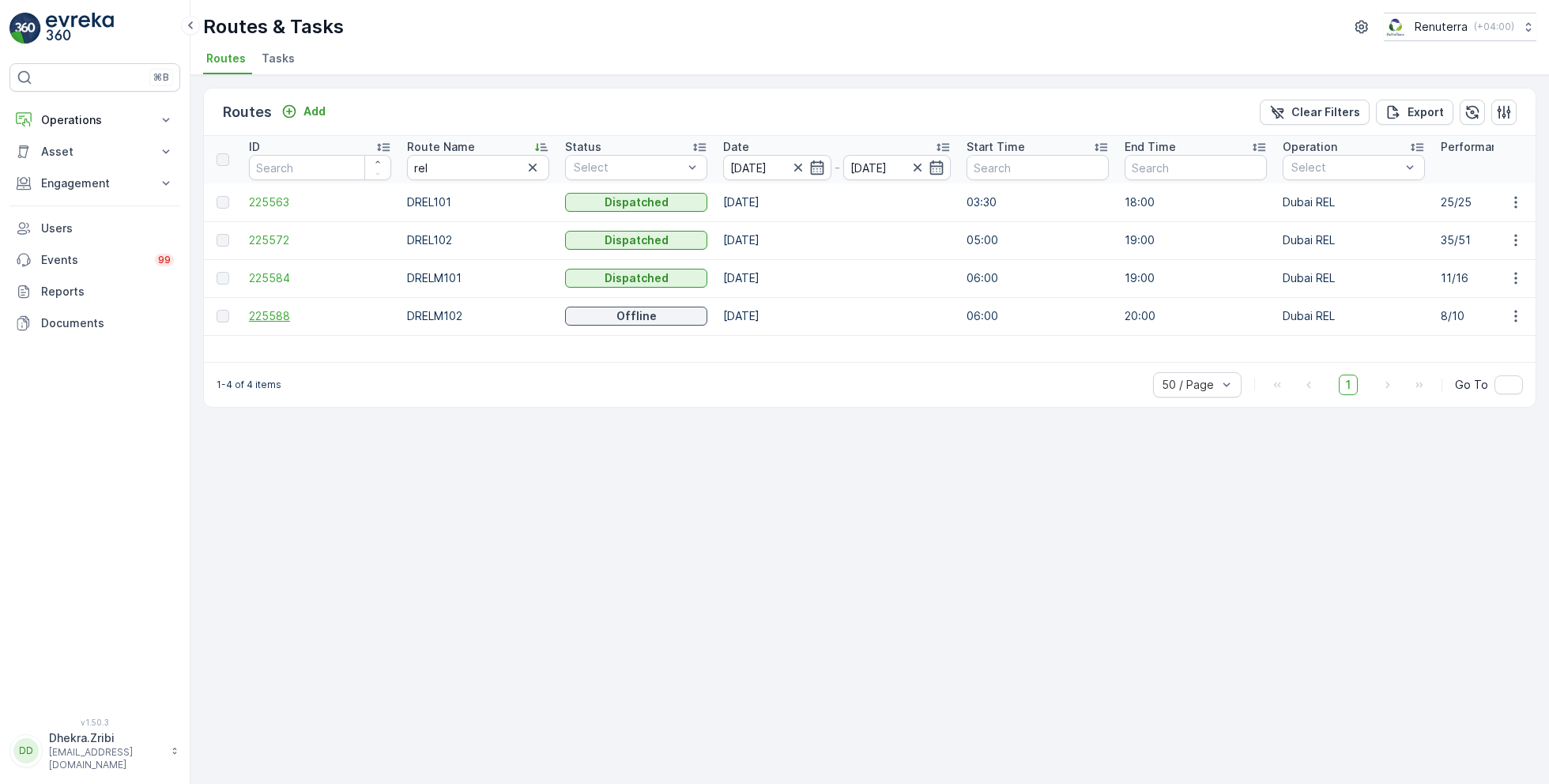
click at [277, 314] on span "225588" at bounding box center [320, 316] width 143 height 16
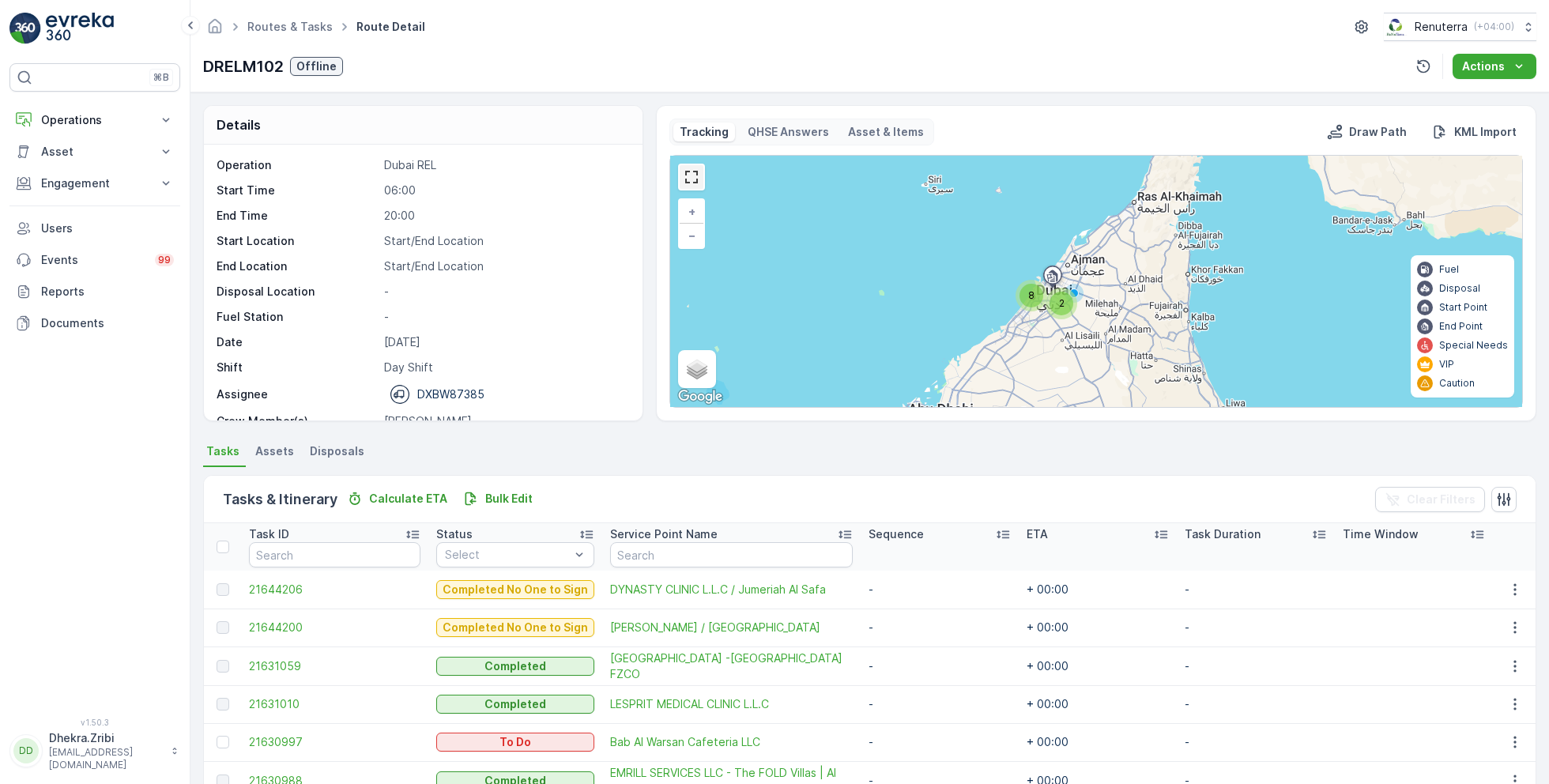
click at [686, 172] on link at bounding box center [691, 177] width 24 height 24
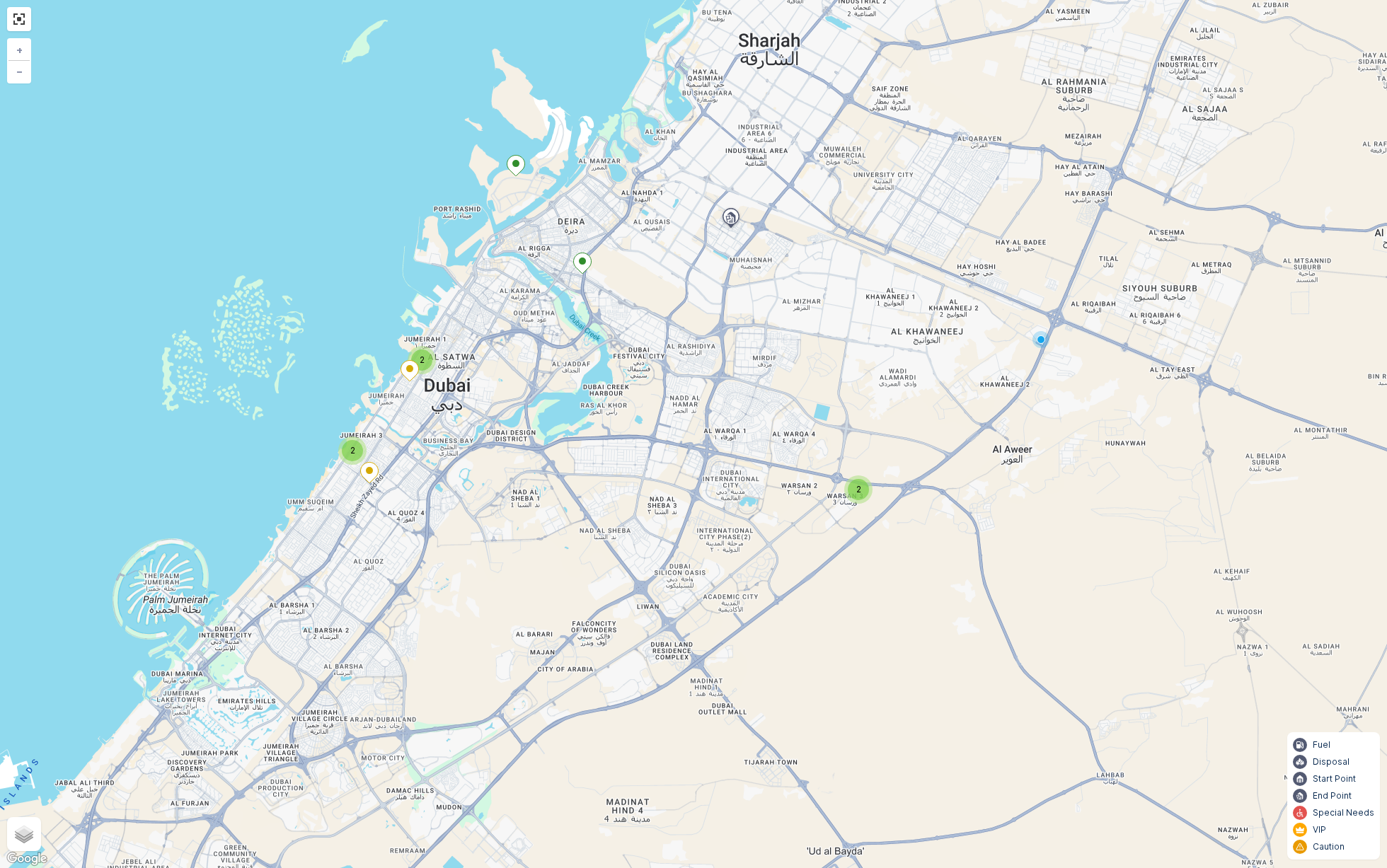
drag, startPoint x: 498, startPoint y: 452, endPoint x: 618, endPoint y: 462, distance: 120.4
click at [618, 462] on div "2 2 2 + − Satellite Roadmap Terrain Hybrid Leaflet Keyboard shortcuts Map Data …" at bounding box center [694, 434] width 1387 height 868
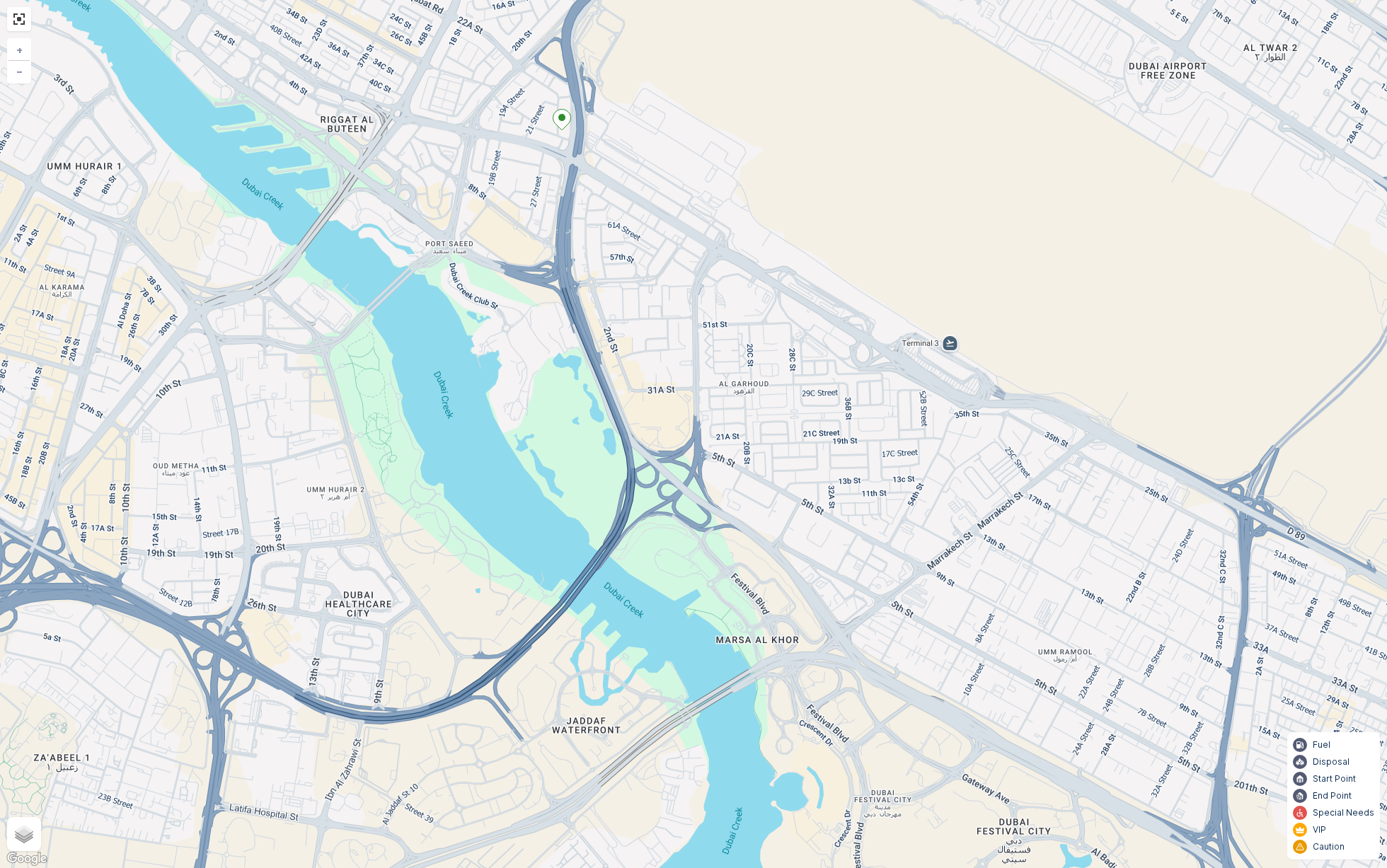
click at [561, 116] on ellipse at bounding box center [562, 118] width 7 height 7
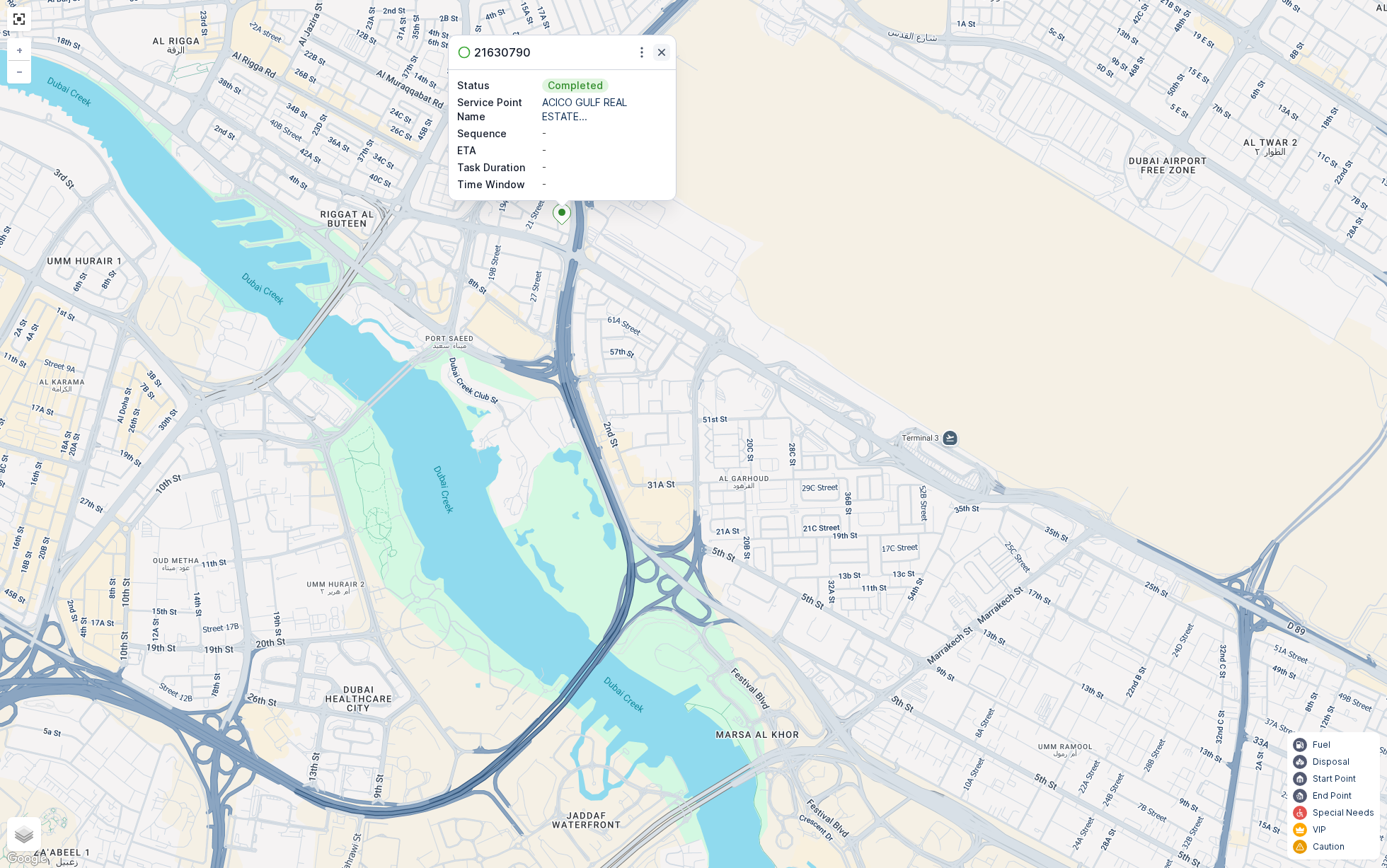
click at [657, 56] on icon "button" at bounding box center [662, 52] width 14 height 14
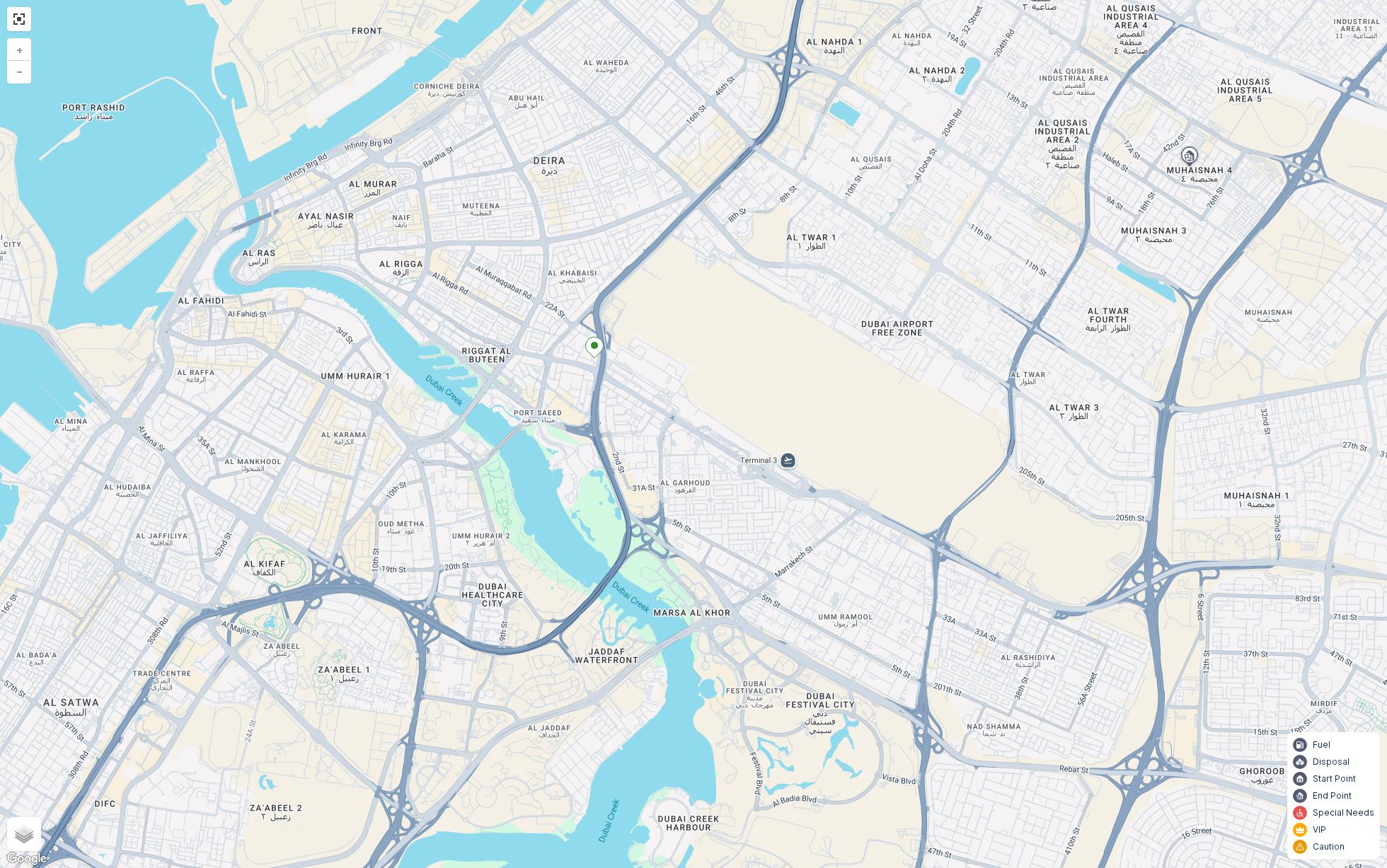
drag, startPoint x: 598, startPoint y: 274, endPoint x: 604, endPoint y: 399, distance: 125.1
click at [604, 399] on div "2 + − Satellite Roadmap Terrain Hybrid Leaflet Keyboard shortcuts Map Data Map …" at bounding box center [694, 434] width 1387 height 868
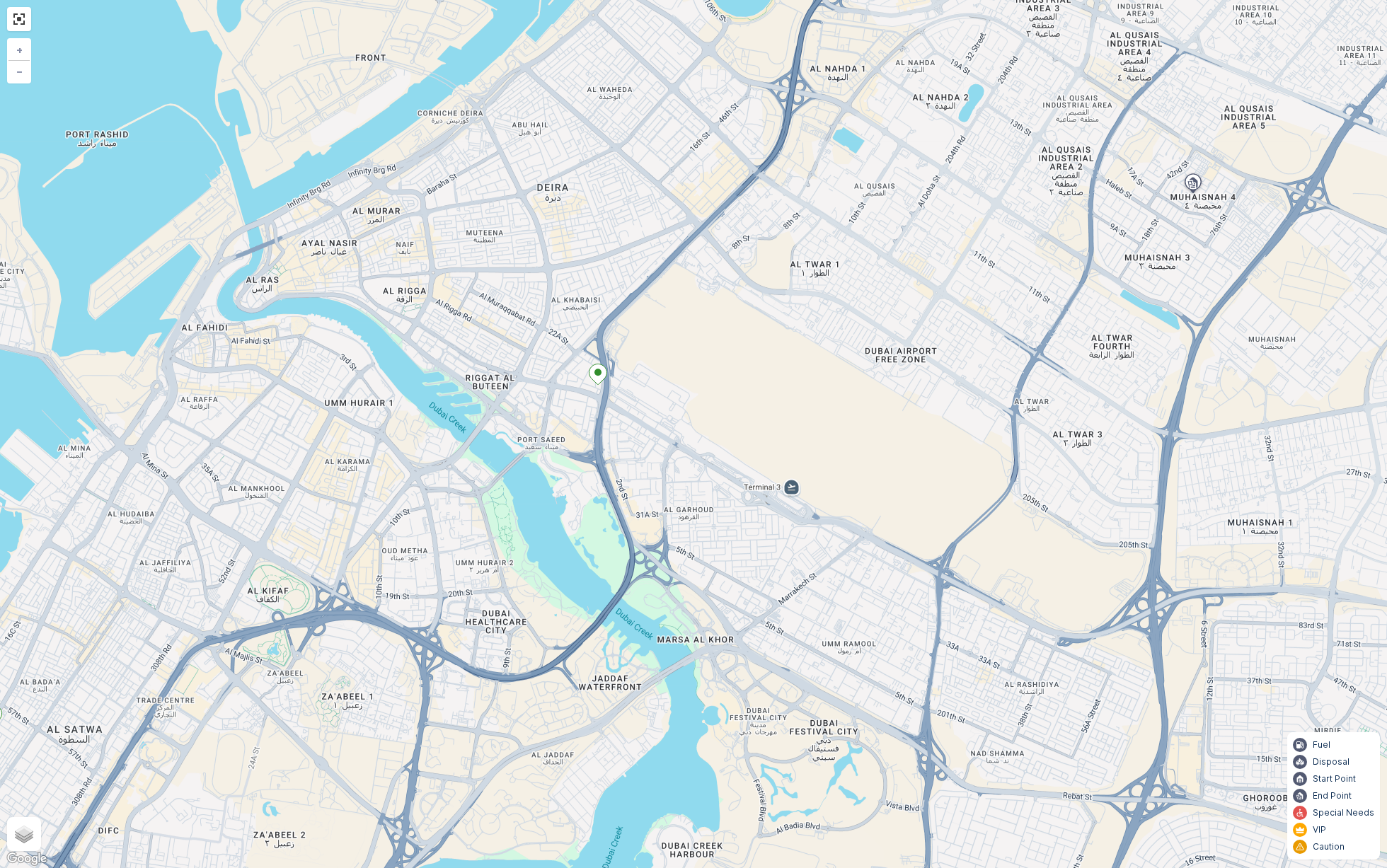
click at [594, 369] on icon at bounding box center [598, 374] width 18 height 21
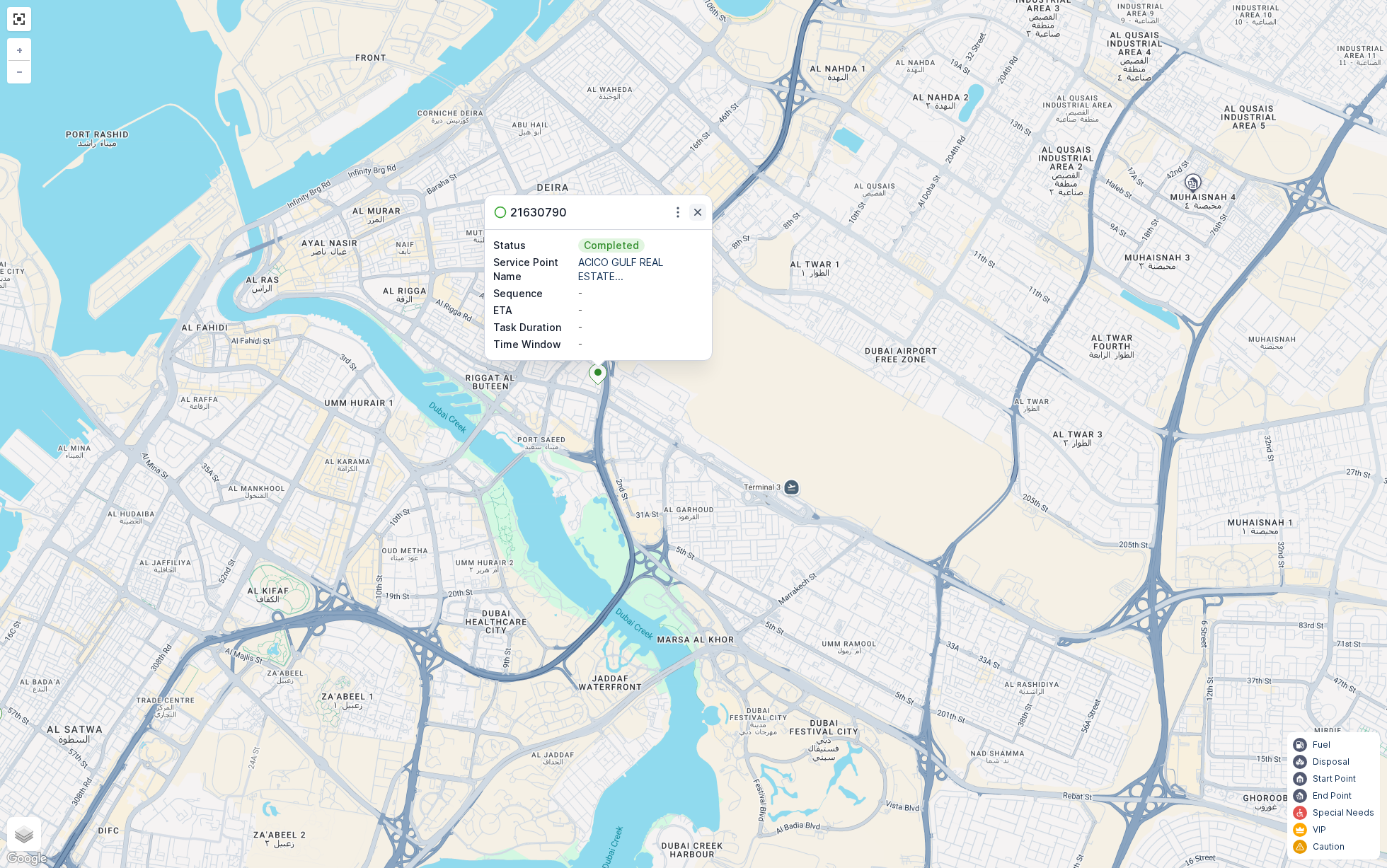
click at [696, 212] on icon "button" at bounding box center [698, 212] width 14 height 14
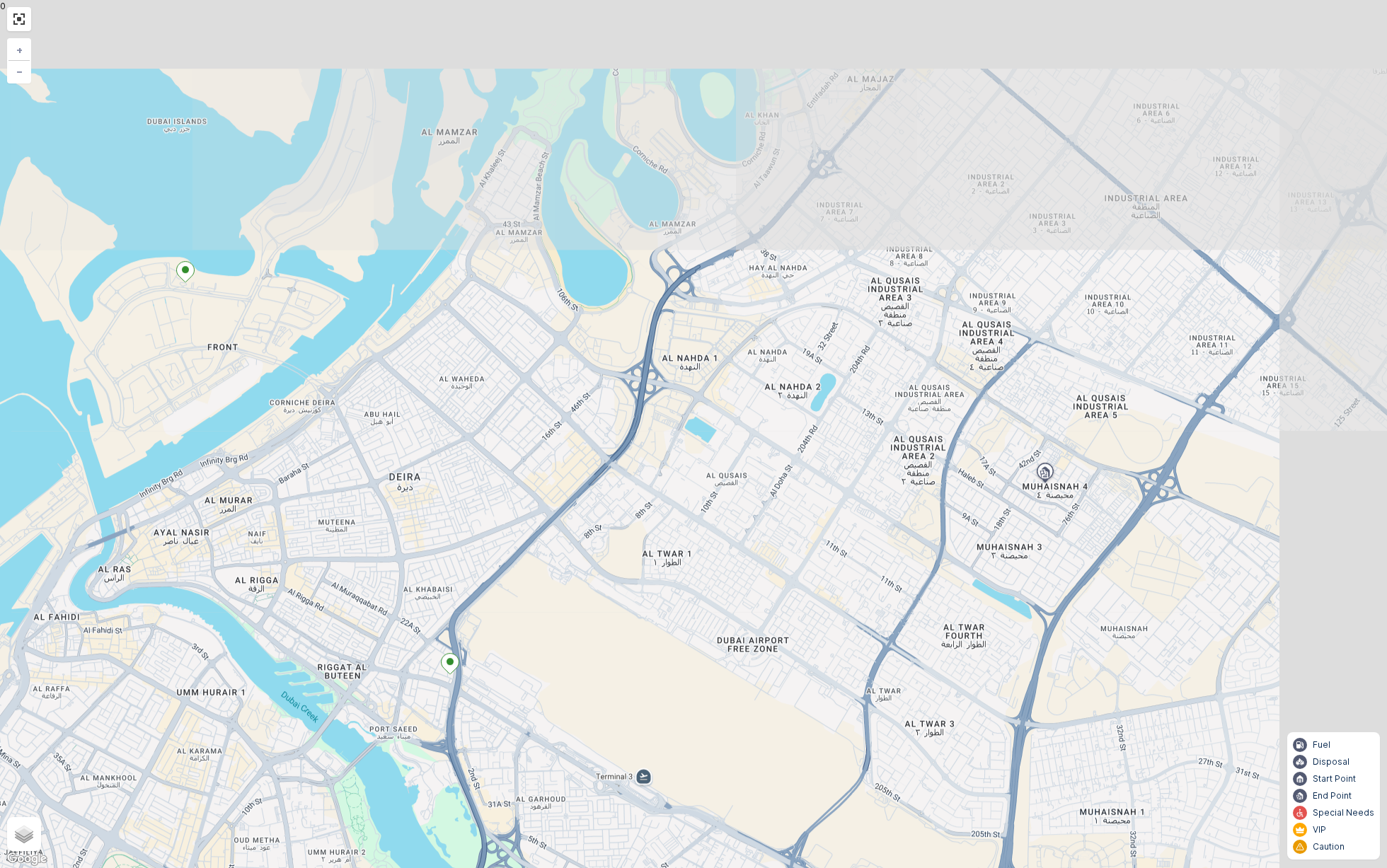
drag, startPoint x: 866, startPoint y: 200, endPoint x: 718, endPoint y: 489, distance: 324.7
click at [718, 489] on div "2 + − Satellite Roadmap Terrain Hybrid Leaflet Keyboard shortcuts Map Data Map …" at bounding box center [694, 434] width 1387 height 868
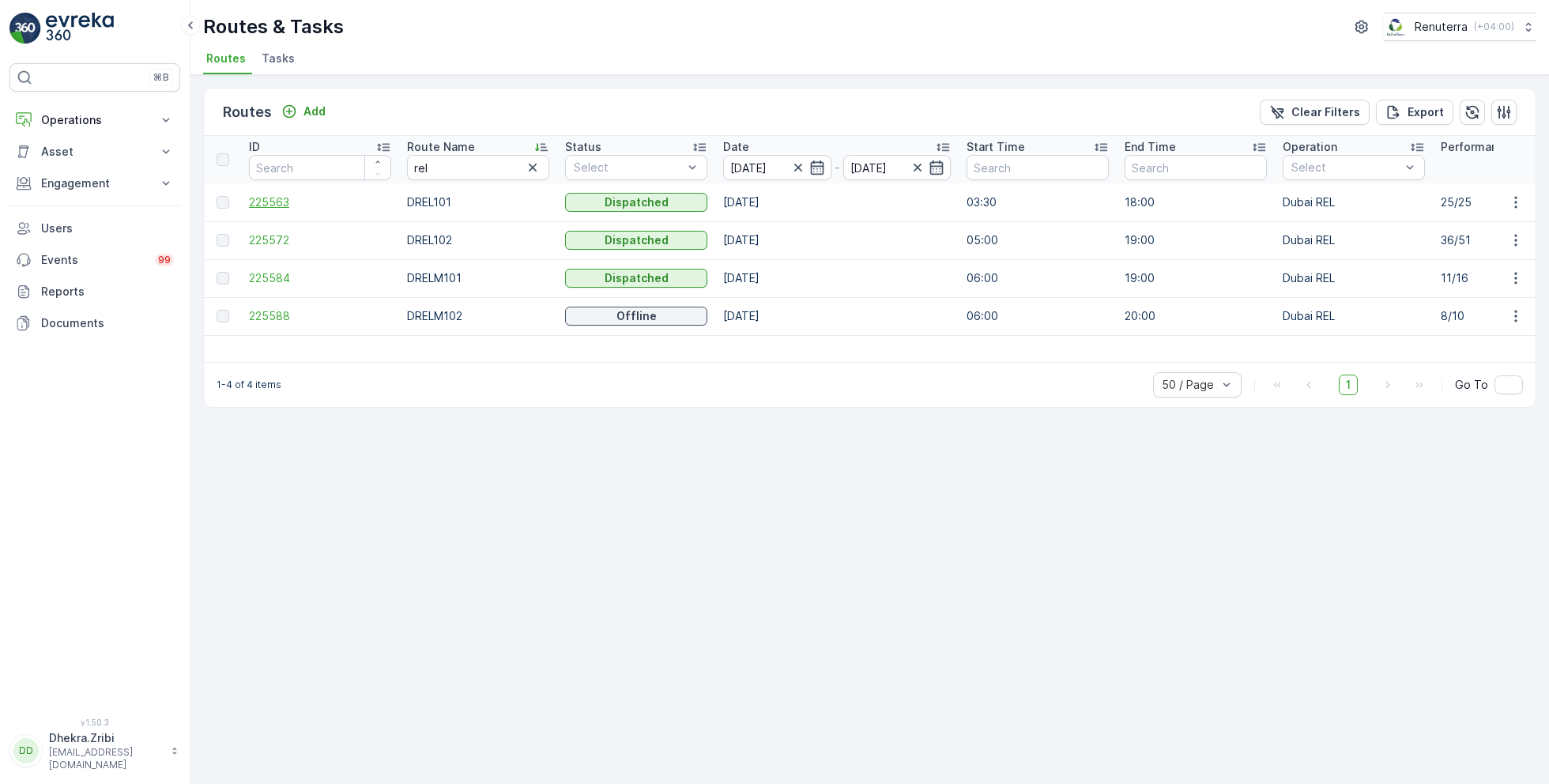
click at [263, 204] on span "225563" at bounding box center [320, 202] width 143 height 16
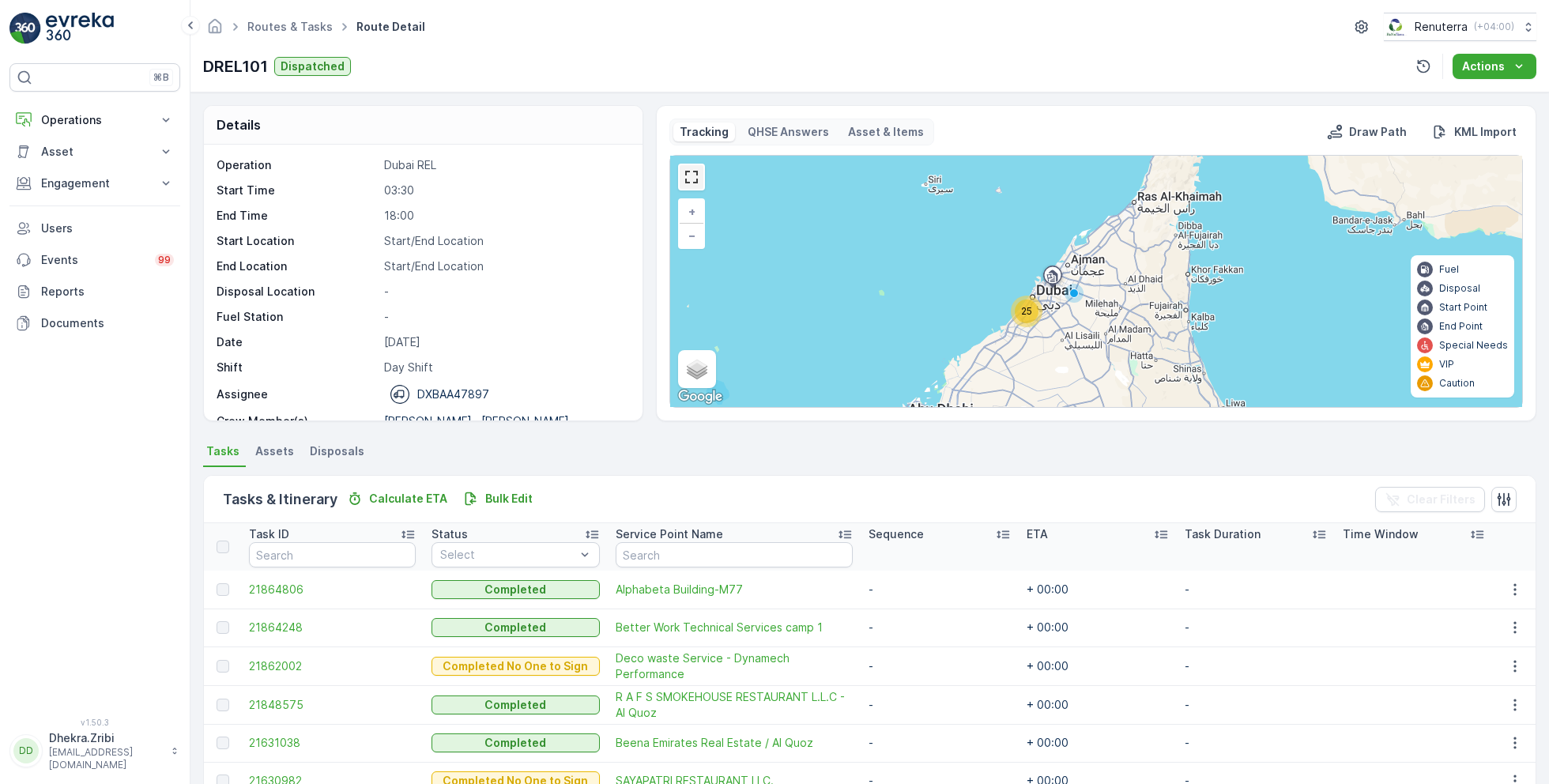
click at [694, 178] on link at bounding box center [691, 177] width 24 height 24
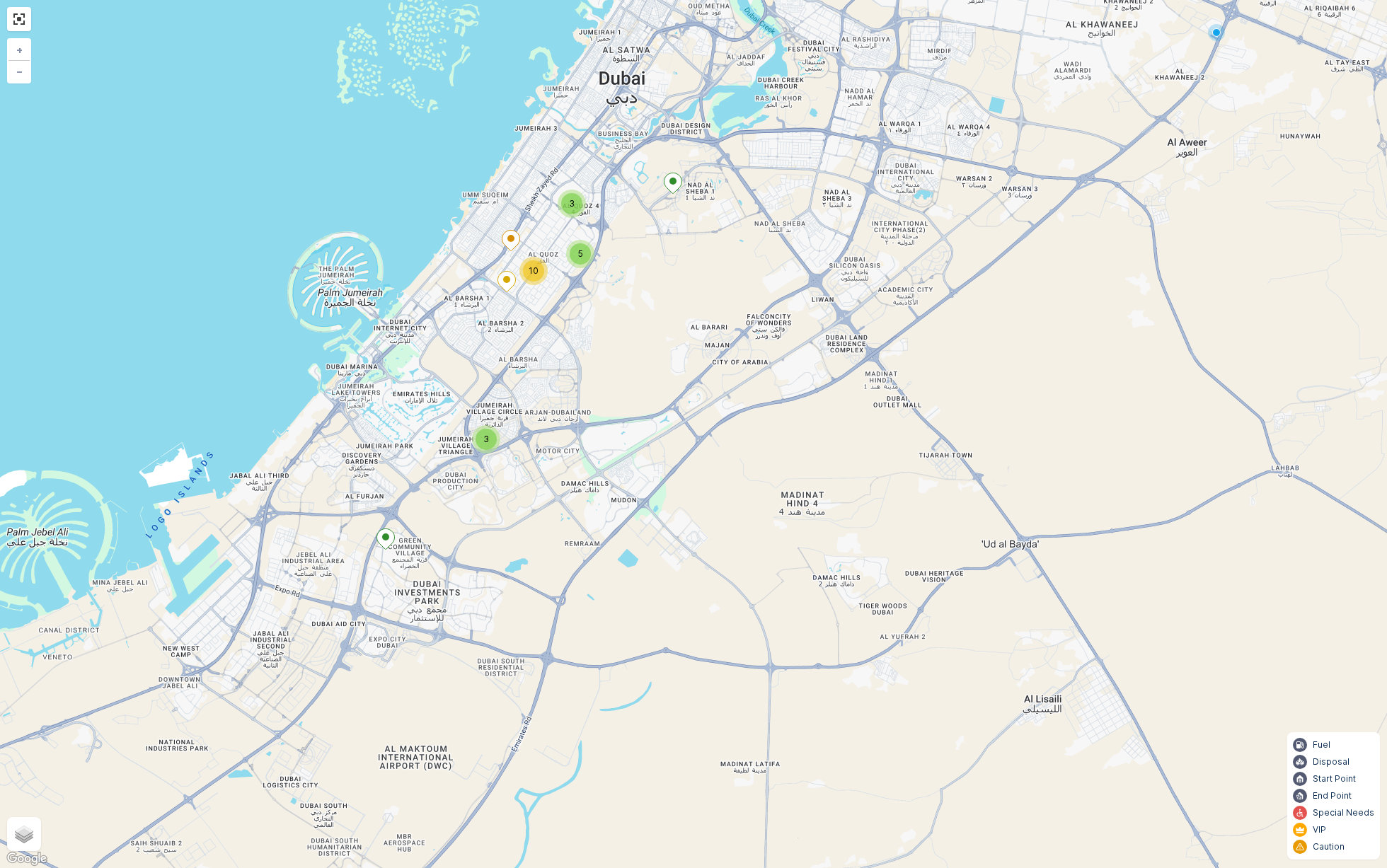
drag, startPoint x: 610, startPoint y: 421, endPoint x: 664, endPoint y: 280, distance: 151.0
click at [664, 274] on div "3 3 5 10 + − Satellite Roadmap Terrain Hybrid Leaflet Keyboard shortcuts Map Da…" at bounding box center [694, 434] width 1387 height 868
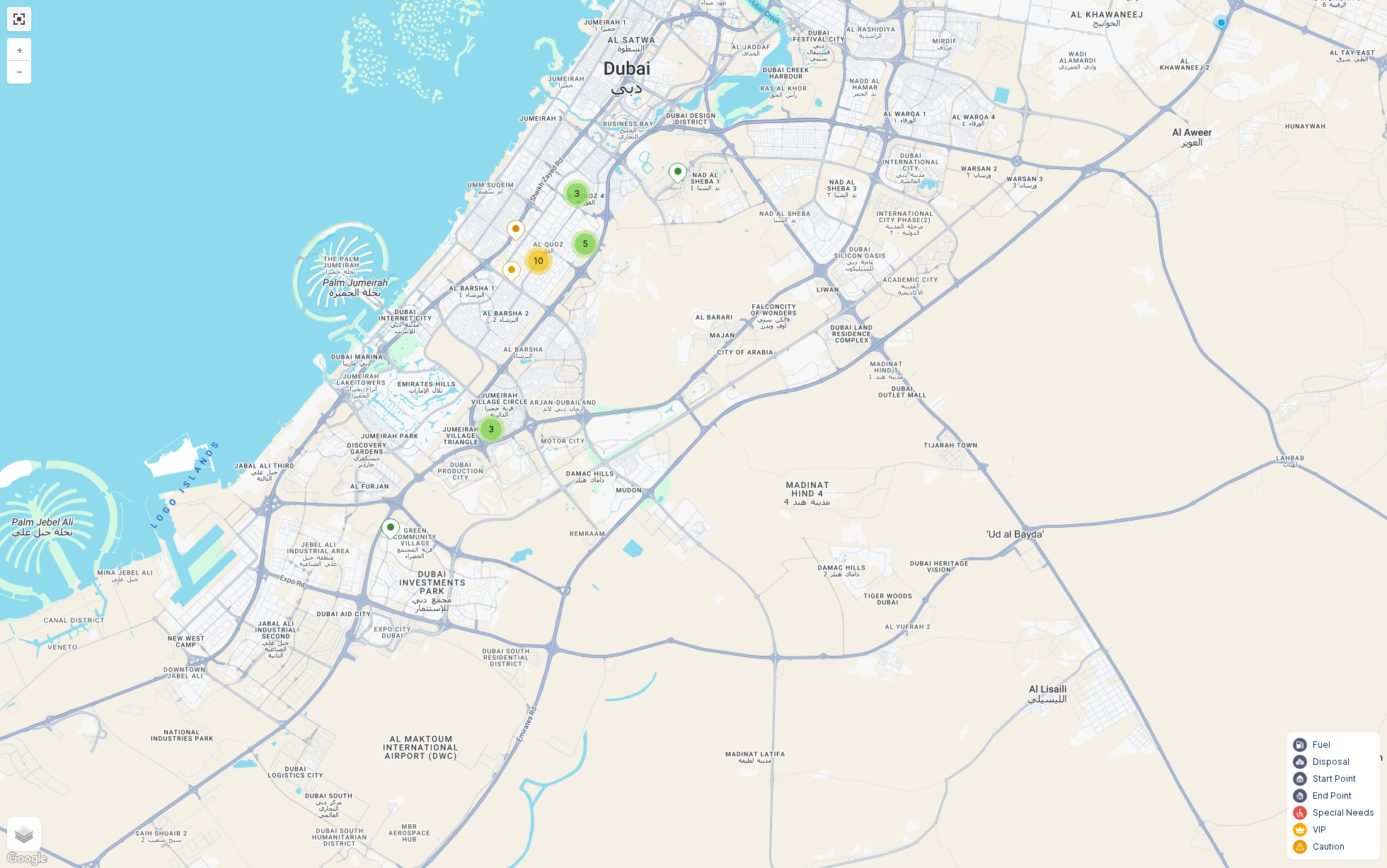
click at [16, 18] on link at bounding box center [19, 19] width 21 height 21
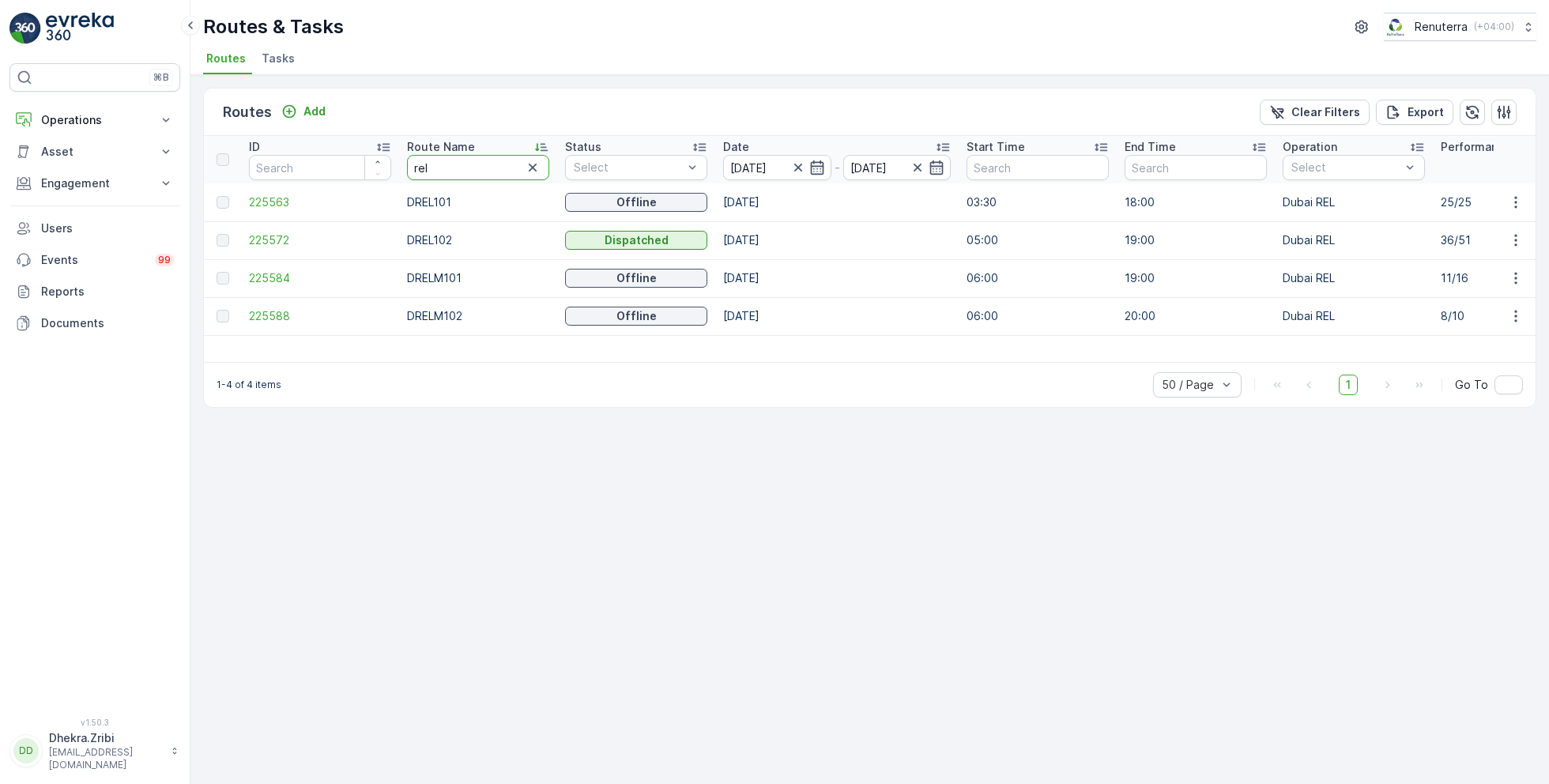
drag, startPoint x: 470, startPoint y: 171, endPoint x: 351, endPoint y: 149, distance: 121.0
type input "hat"
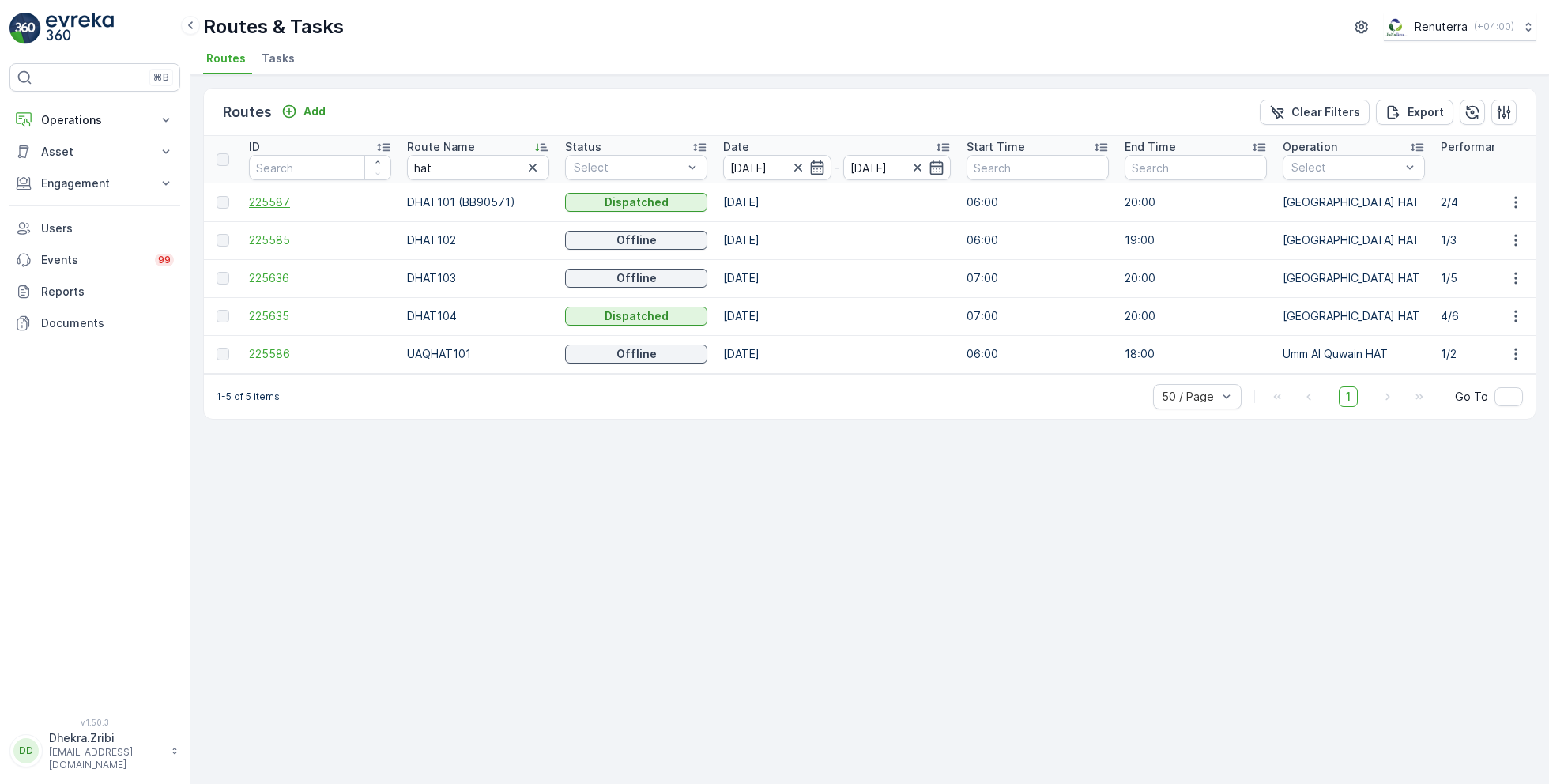
click at [286, 200] on span "225587" at bounding box center [320, 202] width 143 height 16
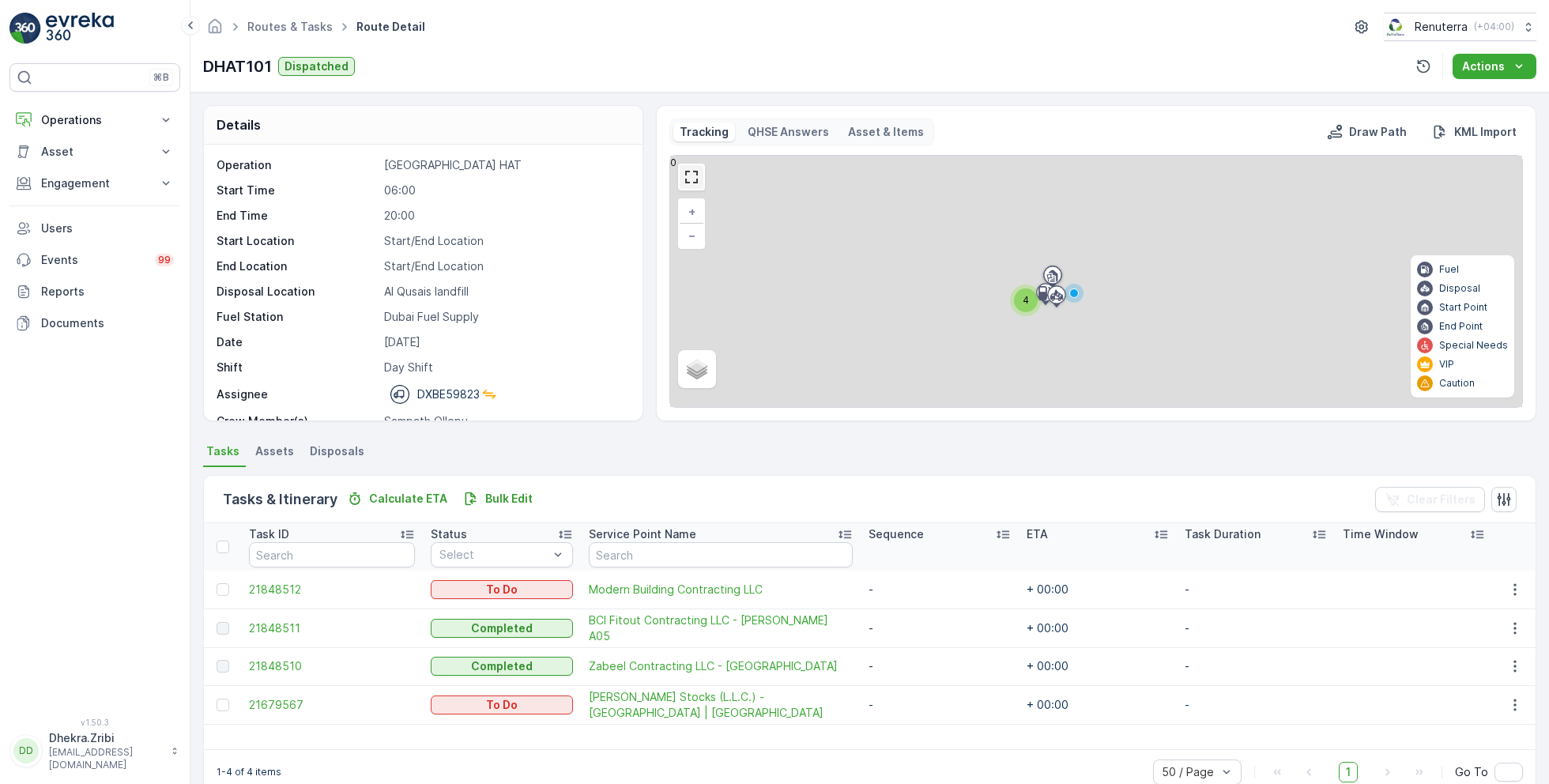
click at [689, 178] on link at bounding box center [691, 177] width 24 height 24
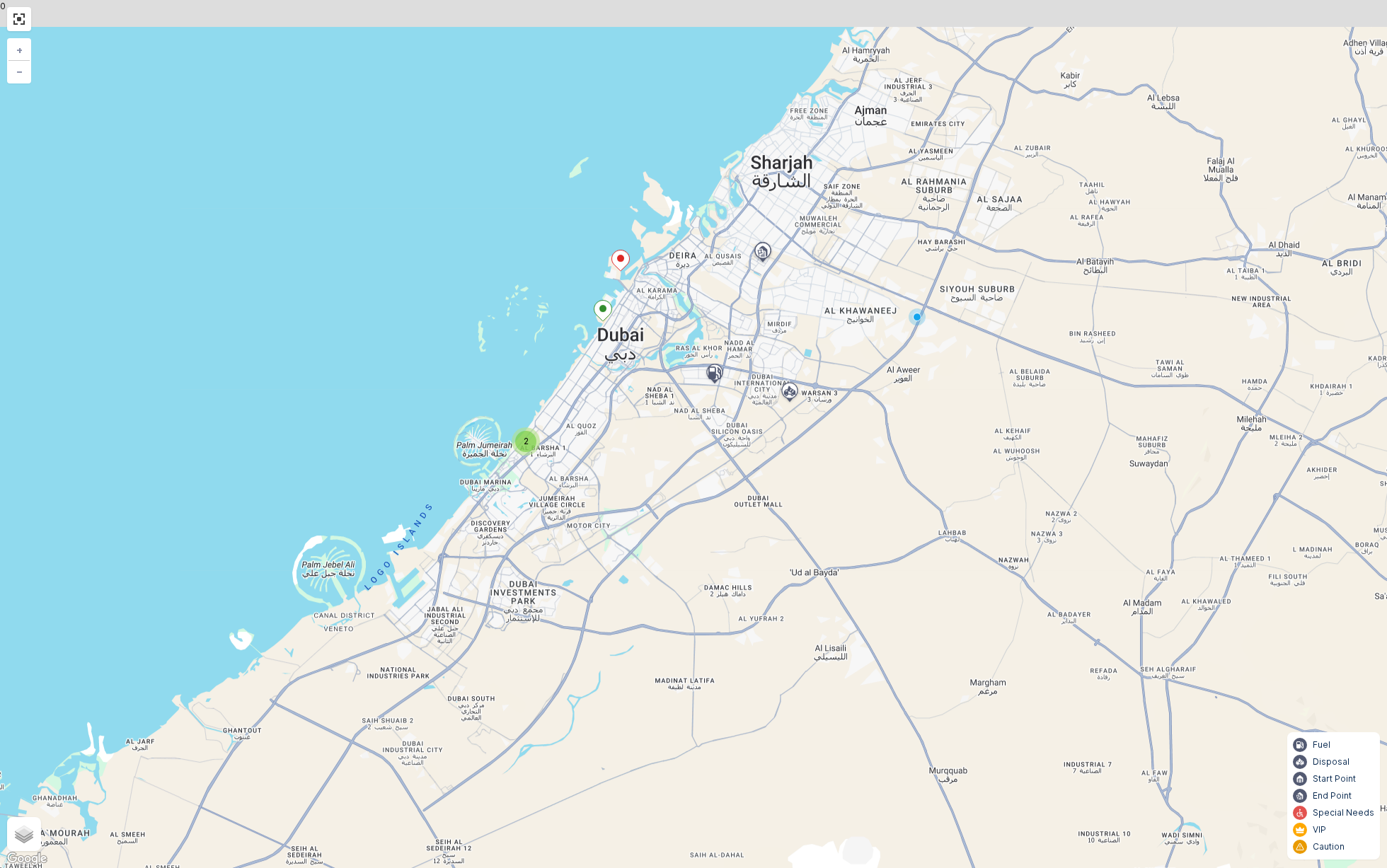
drag, startPoint x: 474, startPoint y: 368, endPoint x: 627, endPoint y: 555, distance: 241.6
click at [628, 555] on div "2 + − Satellite Roadmap Terrain Hybrid Leaflet Keyboard shortcuts Map Data Map …" at bounding box center [694, 434] width 1387 height 868
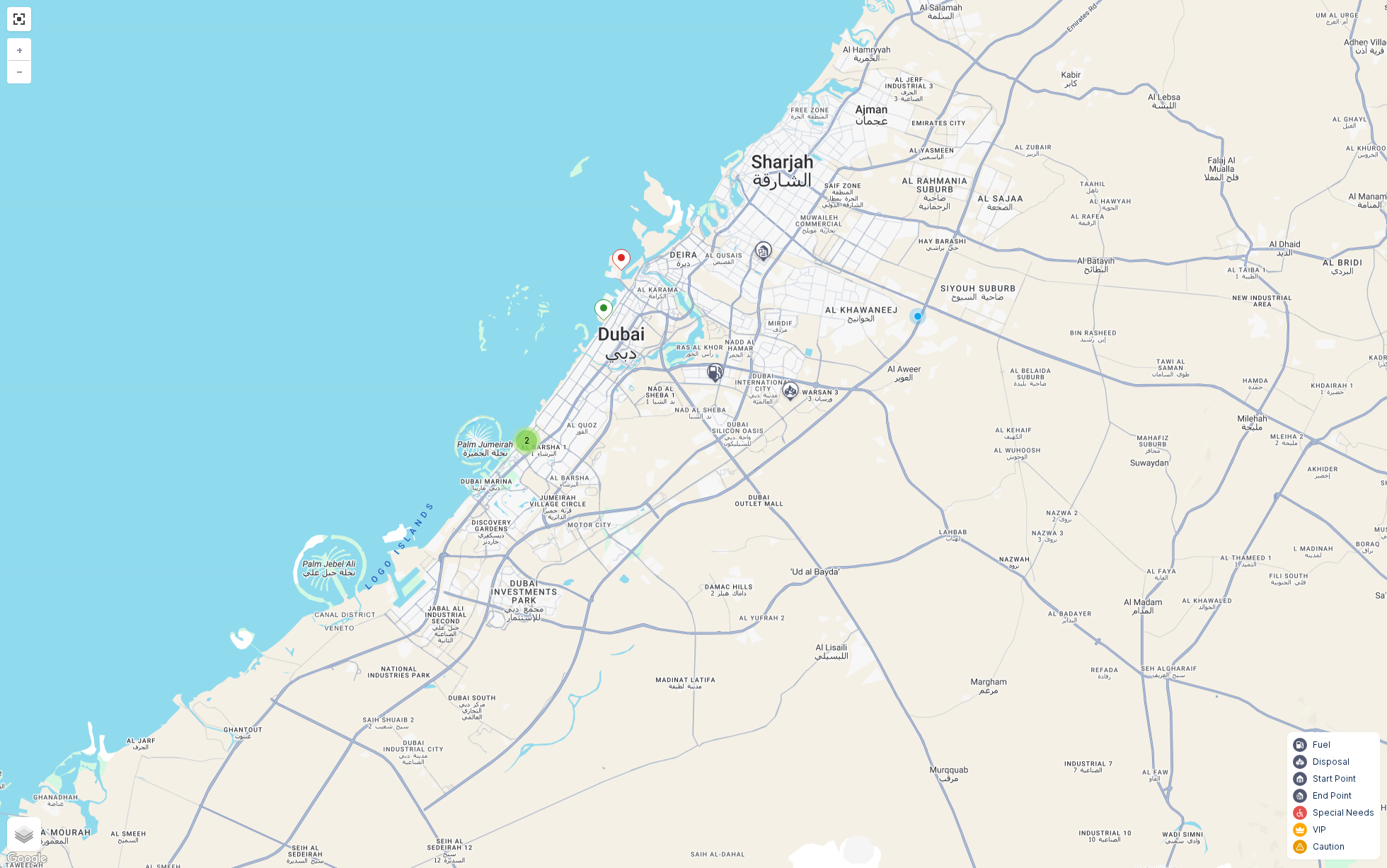
click at [529, 445] on div "2" at bounding box center [526, 441] width 21 height 21
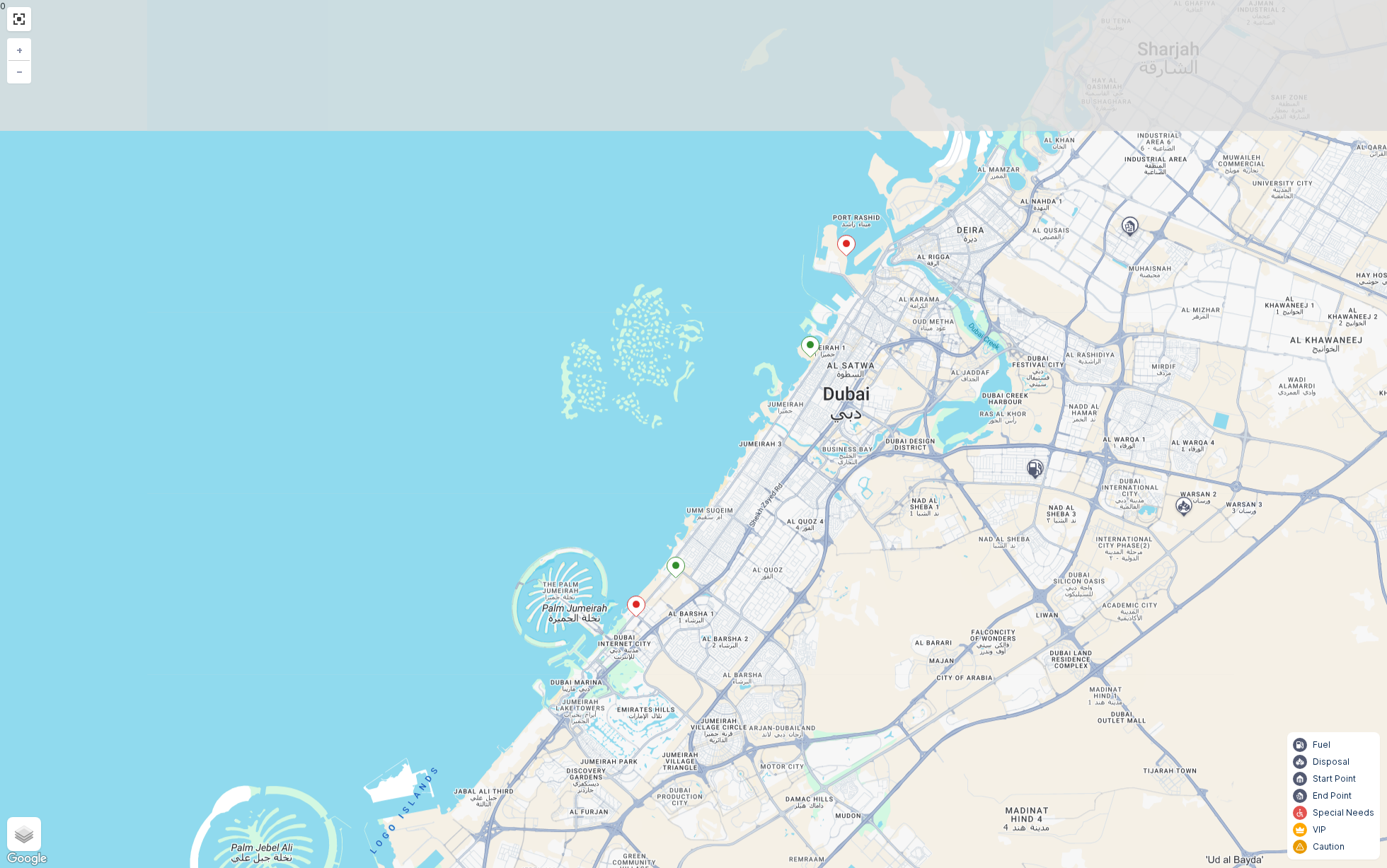
drag, startPoint x: 825, startPoint y: 326, endPoint x: 788, endPoint y: 481, distance: 159.4
click at [788, 481] on div "+ − Satellite Roadmap Terrain Hybrid Leaflet Keyboard shortcuts Map Data Map da…" at bounding box center [694, 434] width 1387 height 868
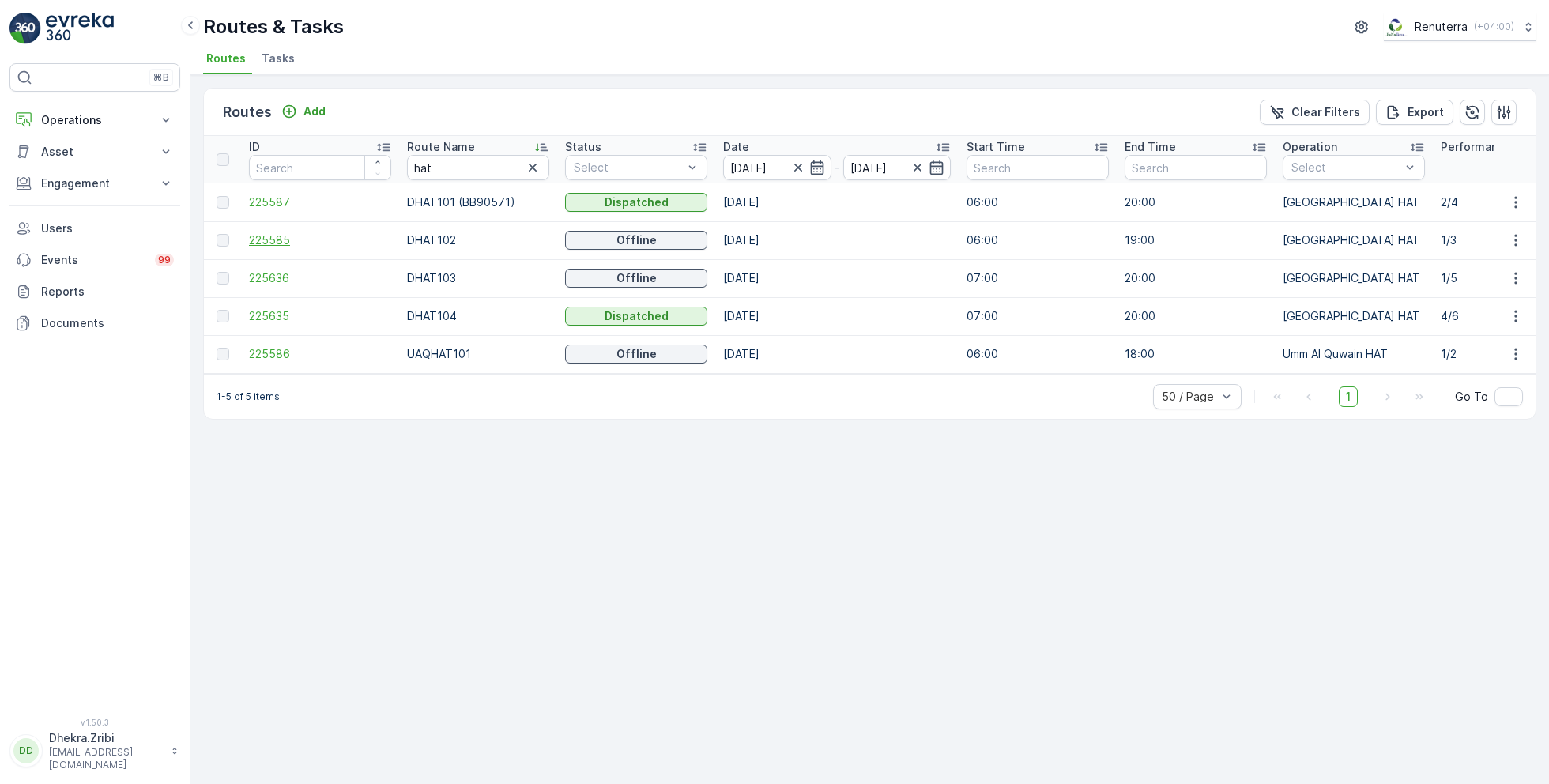
click at [288, 238] on span "225585" at bounding box center [320, 240] width 143 height 16
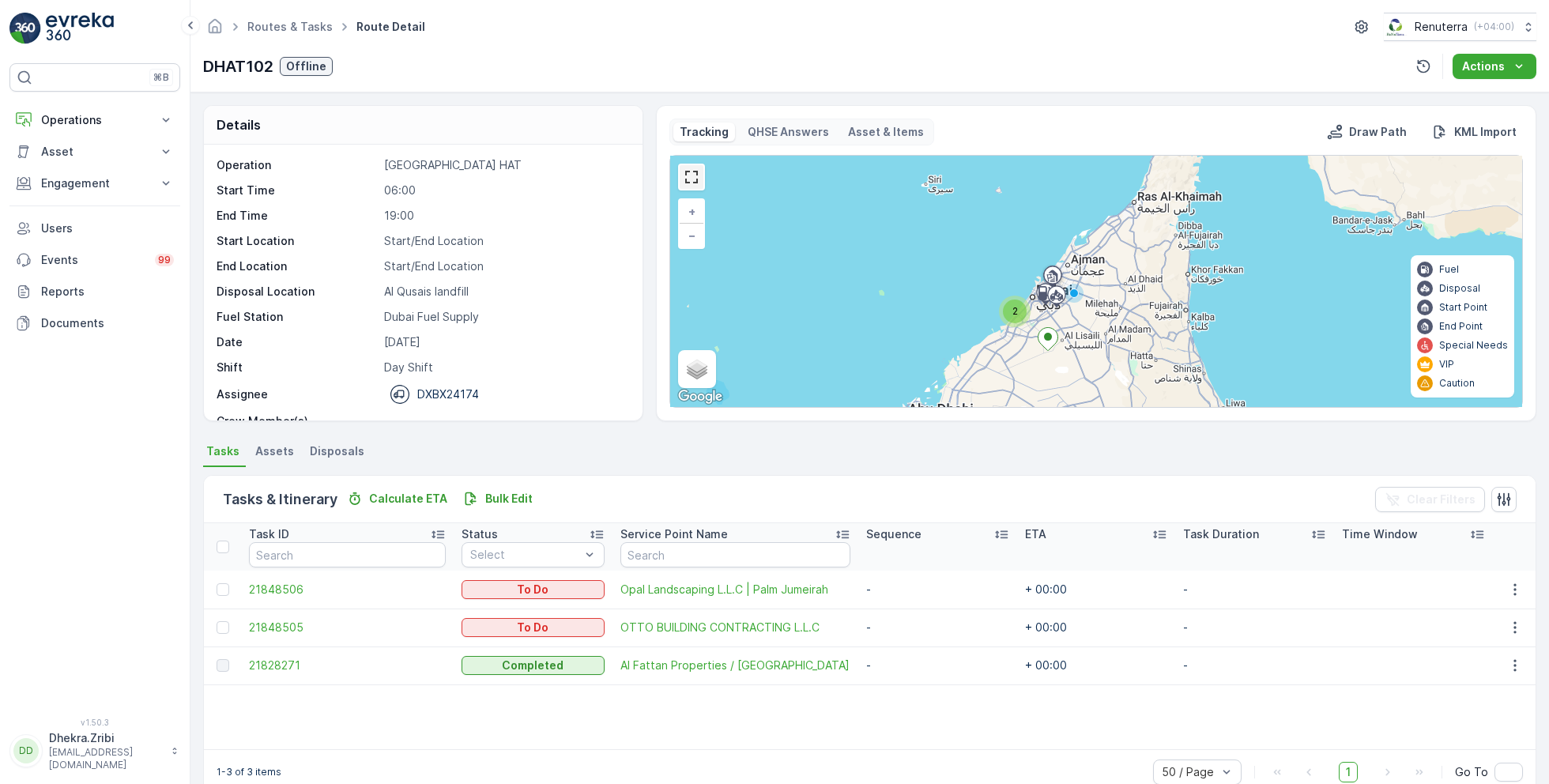
click at [698, 179] on link at bounding box center [691, 177] width 24 height 24
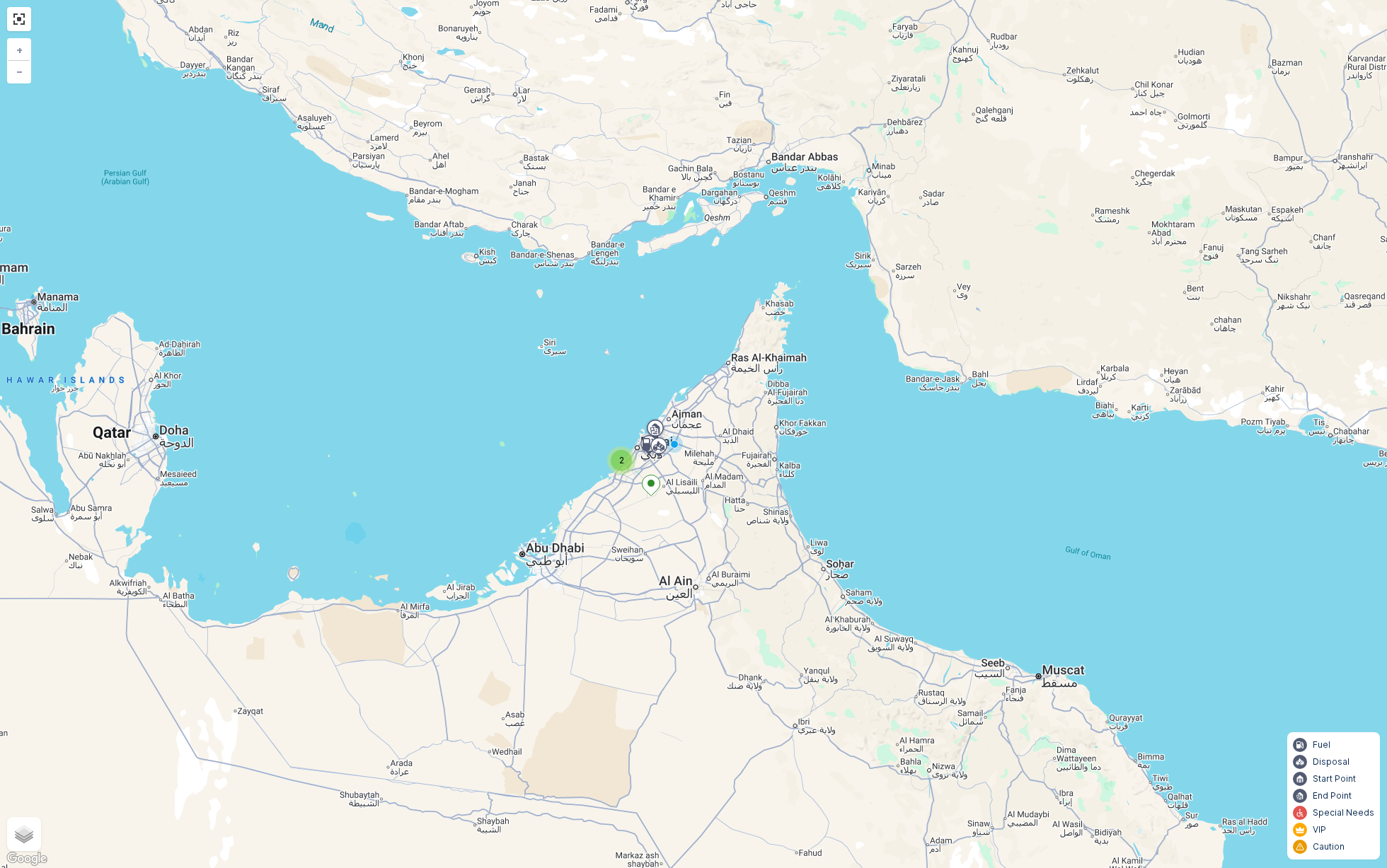
click at [623, 461] on span "2" at bounding box center [621, 460] width 5 height 11
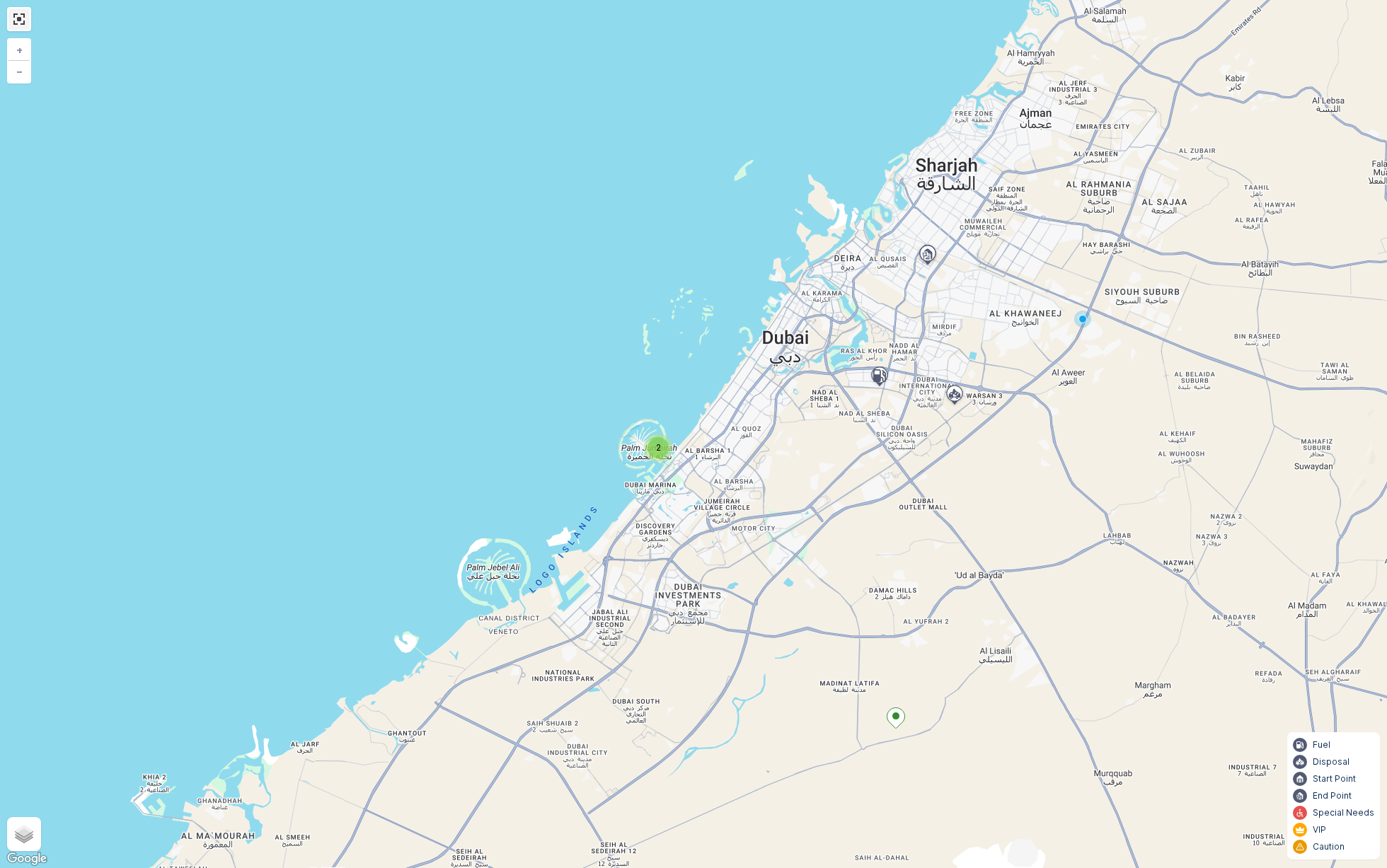
click at [18, 22] on link at bounding box center [19, 19] width 21 height 21
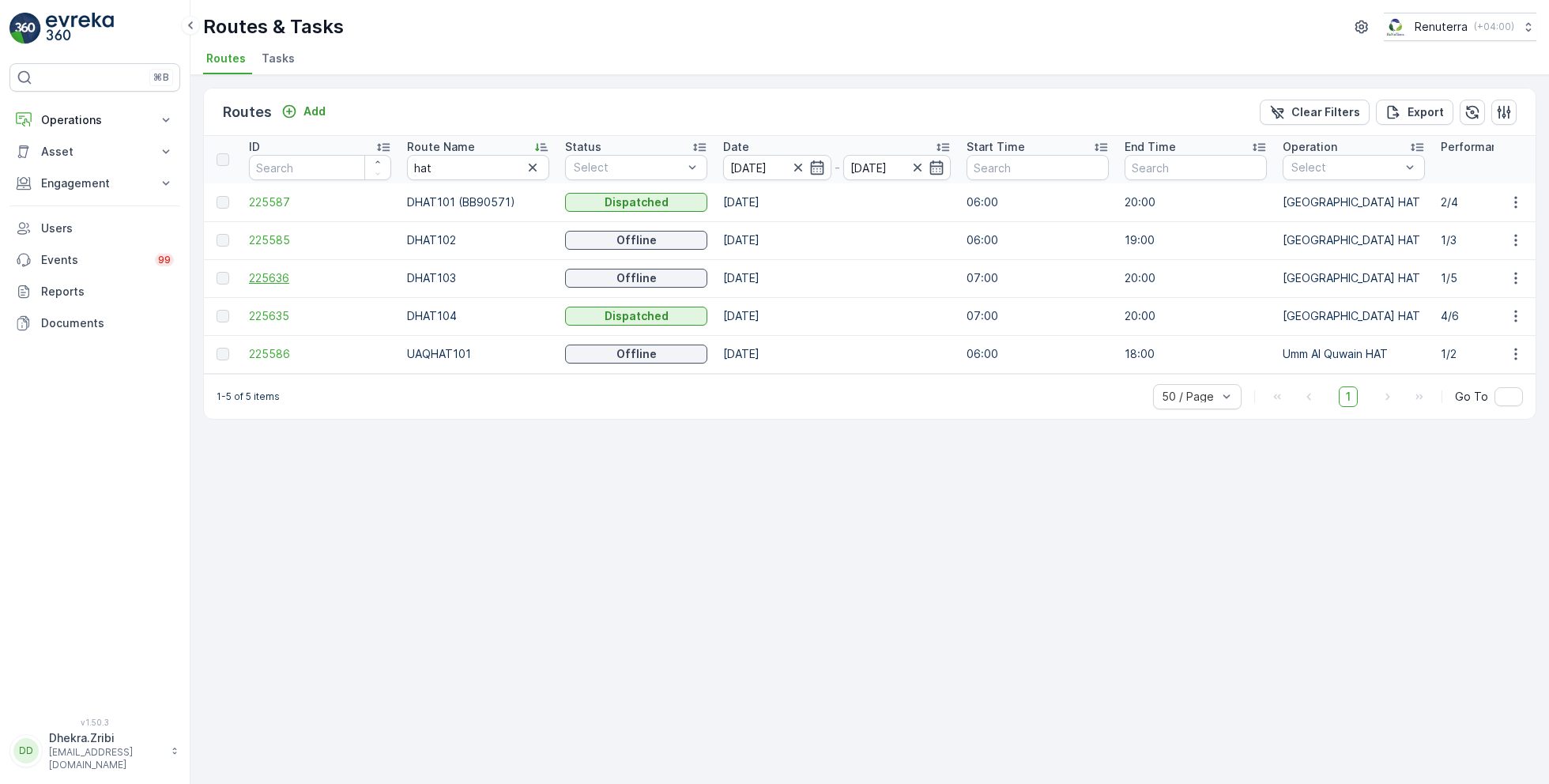
click at [286, 276] on span "225636" at bounding box center [320, 278] width 143 height 16
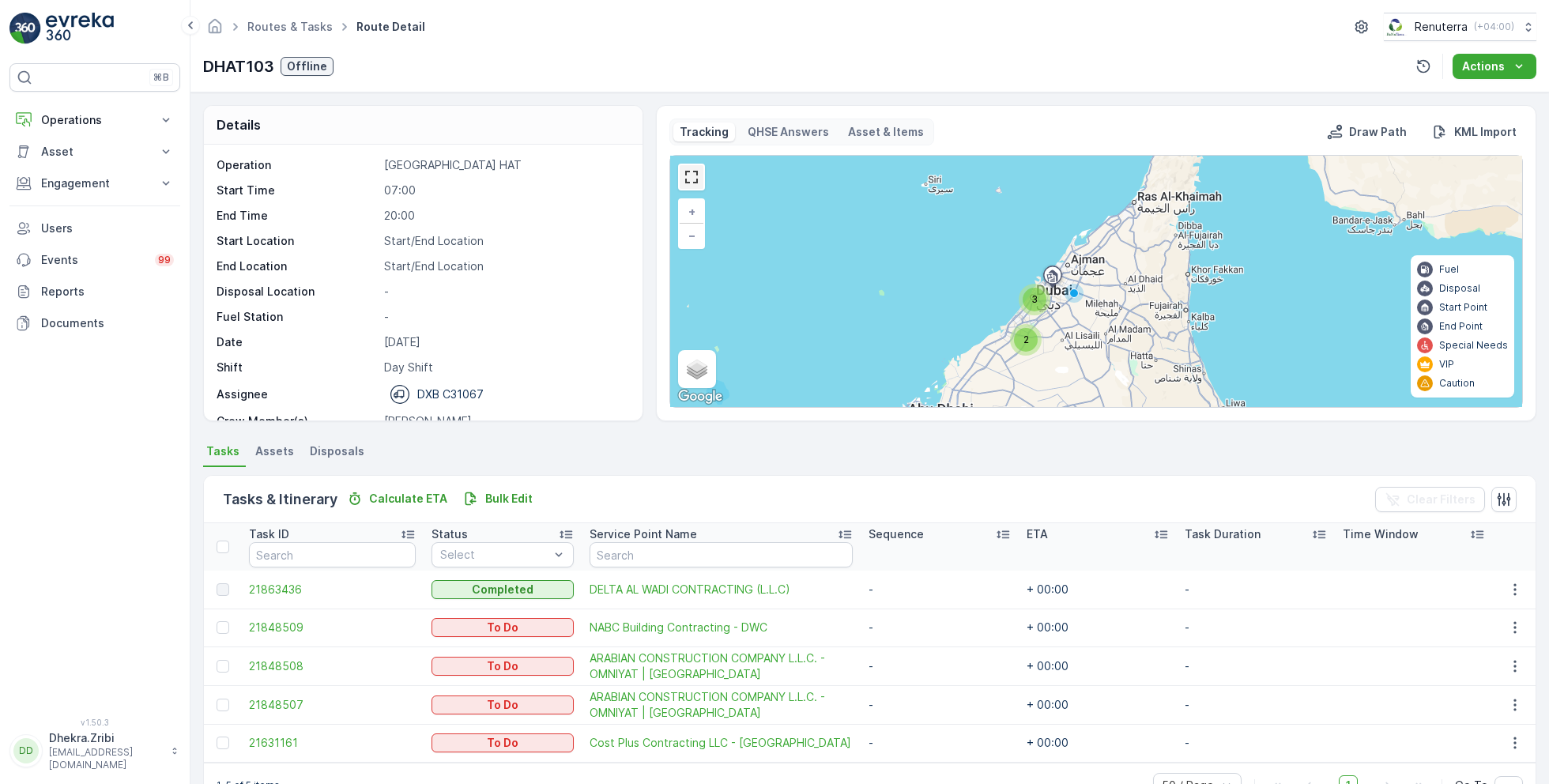
click at [695, 170] on link at bounding box center [691, 177] width 24 height 24
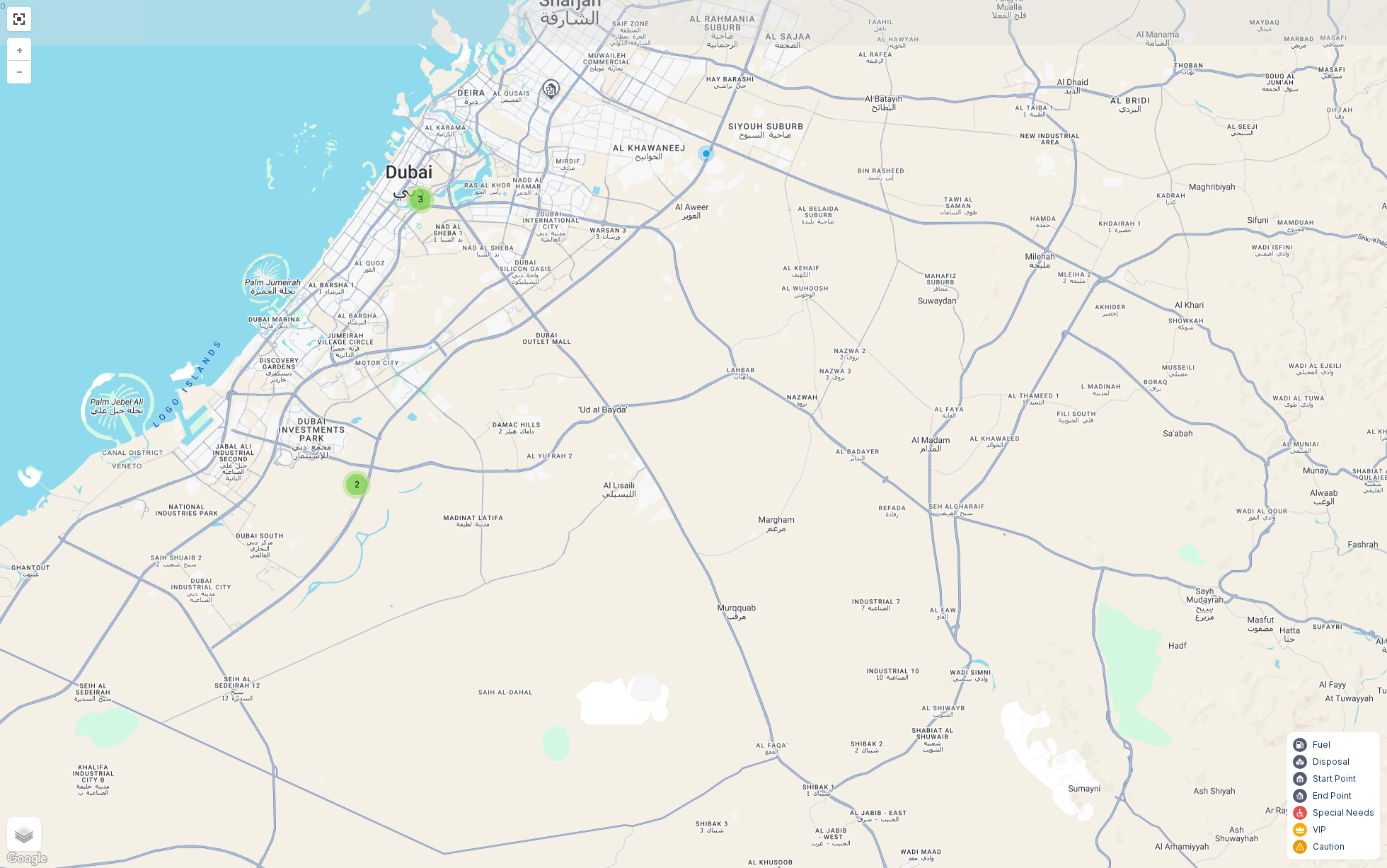
drag, startPoint x: 643, startPoint y: 423, endPoint x: 659, endPoint y: 510, distance: 88.5
click at [661, 510] on div "2 3 + − Satellite Roadmap Terrain Hybrid Leaflet Keyboard shortcuts Map Data Ma…" at bounding box center [694, 434] width 1387 height 868
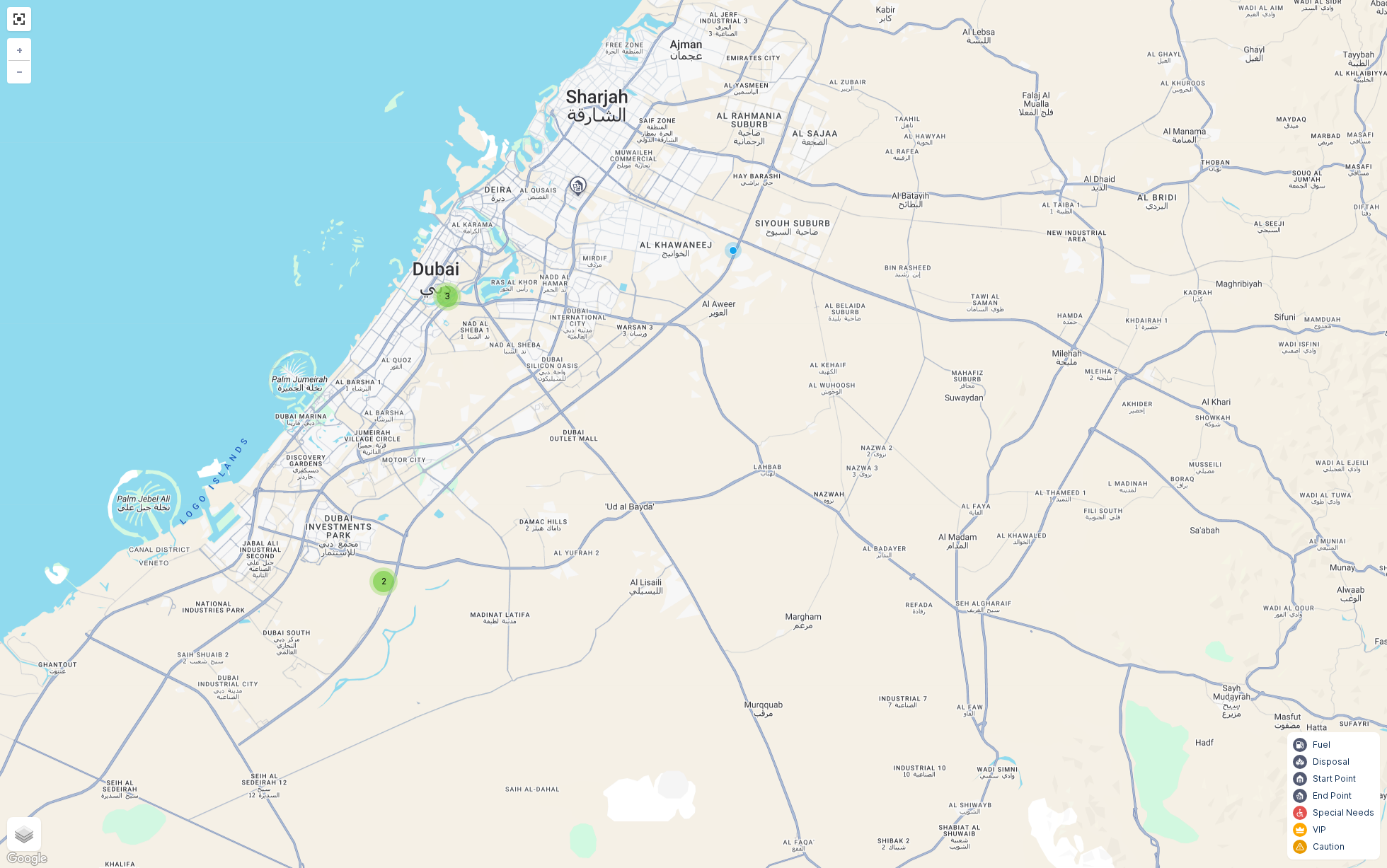
drag, startPoint x: 645, startPoint y: 465, endPoint x: 665, endPoint y: 554, distance: 91.2
click at [665, 554] on div "2 3 + − Satellite Roadmap Terrain Hybrid Leaflet Keyboard shortcuts Map Data Ma…" at bounding box center [694, 434] width 1387 height 868
click at [381, 584] on span "2" at bounding box center [384, 581] width 5 height 11
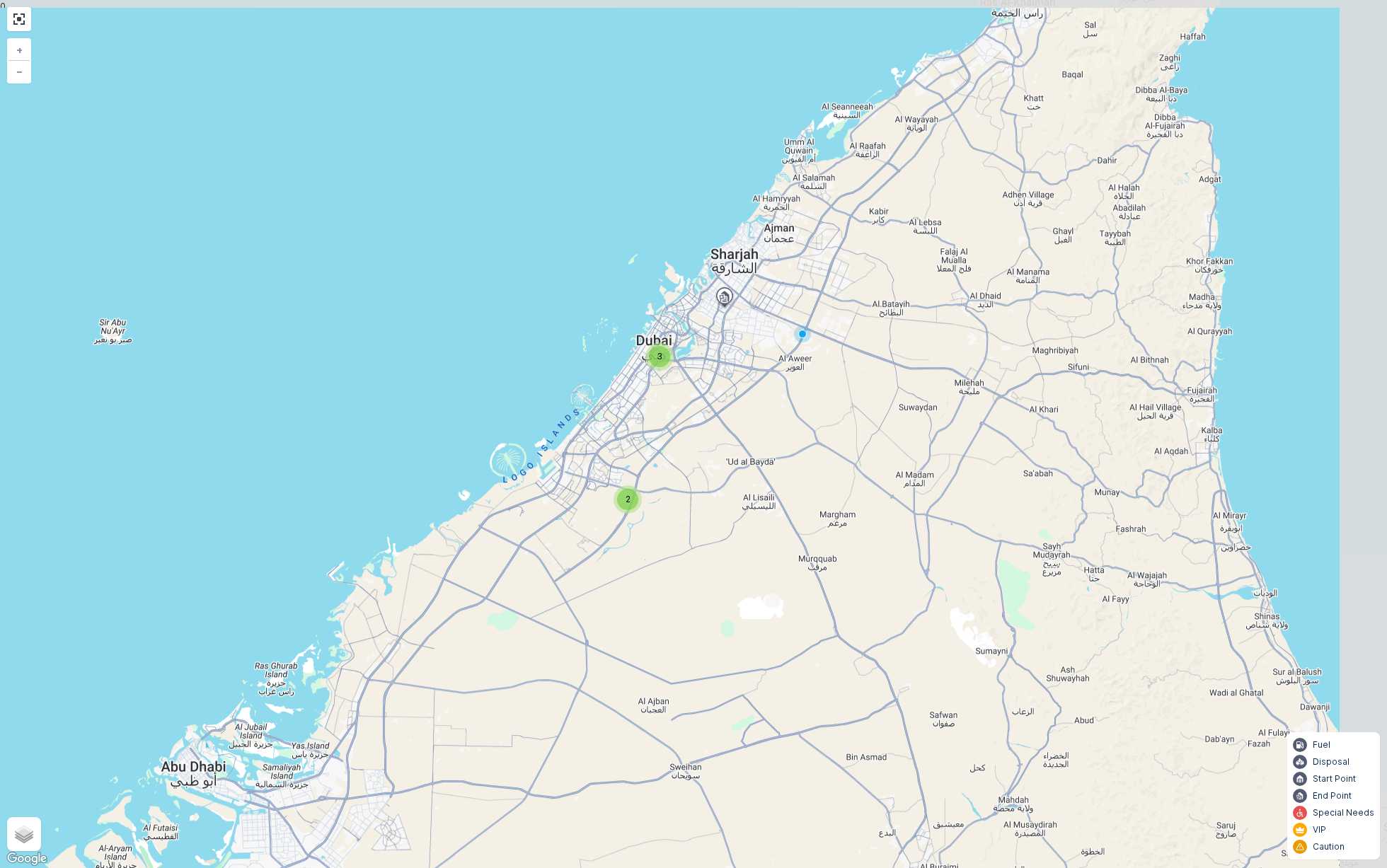
drag, startPoint x: 801, startPoint y: 344, endPoint x: 719, endPoint y: 416, distance: 109.1
click at [720, 416] on div "2 3 + − Satellite Roadmap Terrain Hybrid Leaflet Keyboard shortcuts Map Data Ma…" at bounding box center [694, 434] width 1387 height 868
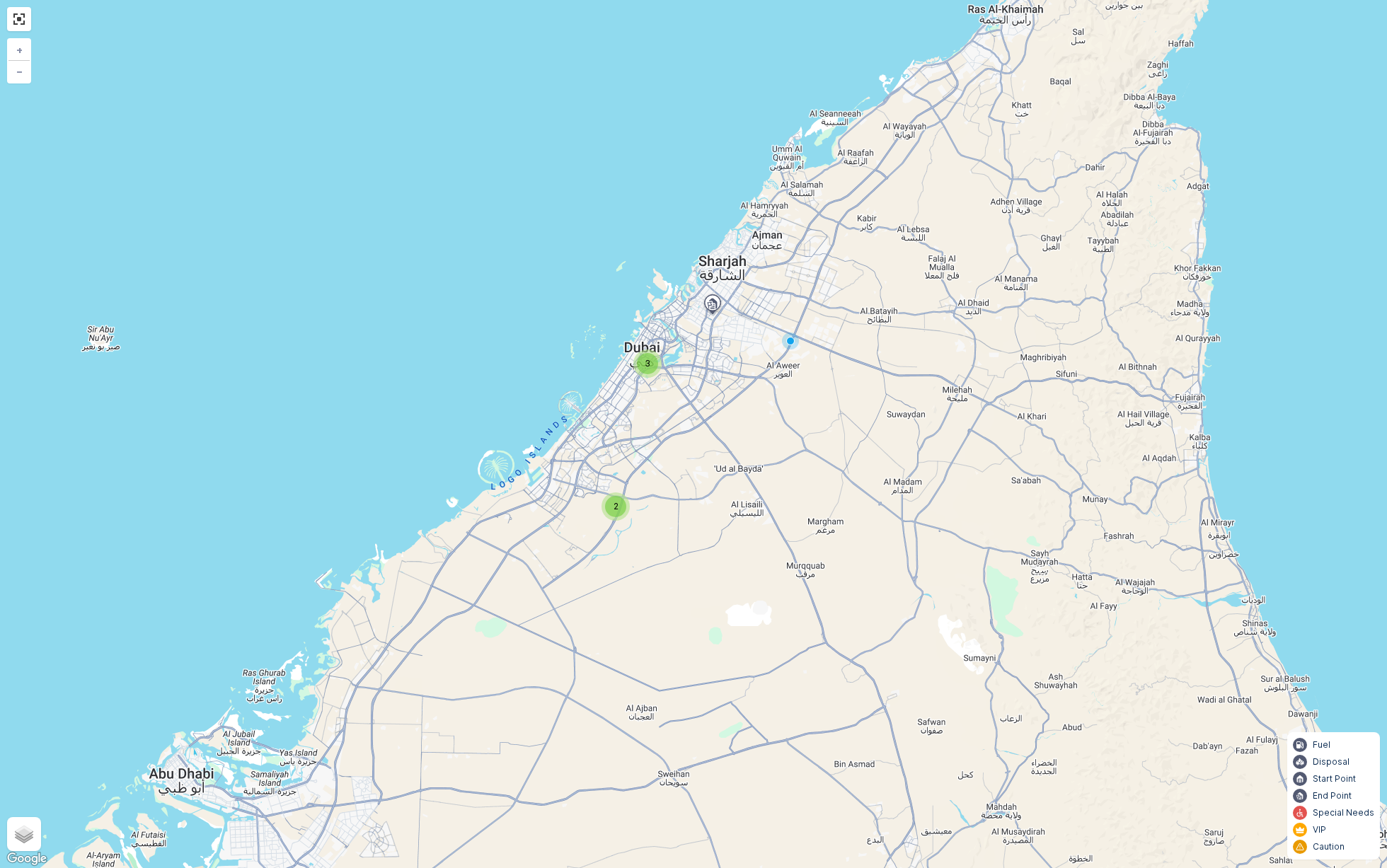
click at [614, 510] on span "2" at bounding box center [615, 506] width 5 height 11
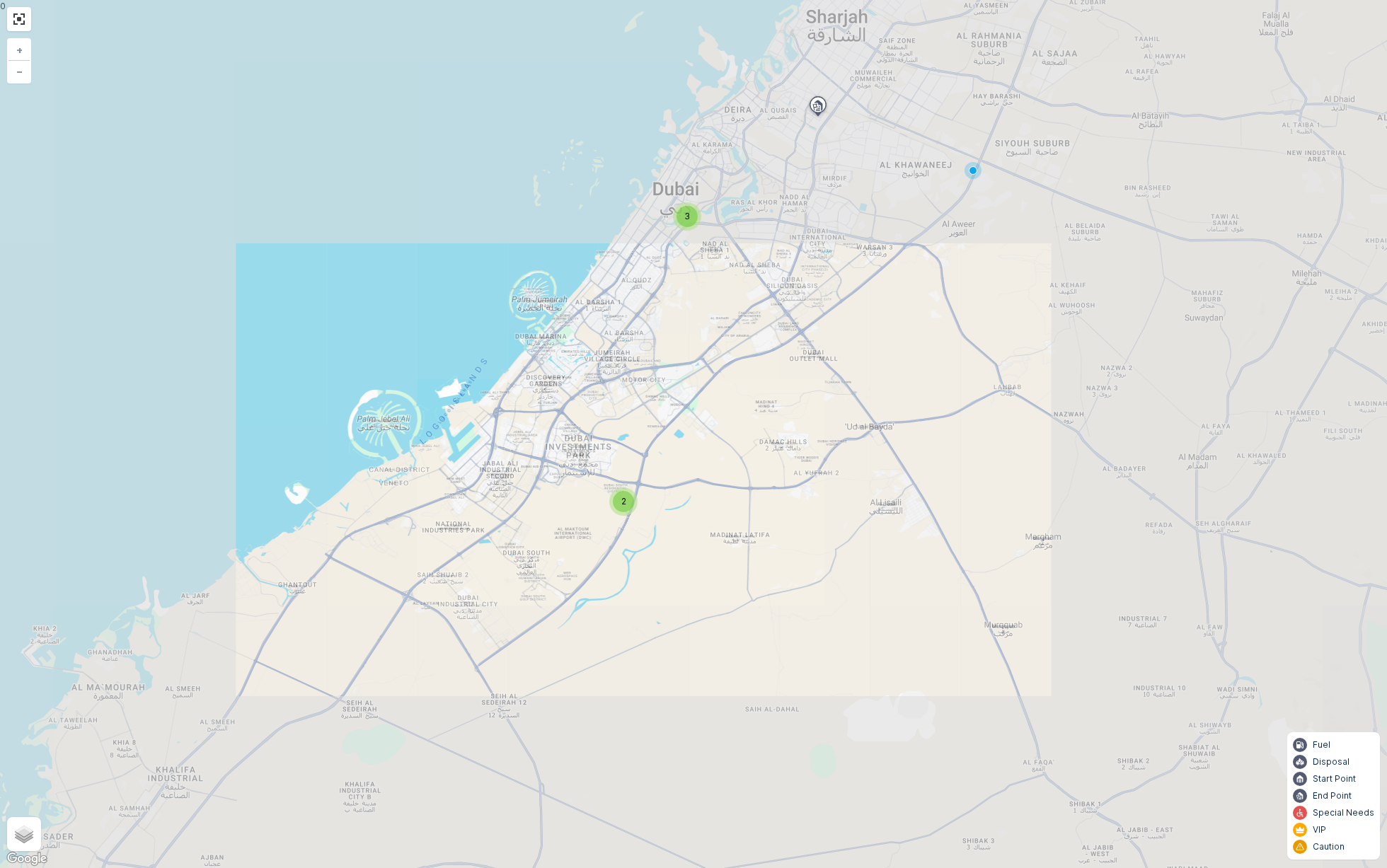
click at [614, 512] on div "2" at bounding box center [623, 502] width 28 height 28
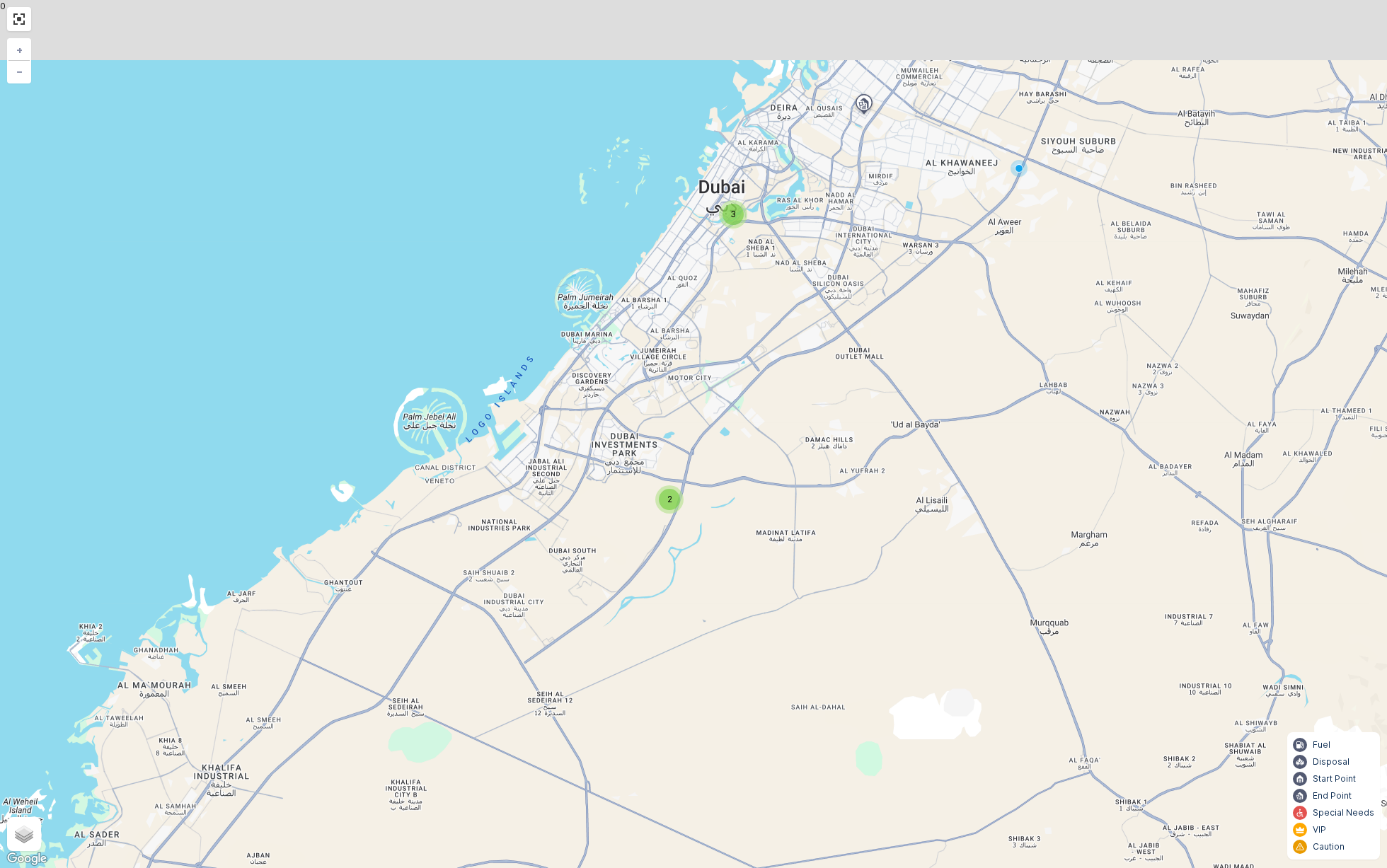
drag, startPoint x: 732, startPoint y: 179, endPoint x: 709, endPoint y: 467, distance: 288.9
click at [710, 467] on div "2 3 + − Satellite Roadmap Terrain Hybrid Leaflet Keyboard shortcuts Map Data Ma…" at bounding box center [694, 434] width 1387 height 868
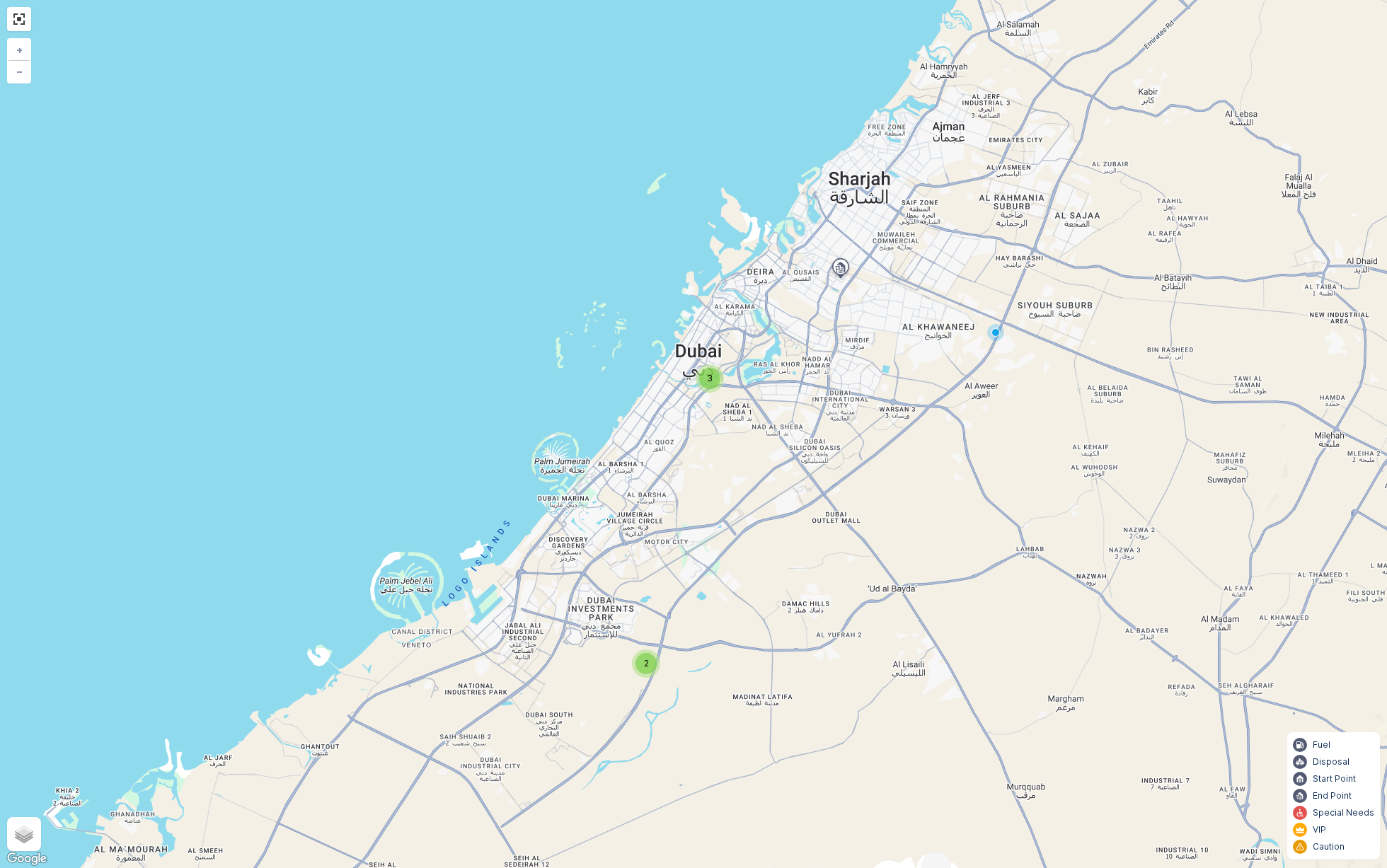
click at [712, 374] on span "3" at bounding box center [710, 378] width 6 height 11
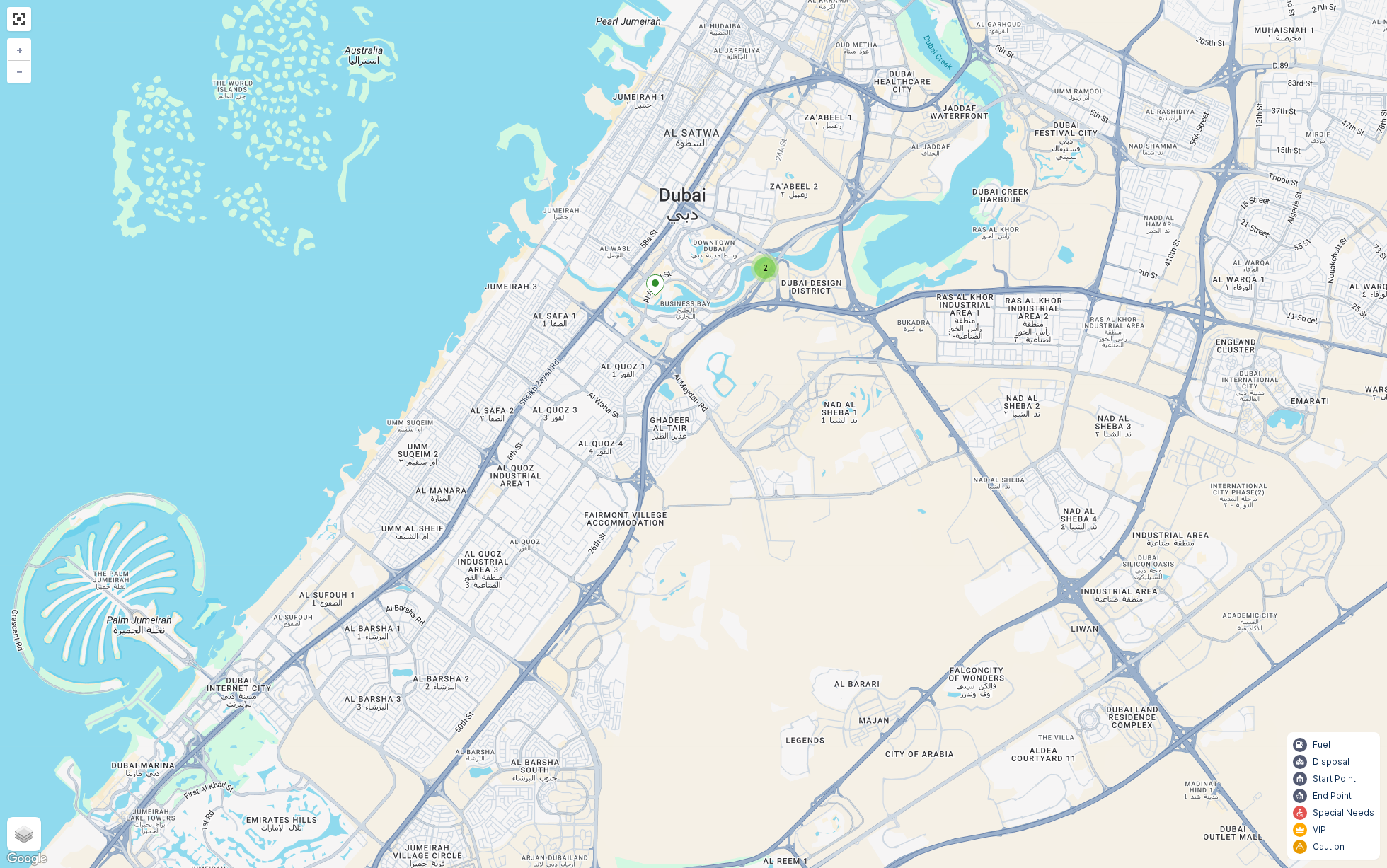
drag, startPoint x: 749, startPoint y: 465, endPoint x: 745, endPoint y: 318, distance: 147.1
click at [745, 318] on div "2 2 + − Satellite Roadmap Terrain Hybrid Leaflet Keyboard shortcuts Map Data Ma…" at bounding box center [694, 434] width 1387 height 868
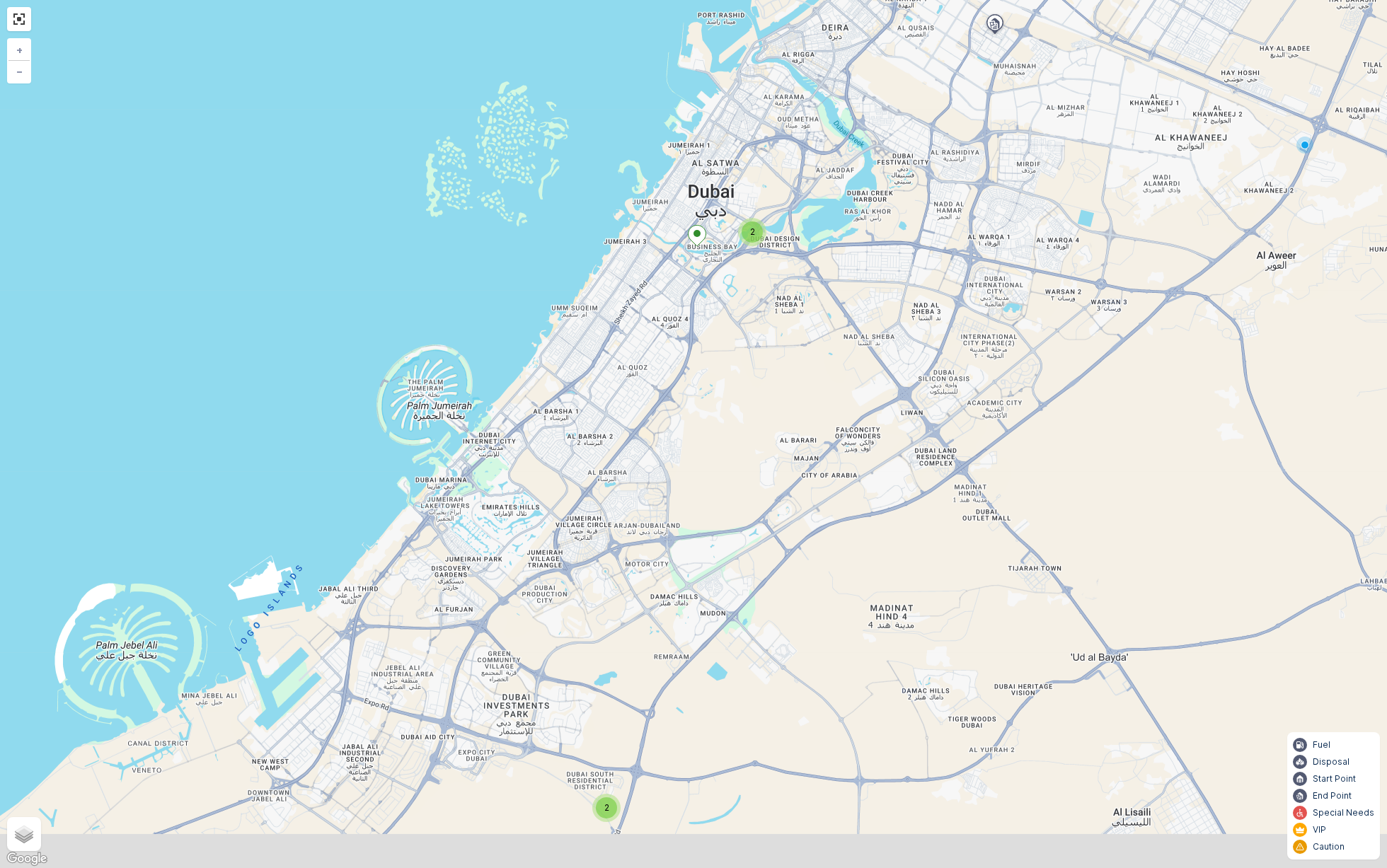
drag, startPoint x: 753, startPoint y: 329, endPoint x: 753, endPoint y: 241, distance: 88.0
click at [753, 239] on div "2 2 + − Satellite Roadmap Terrain Hybrid Leaflet Keyboard shortcuts Map Data Ma…" at bounding box center [694, 434] width 1387 height 868
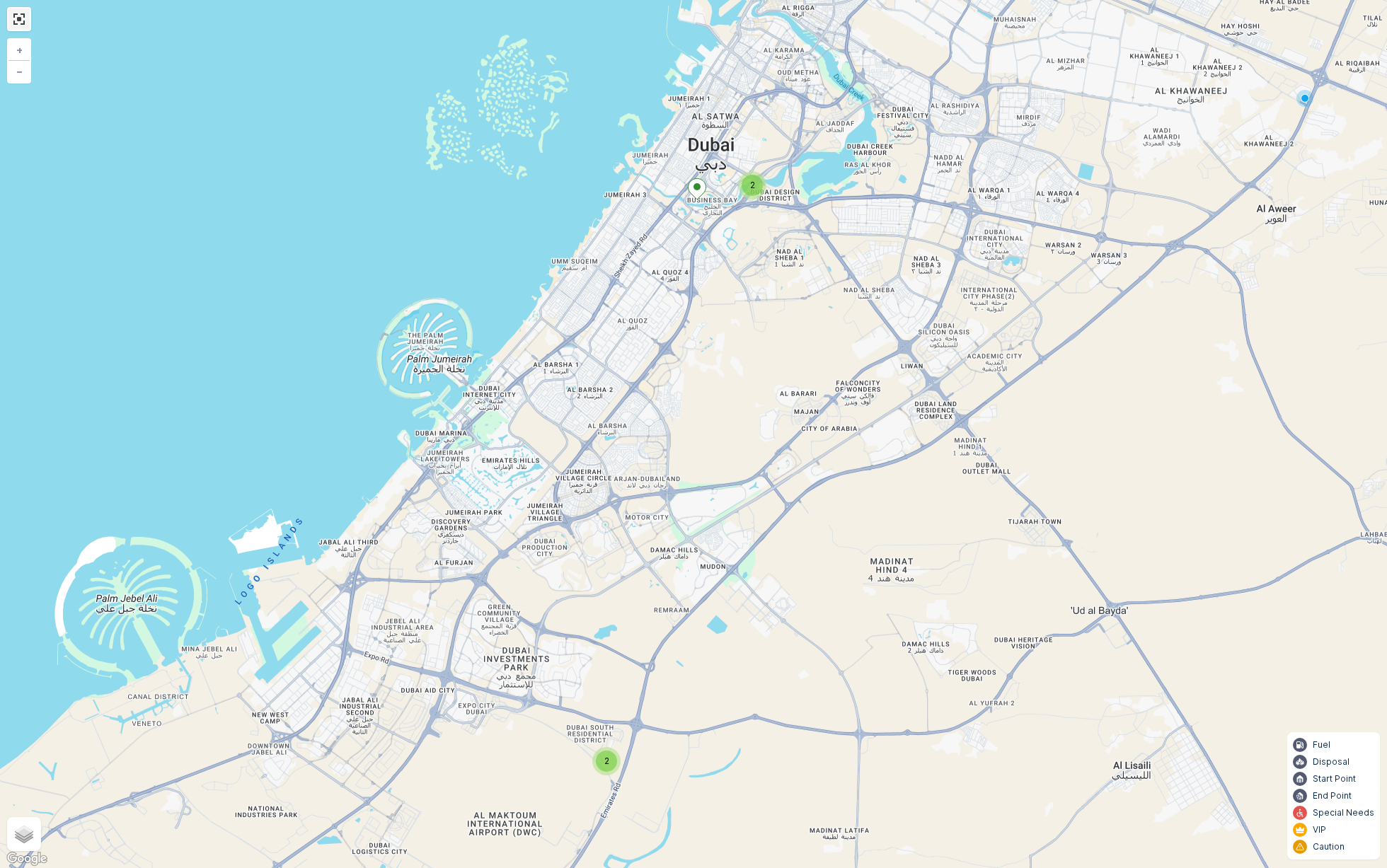
click at [21, 21] on link at bounding box center [19, 19] width 21 height 21
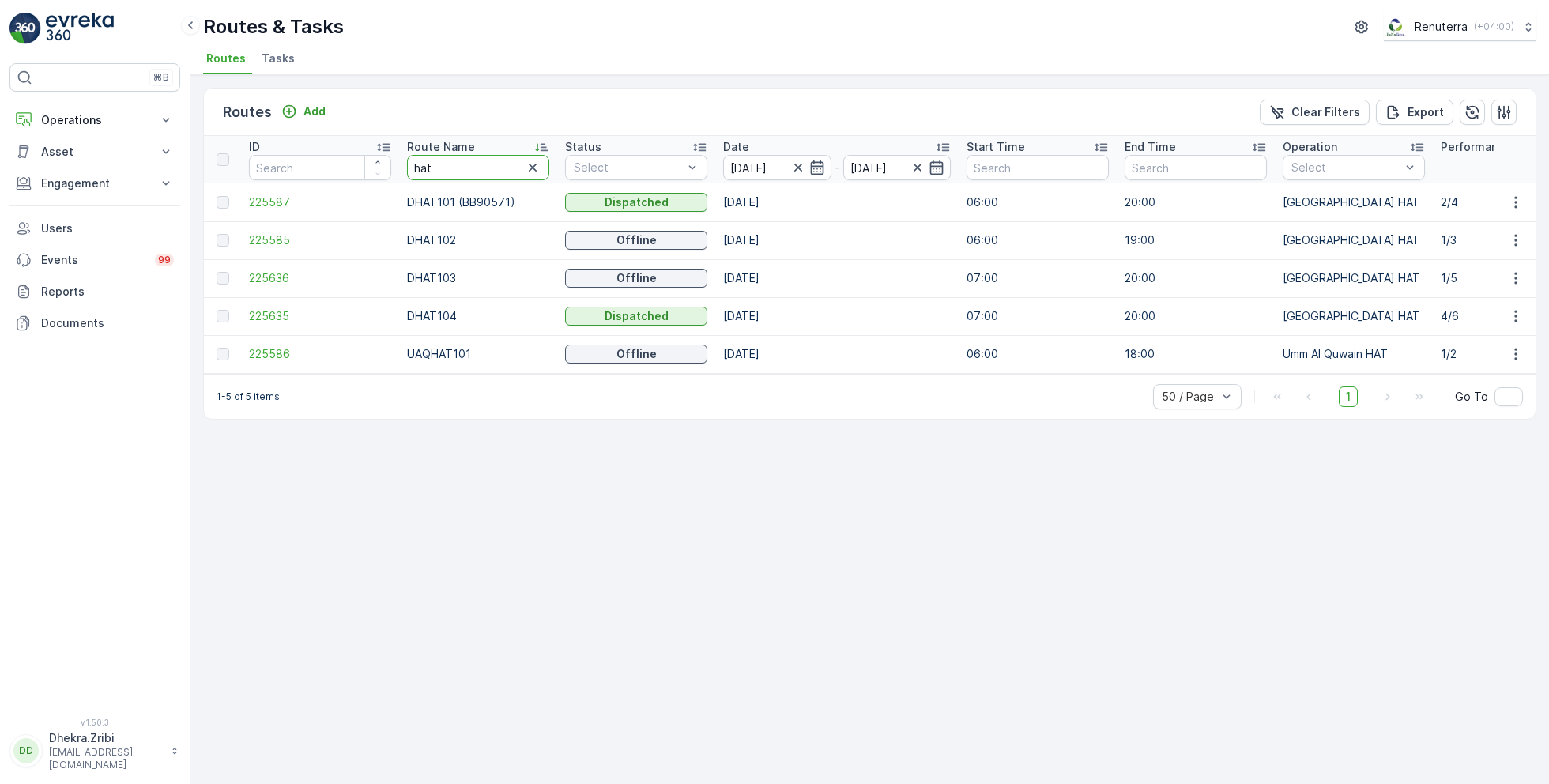
click at [452, 168] on input "hat" at bounding box center [478, 168] width 143 height 25
type input "e"
type input "roro"
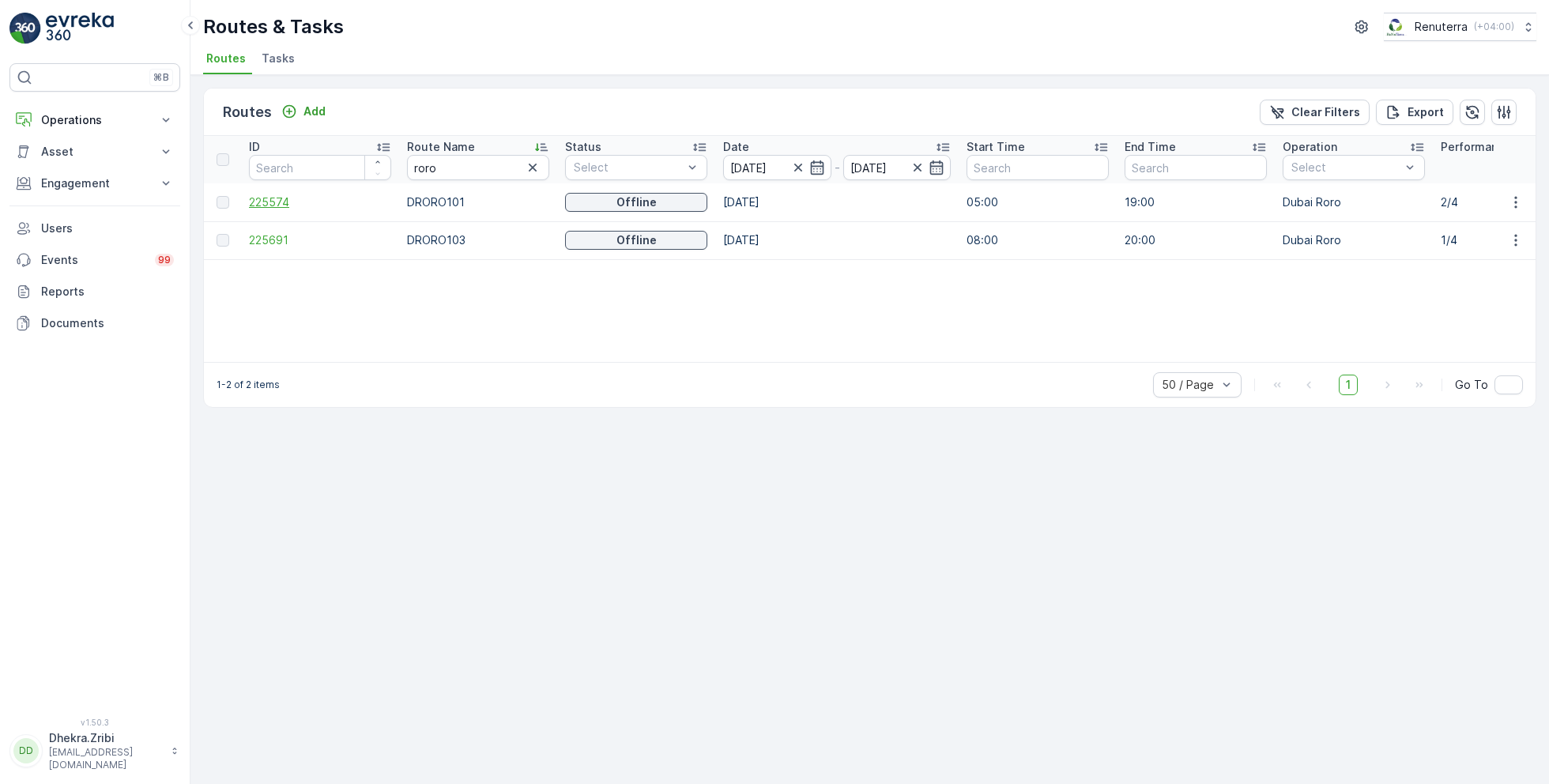
click at [289, 198] on span "225574" at bounding box center [320, 202] width 143 height 16
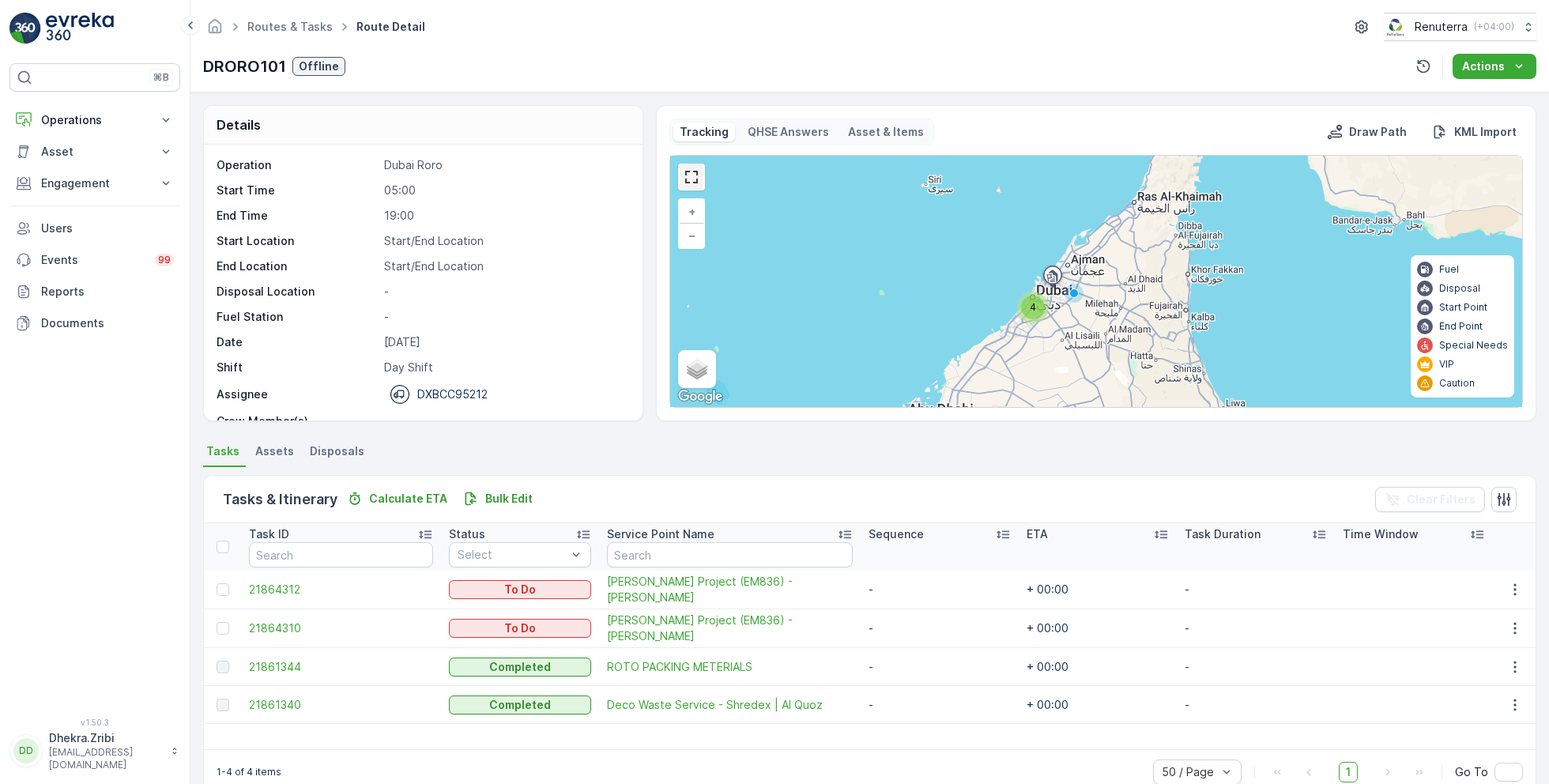
click at [688, 180] on link at bounding box center [691, 177] width 24 height 24
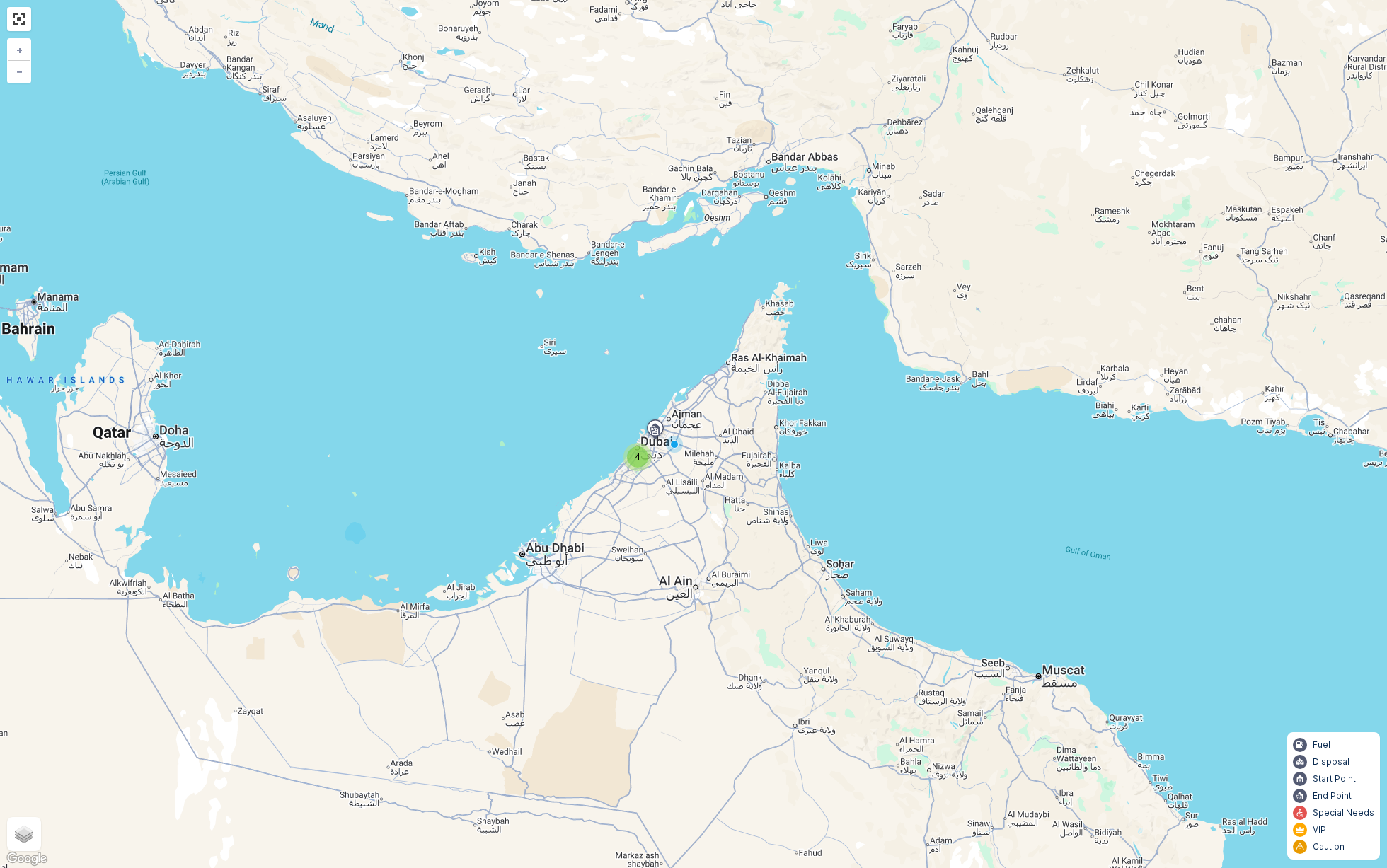
click at [641, 452] on div "4" at bounding box center [637, 457] width 21 height 21
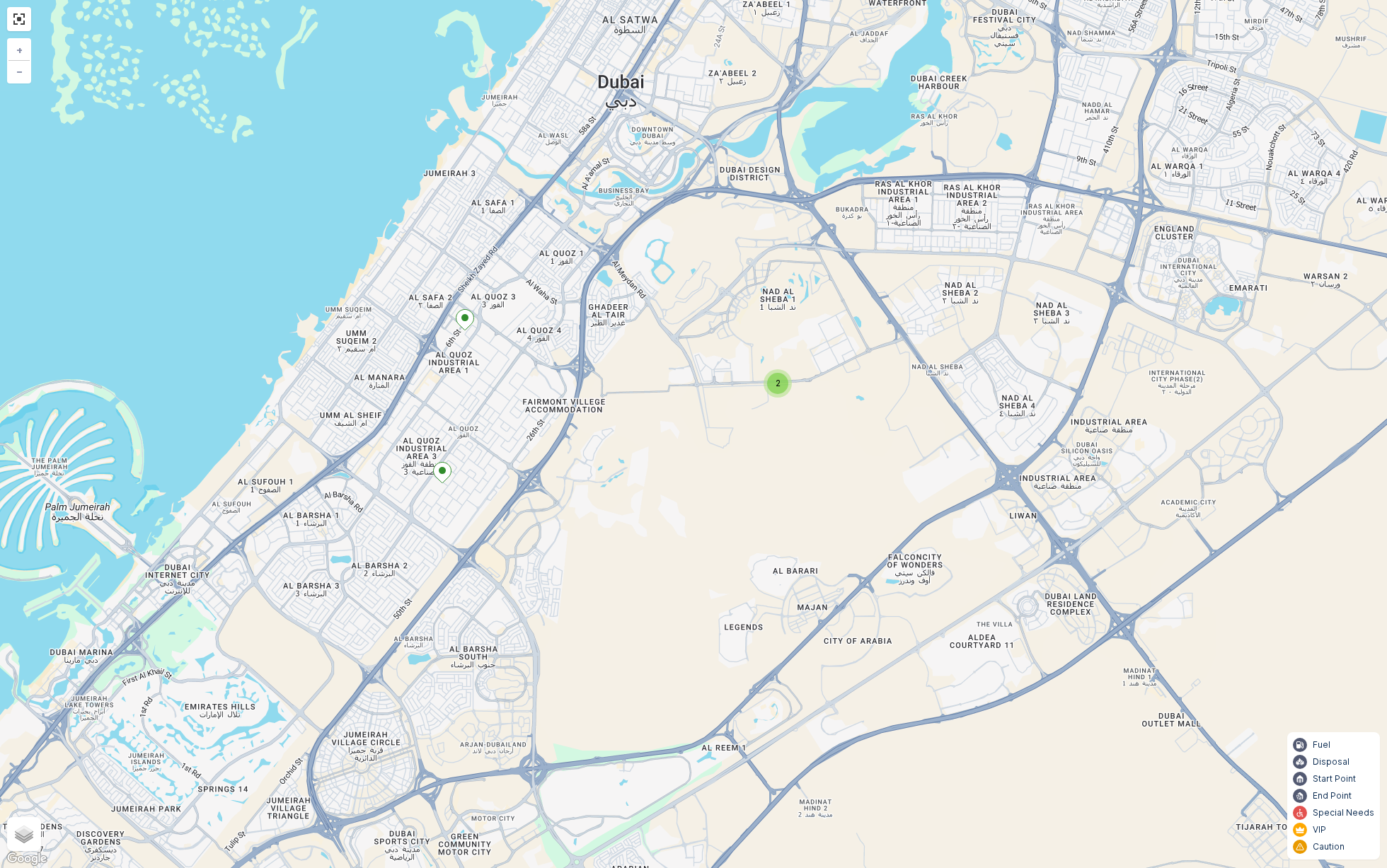
drag, startPoint x: 654, startPoint y: 457, endPoint x: 610, endPoint y: 418, distance: 58.8
click at [610, 418] on div "2 + − Satellite Roadmap Terrain Hybrid Leaflet Keyboard shortcuts Map Data Map …" at bounding box center [694, 434] width 1387 height 868
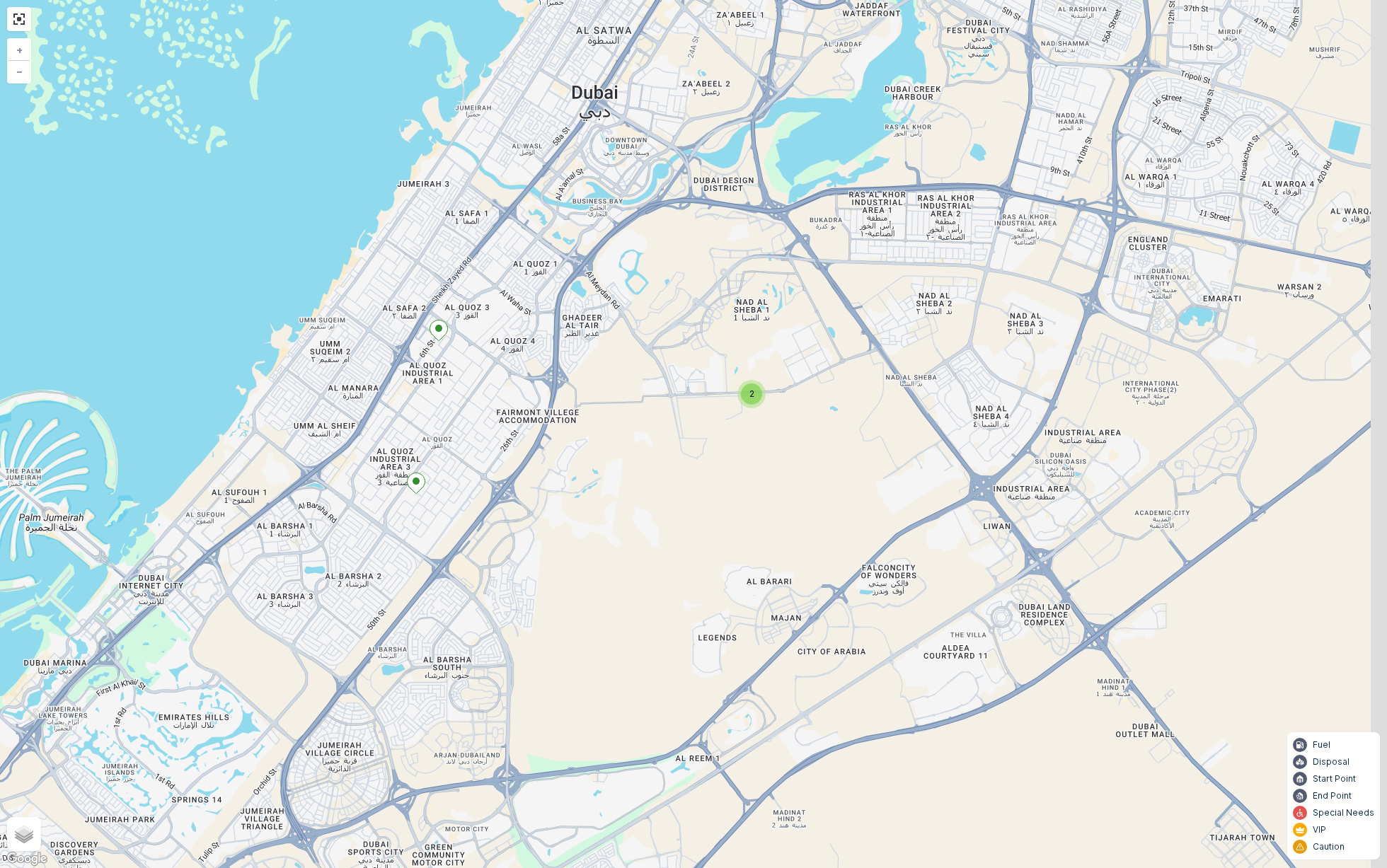
drag, startPoint x: 630, startPoint y: 408, endPoint x: 586, endPoint y: 423, distance: 46.5
click at [586, 423] on div "2 + − Satellite Roadmap Terrain Hybrid Leaflet Keyboard shortcuts Map Data Map …" at bounding box center [694, 434] width 1387 height 868
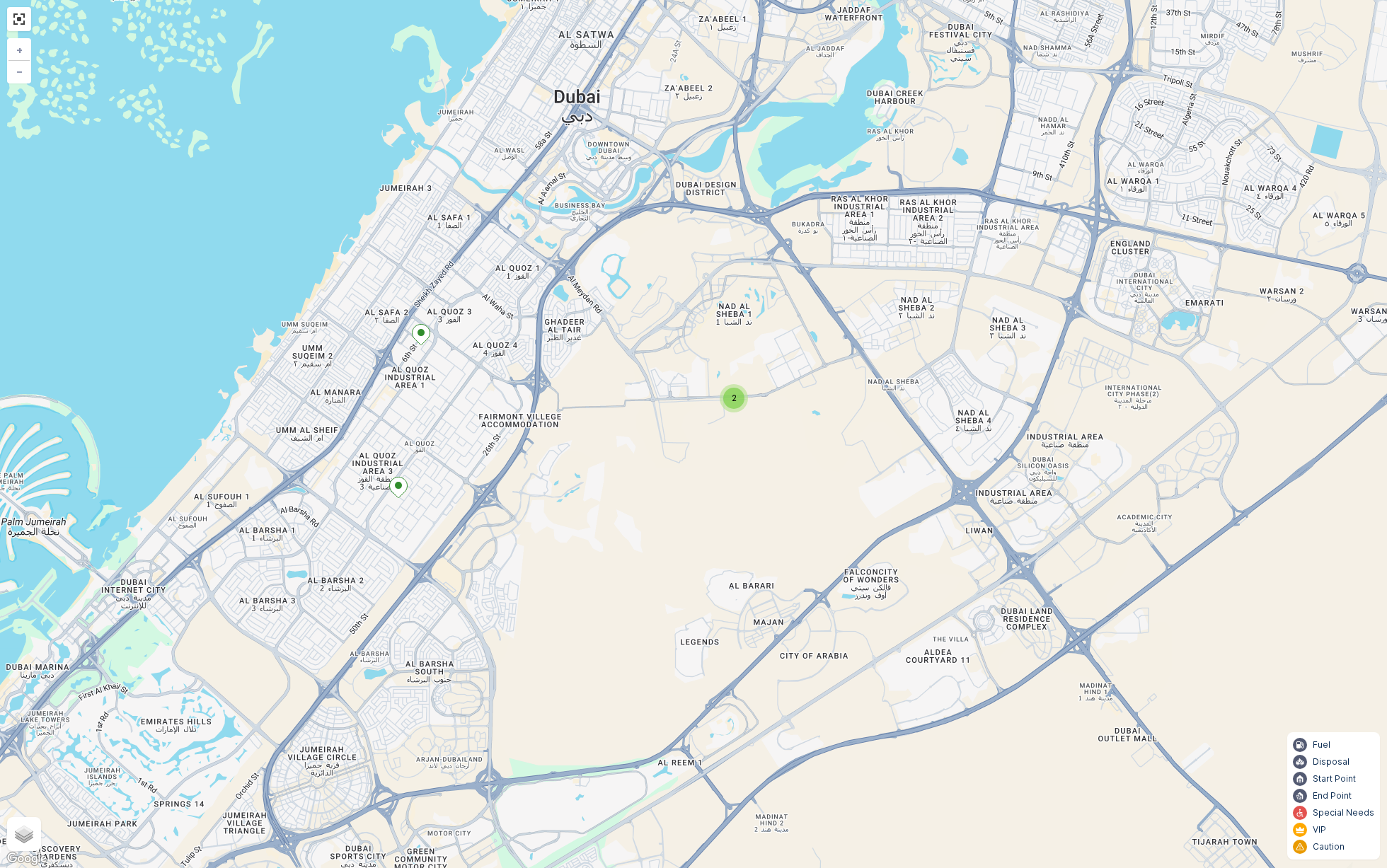
click at [733, 406] on div "2" at bounding box center [734, 399] width 21 height 21
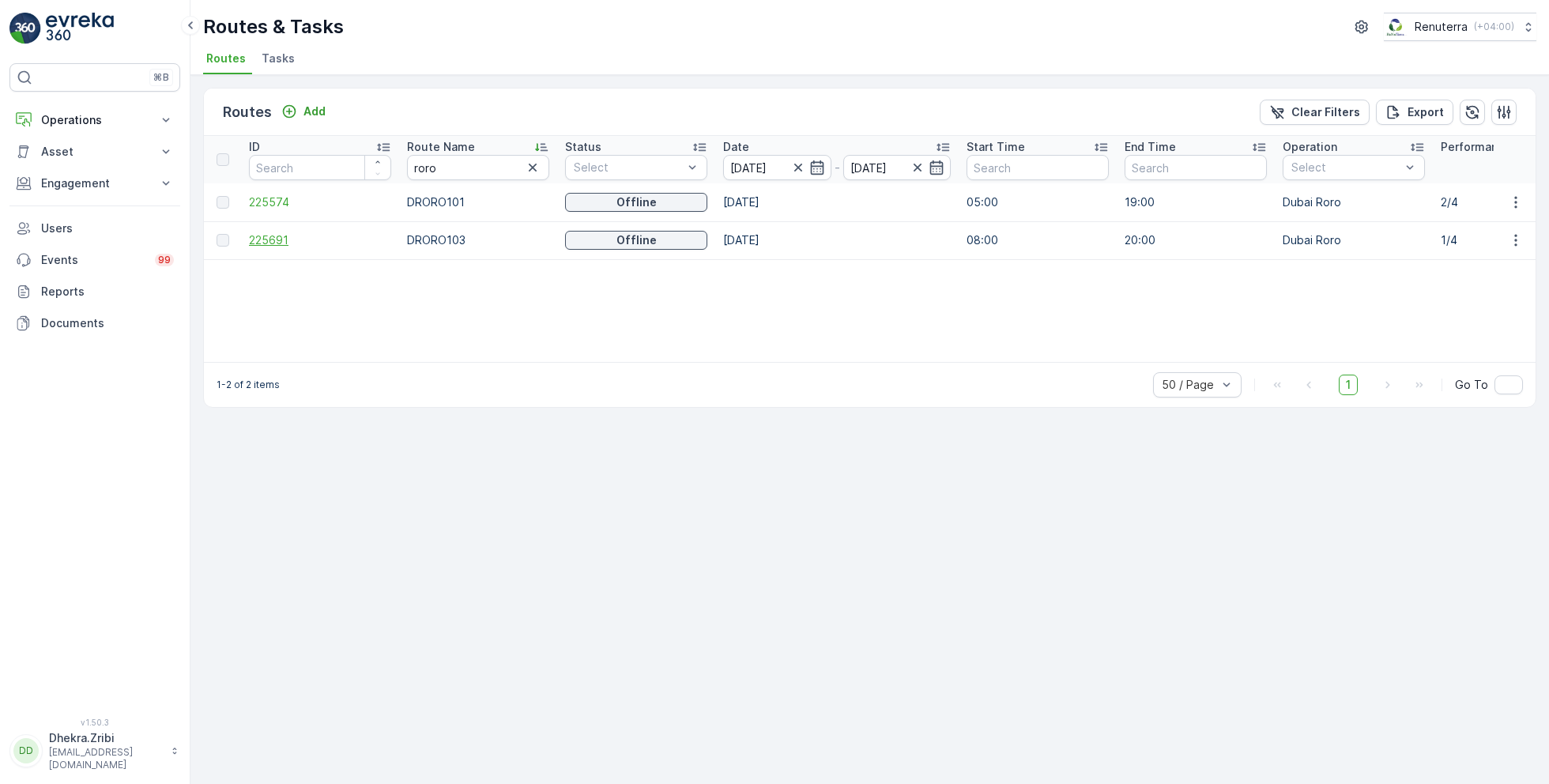
click at [274, 235] on span "225691" at bounding box center [320, 240] width 143 height 16
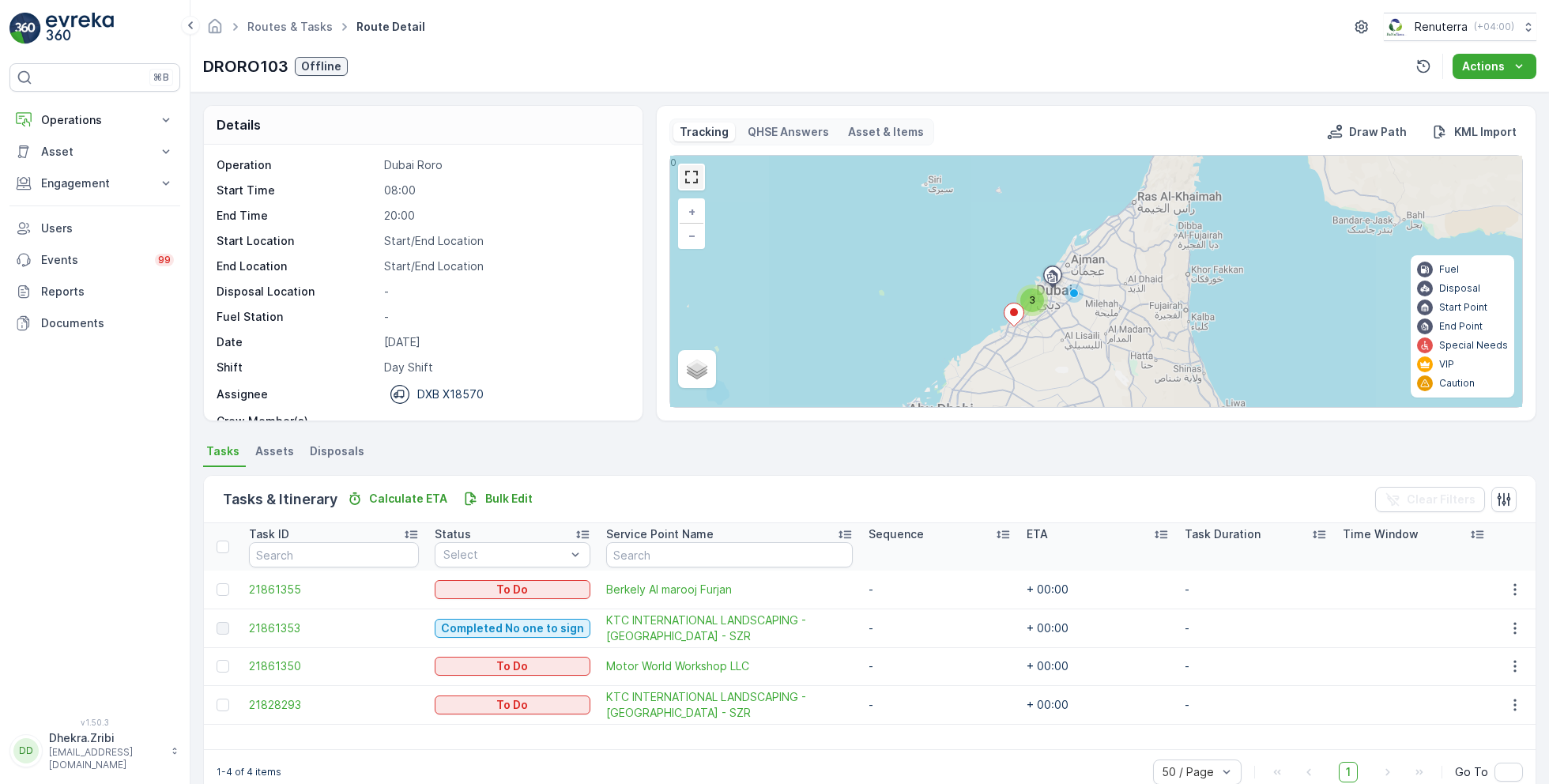
click at [695, 177] on link at bounding box center [691, 177] width 24 height 24
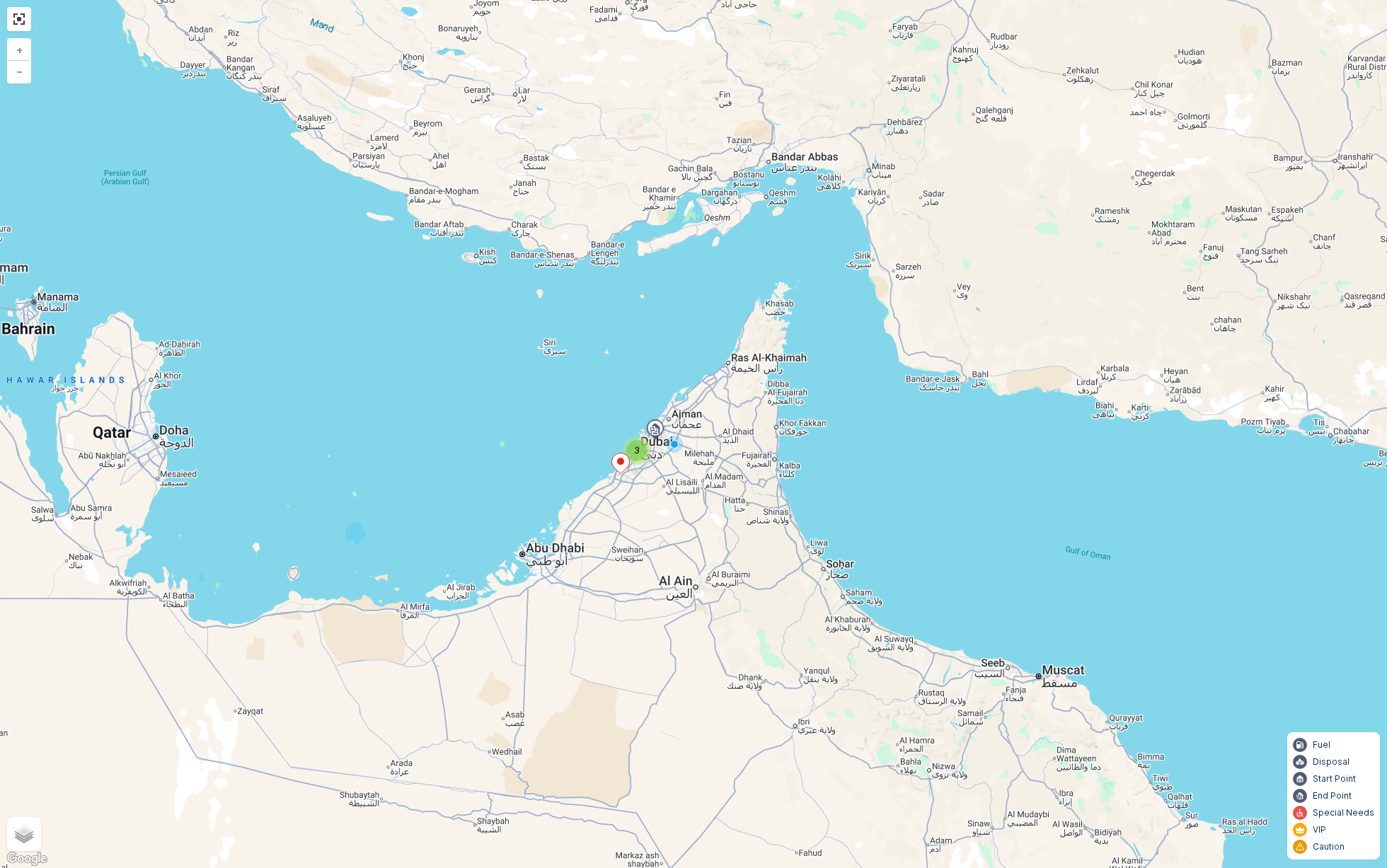
click at [640, 450] on div "3" at bounding box center [637, 451] width 21 height 21
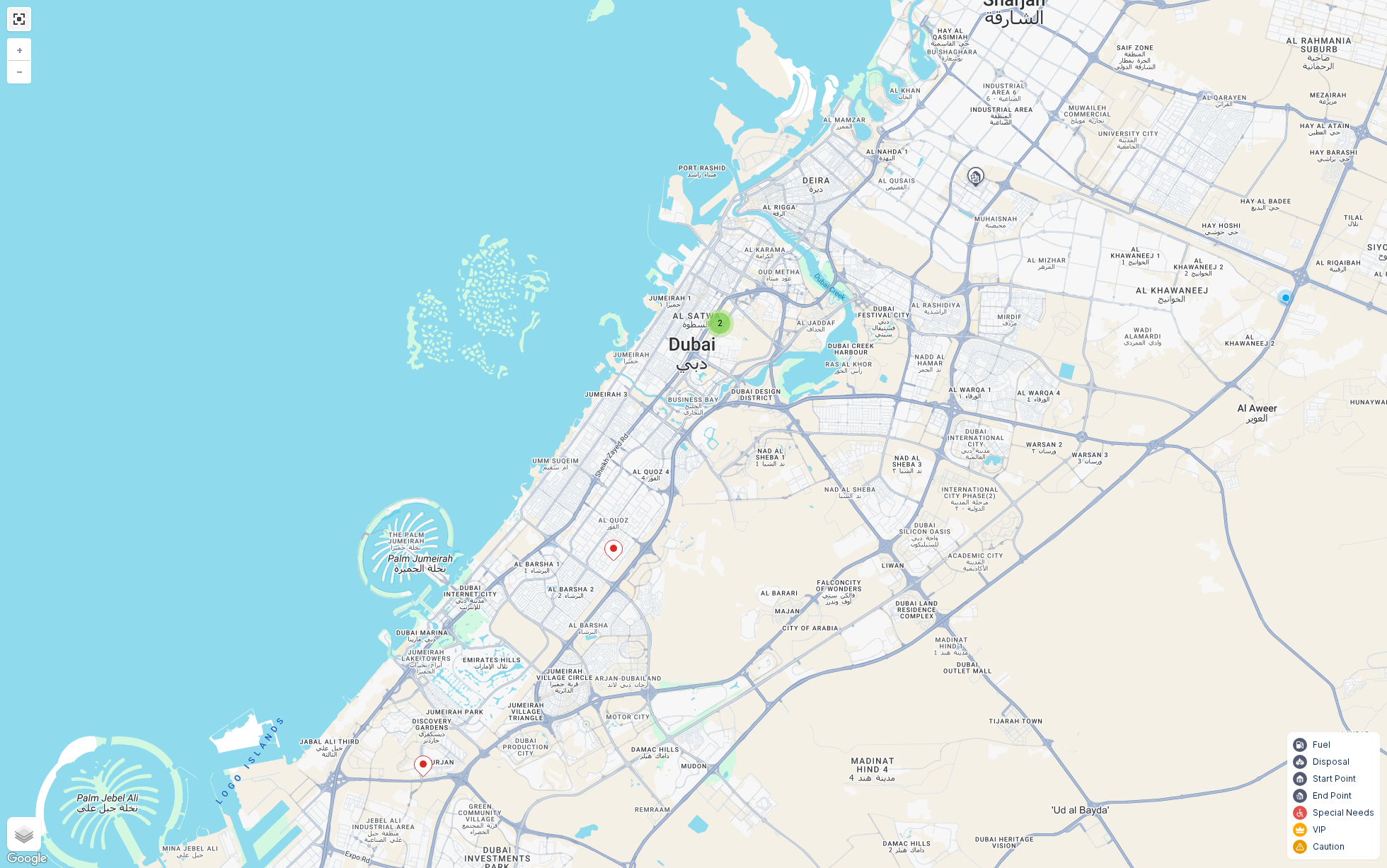
click at [19, 19] on link at bounding box center [19, 19] width 21 height 21
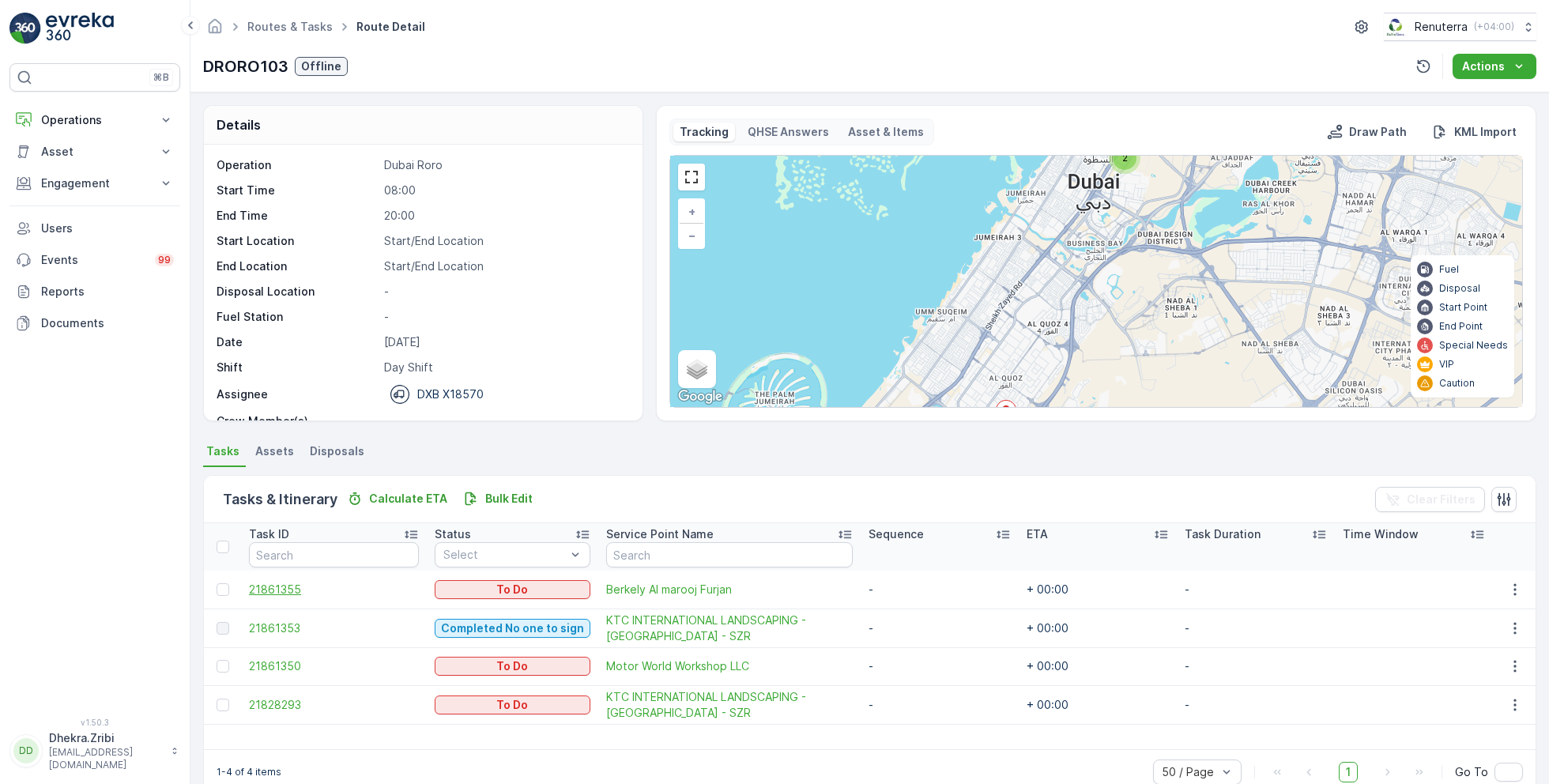
click at [276, 585] on span "21861355" at bounding box center [333, 589] width 170 height 16
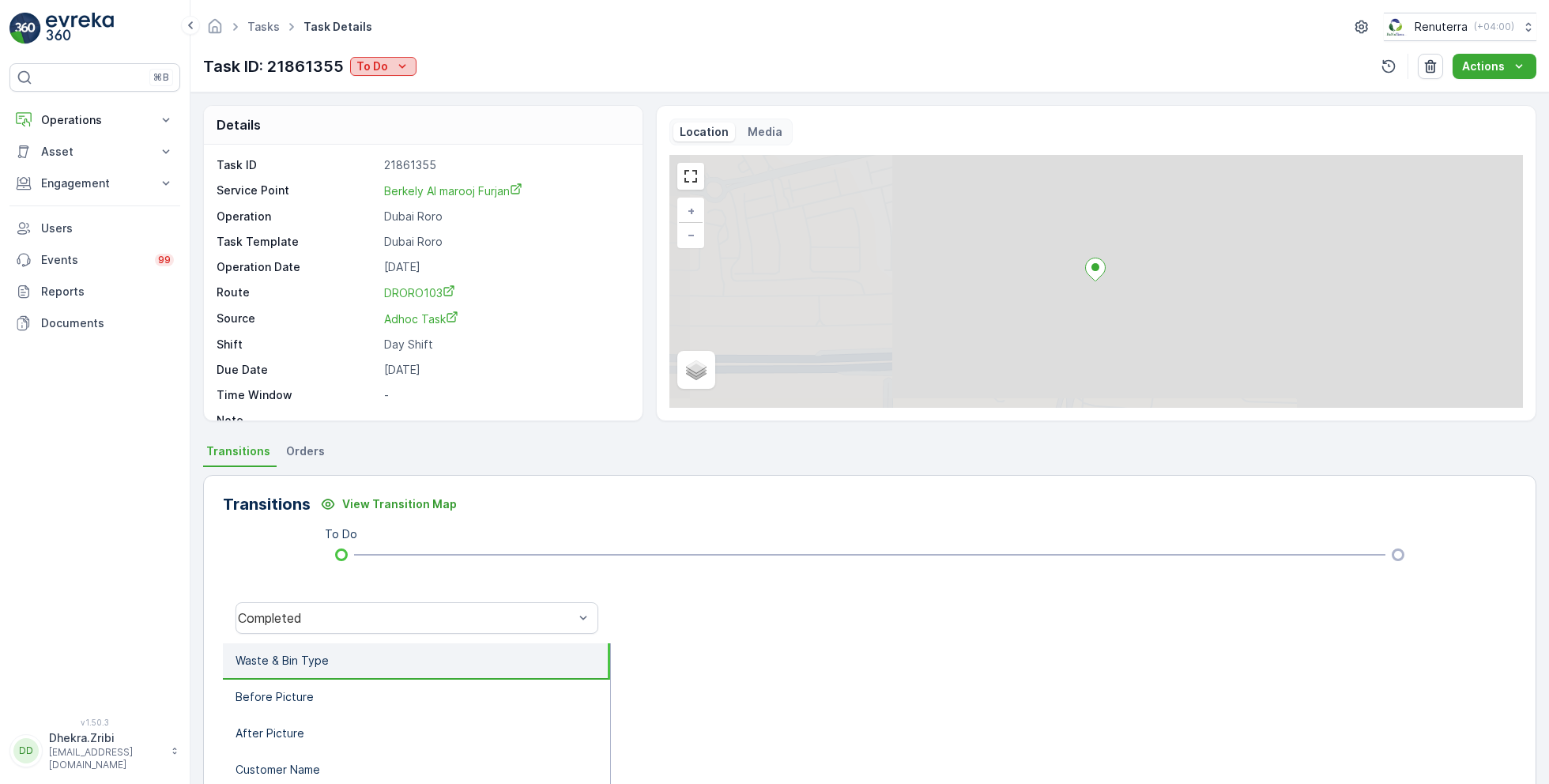
click at [394, 63] on icon "To Do" at bounding box center [402, 67] width 16 height 16
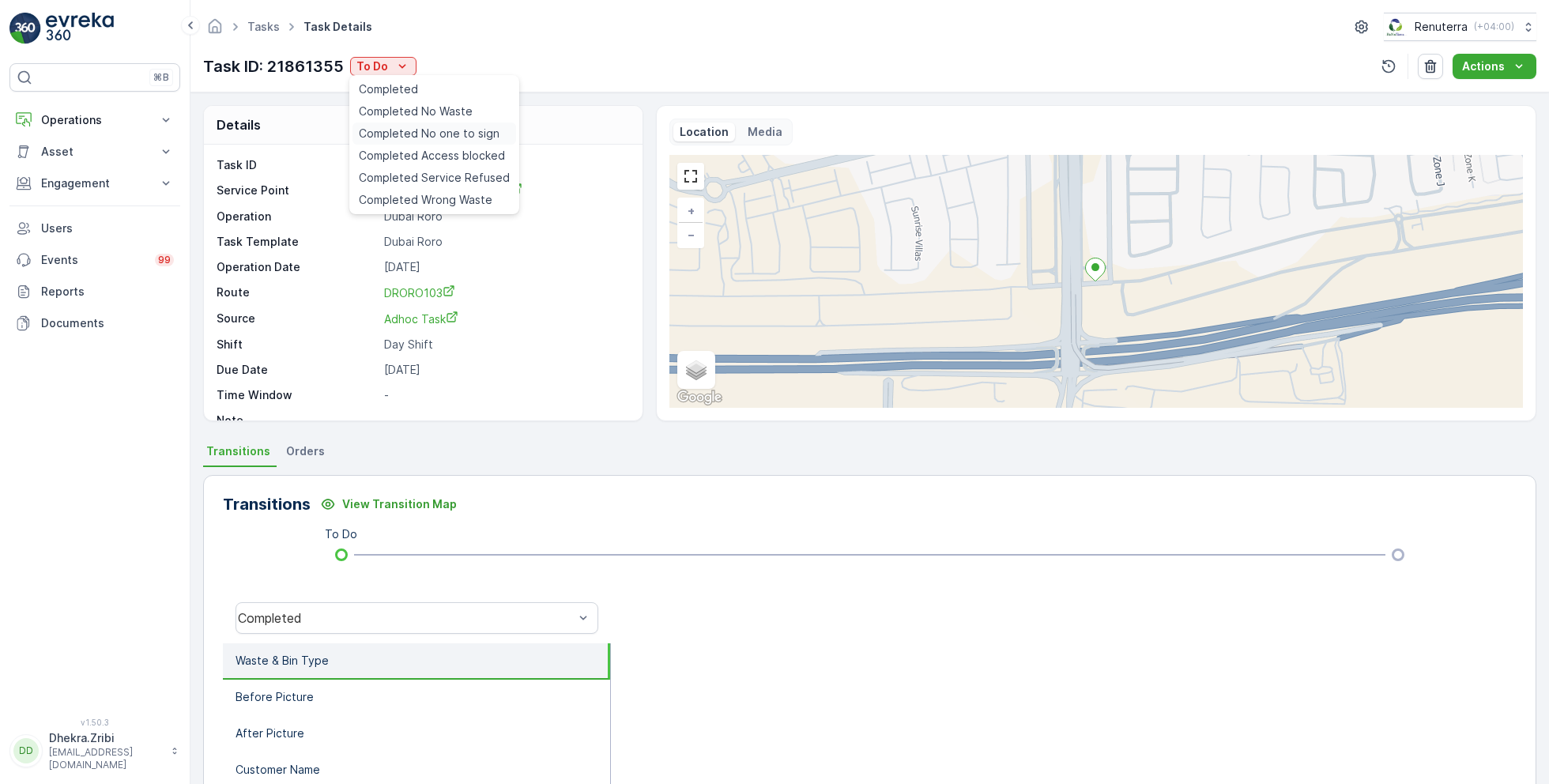
click at [428, 133] on span "Completed No one to sign" at bounding box center [429, 134] width 141 height 16
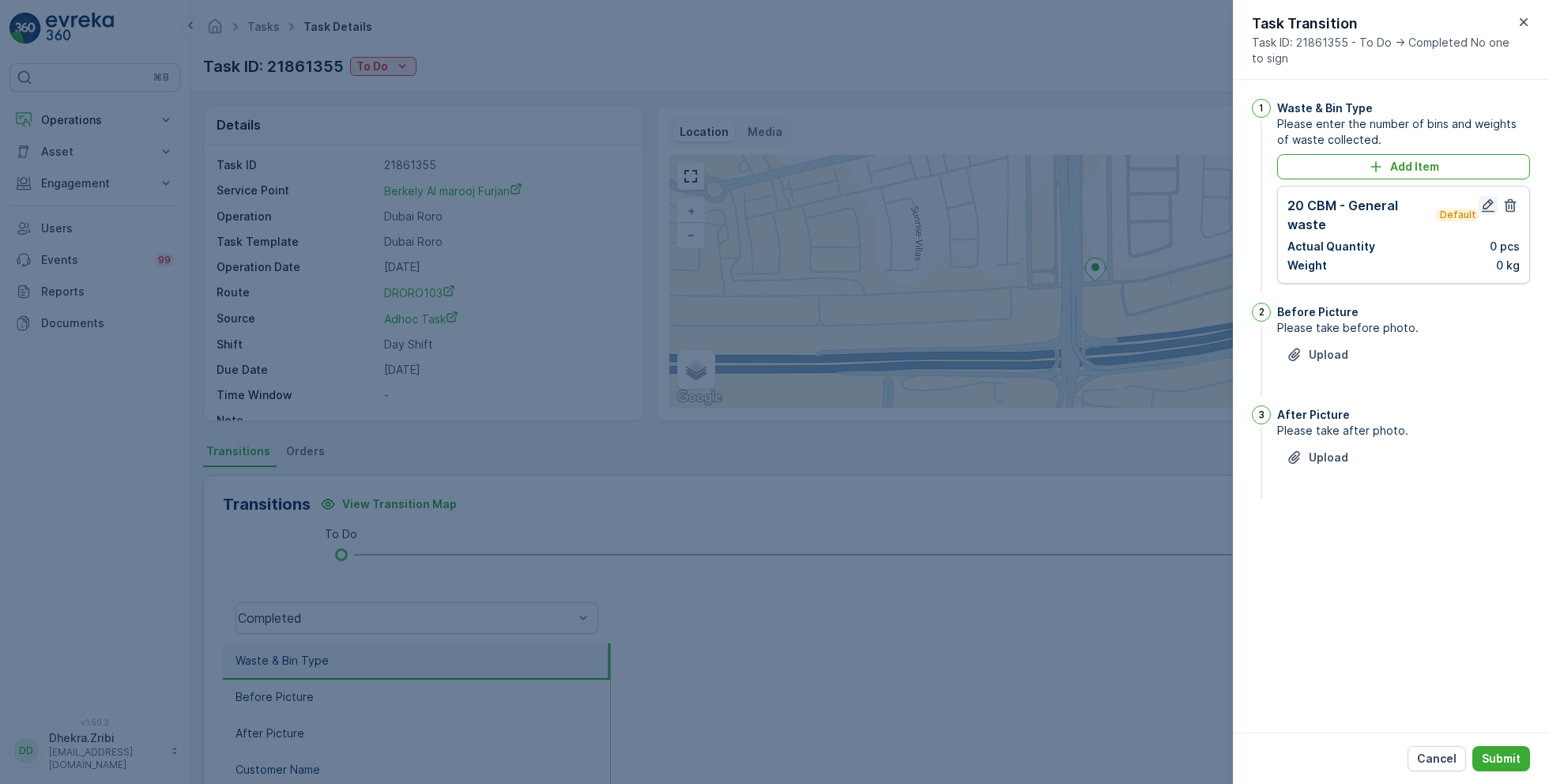
click at [1480, 201] on icon "button" at bounding box center [1488, 205] width 16 height 16
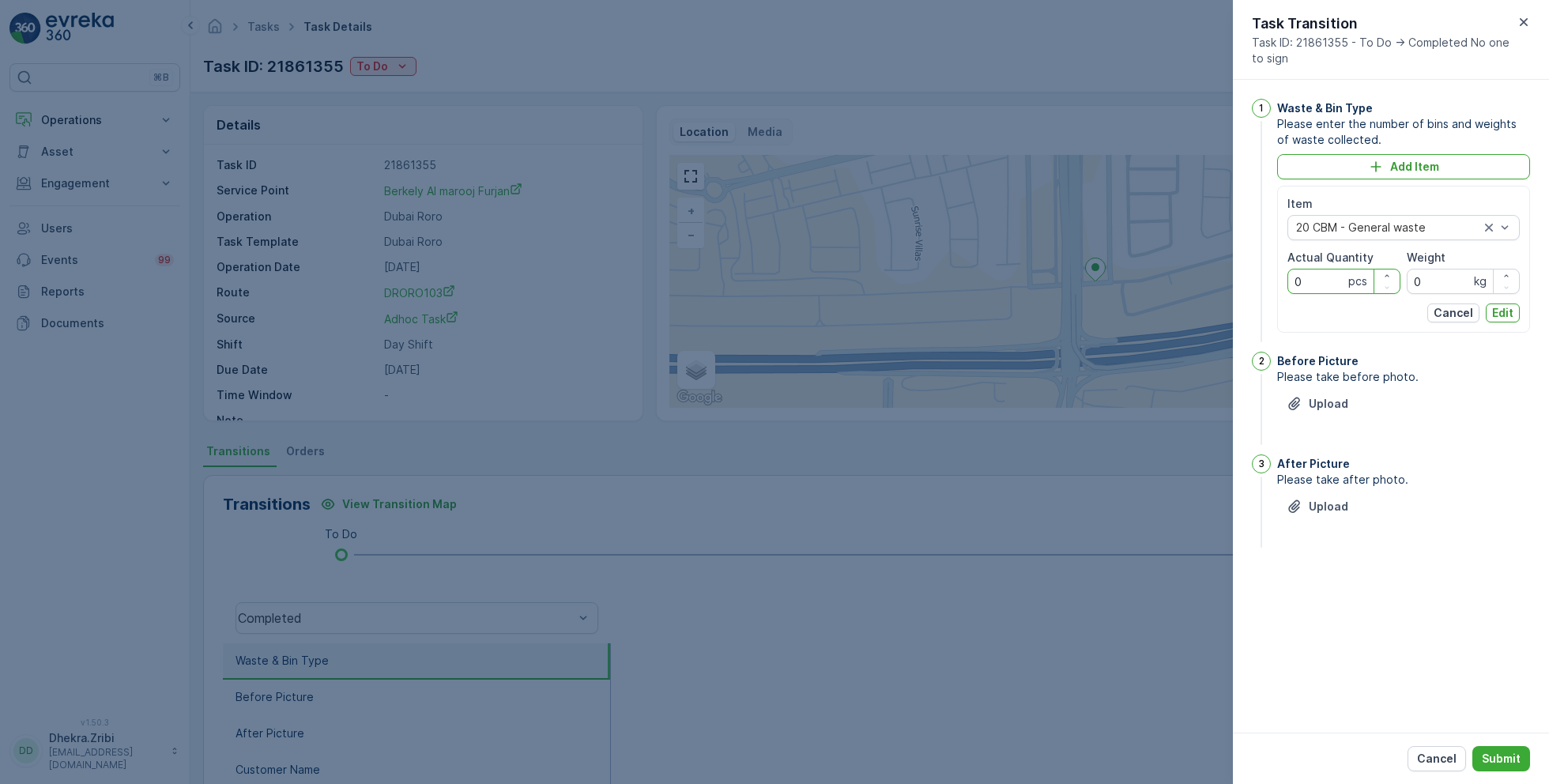
drag, startPoint x: 1323, startPoint y: 280, endPoint x: 1213, endPoint y: 280, distance: 110.0
click at [1213, 280] on div "Tasks Task Details Renuterra ( +04:00 ) Task ID: 21861355 To Do Actions Details…" at bounding box center [869, 392] width 1358 height 784
type Quantity "1"
click at [1496, 310] on p "Edit" at bounding box center [1502, 313] width 21 height 16
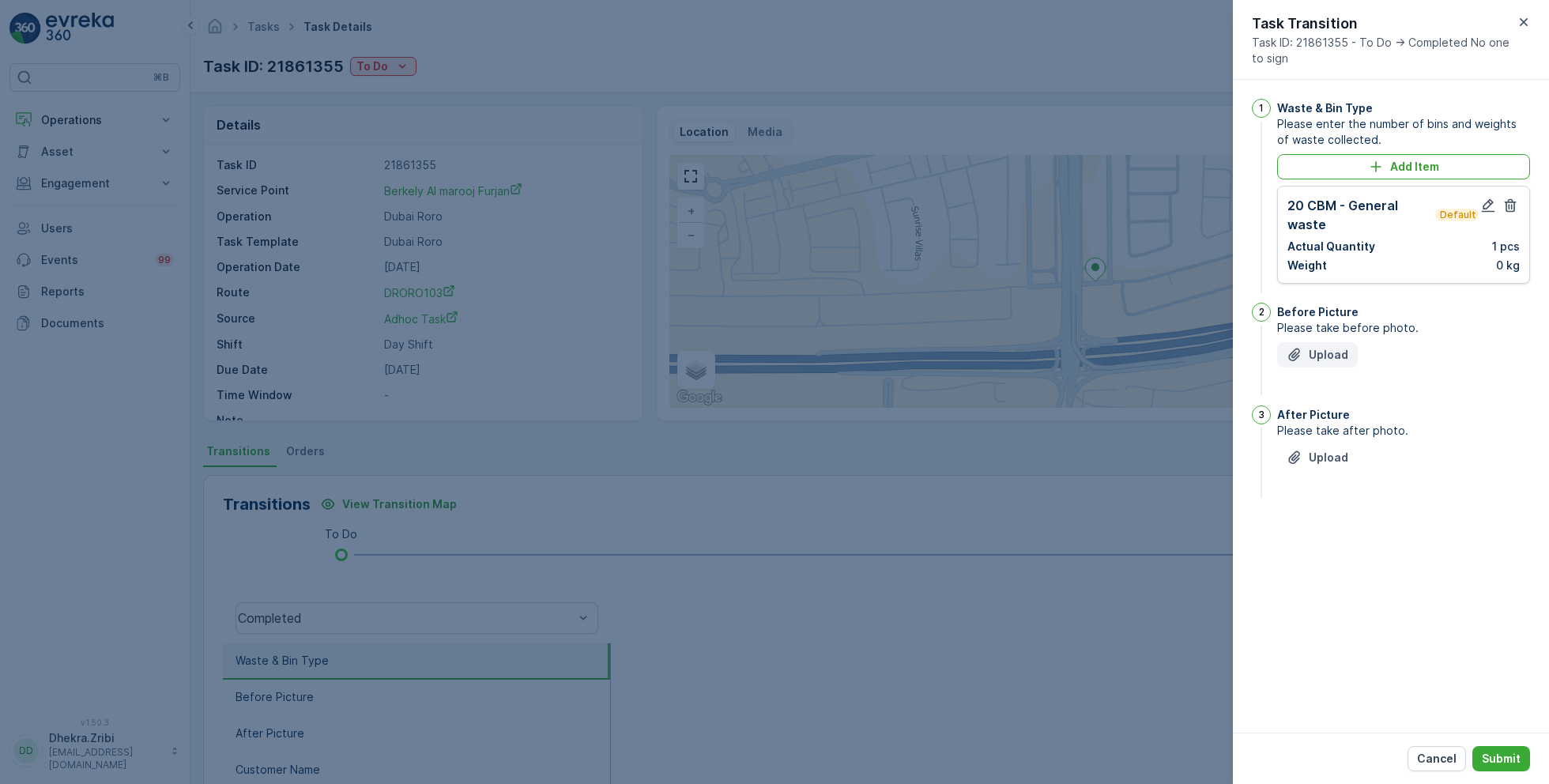
click at [1317, 355] on p "Upload" at bounding box center [1329, 355] width 40 height 16
click at [1315, 531] on p "Upload" at bounding box center [1329, 537] width 40 height 16
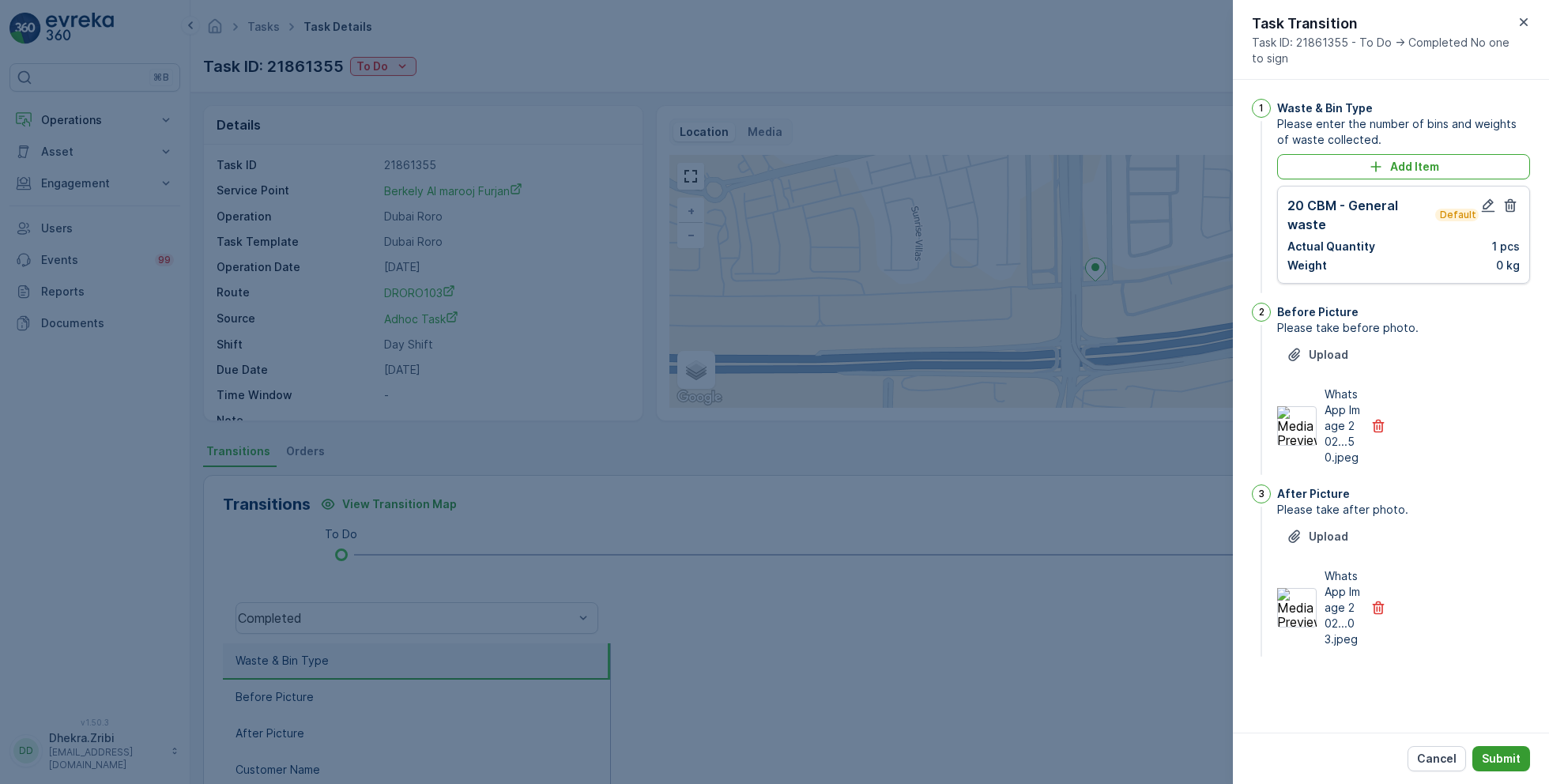
click at [1501, 759] on p "Submit" at bounding box center [1501, 759] width 39 height 16
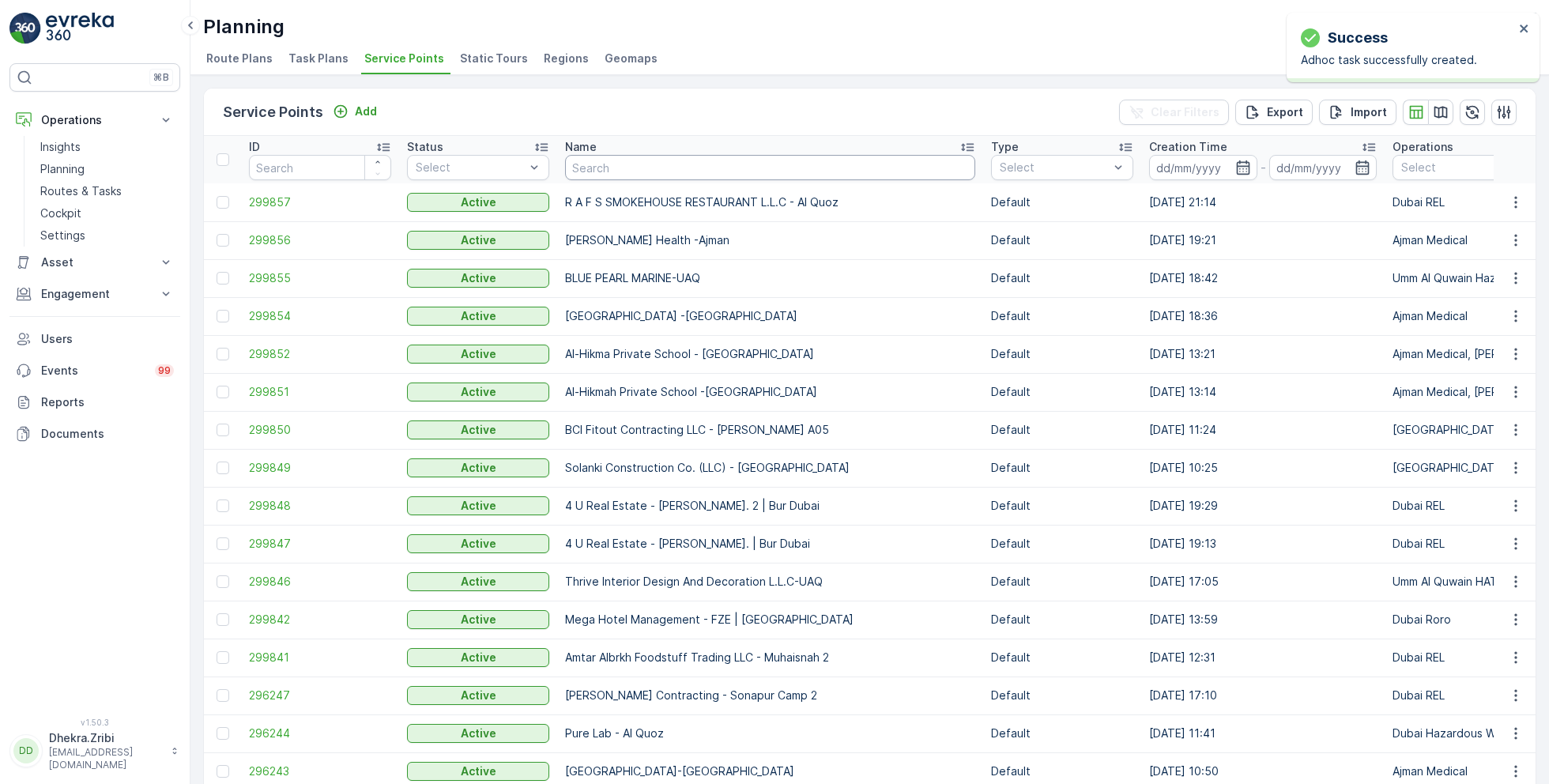
click at [611, 177] on input "text" at bounding box center [771, 168] width 410 height 25
type input "sbk"
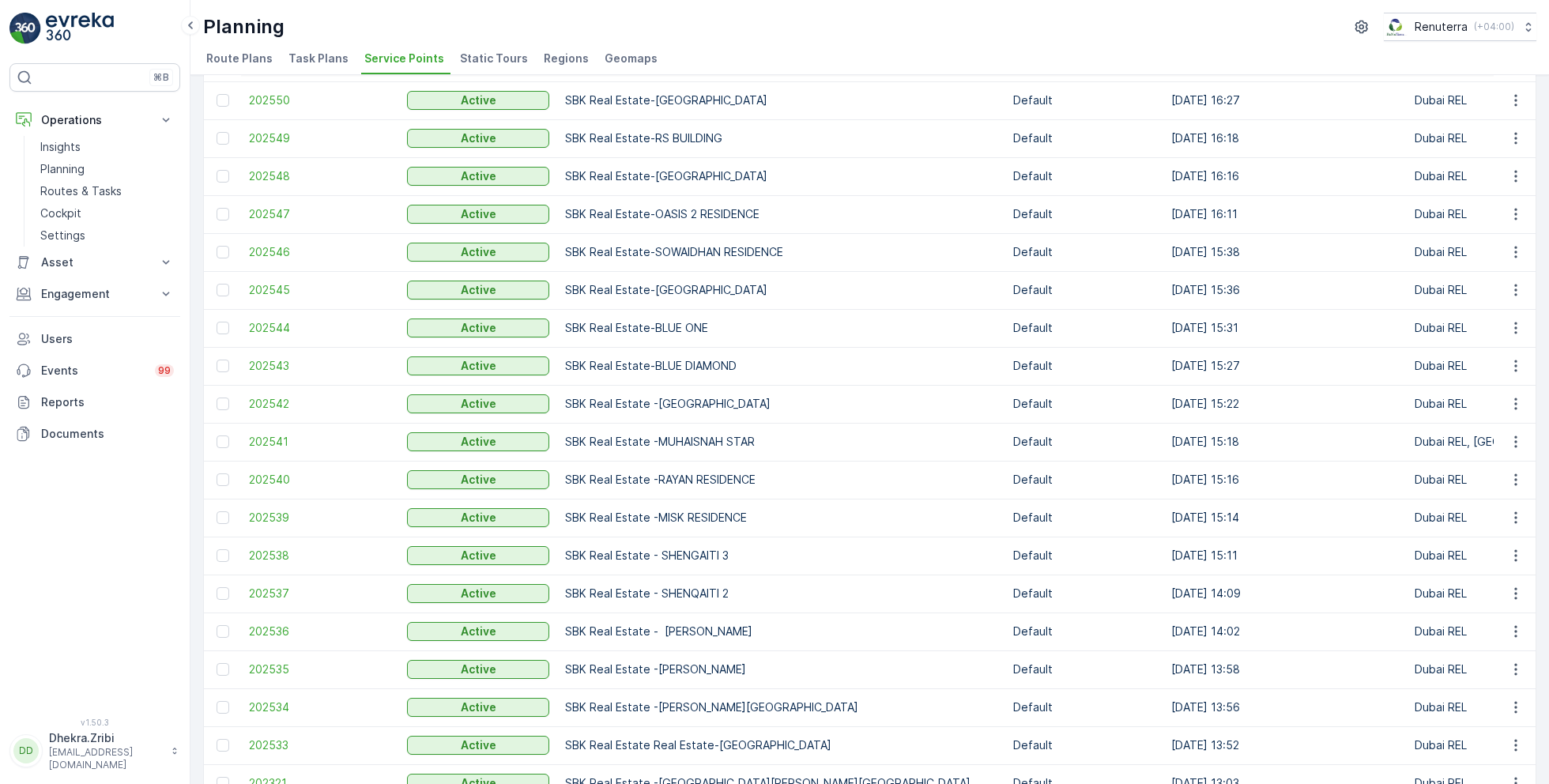
scroll to position [614, 0]
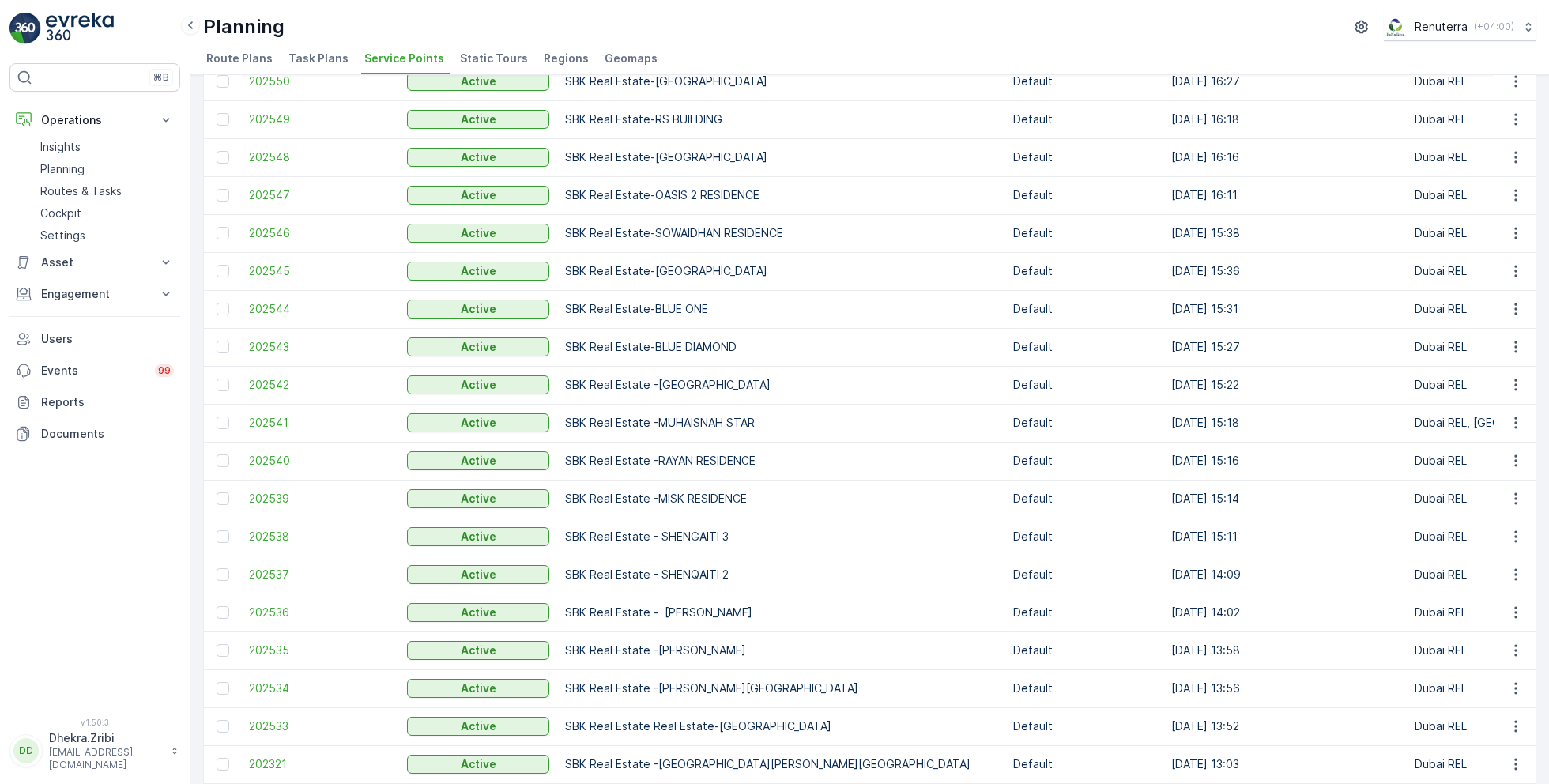
click at [277, 415] on span "202541" at bounding box center [320, 423] width 143 height 16
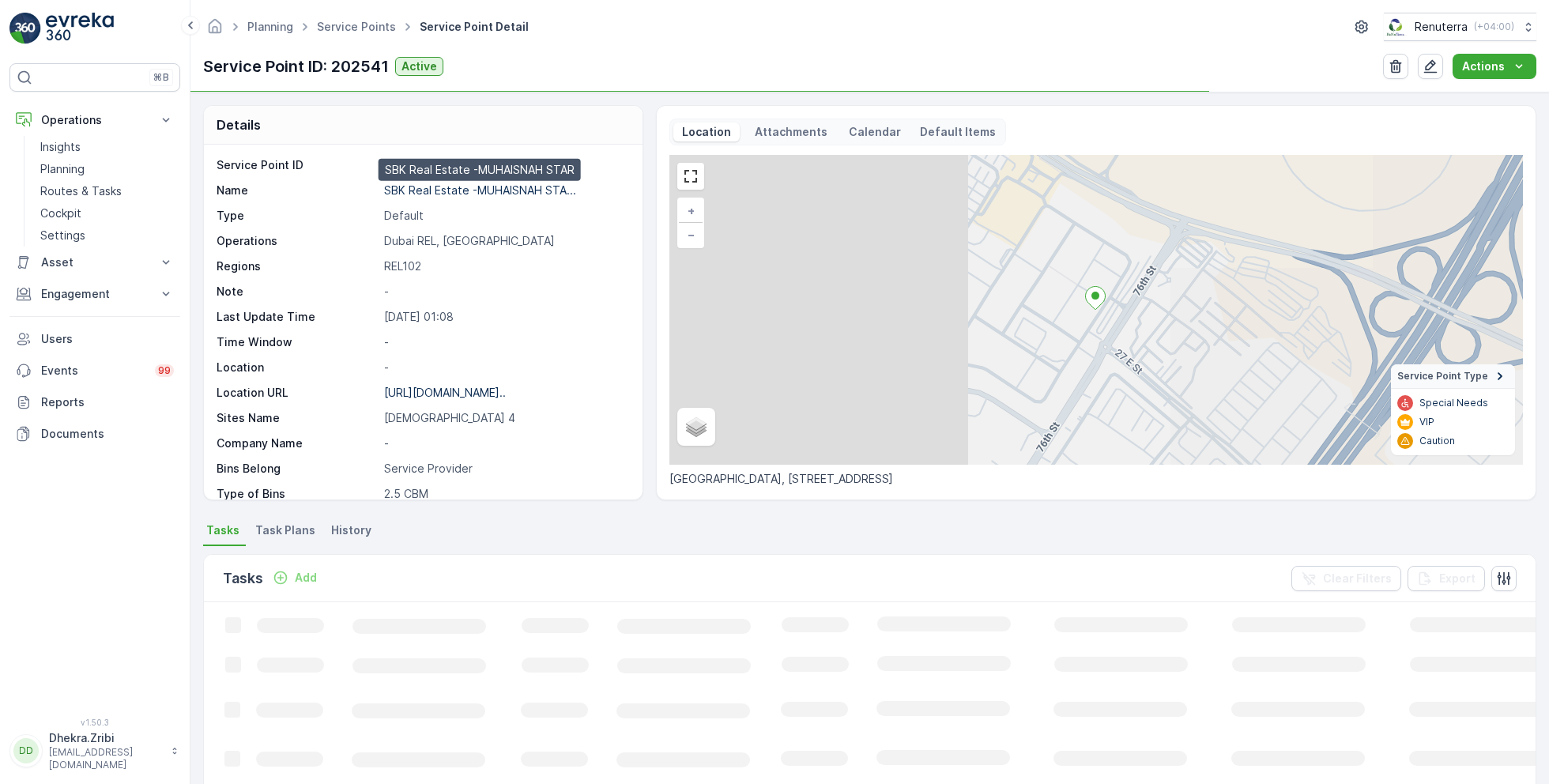
click at [473, 189] on p "SBK Real Estate -MUHAISNAH STA..." at bounding box center [480, 190] width 192 height 13
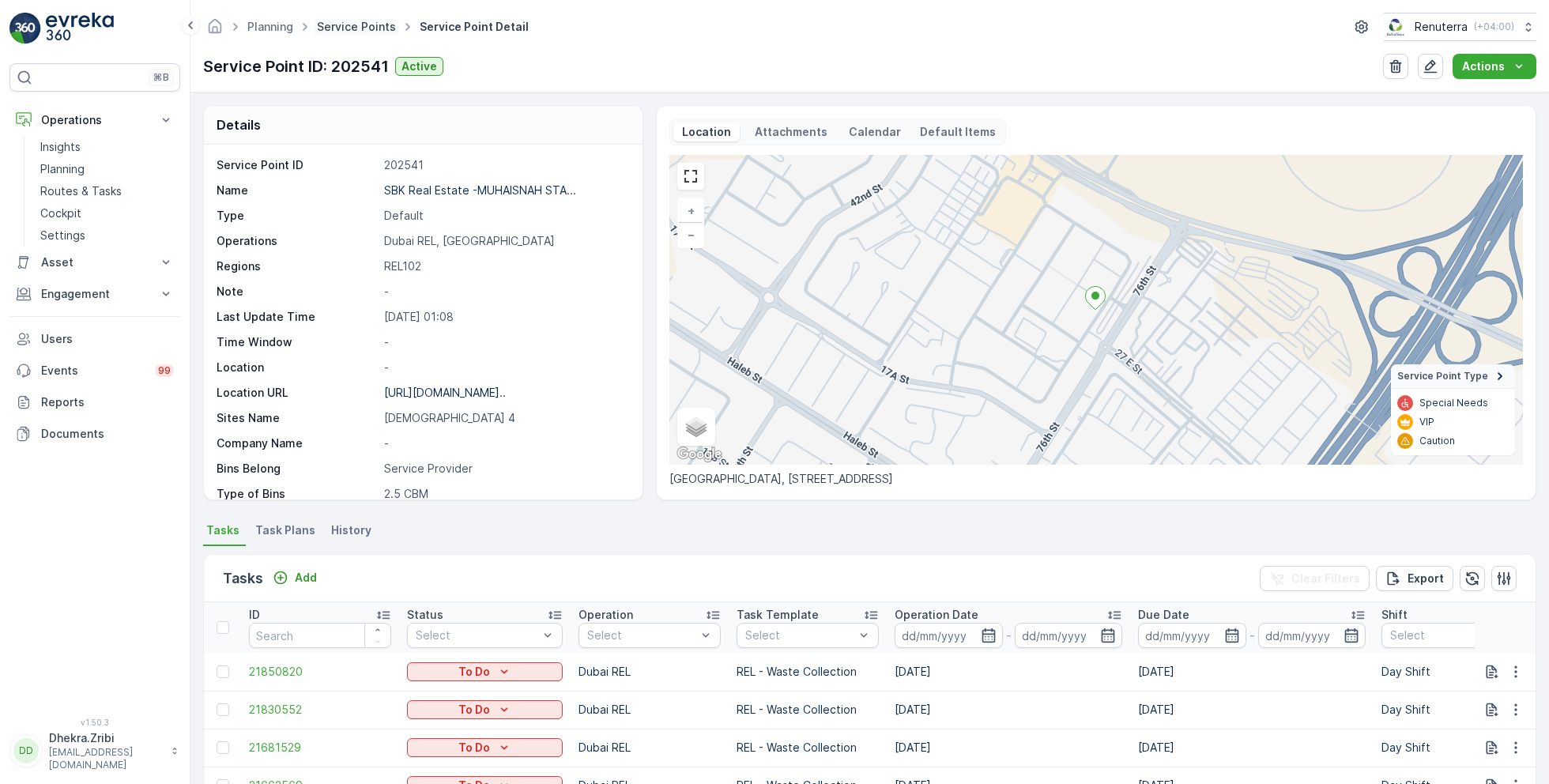
click at [363, 28] on link "Service Points" at bounding box center [356, 26] width 79 height 13
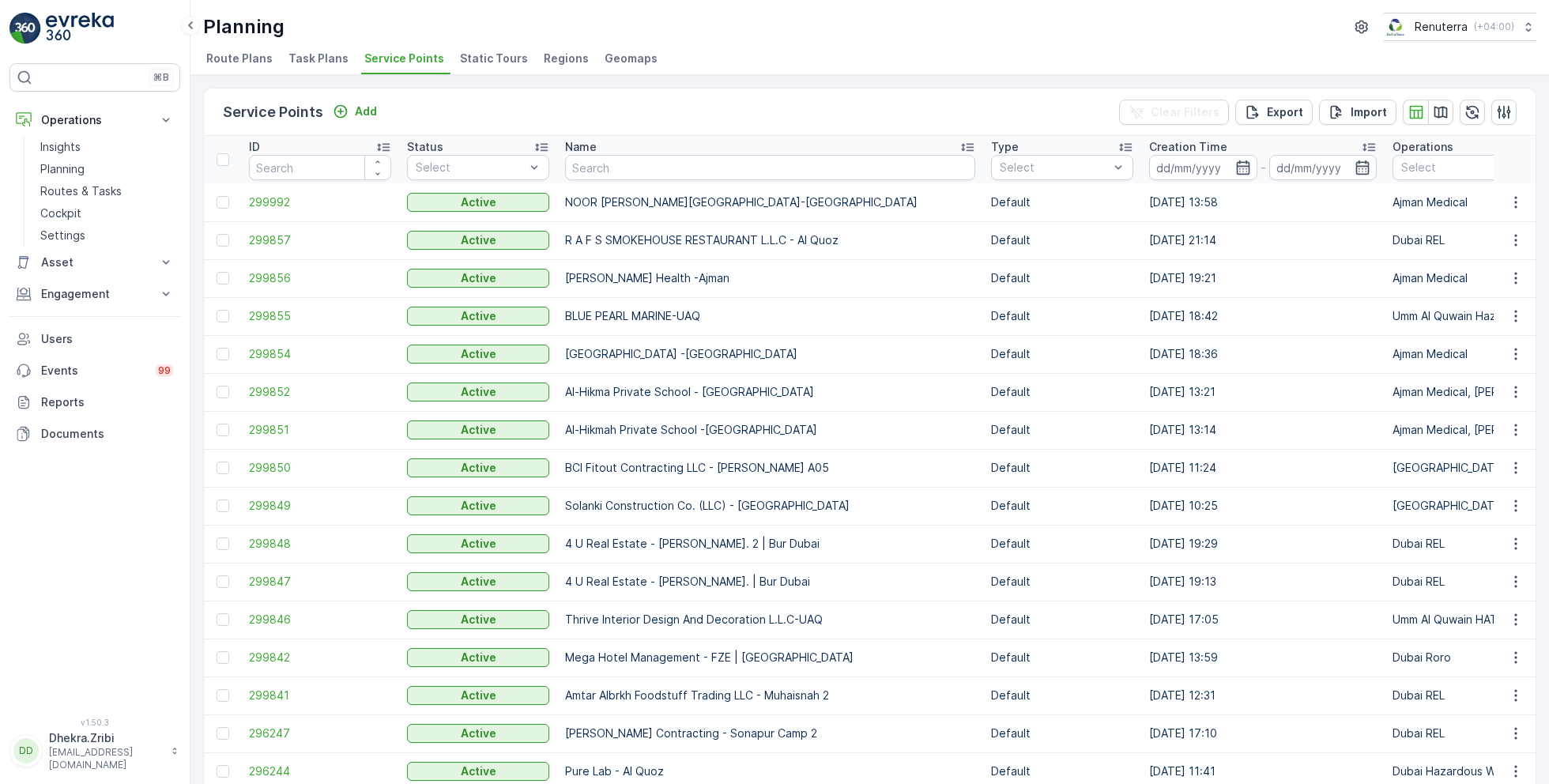
click at [661, 173] on input "text" at bounding box center [771, 168] width 410 height 25
click at [85, 291] on p "Engagement" at bounding box center [95, 294] width 108 height 16
click at [86, 387] on p "Service Points" at bounding box center [78, 387] width 77 height 16
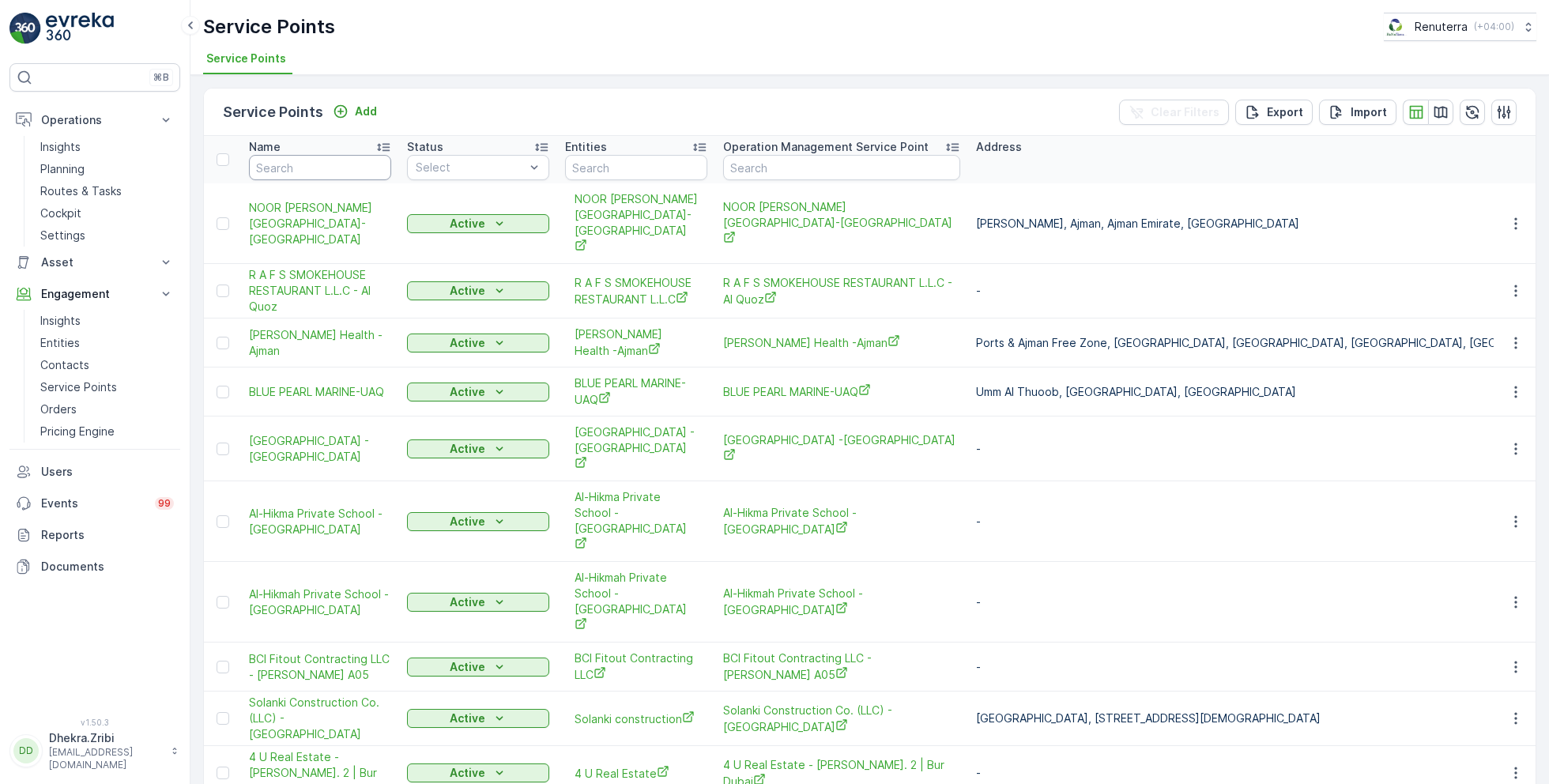
click at [320, 173] on input "text" at bounding box center [320, 168] width 143 height 25
type input "american"
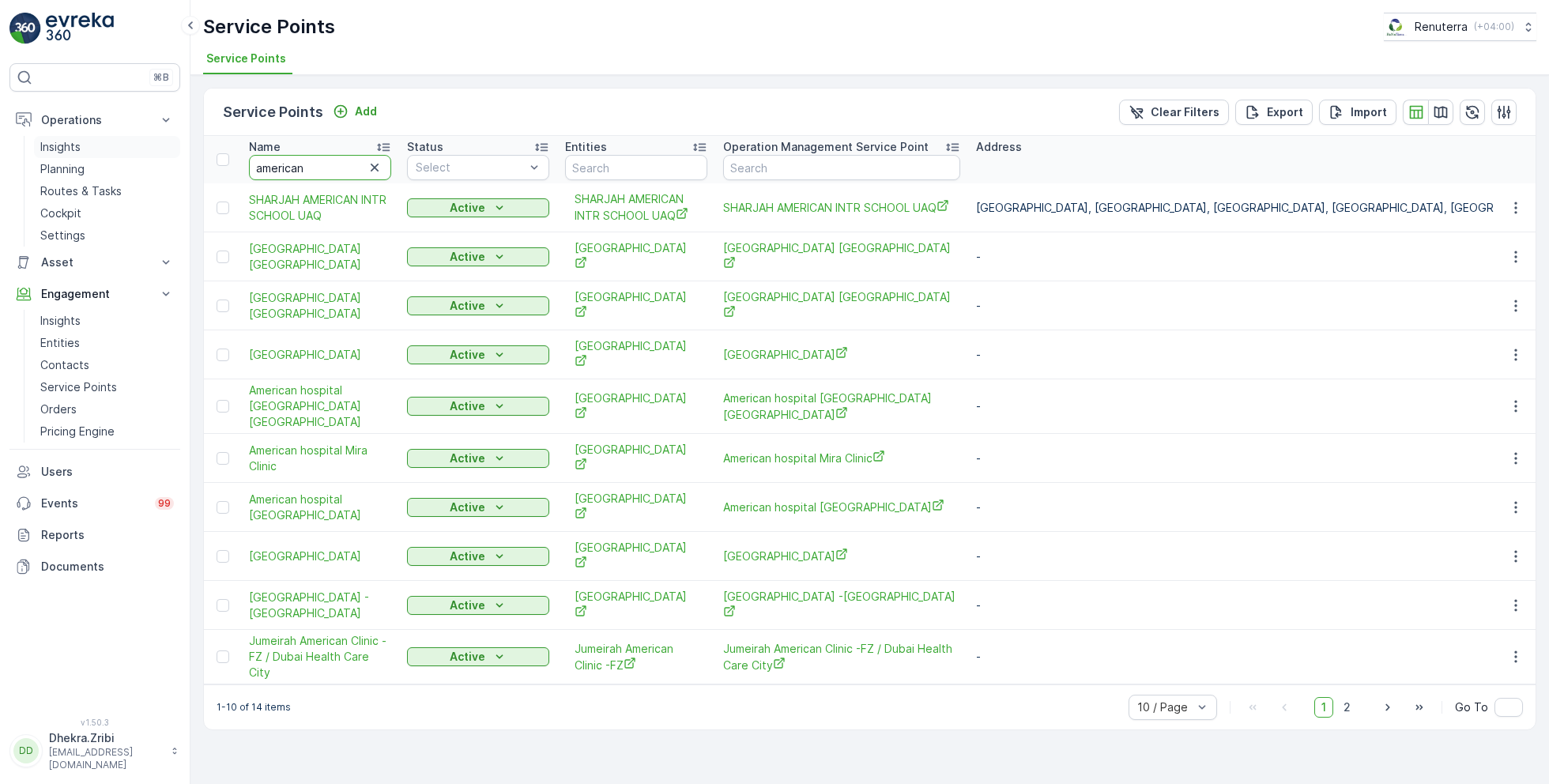
drag, startPoint x: 322, startPoint y: 166, endPoint x: 164, endPoint y: 151, distance: 158.7
click at [164, 151] on div "⌘B Operations Insights Planning Routes & Tasks Cockpit Settings Asset Assets En…" at bounding box center [774, 392] width 1549 height 784
type input "al. manara"
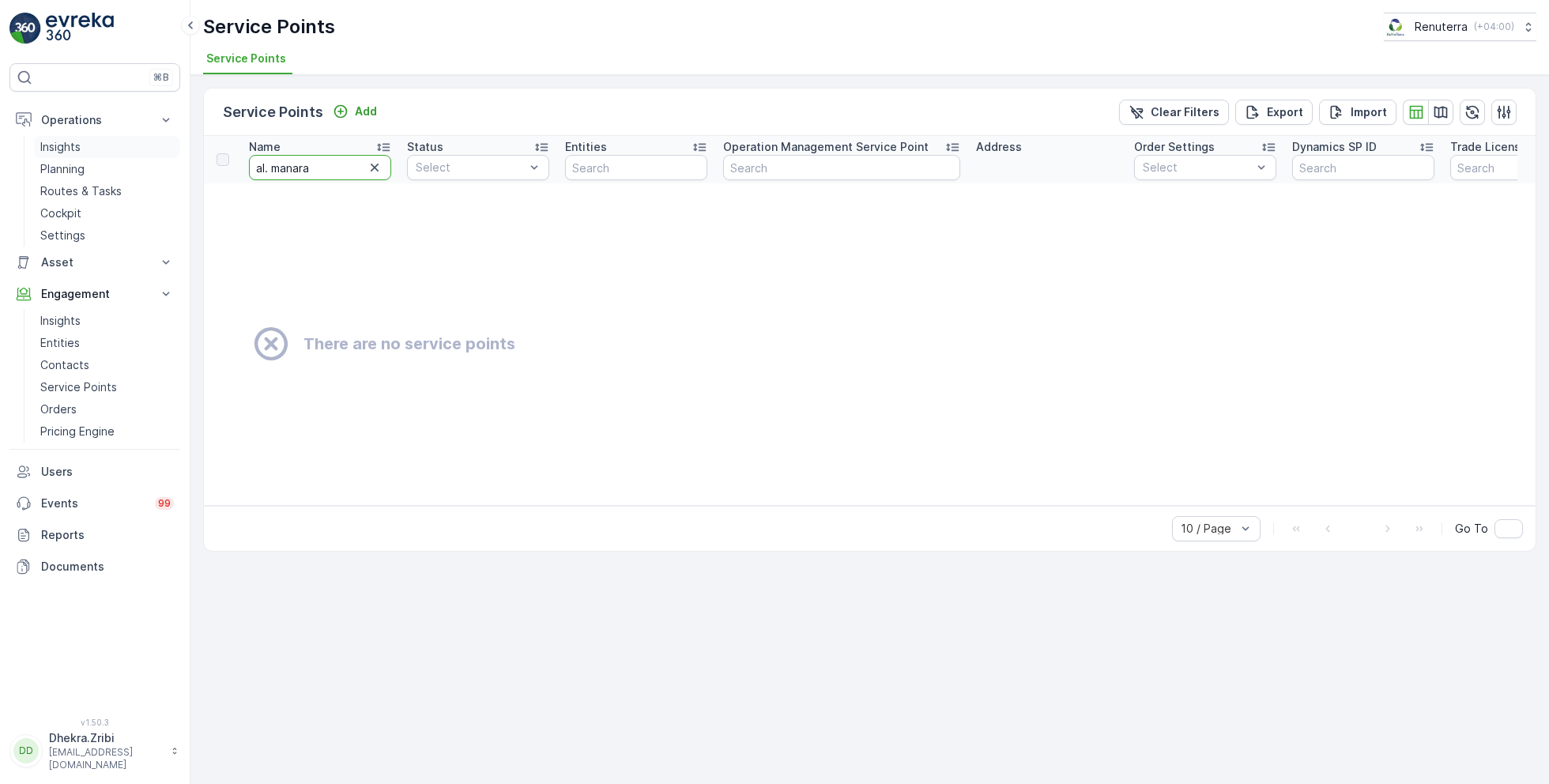
drag, startPoint x: 320, startPoint y: 169, endPoint x: 145, endPoint y: 149, distance: 176.1
click at [144, 149] on div "⌘B Operations Insights Planning Routes & Tasks Cockpit Settings Asset Assets En…" at bounding box center [774, 392] width 1549 height 784
type input "al manara"
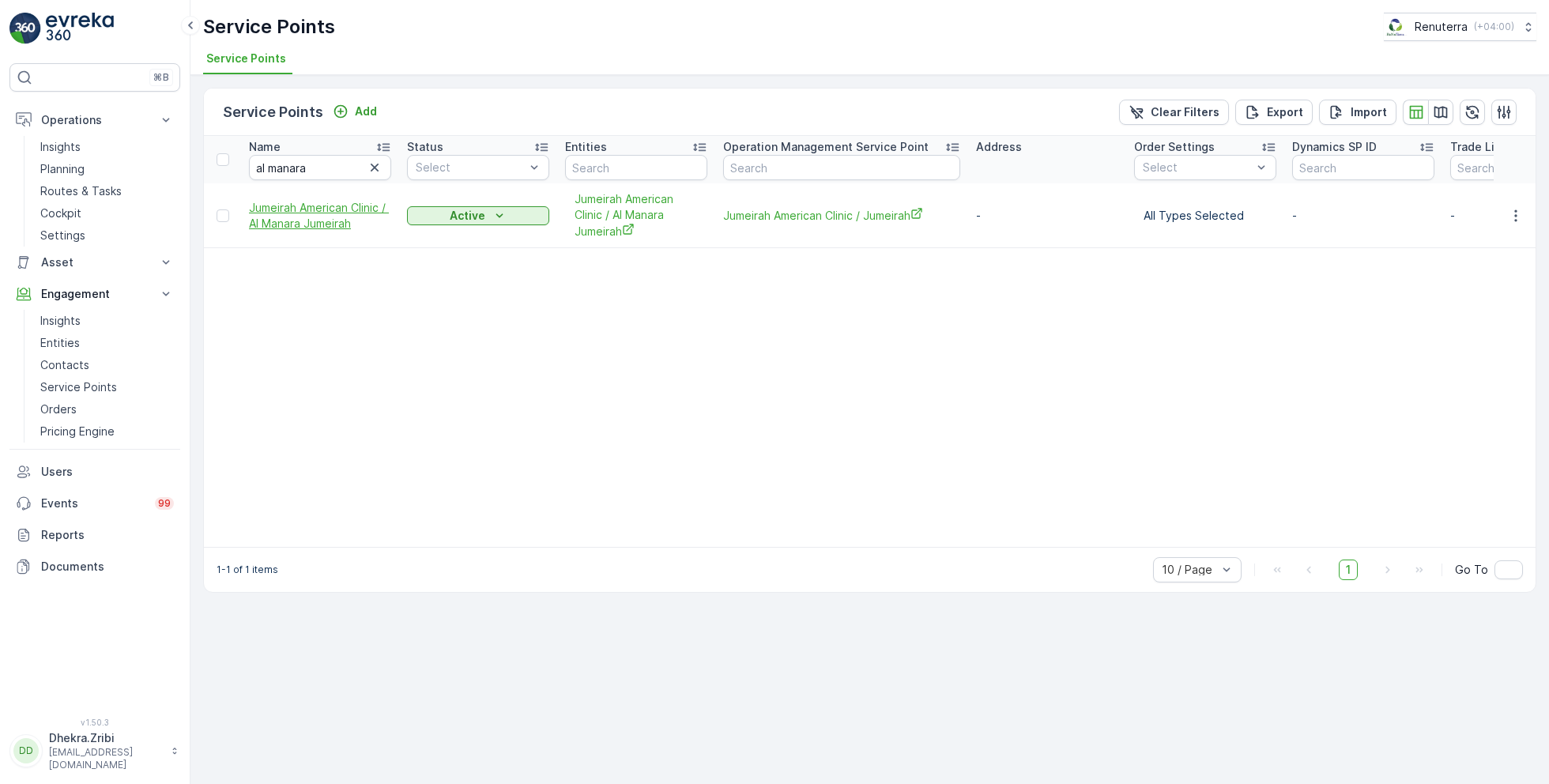
click at [297, 210] on span "Jumeirah American Clinic / Al Manara Jumeirah" at bounding box center [320, 215] width 143 height 32
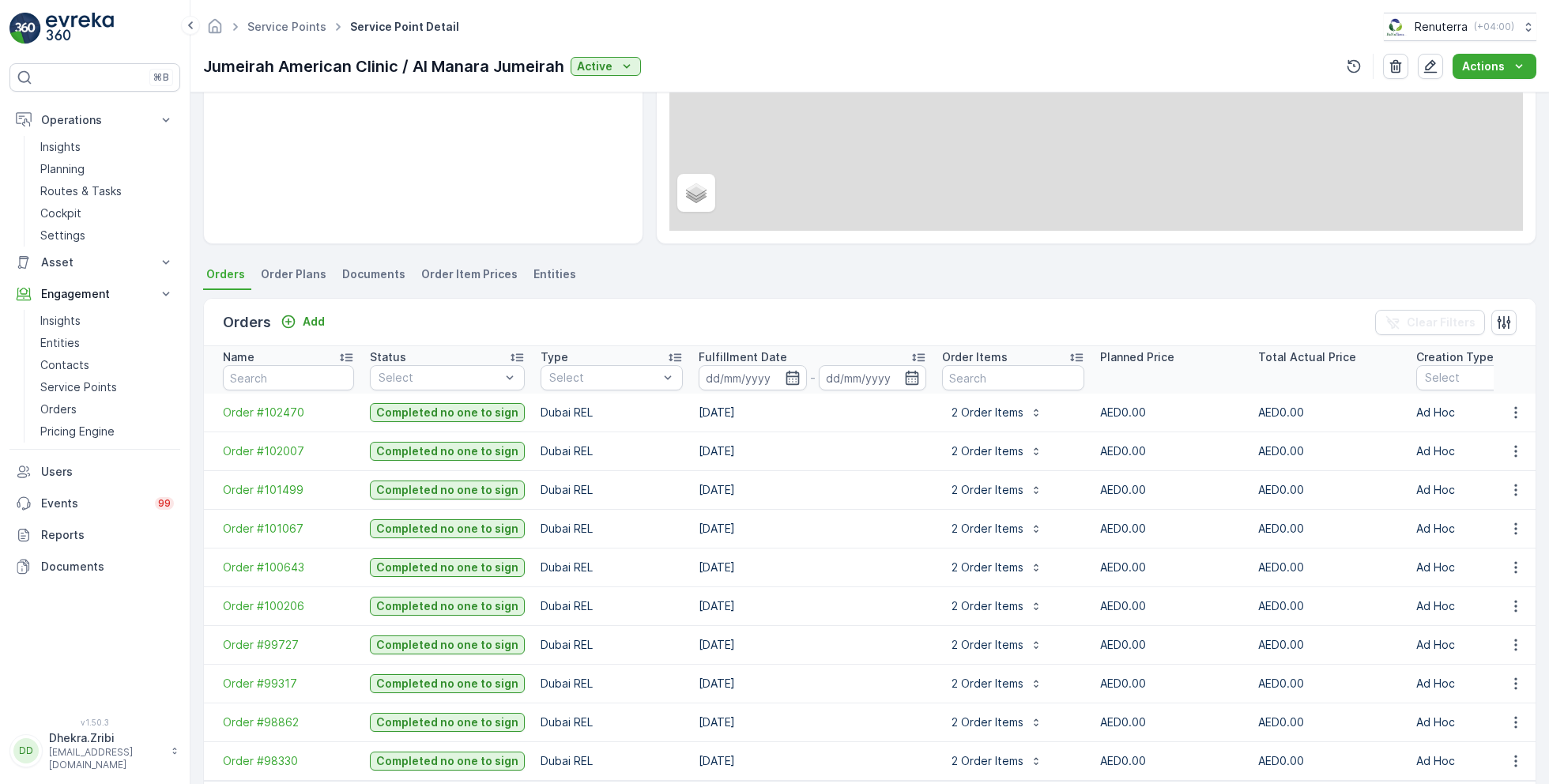
scroll to position [302, 0]
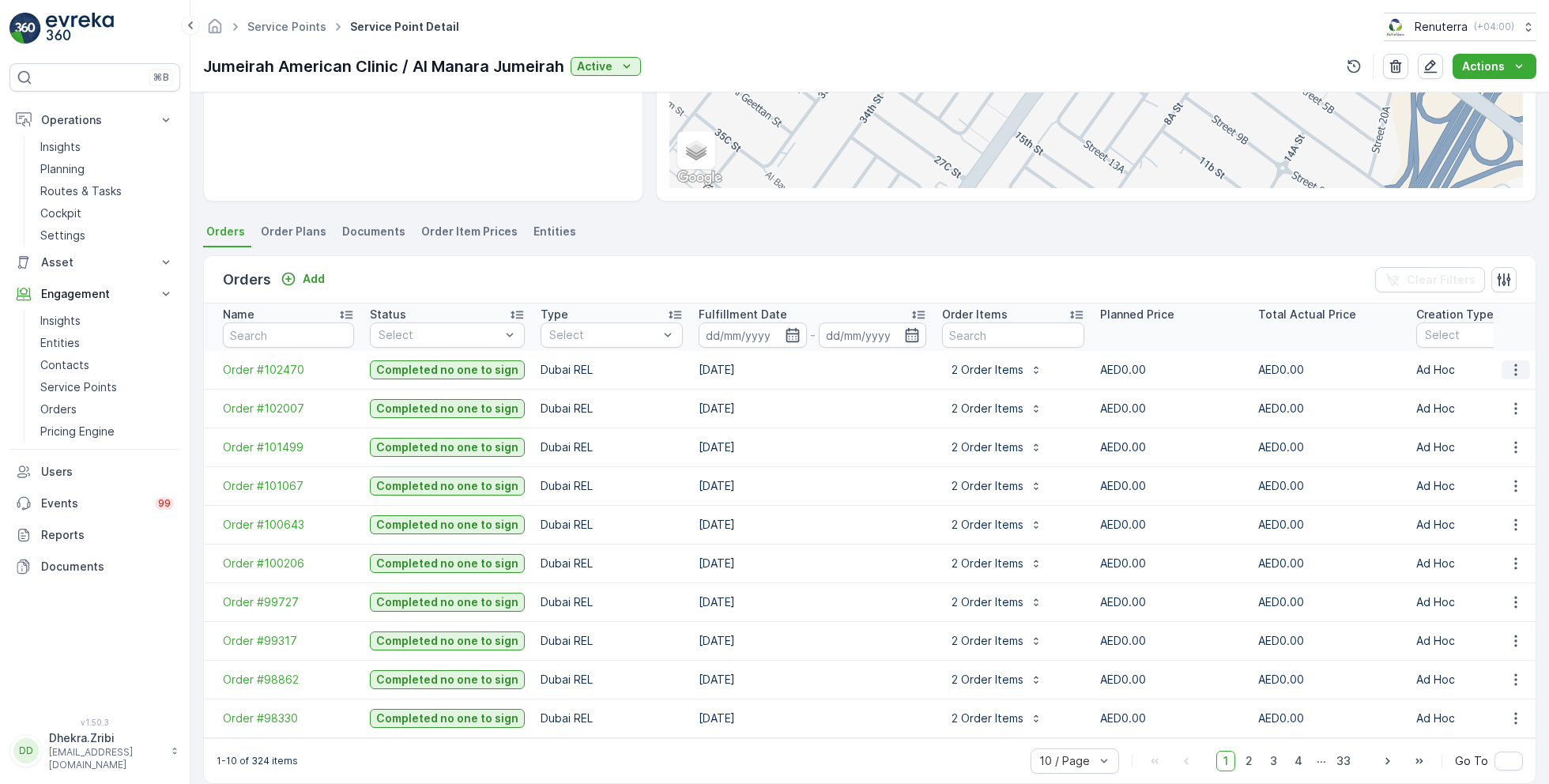
click at [1510, 362] on icon "button" at bounding box center [1516, 370] width 16 height 16
click at [1505, 433] on span "Create Document" at bounding box center [1495, 433] width 95 height 16
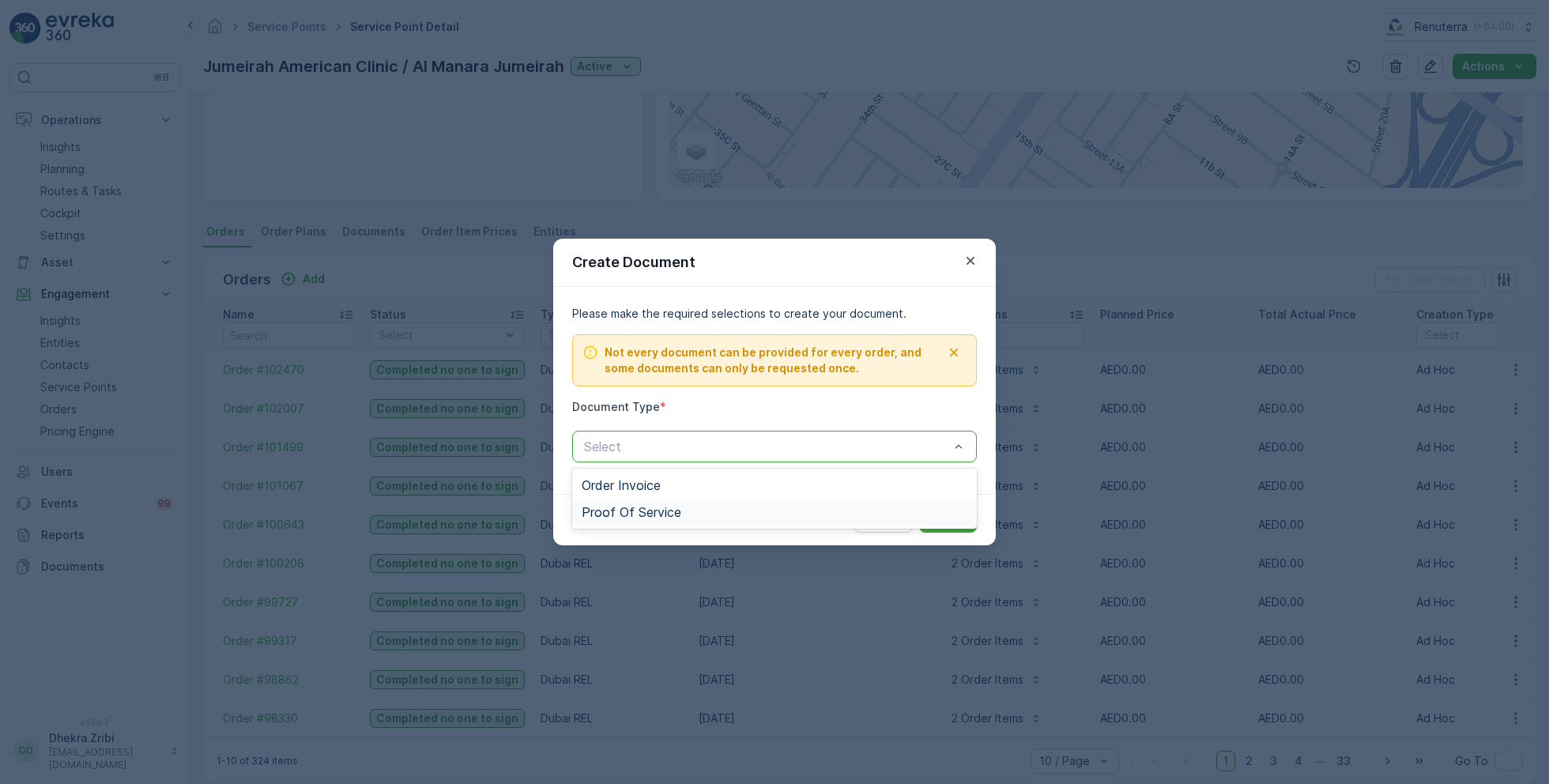
click at [641, 508] on span "Proof Of Service" at bounding box center [631, 512] width 100 height 14
click at [943, 519] on p "Submit" at bounding box center [948, 520] width 39 height 16
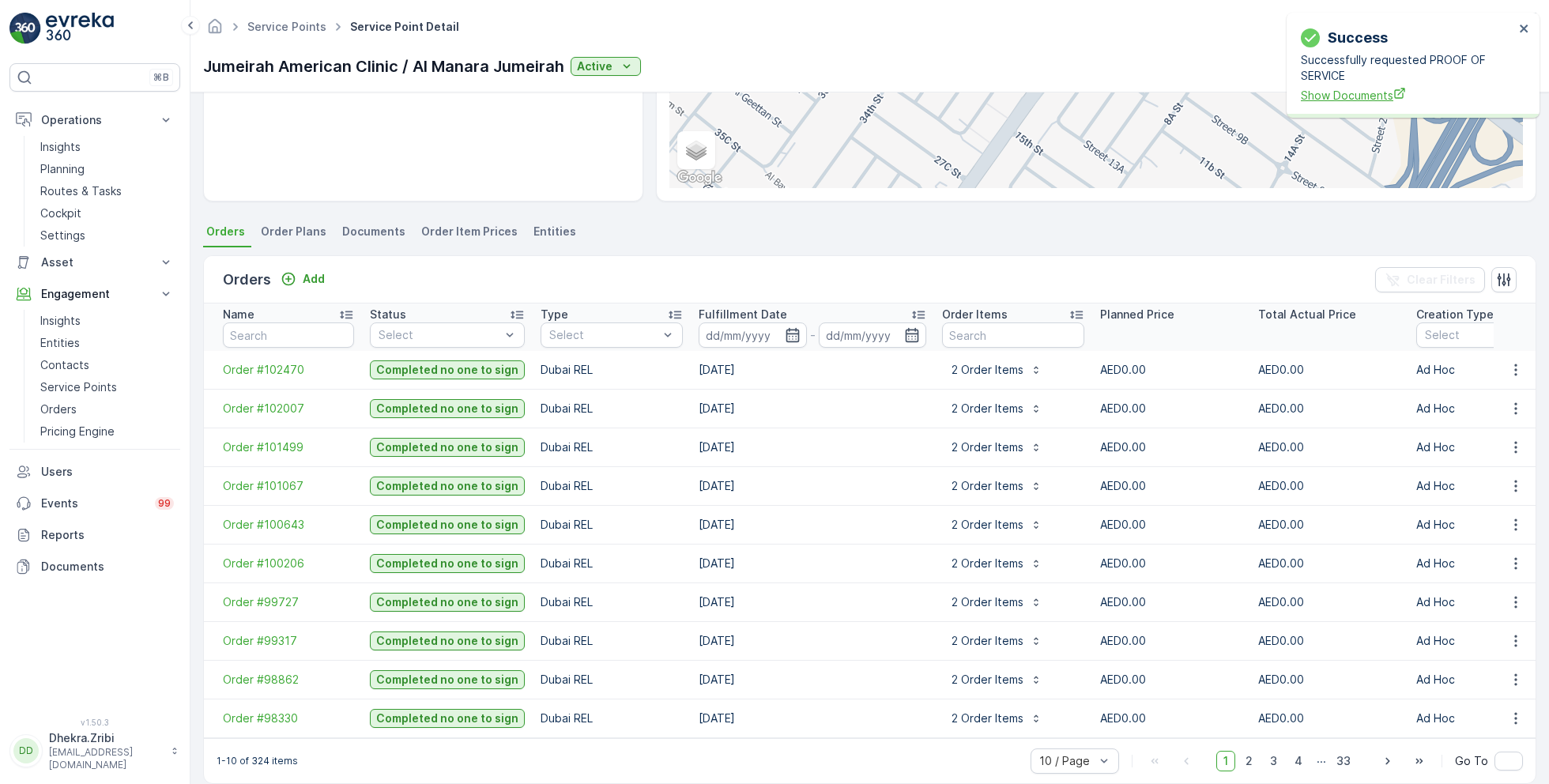
click at [1357, 95] on span "Show Documents" at bounding box center [1407, 95] width 213 height 17
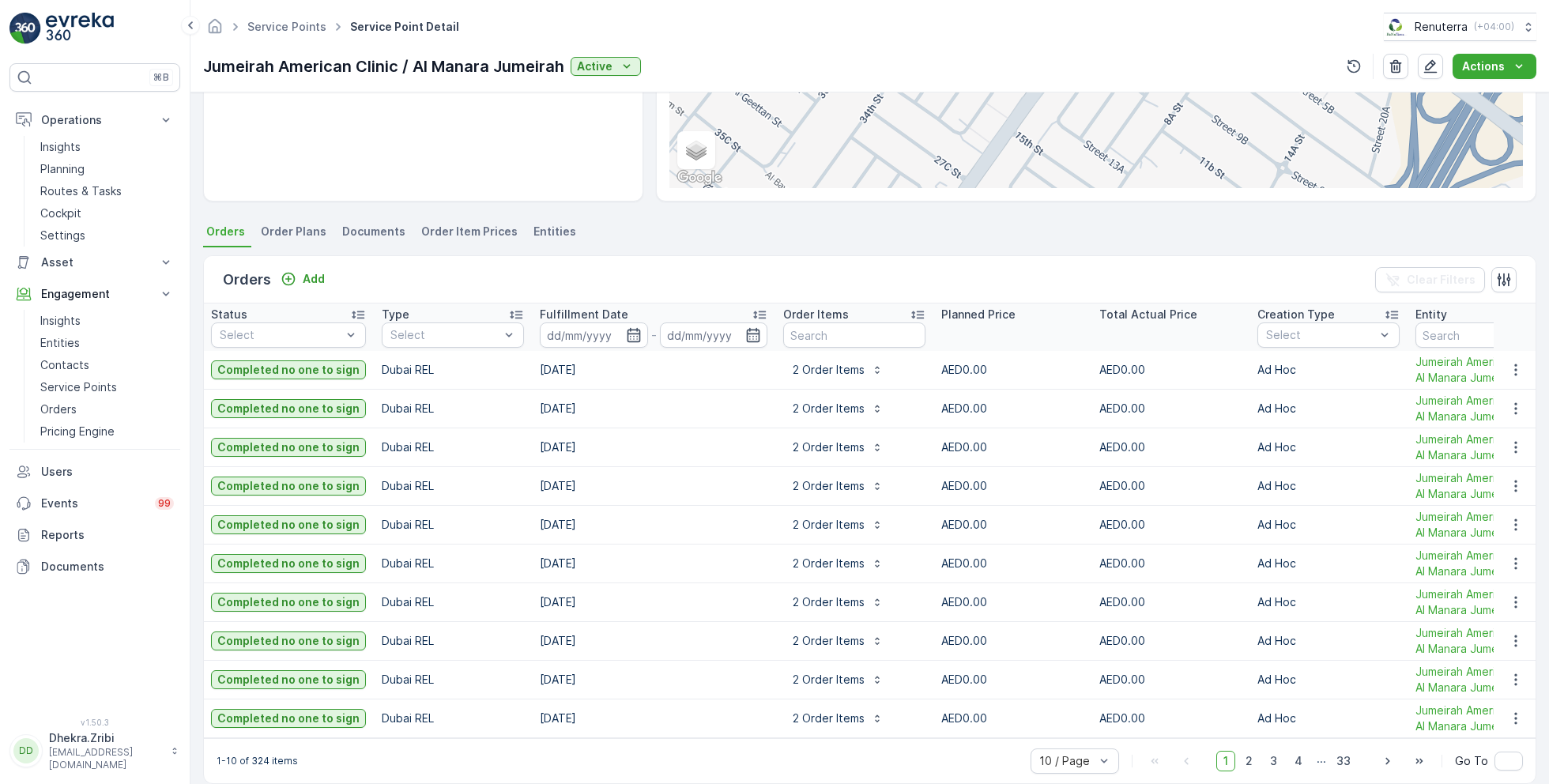
scroll to position [0, 0]
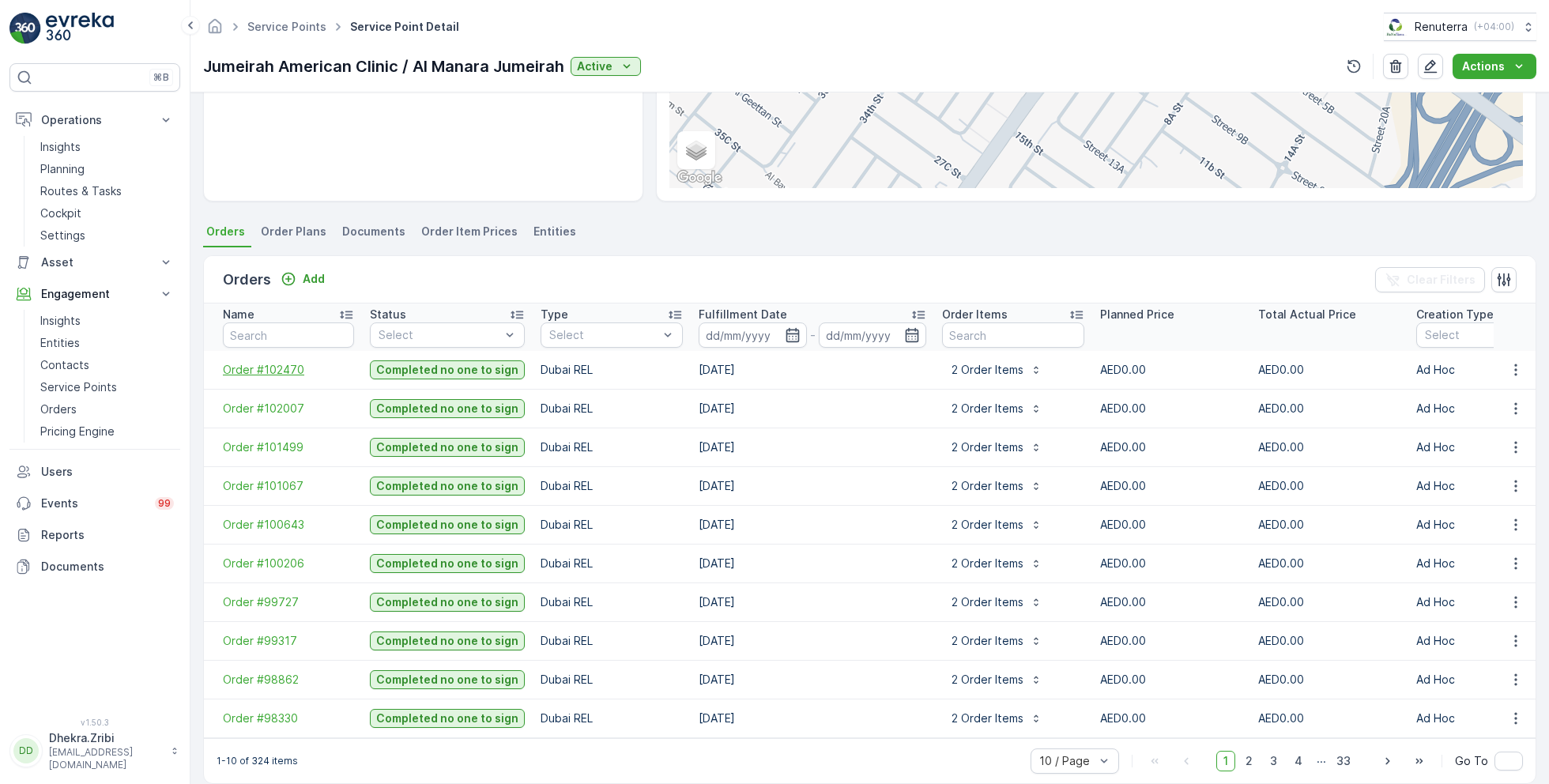
click at [280, 367] on span "Order #102470" at bounding box center [288, 370] width 131 height 16
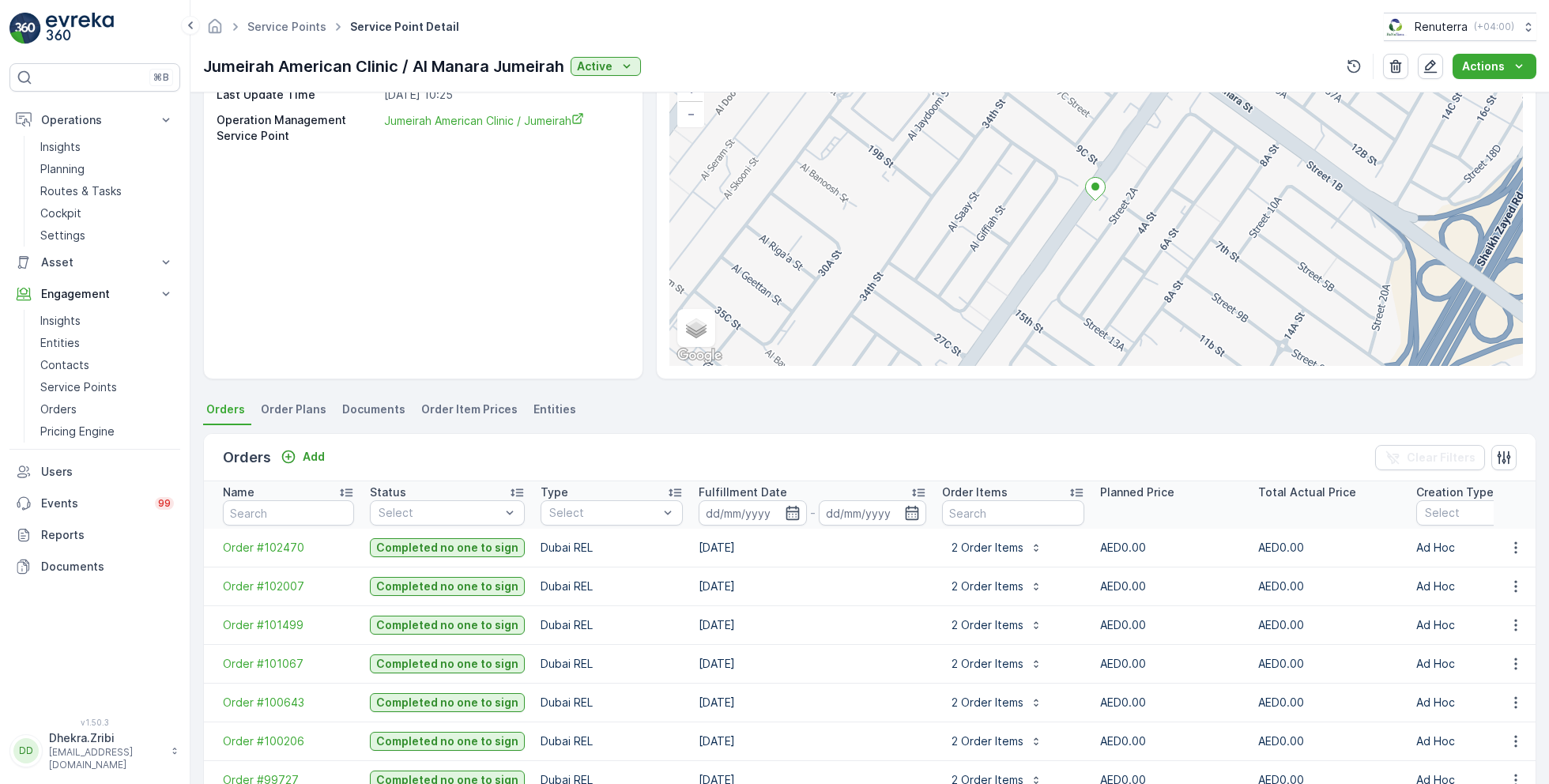
scroll to position [131, 0]
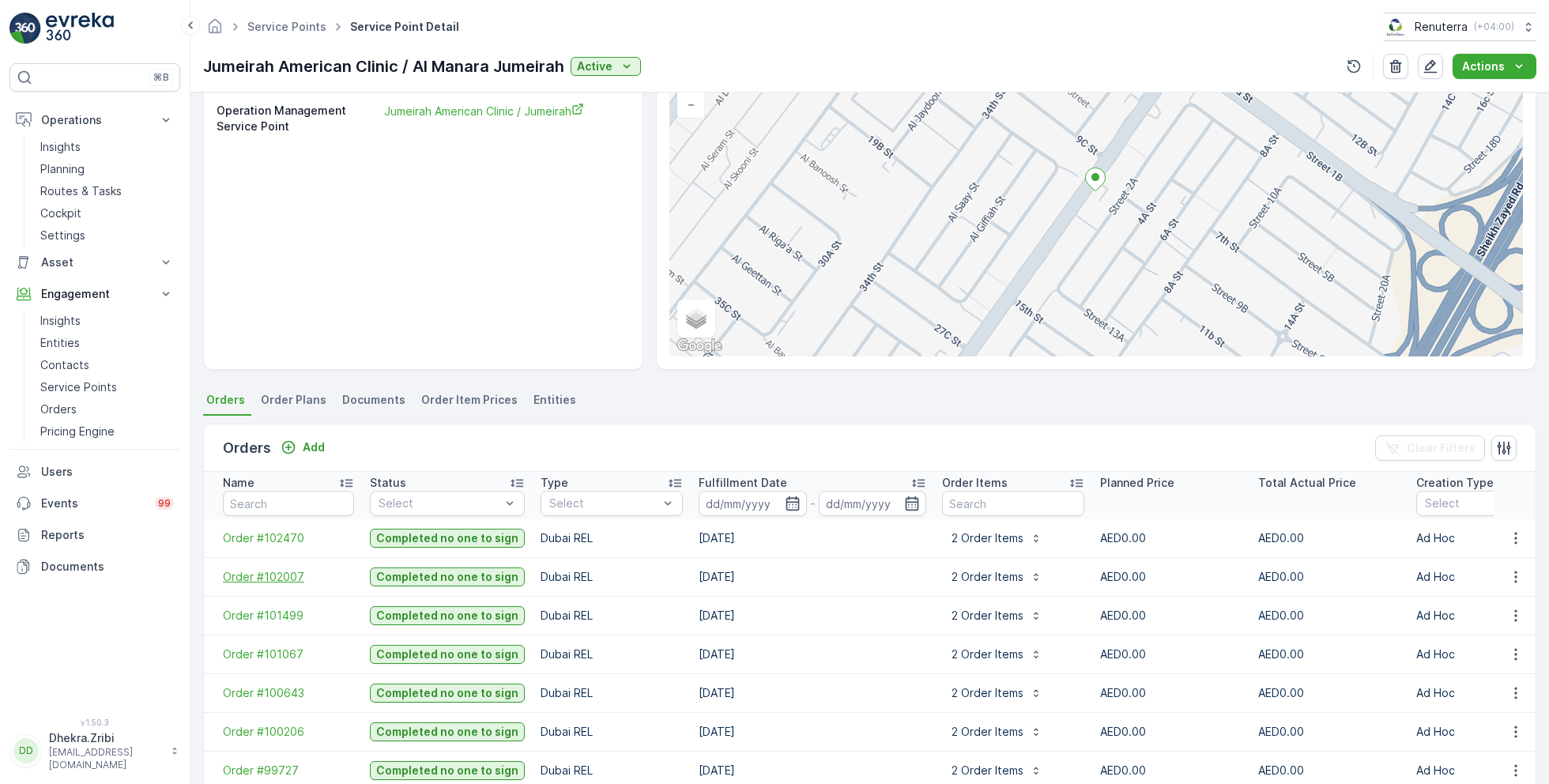
click at [284, 573] on span "Order #102007" at bounding box center [288, 577] width 131 height 16
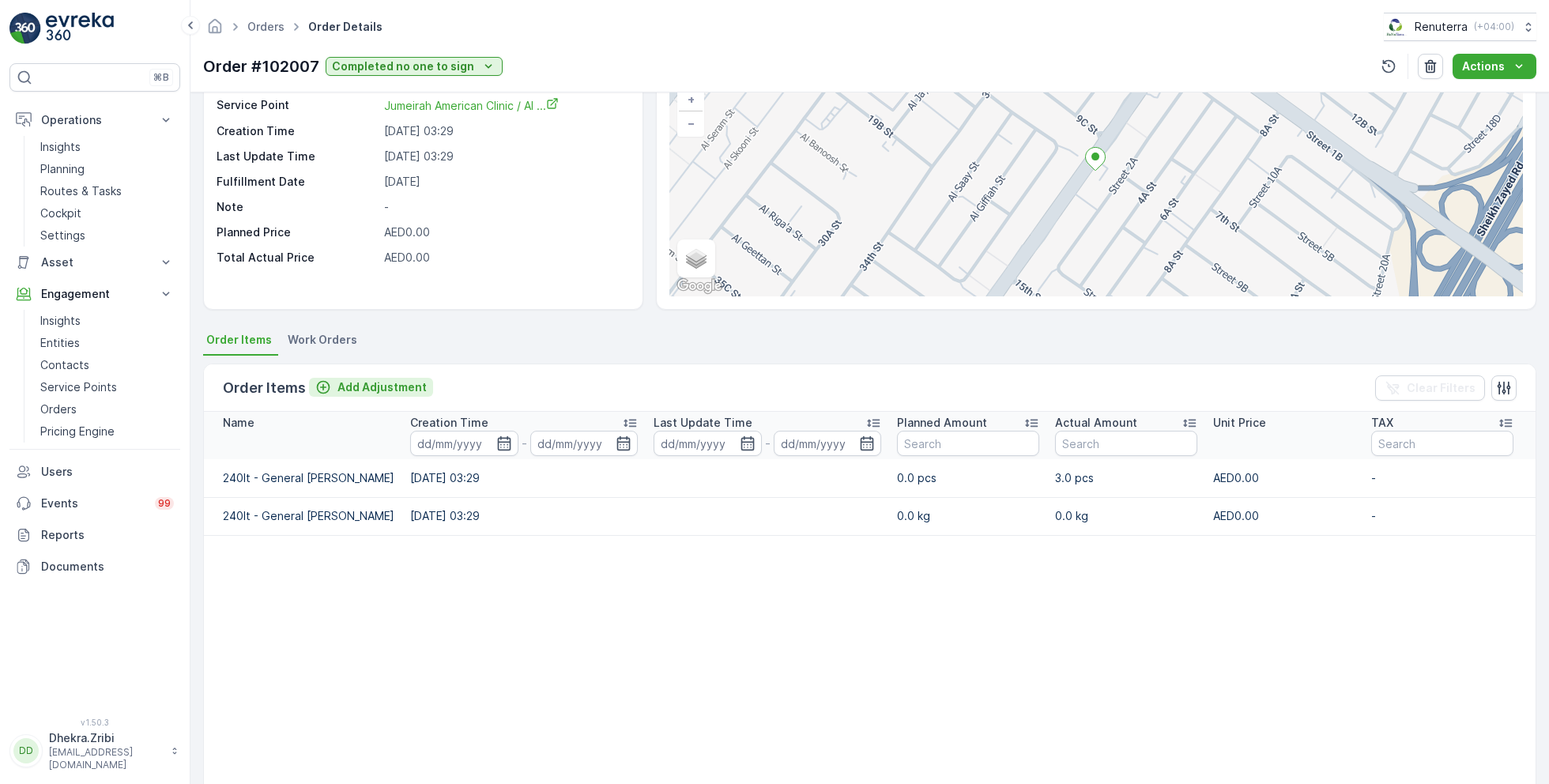
scroll to position [114, 0]
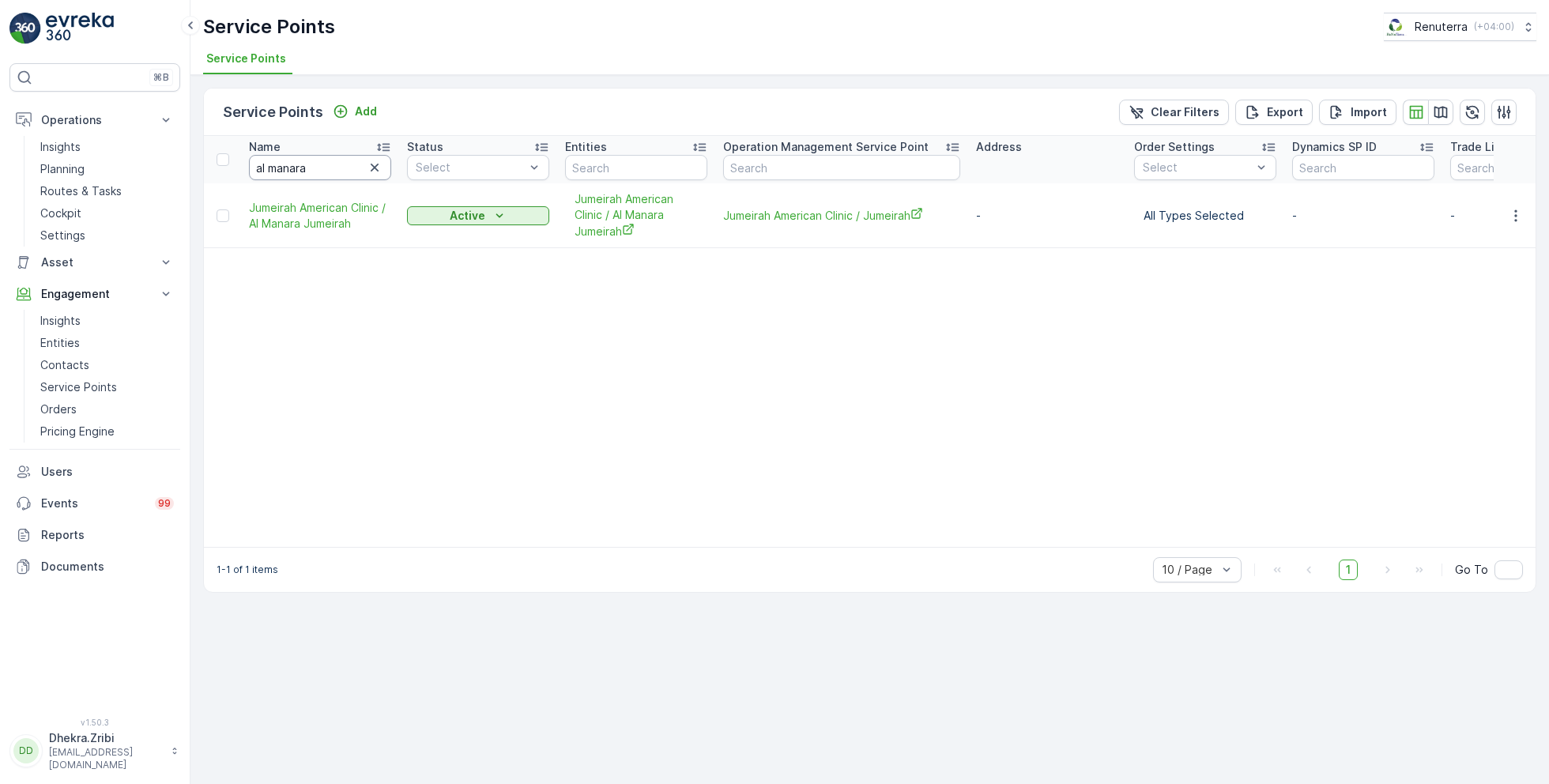
click at [325, 160] on input "al manara" at bounding box center [320, 168] width 143 height 25
type input "a"
type input "americian"
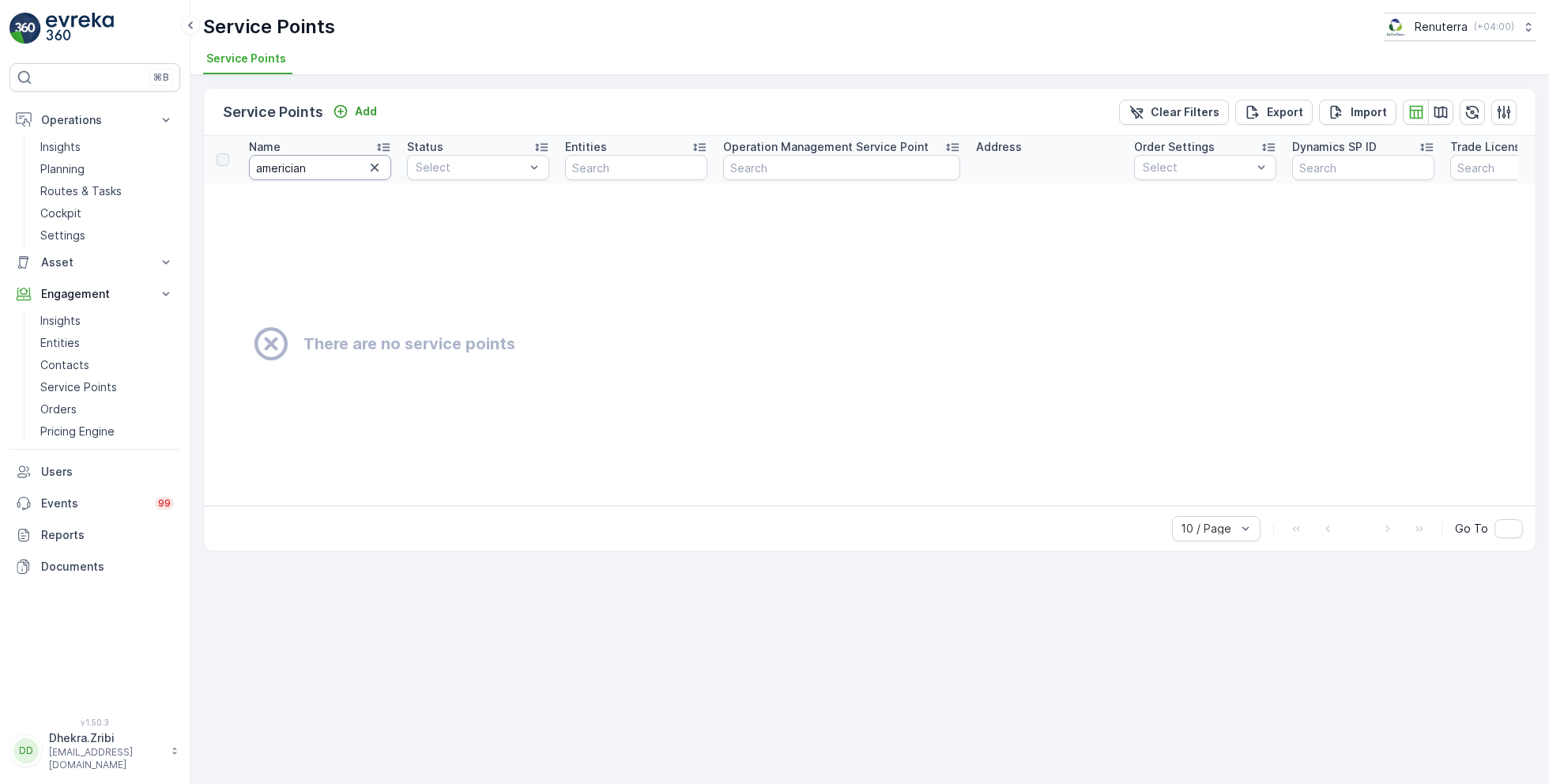
click at [329, 170] on input "americian" at bounding box center [320, 168] width 143 height 25
type input "americ"
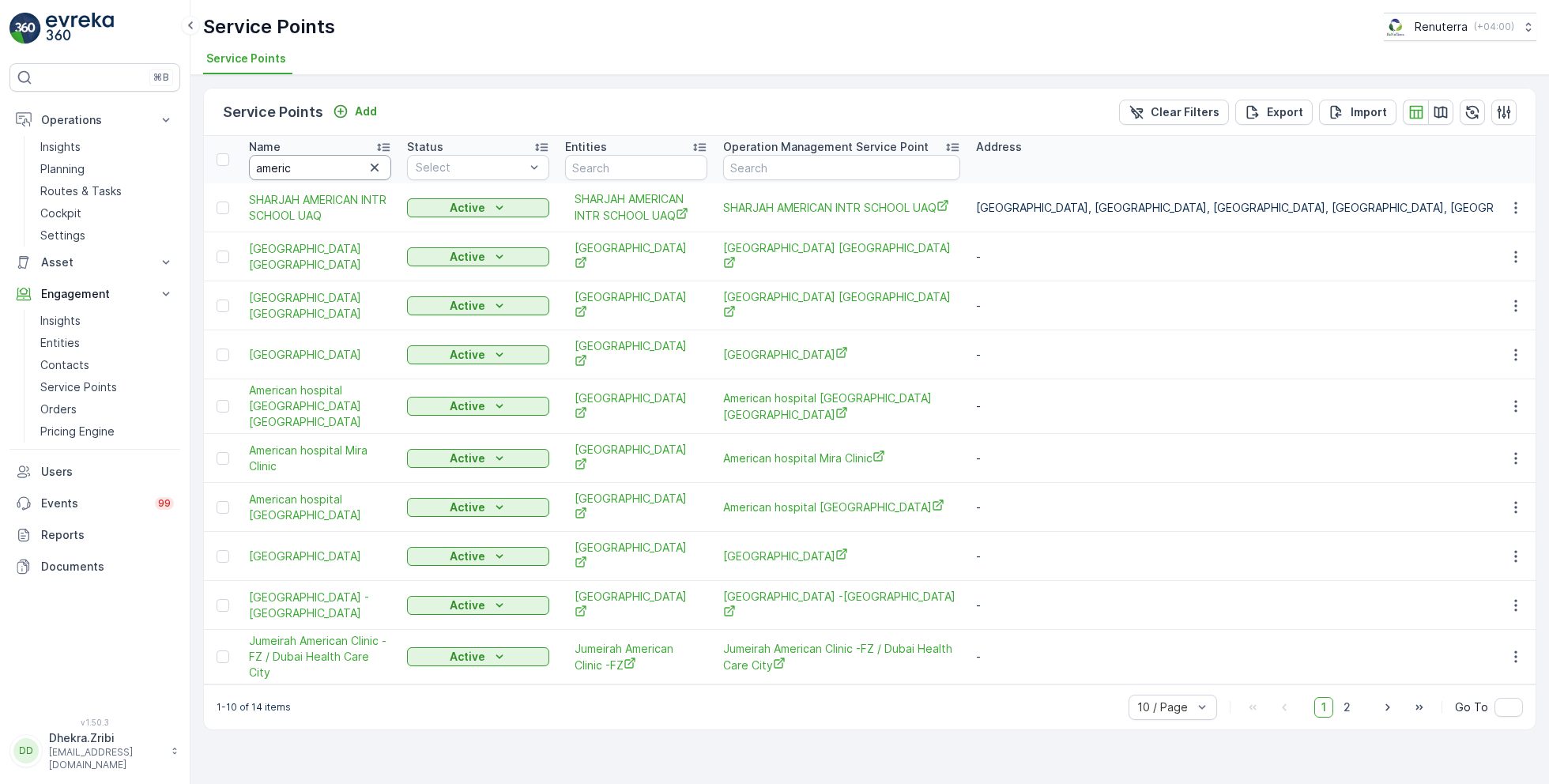
click at [325, 172] on input "americ" at bounding box center [320, 168] width 143 height 25
type input "american"
click at [1177, 666] on span "50 / Page" at bounding box center [1164, 672] width 52 height 13
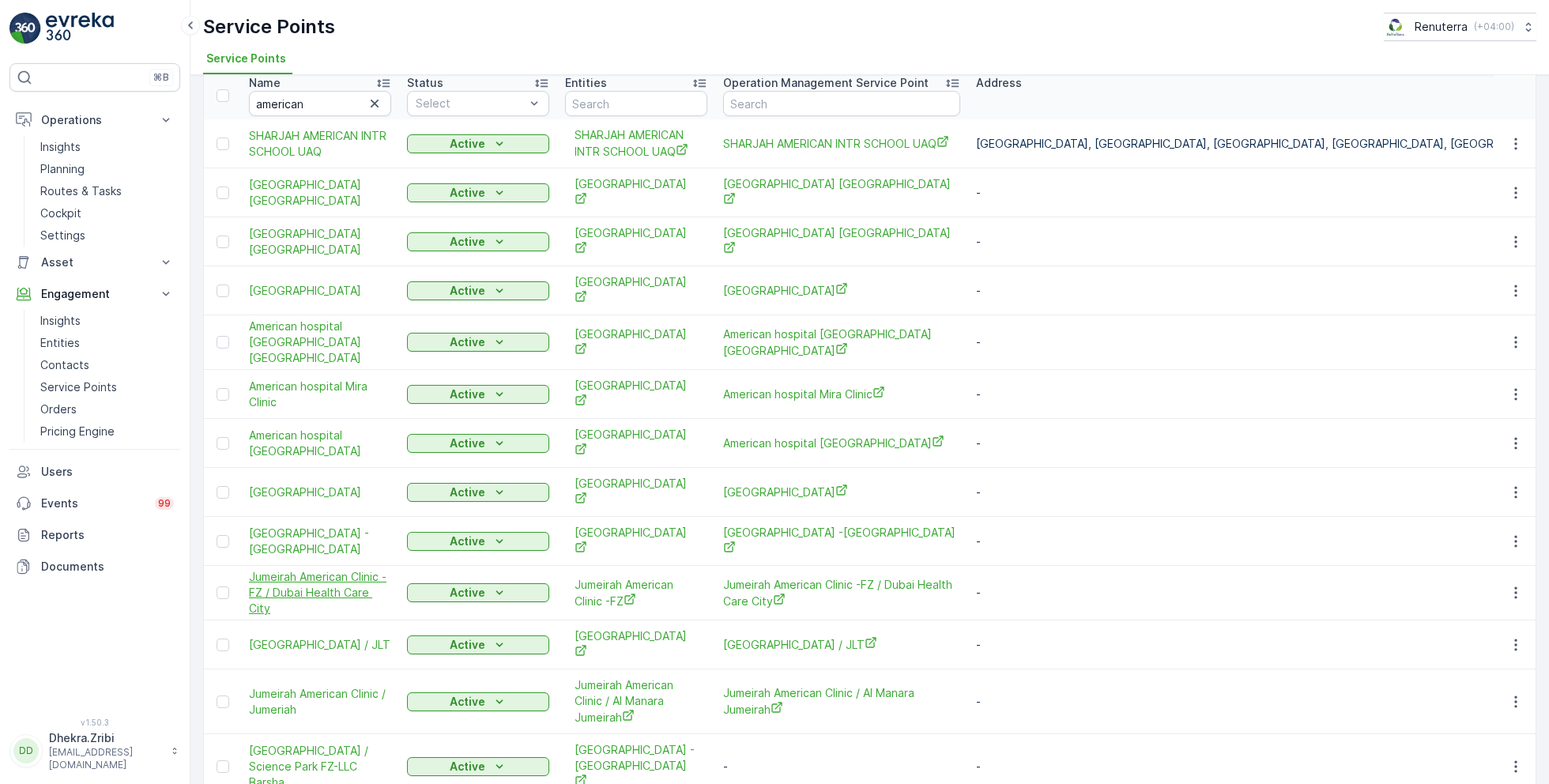
scroll to position [67, 0]
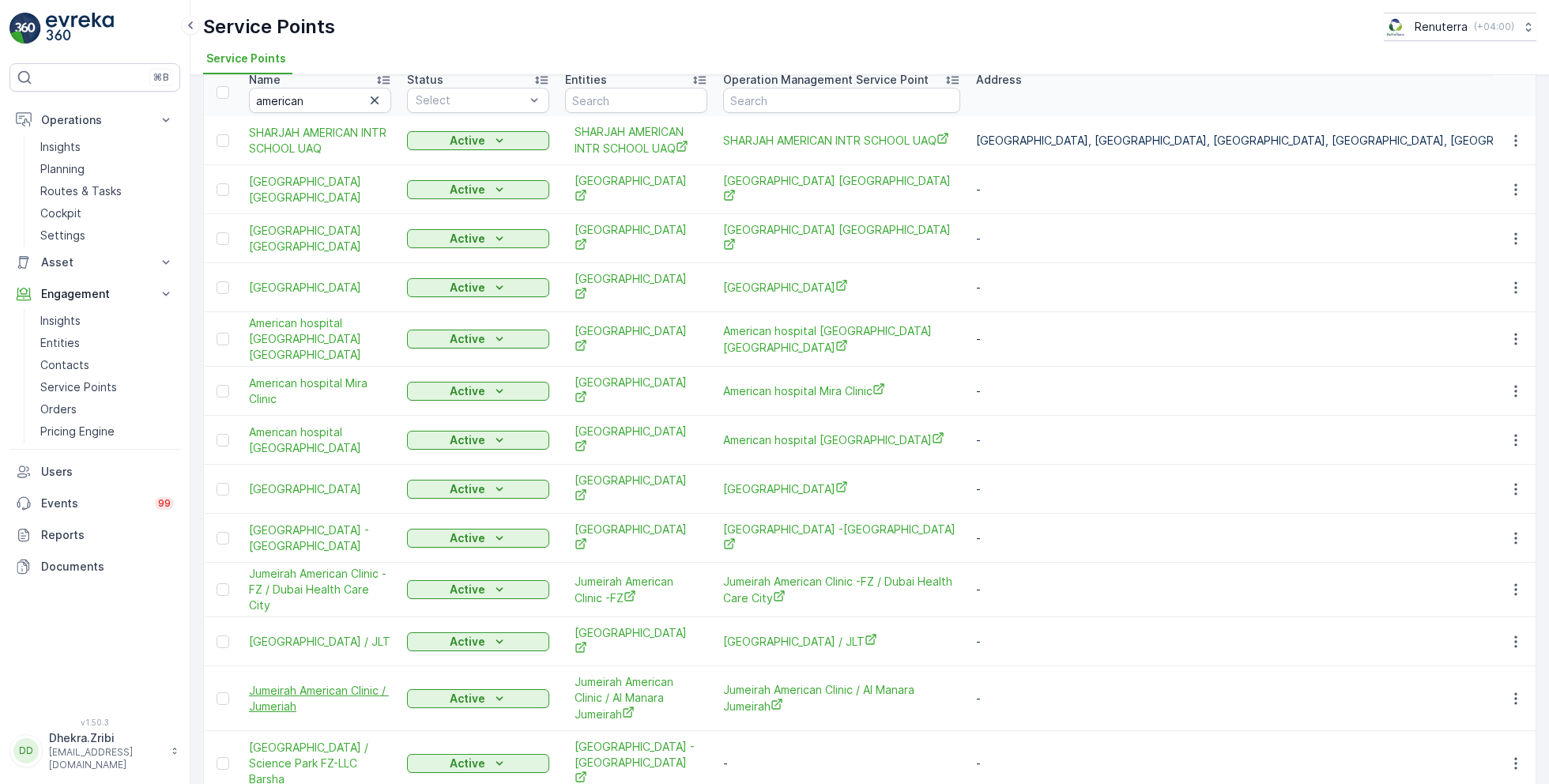
click at [339, 683] on span "Jumeirah American Clinic / Jumeriah" at bounding box center [320, 698] width 143 height 32
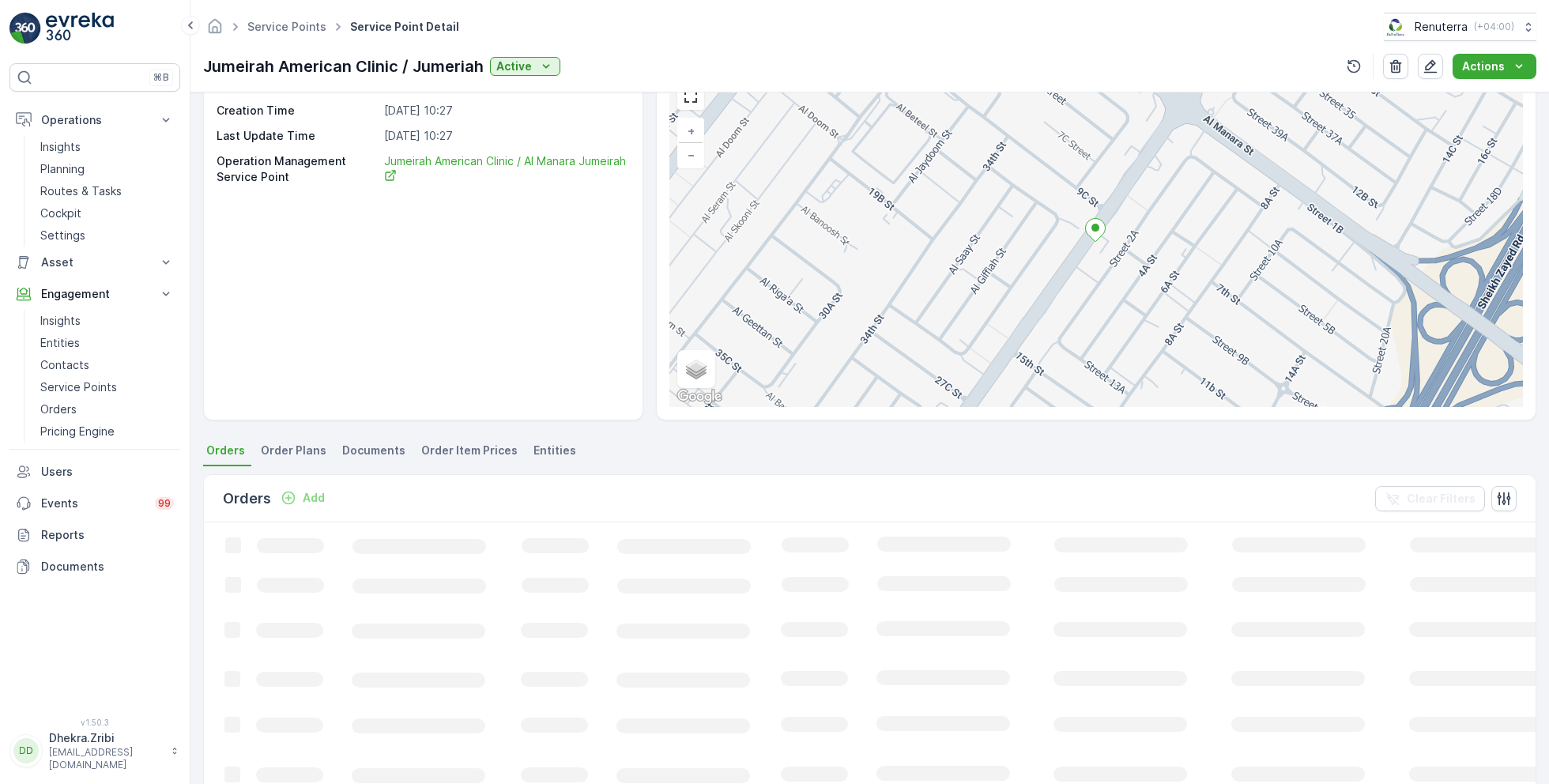
scroll to position [122, 0]
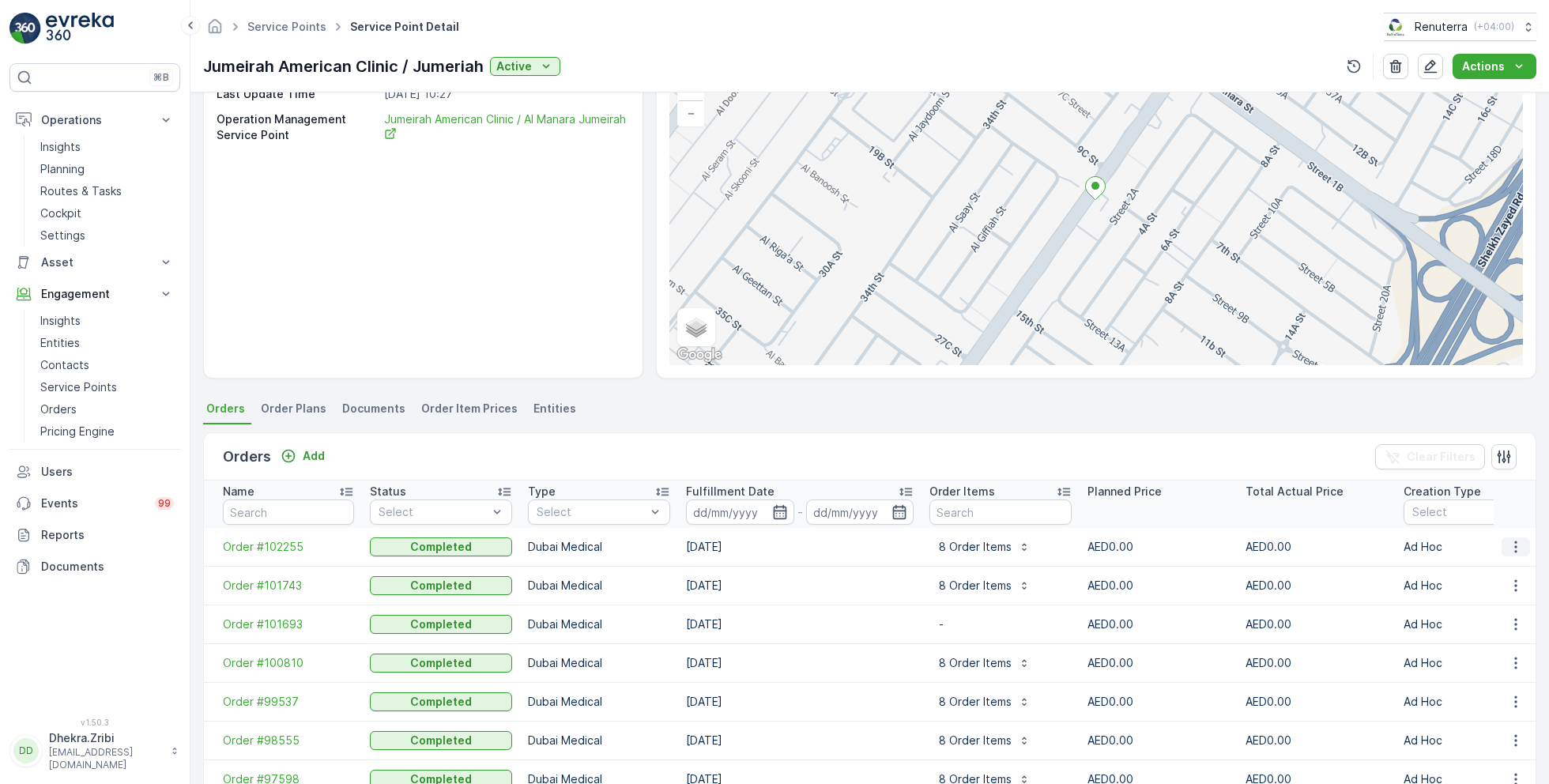
click at [1508, 543] on icon "button" at bounding box center [1516, 547] width 16 height 16
click at [1471, 565] on span "See more details" at bounding box center [1493, 569] width 90 height 16
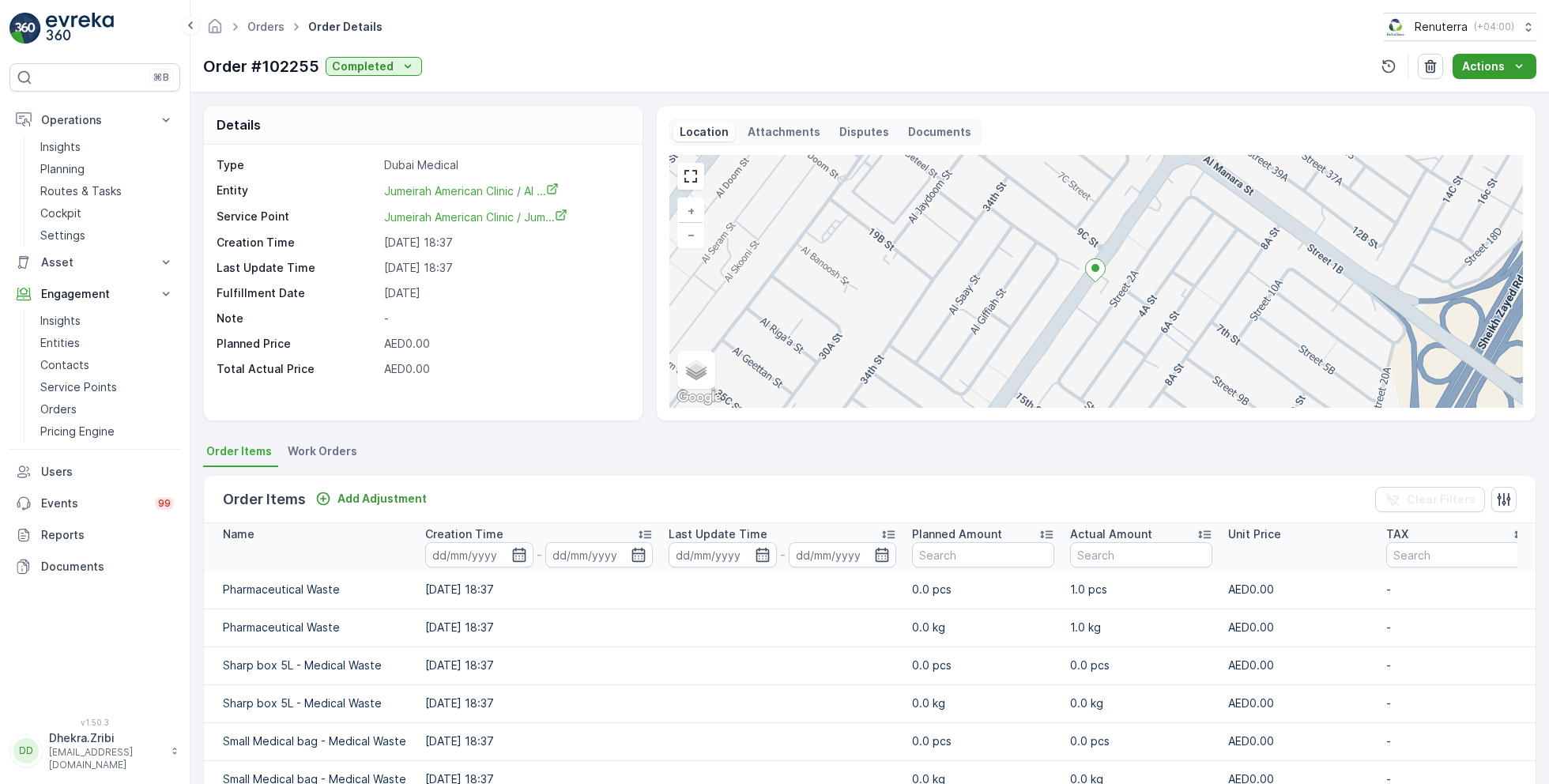
click at [1512, 57] on button "Actions" at bounding box center [1494, 67] width 84 height 25
click at [1506, 123] on span "Create Document" at bounding box center [1495, 118] width 95 height 16
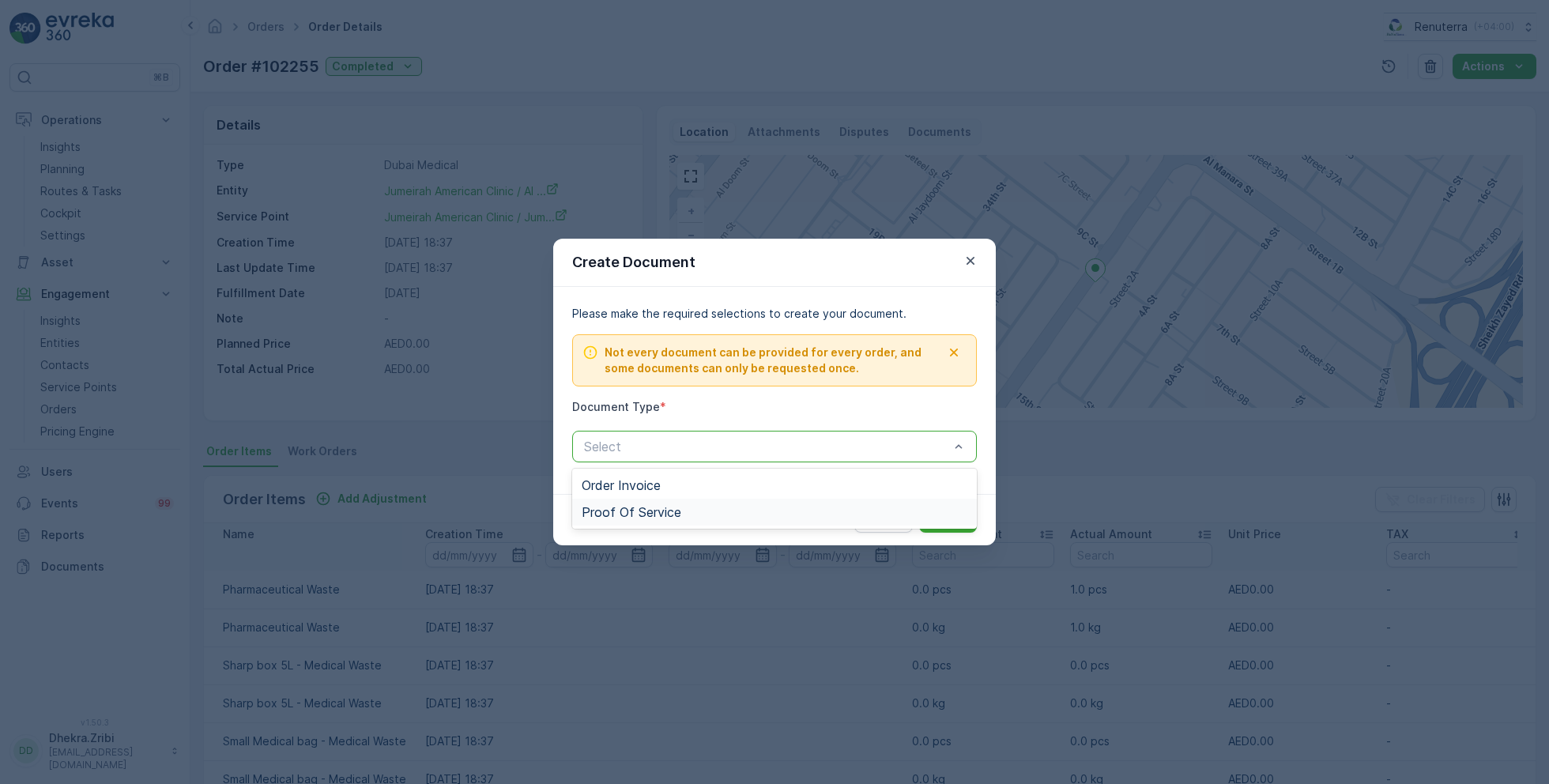
click at [713, 501] on div "Proof Of Service" at bounding box center [774, 512] width 405 height 27
click at [946, 523] on p "Submit" at bounding box center [948, 520] width 39 height 16
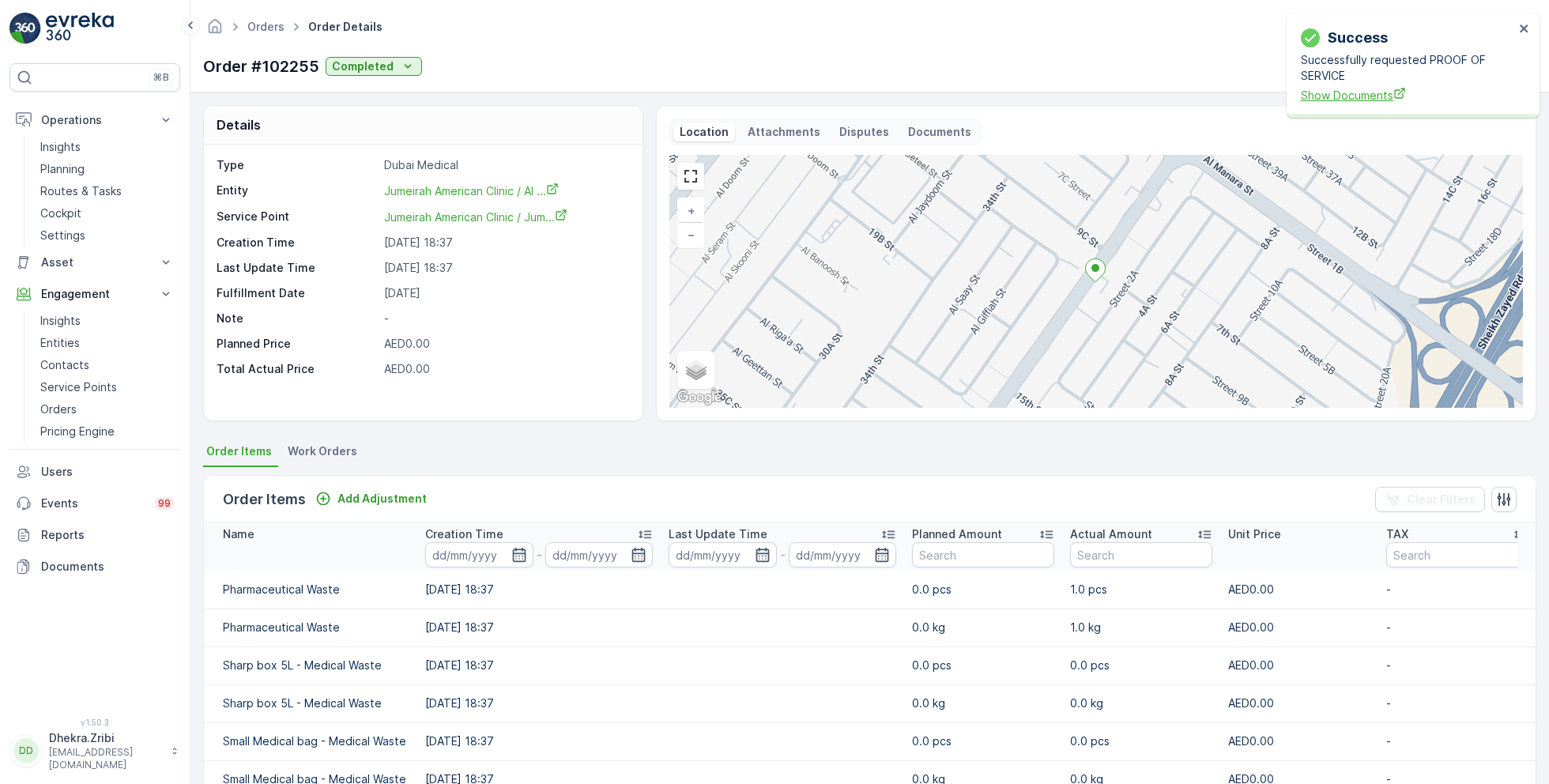
click at [1325, 96] on span "Show Documents" at bounding box center [1407, 95] width 213 height 17
click at [66, 166] on p "Planning" at bounding box center [63, 169] width 44 height 16
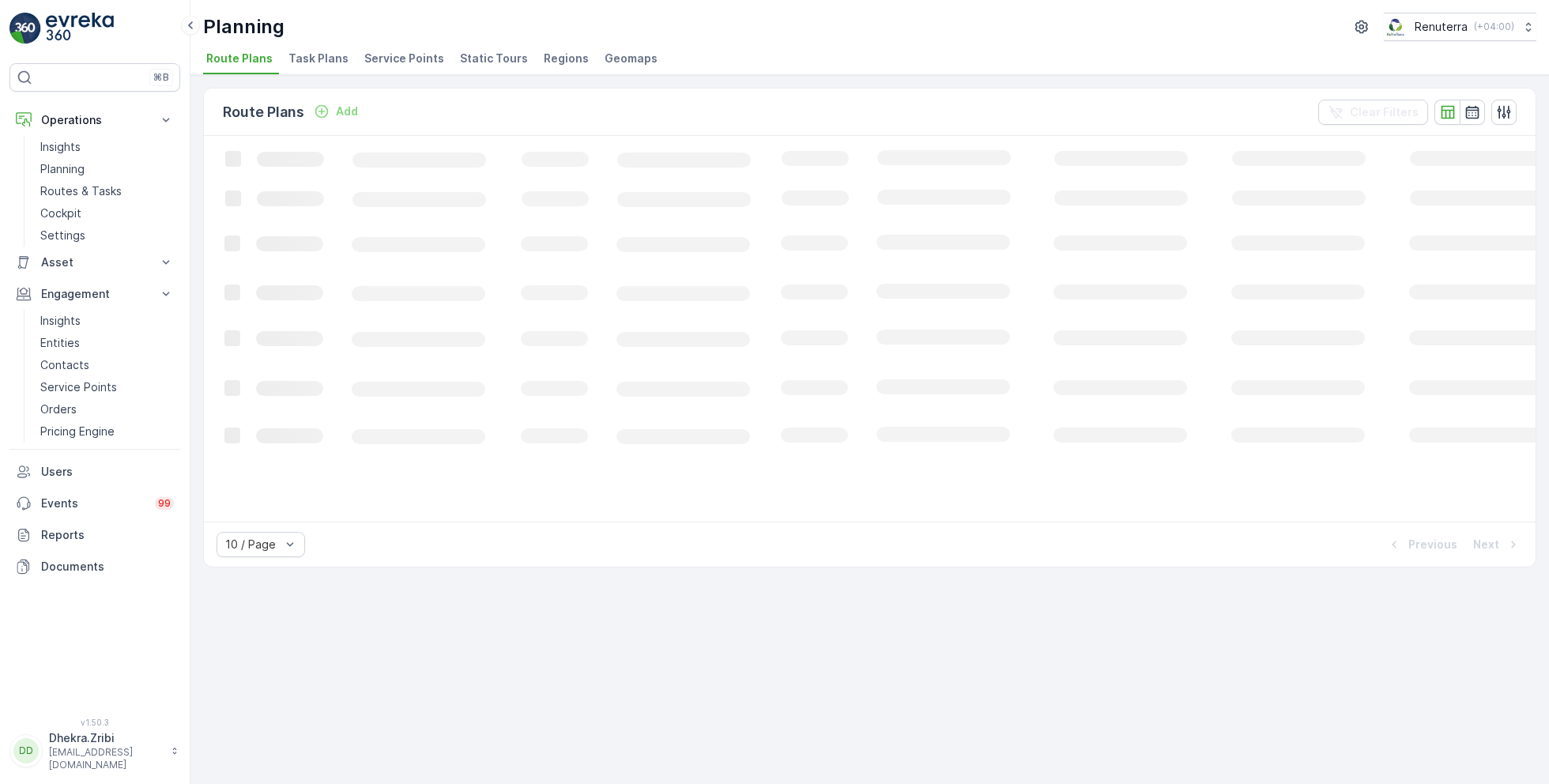
click at [404, 66] on li "Service Points" at bounding box center [405, 61] width 89 height 27
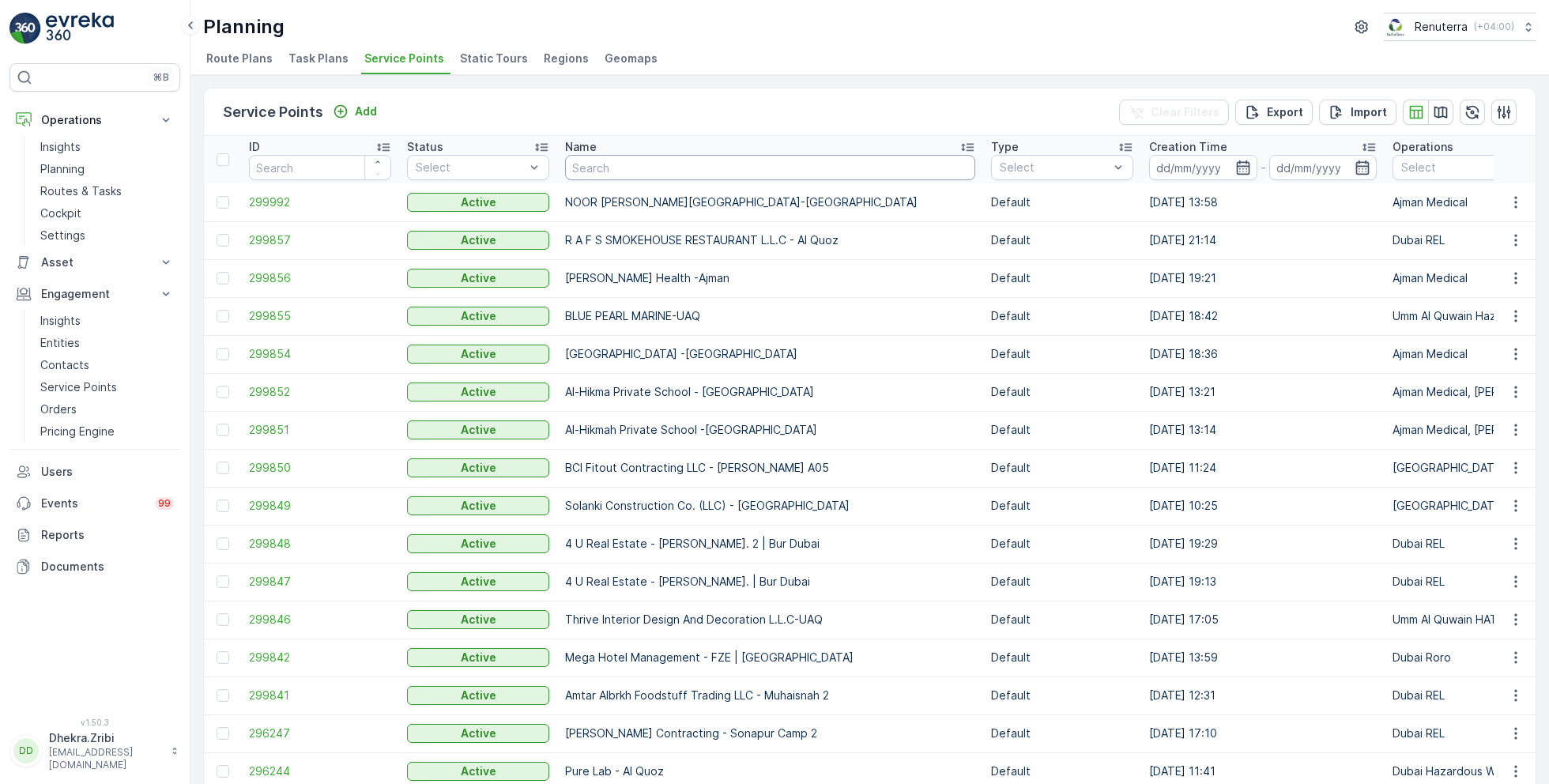
click at [698, 172] on input "text" at bounding box center [771, 168] width 410 height 25
type input "NABC"
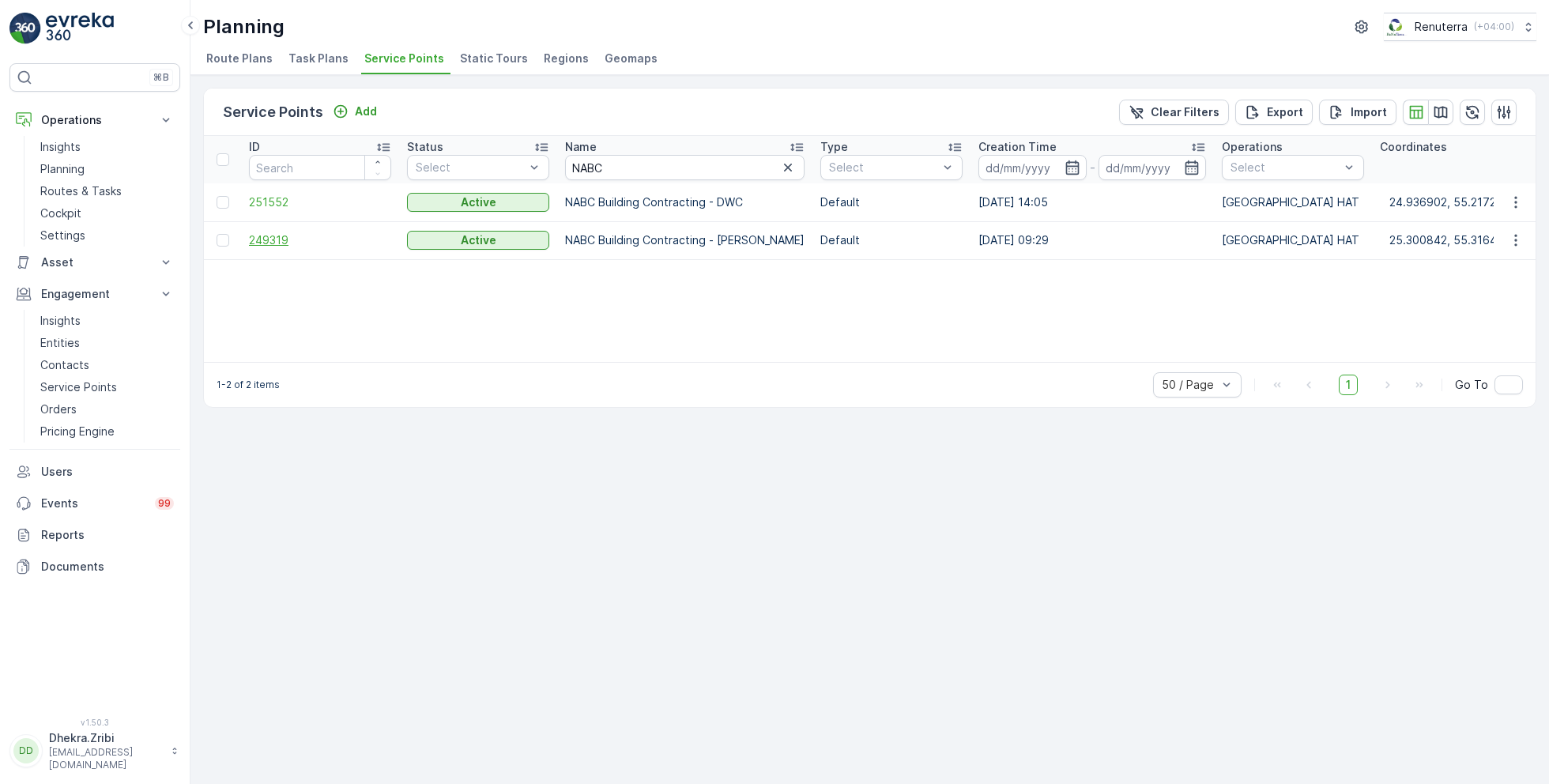
click at [262, 236] on span "249319" at bounding box center [320, 240] width 143 height 16
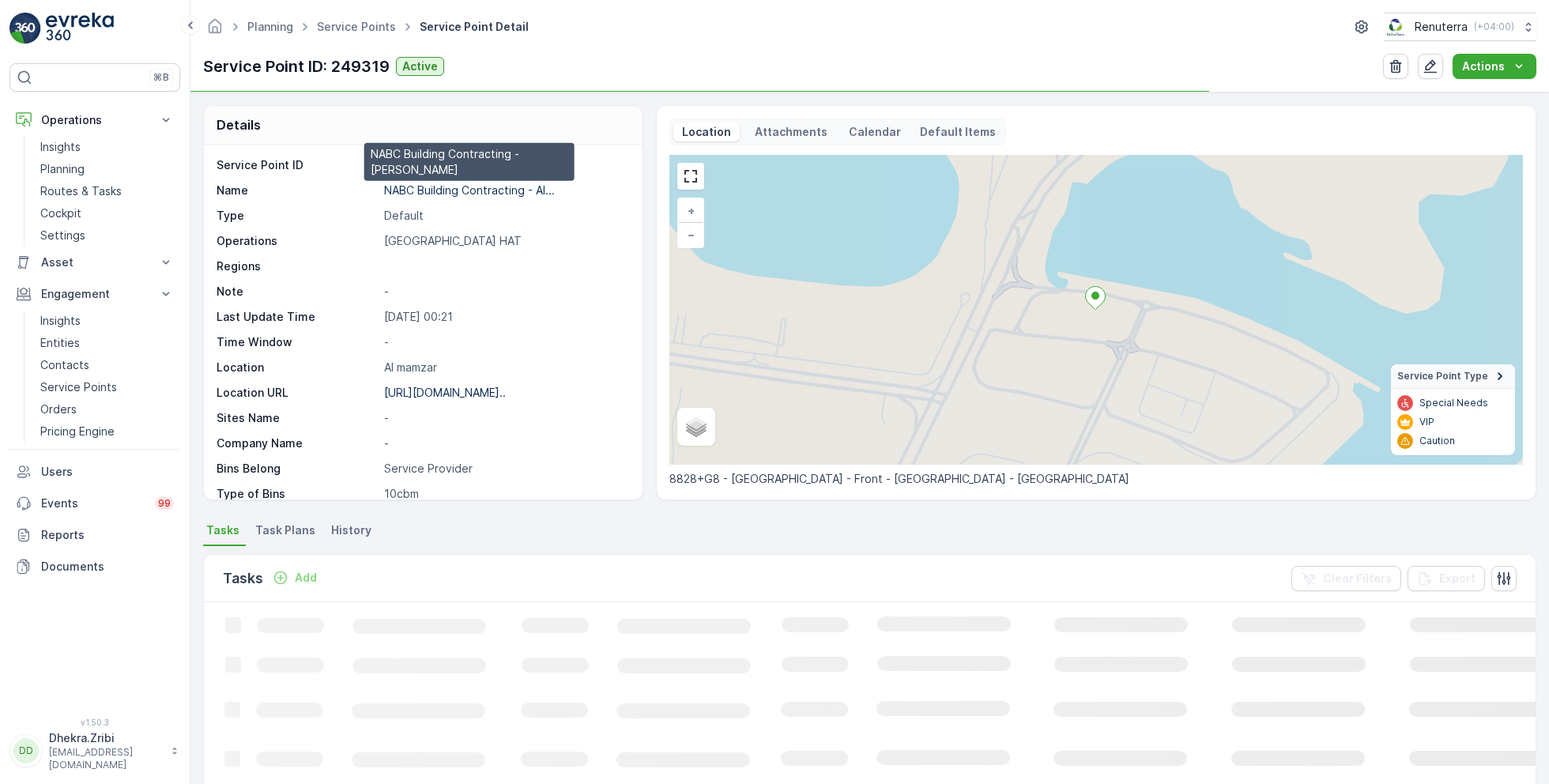
click at [457, 193] on p "NABC Building Contracting - Al..." at bounding box center [470, 190] width 171 height 13
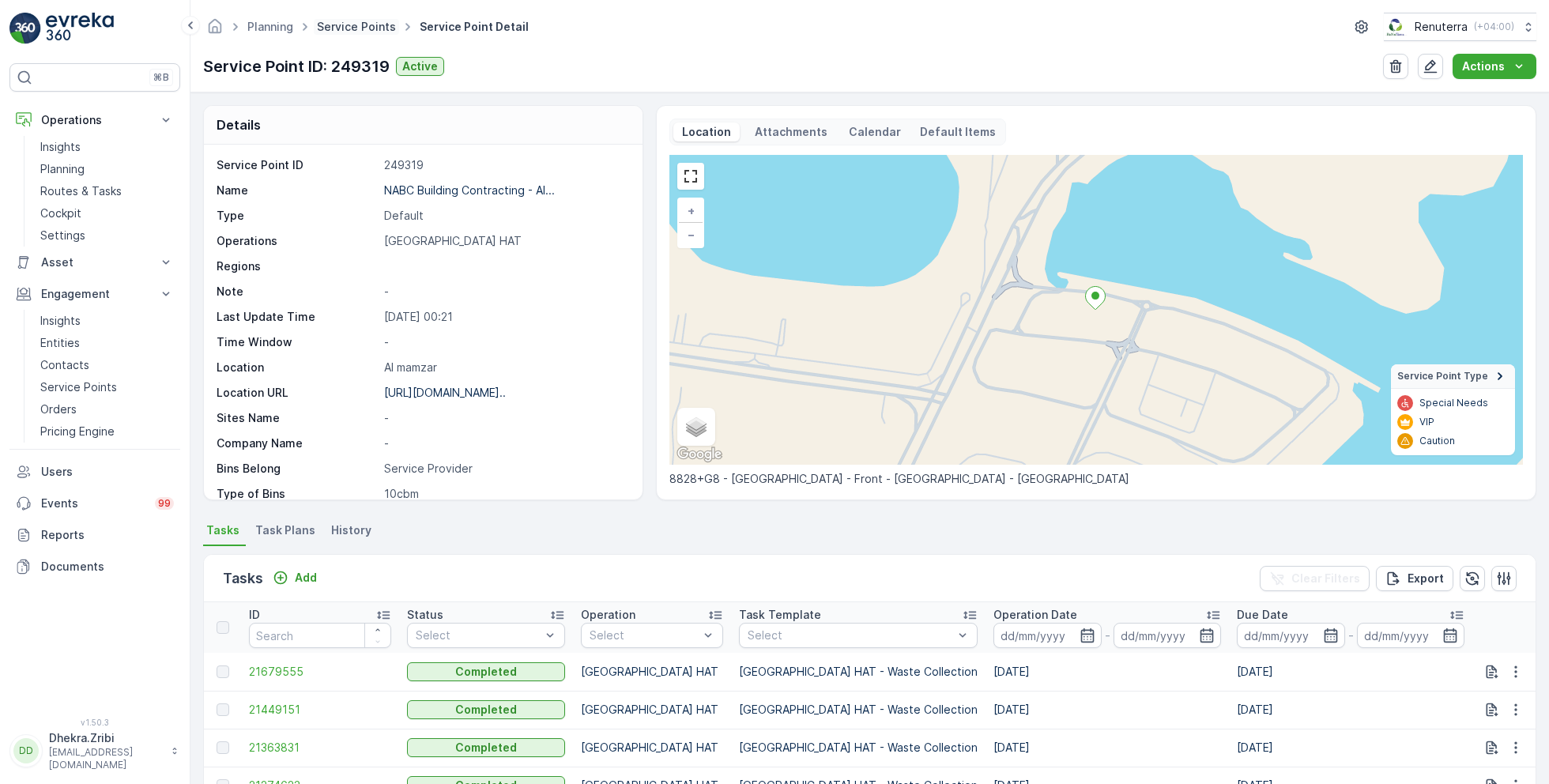
click at [362, 30] on link "Service Points" at bounding box center [356, 26] width 79 height 13
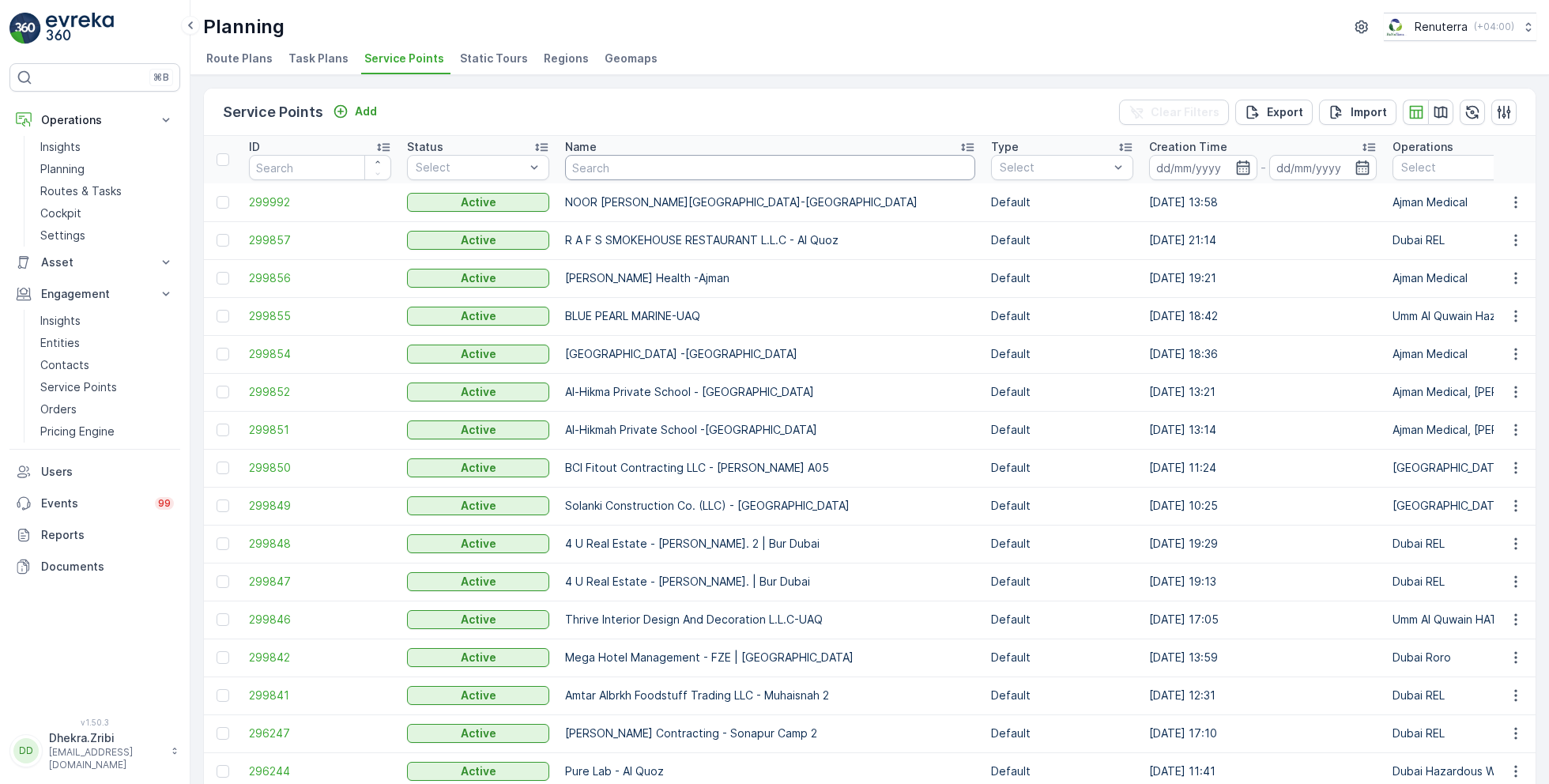
click at [696, 159] on input "text" at bounding box center [771, 168] width 410 height 25
type input "mus"
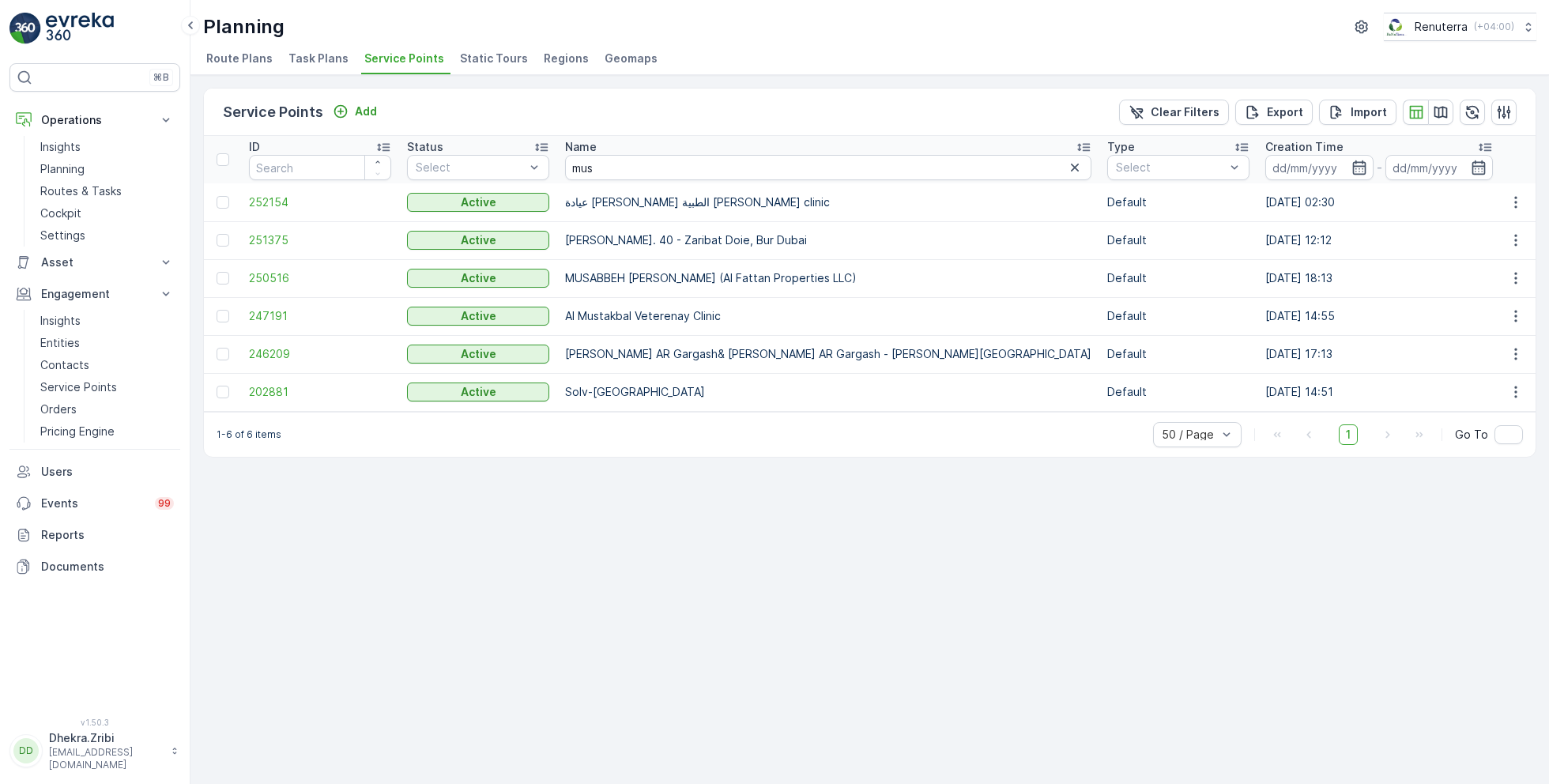
click at [276, 267] on td "250516" at bounding box center [320, 278] width 158 height 38
click at [278, 278] on span "250516" at bounding box center [320, 278] width 143 height 16
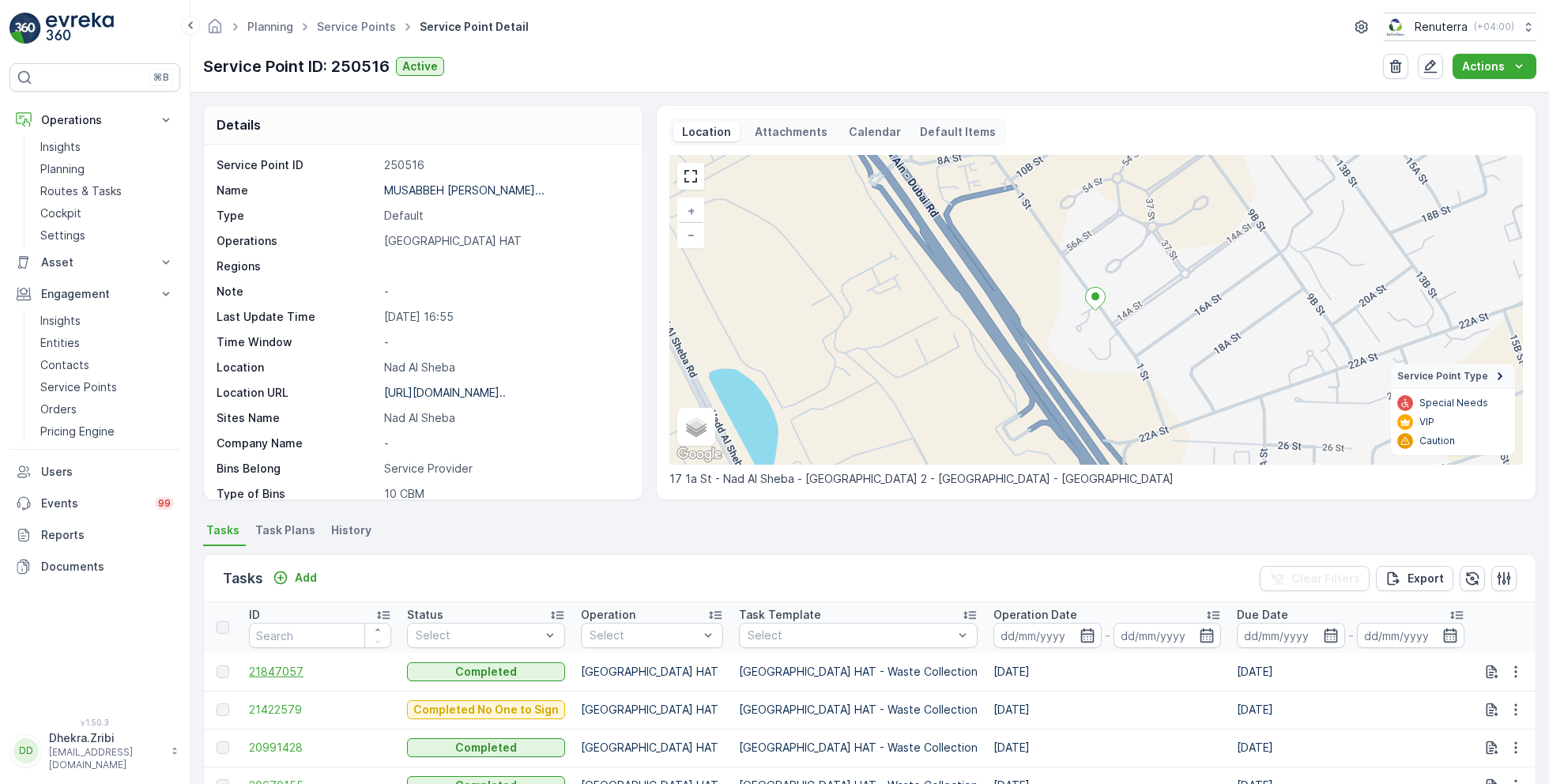
click at [269, 670] on span "21847057" at bounding box center [320, 672] width 143 height 16
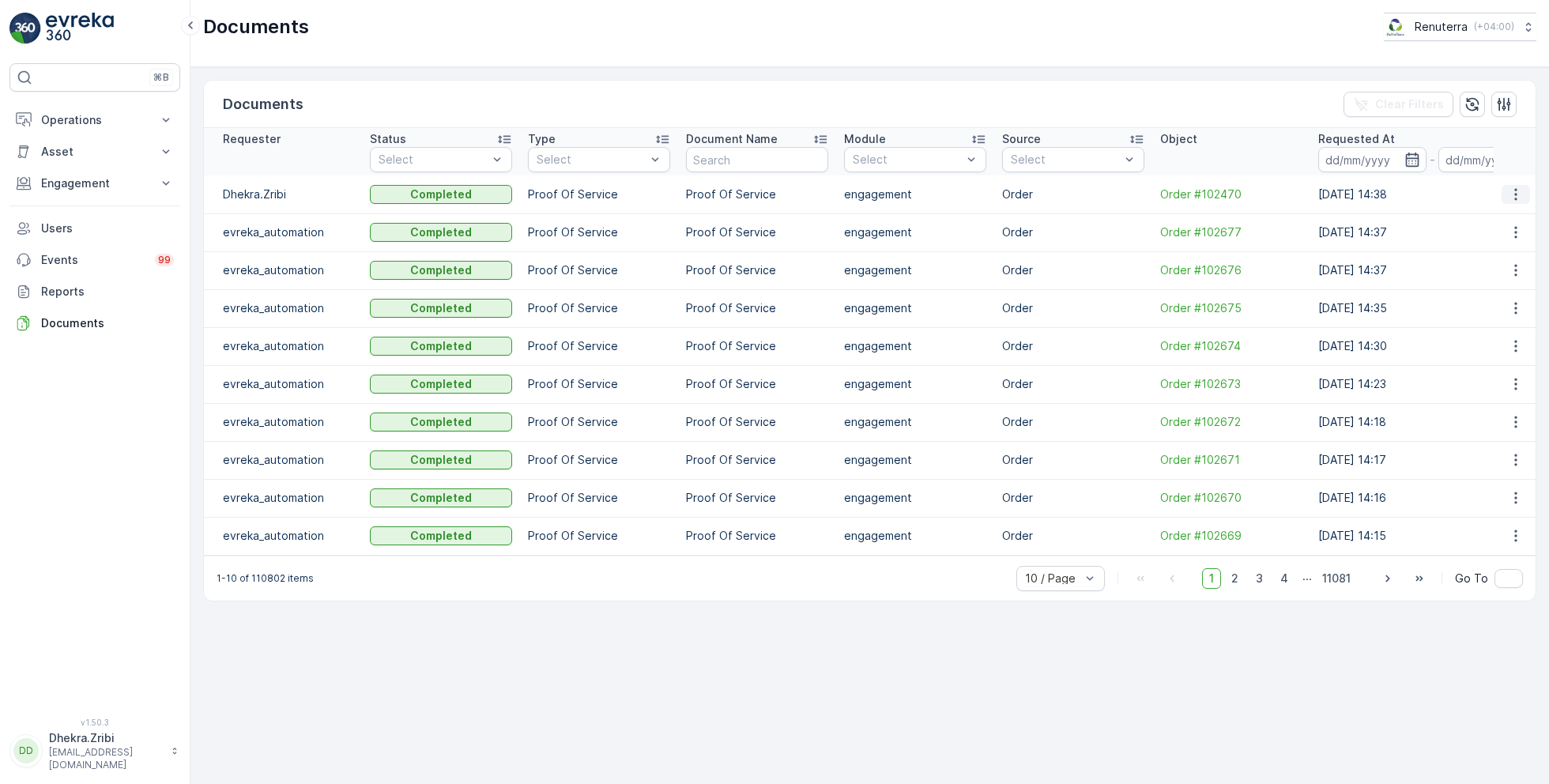
click at [1517, 190] on icon "button" at bounding box center [1516, 195] width 16 height 16
click at [1509, 222] on span "See Details" at bounding box center [1511, 217] width 61 height 16
click at [1510, 187] on icon "button" at bounding box center [1516, 195] width 16 height 16
click at [1511, 215] on span "See Details" at bounding box center [1511, 217] width 61 height 16
click at [1523, 187] on icon "button" at bounding box center [1516, 195] width 16 height 16
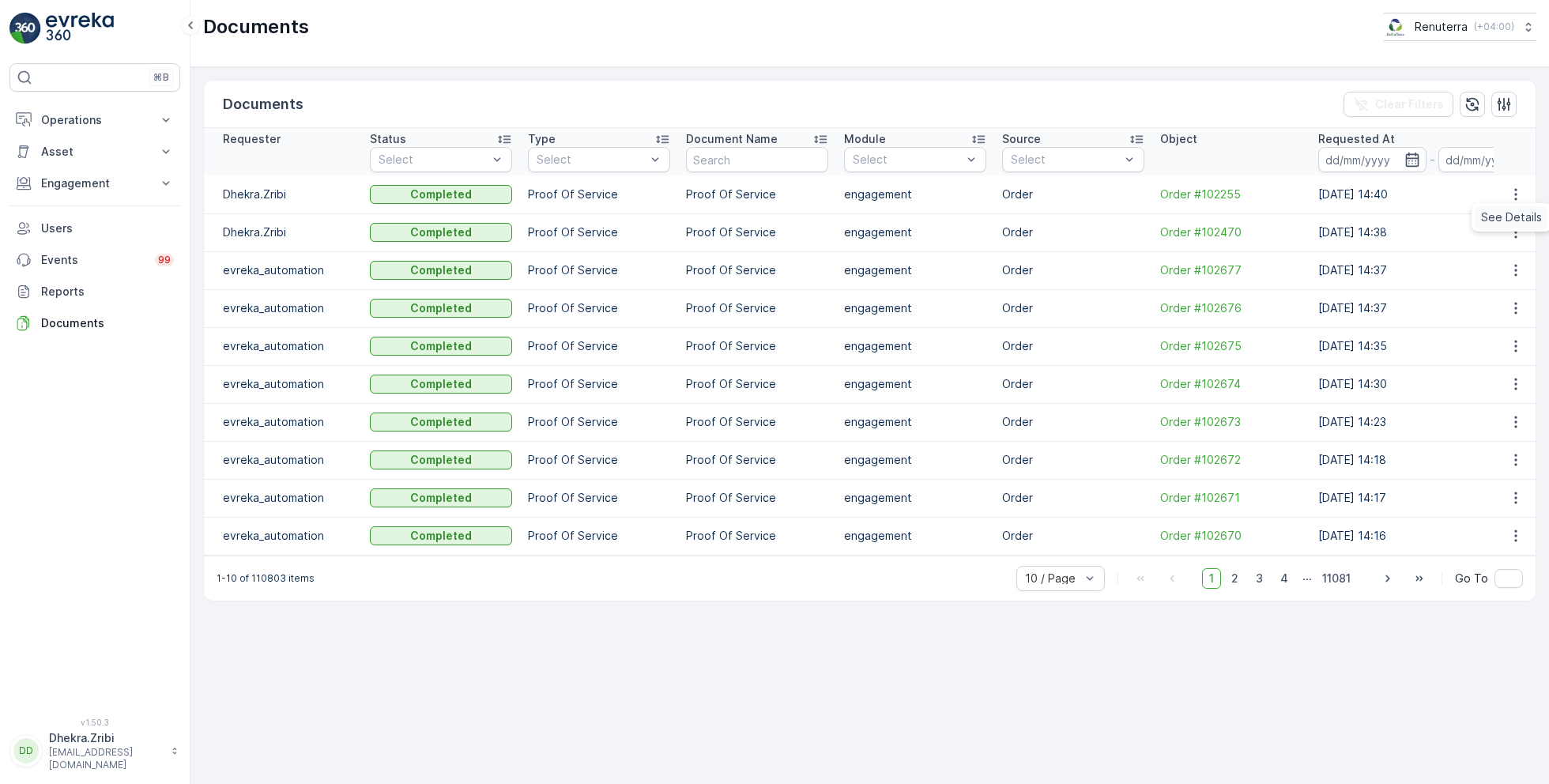
click at [1508, 222] on span "See Details" at bounding box center [1511, 217] width 61 height 16
